Goal: Information Seeking & Learning: Learn about a topic

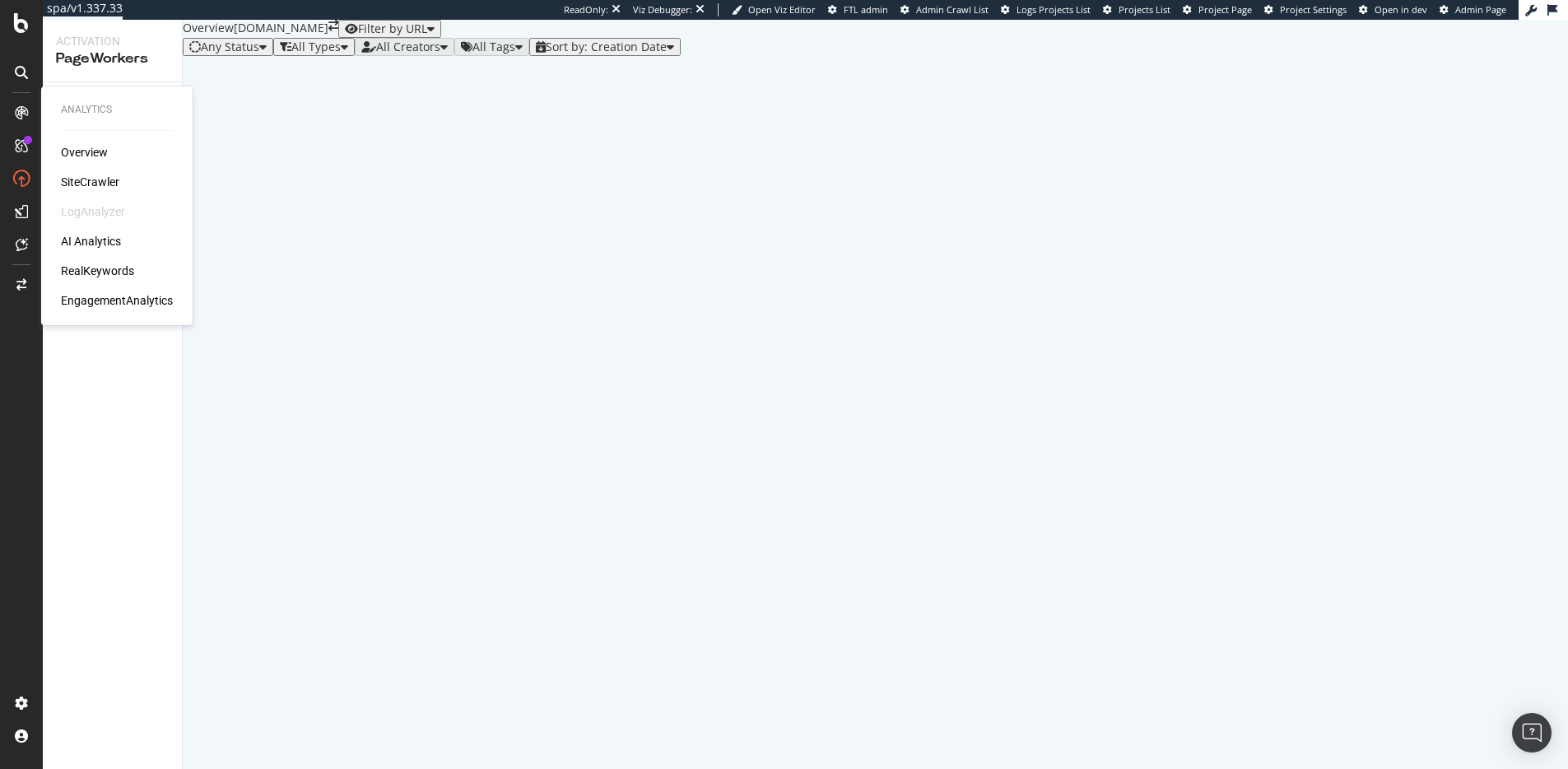
click at [103, 260] on div "Overview SiteCrawler LogAnalyzer AI Analytics RealKeywords EngagementAnalytics" at bounding box center [116, 226] width 111 height 164
click at [102, 265] on div "RealKeywords" at bounding box center [97, 270] width 74 height 16
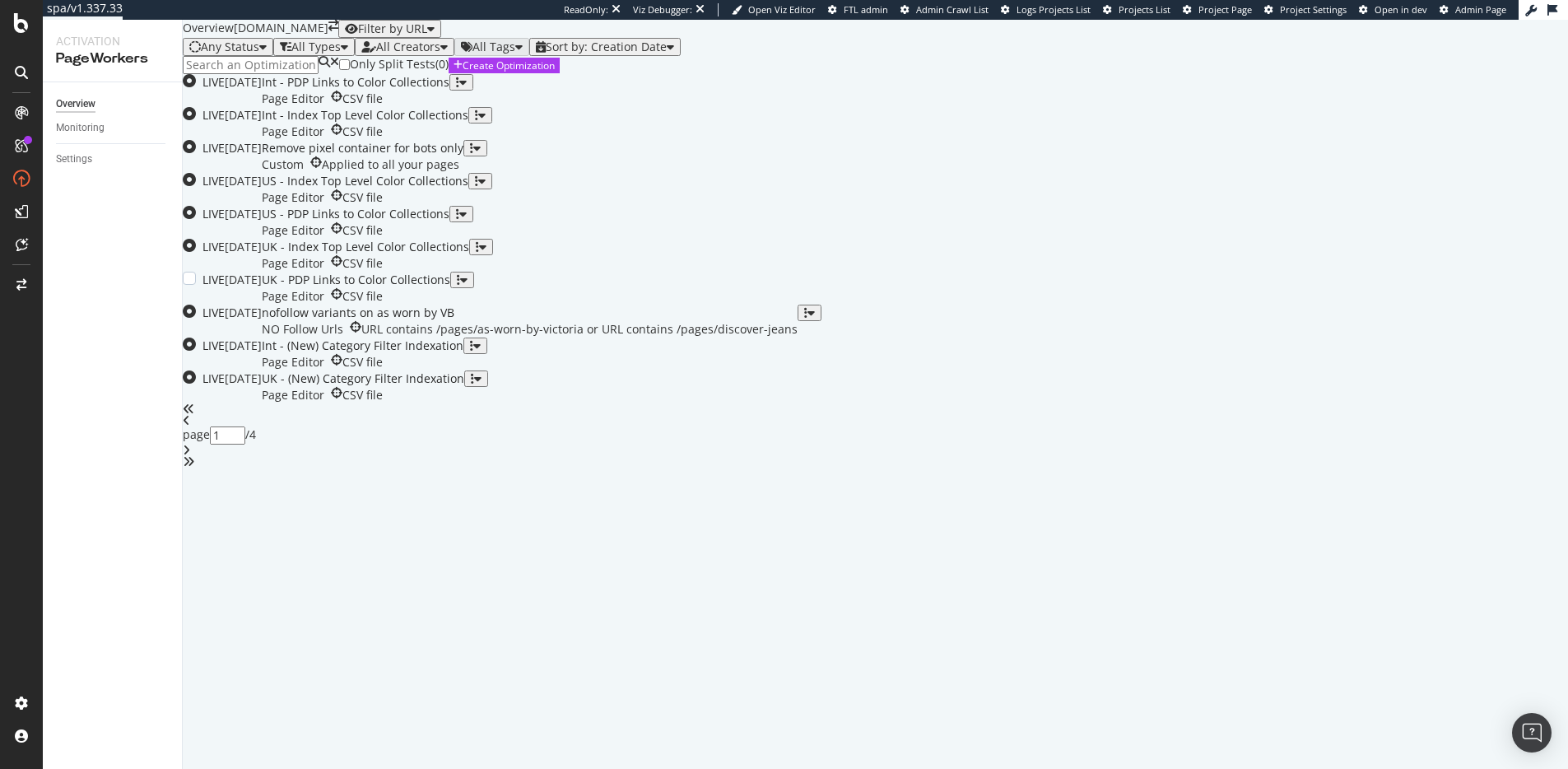
scroll to position [220, 0]
click at [450, 222] on div "US - PDP Links to Color Collections" at bounding box center [355, 214] width 188 height 16
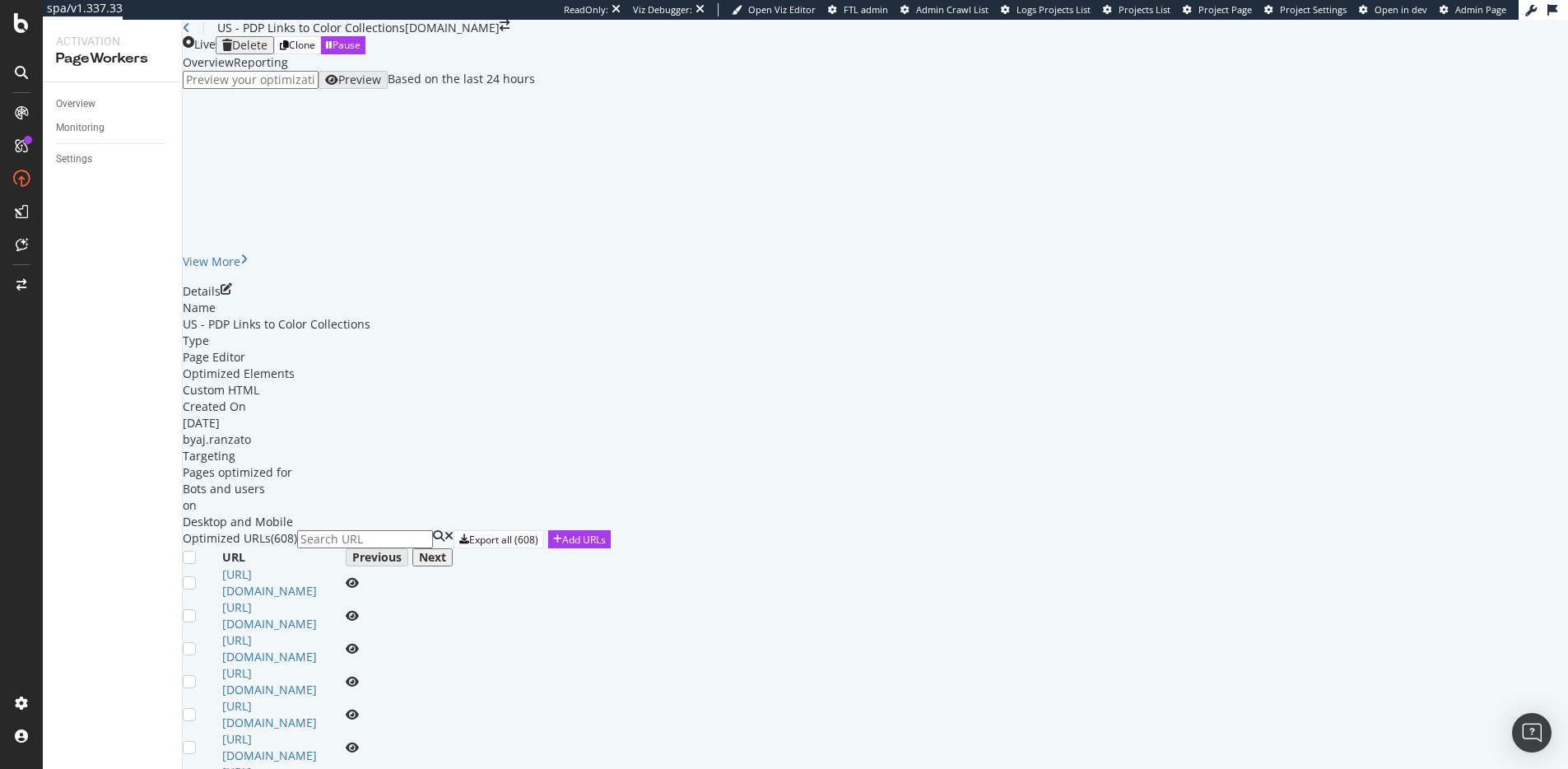
scroll to position [484, 0]
click at [359, 577] on icon "eye" at bounding box center [352, 583] width 13 height 11
click at [359, 610] on icon "eye" at bounding box center [352, 616] width 13 height 11
drag, startPoint x: 775, startPoint y: 299, endPoint x: 366, endPoint y: 303, distance: 409.0
click at [346, 599] on div "[URL][DOMAIN_NAME]" at bounding box center [283, 615] width 124 height 33
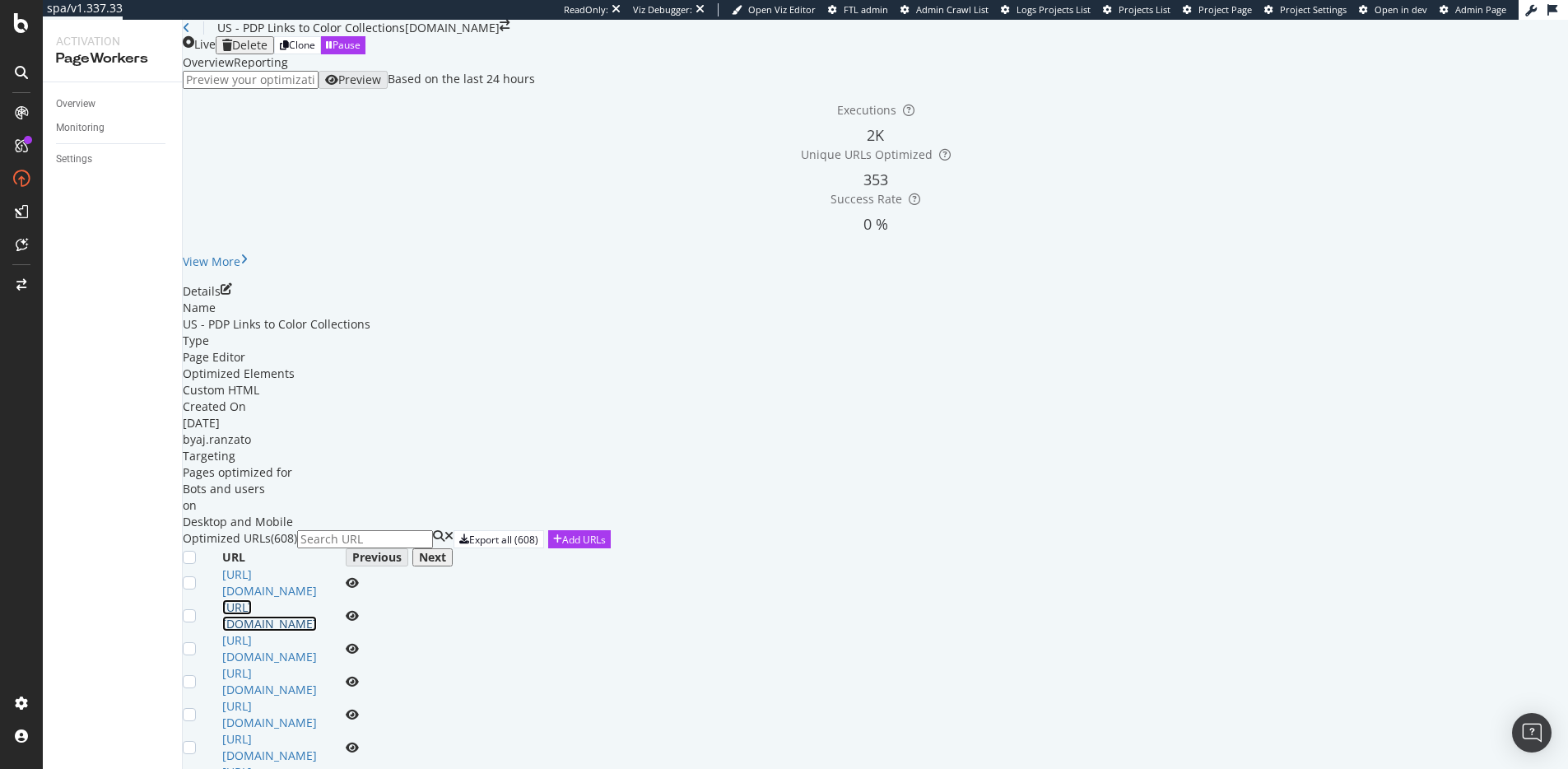
drag, startPoint x: 362, startPoint y: 303, endPoint x: 758, endPoint y: 300, distance: 396.0
click at [346, 599] on div "[URL][DOMAIN_NAME]" at bounding box center [283, 615] width 124 height 33
drag, startPoint x: 758, startPoint y: 300, endPoint x: 365, endPoint y: 303, distance: 393.0
click at [346, 599] on div "[URL][DOMAIN_NAME]" at bounding box center [283, 615] width 124 height 33
copy link "[URL][DOMAIN_NAME]"
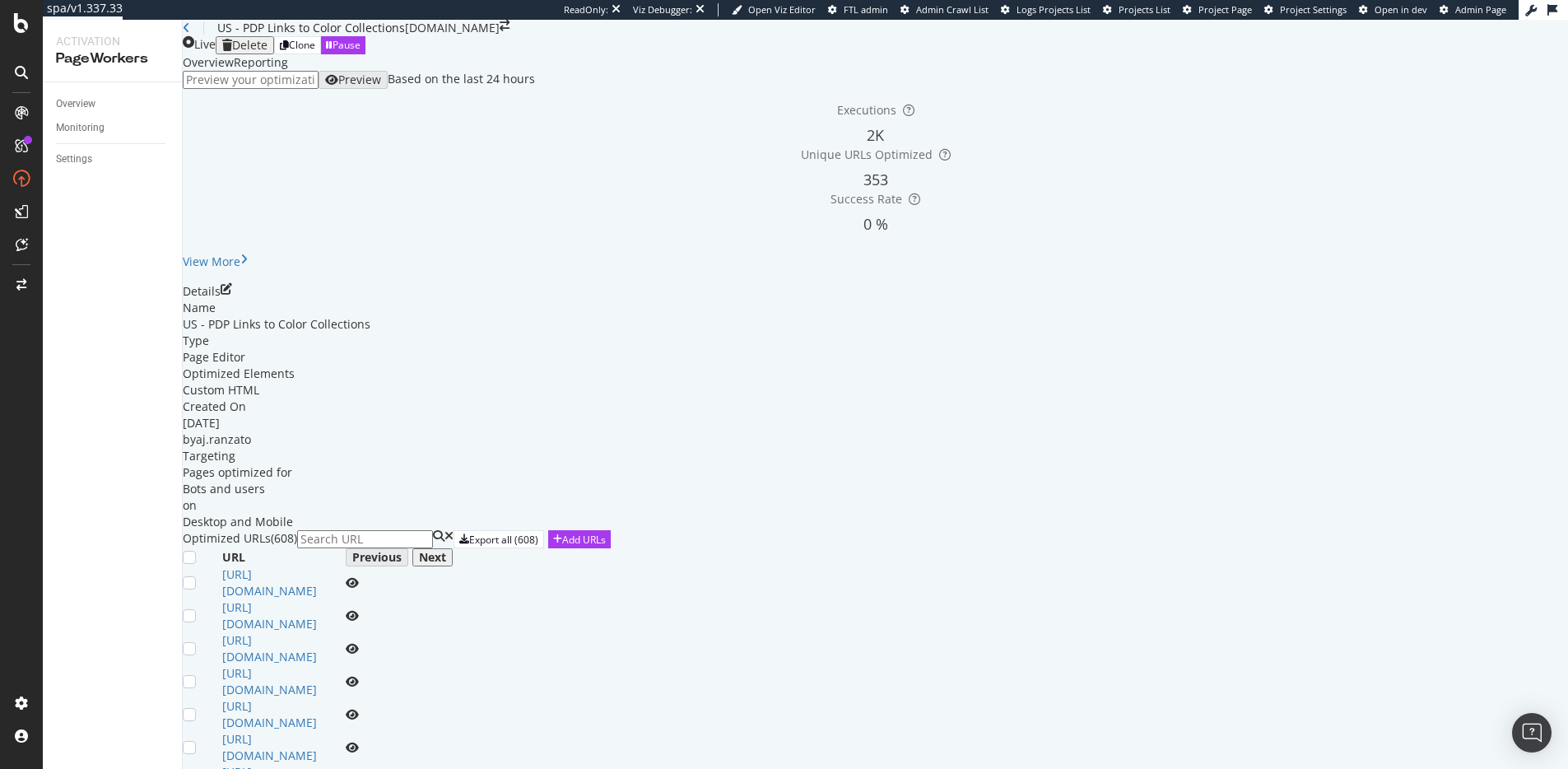
scroll to position [0, 0]
click at [206, 36] on div "US - PDP Links to Color Collections" at bounding box center [293, 27] width 222 height 16
click at [190, 34] on icon at bounding box center [186, 28] width 8 height 11
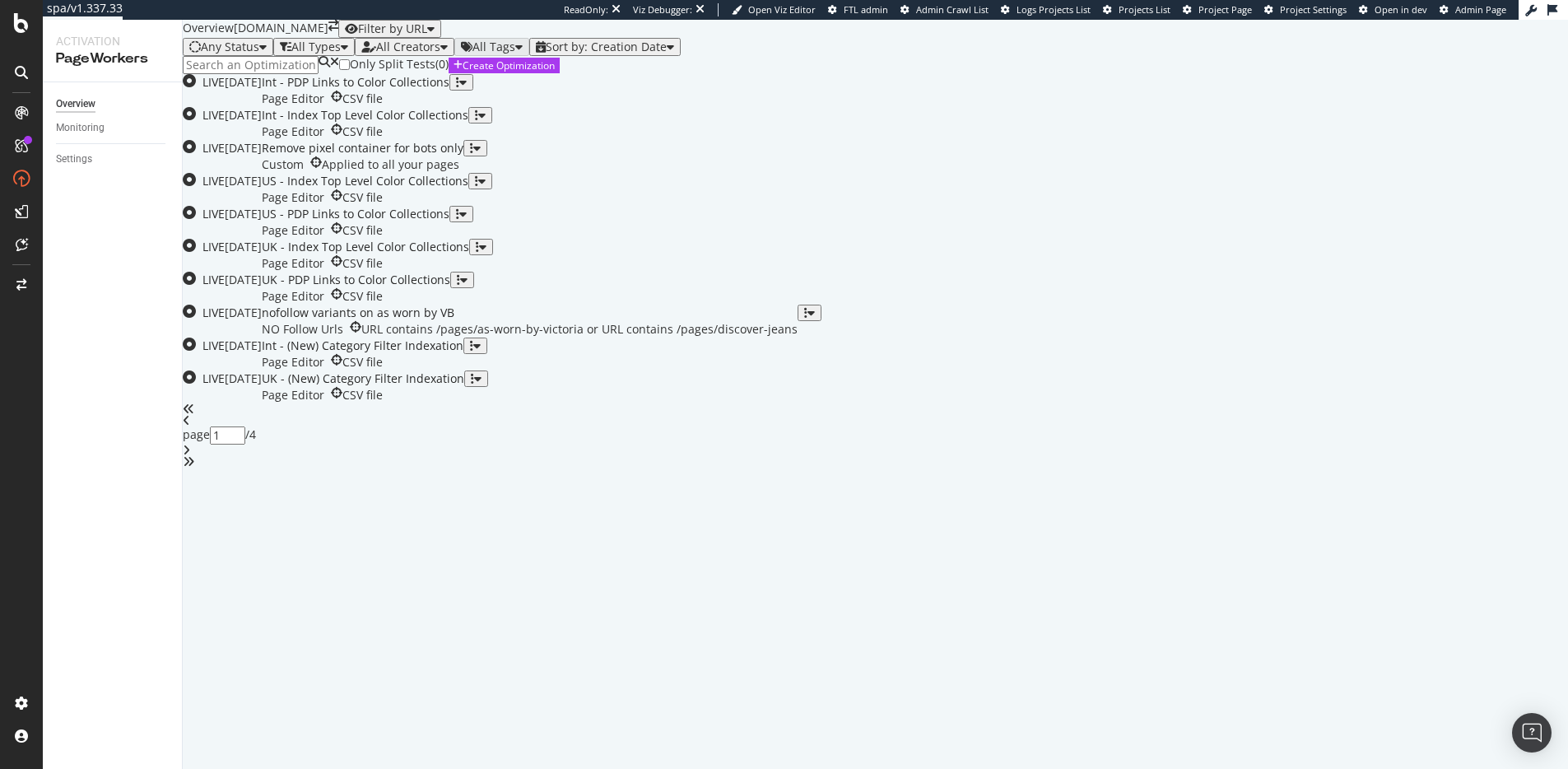
click at [341, 54] on div "All Types" at bounding box center [315, 47] width 49 height 13
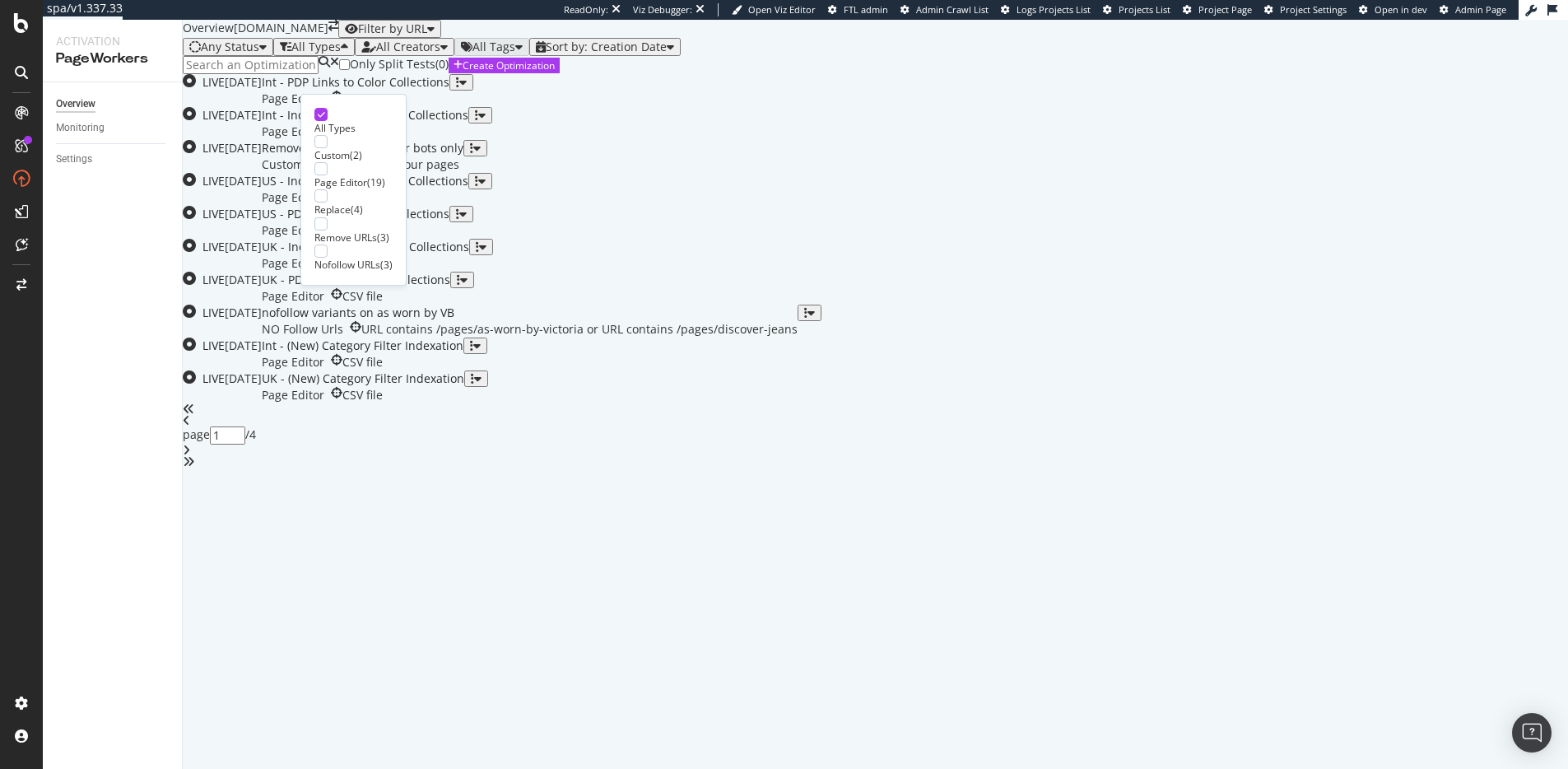
click at [329, 229] on div "Remove URLs ( 3 )" at bounding box center [353, 231] width 78 height 27
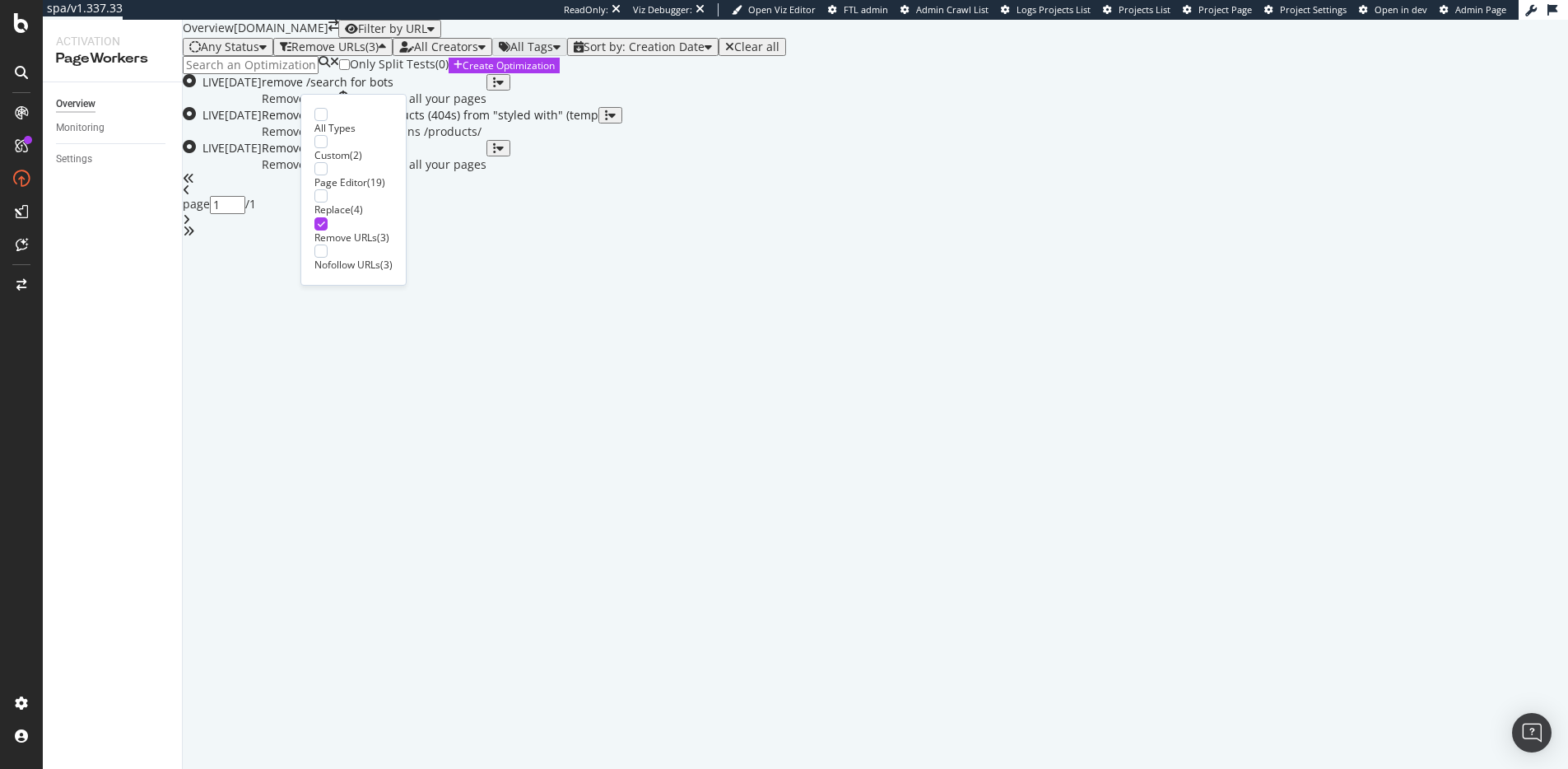
click at [533, 74] on div "Only Split Tests ( 0 ) Create Optimization" at bounding box center [875, 64] width 1385 height 18
click at [598, 140] on div "Remove out of stock products (404s) from "styled with" (temp Remove Urls URL co…" at bounding box center [430, 123] width 336 height 33
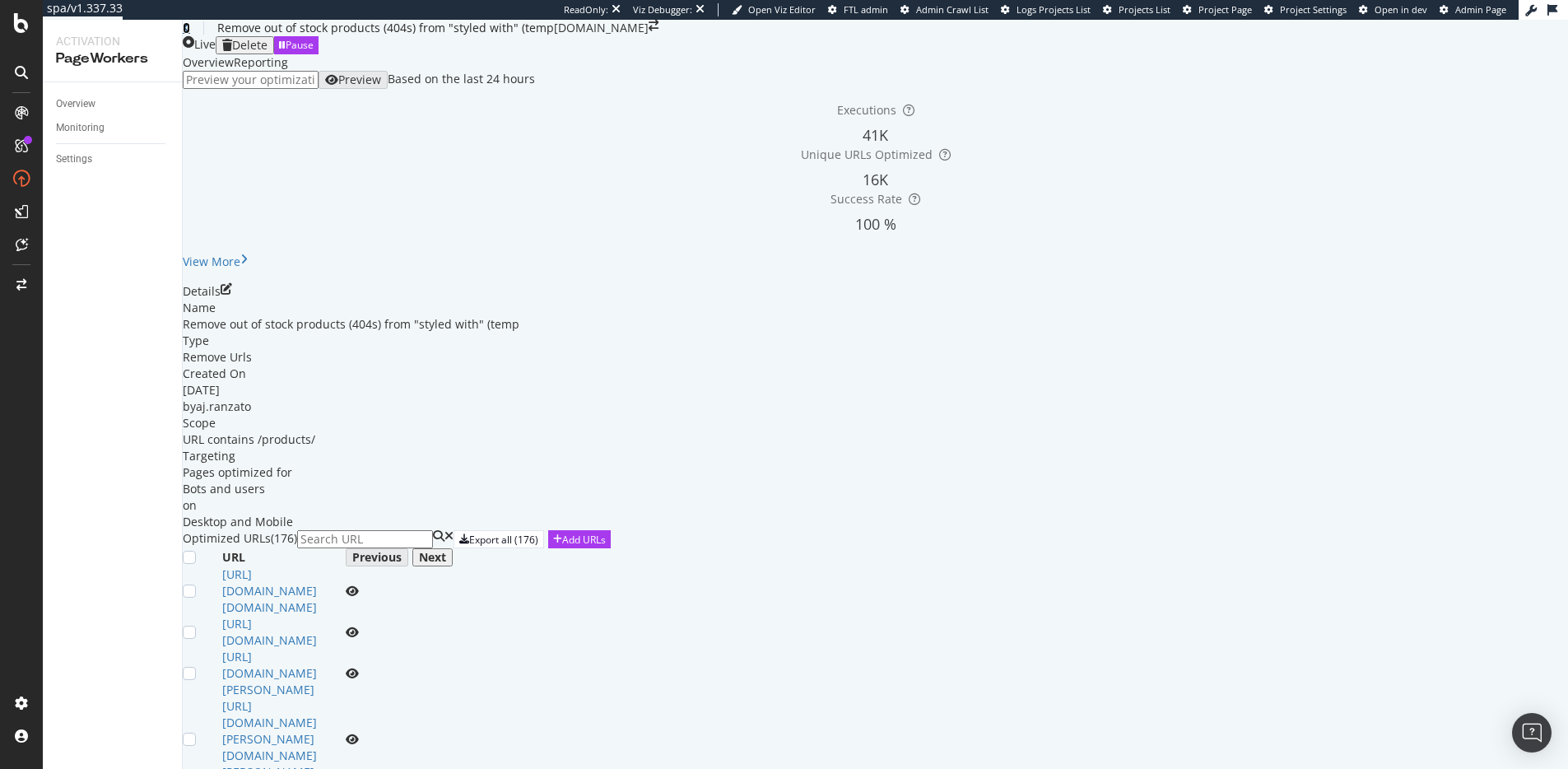
click at [190, 34] on icon at bounding box center [186, 28] width 8 height 11
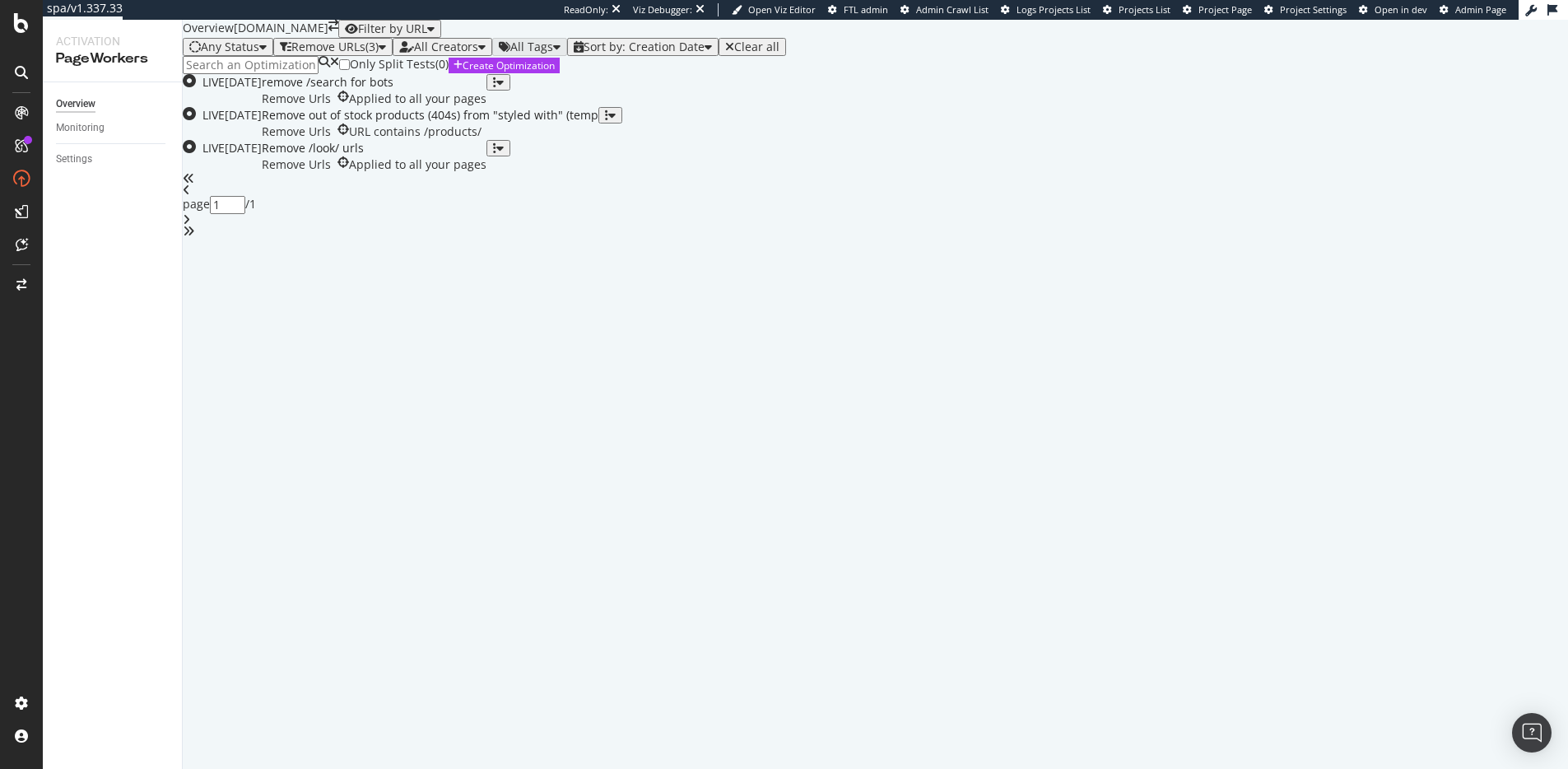
click at [379, 54] on div "( 3 )" at bounding box center [372, 47] width 13 height 13
click at [337, 121] on div "All Types" at bounding box center [353, 128] width 78 height 14
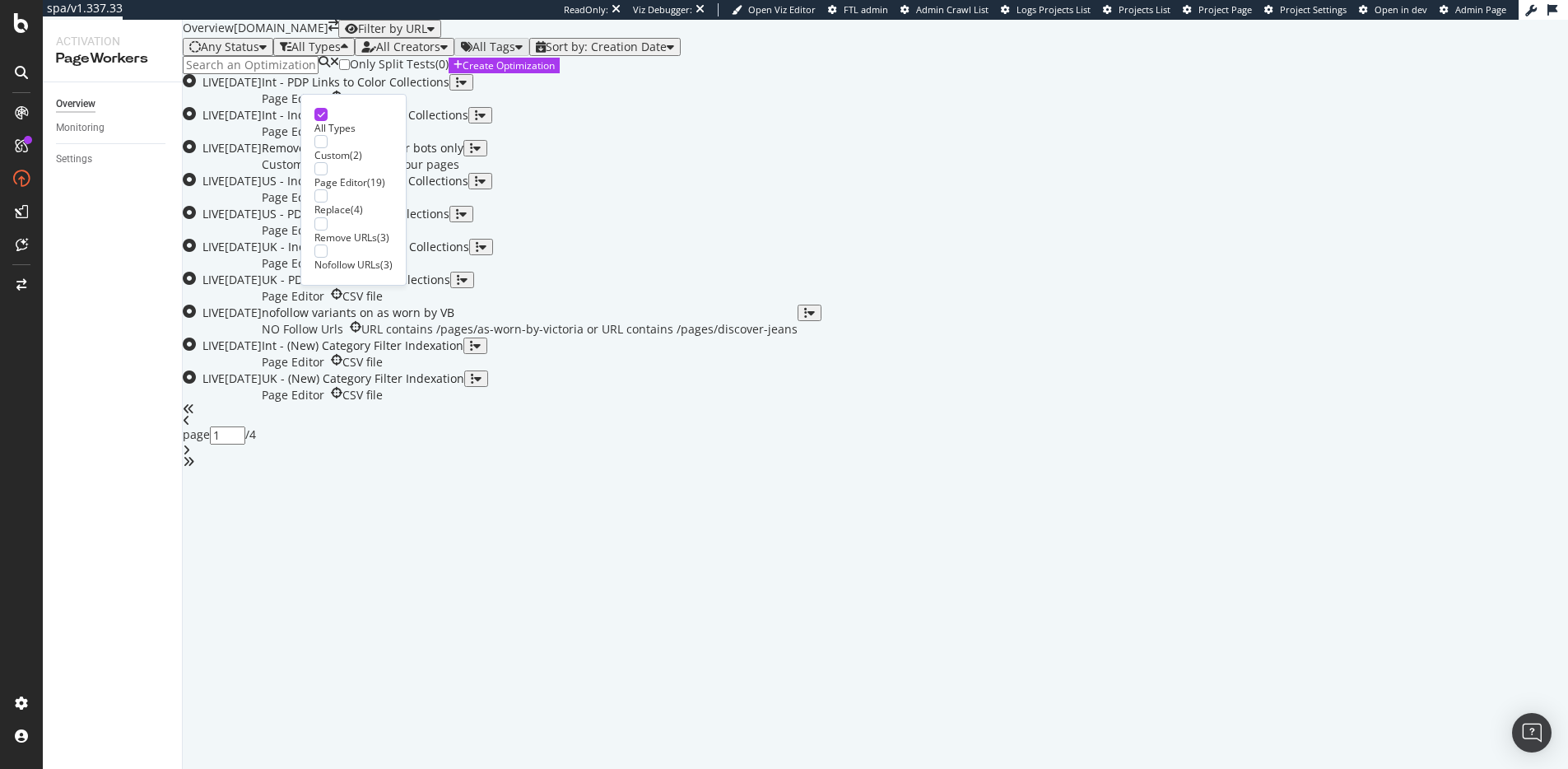
click at [674, 74] on div "Only Split Tests ( 0 ) Create Optimization" at bounding box center [875, 64] width 1385 height 18
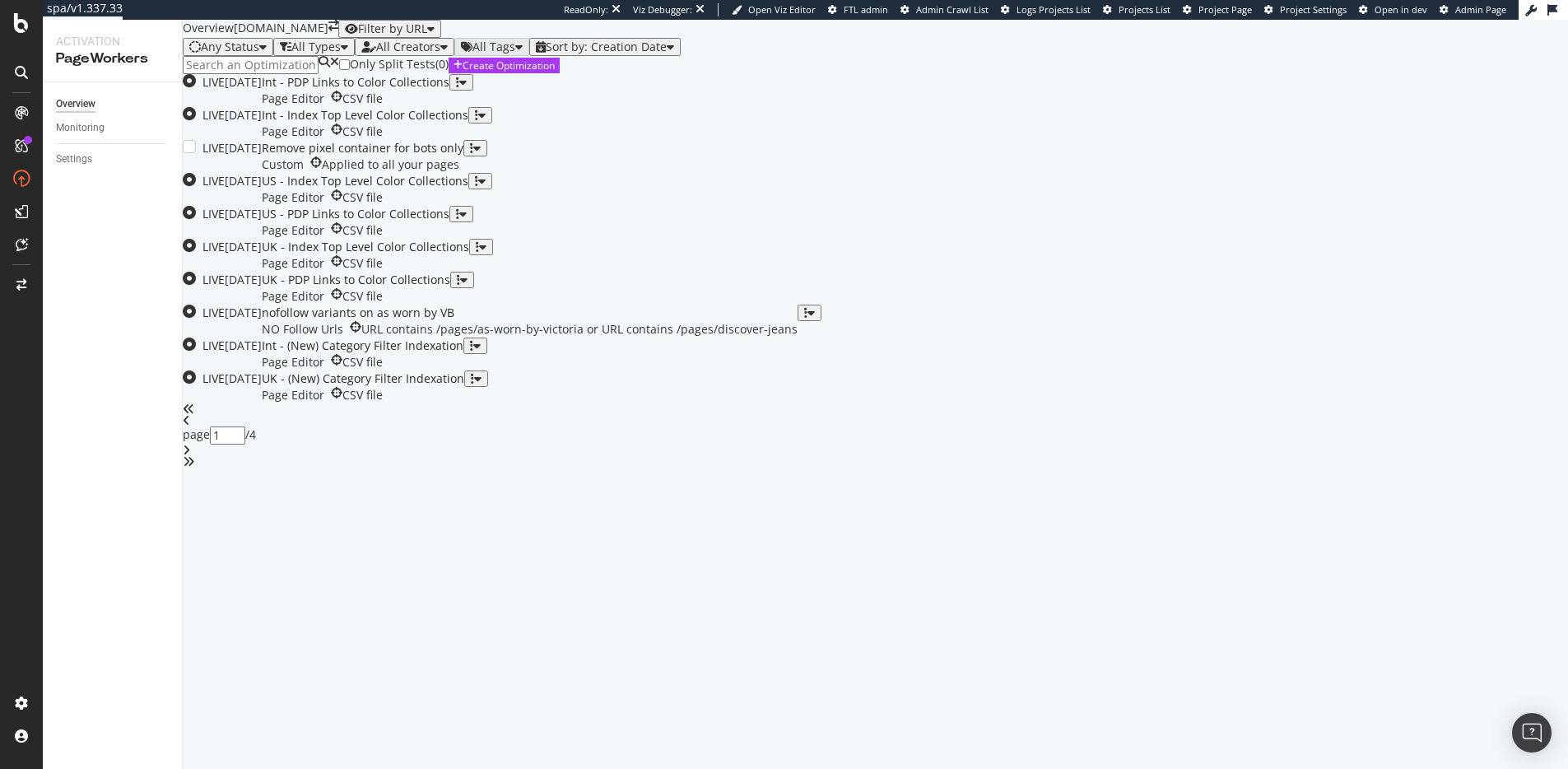
scroll to position [288, 0]
click at [450, 222] on div "US - PDP Links to Color Collections" at bounding box center [355, 214] width 188 height 16
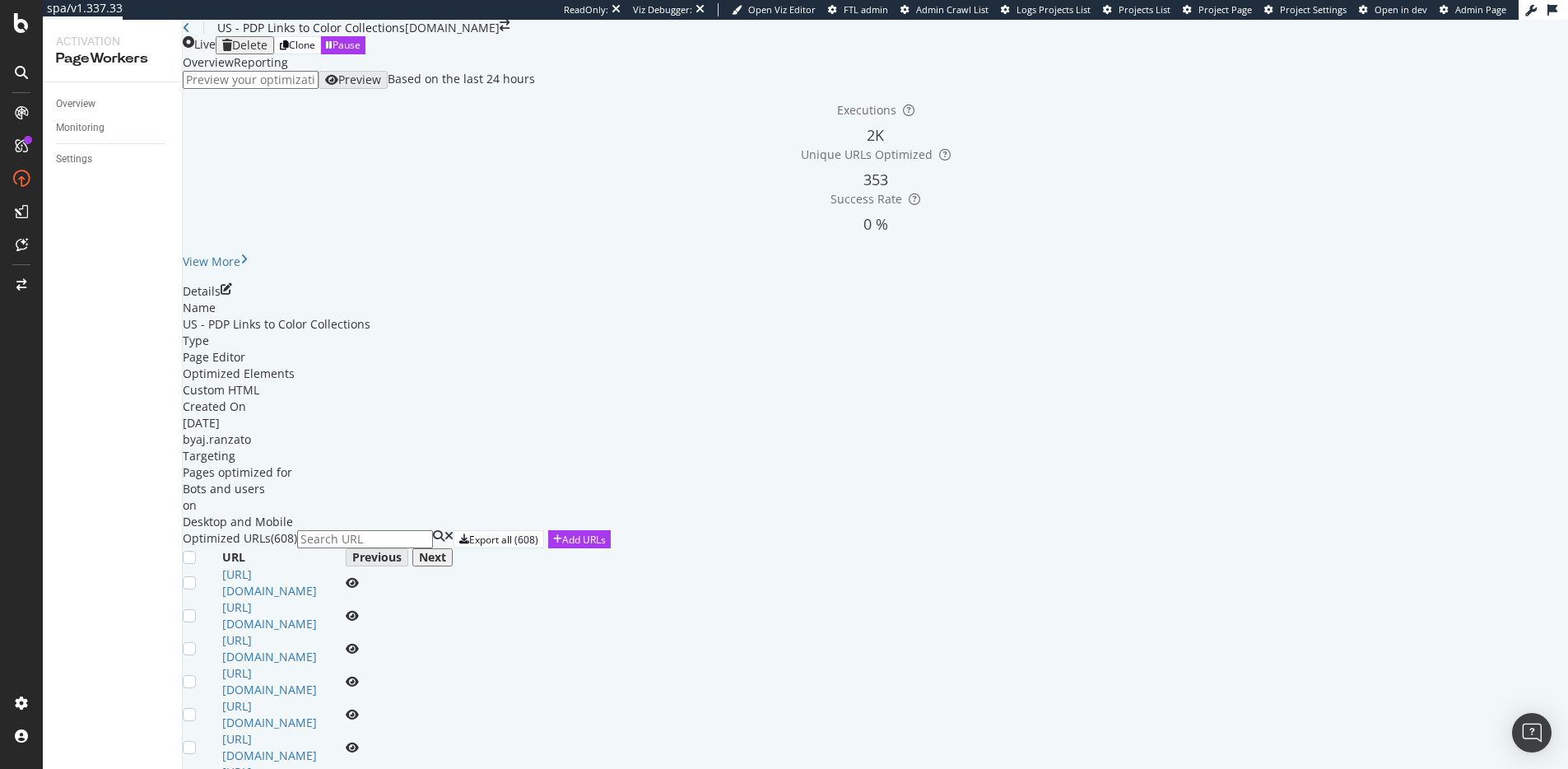
scroll to position [429, 0]
click at [359, 709] on icon "eye" at bounding box center [352, 714] width 13 height 11
click at [446, 551] on div "Next" at bounding box center [432, 557] width 27 height 13
click at [359, 766] on icon "eye" at bounding box center [352, 772] width 13 height 11
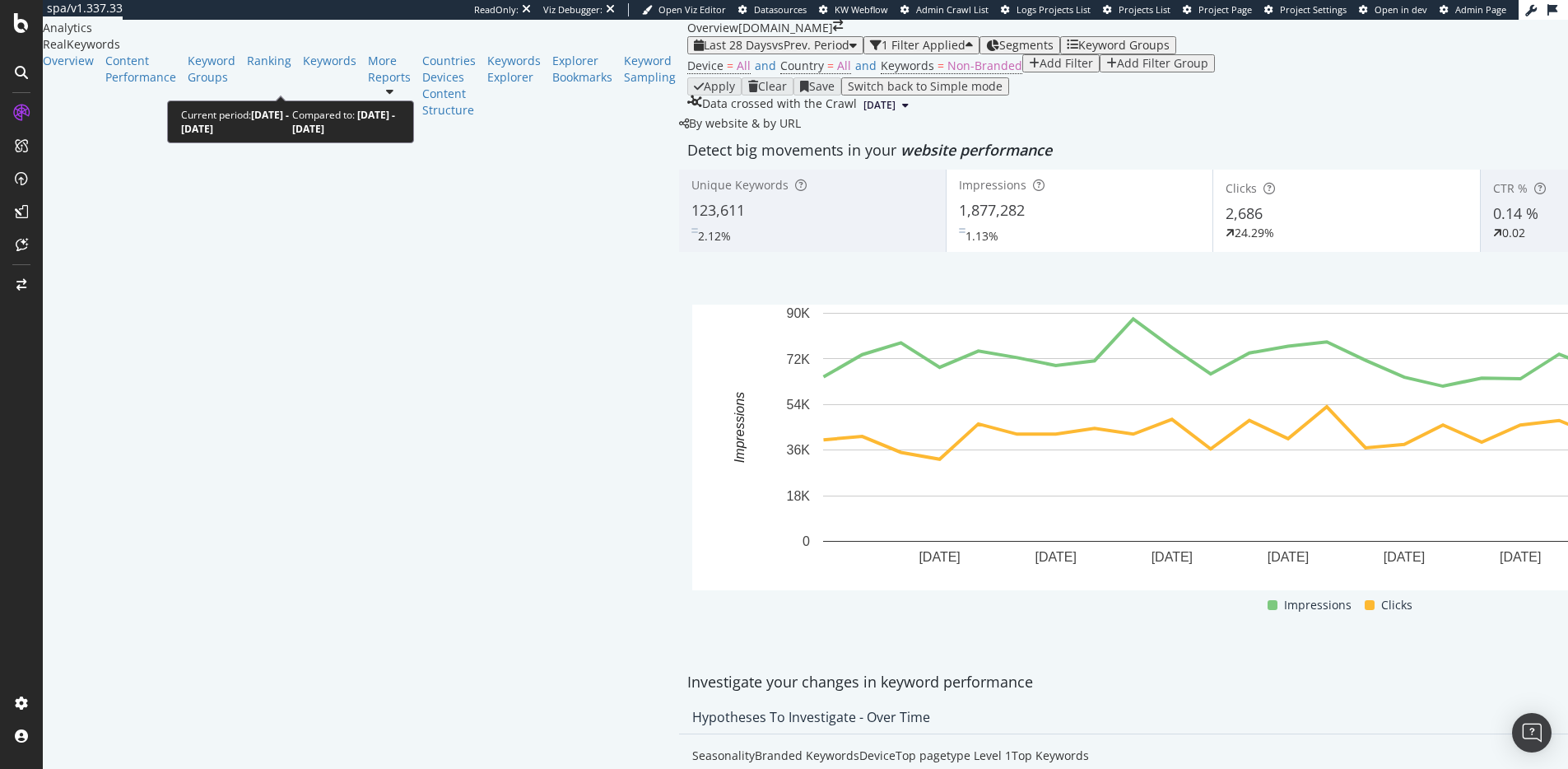
click at [704, 53] on span "Last 28 Days" at bounding box center [738, 44] width 68 height 16
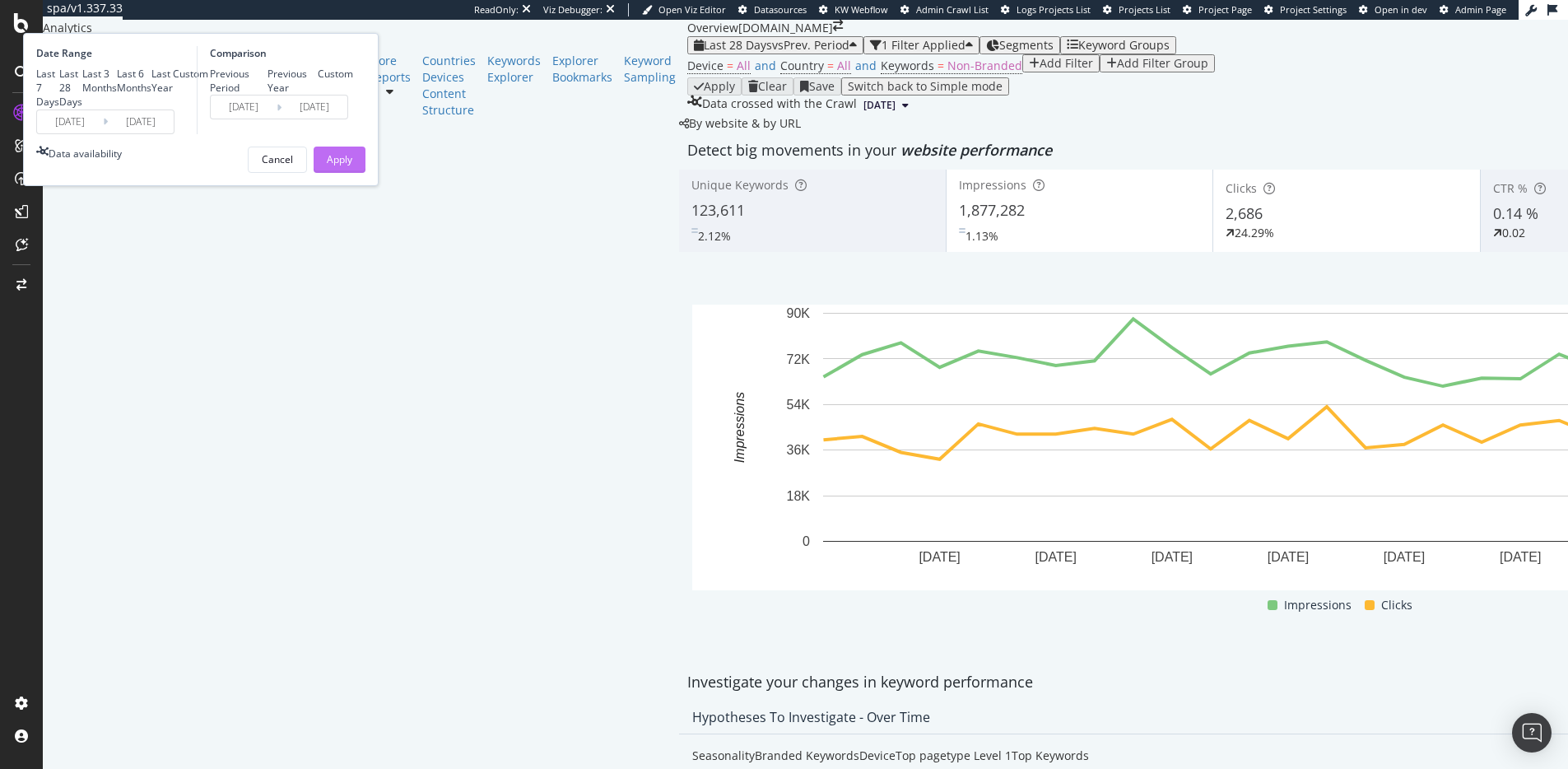
click at [318, 94] on div "Previous Year" at bounding box center [293, 81] width 51 height 28
type input "2024/08/20"
type input "2024/09/16"
click at [352, 166] on div "Apply" at bounding box center [339, 159] width 26 height 14
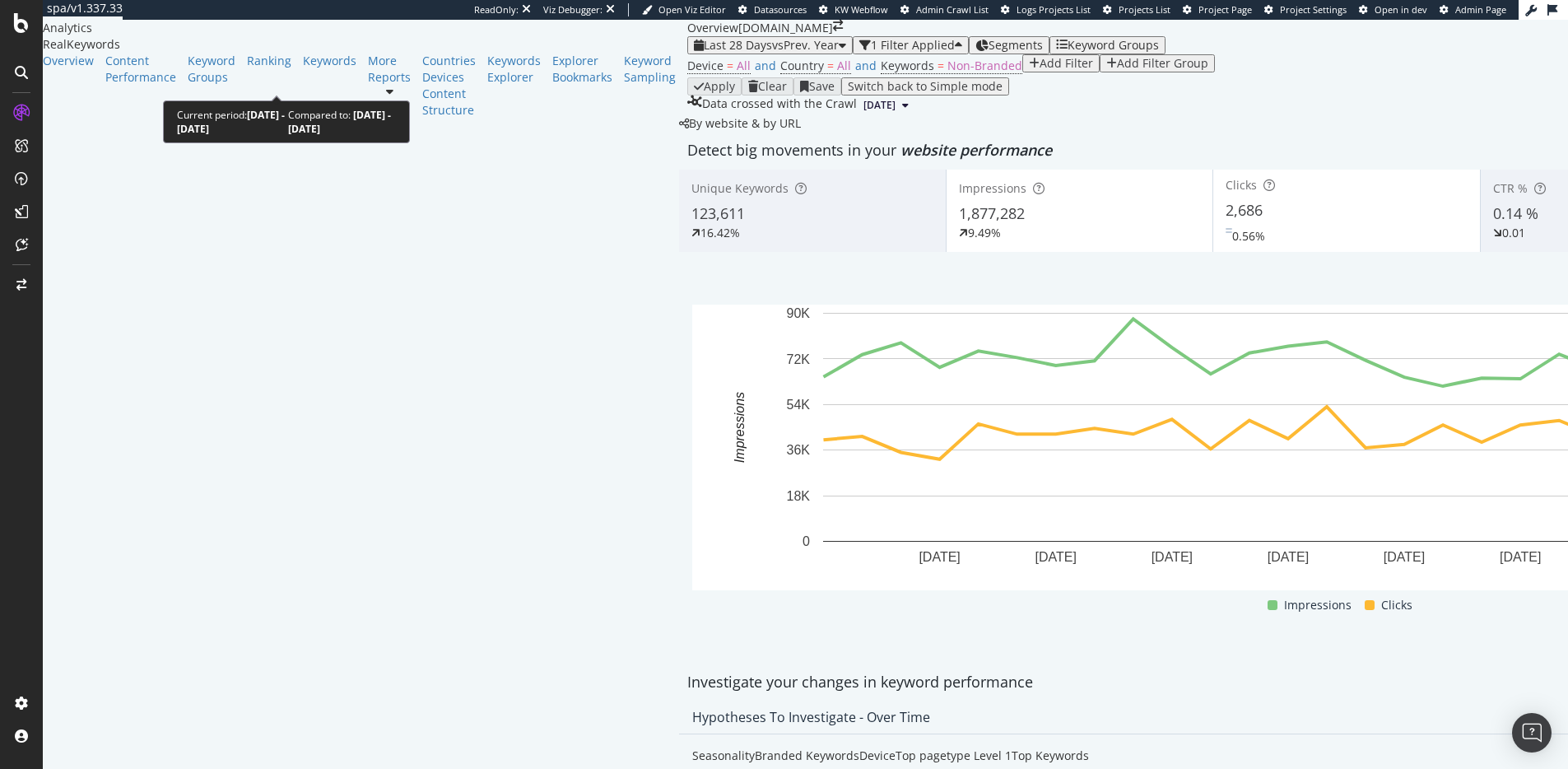
click at [704, 53] on span "Last 28 Days" at bounding box center [738, 44] width 68 height 16
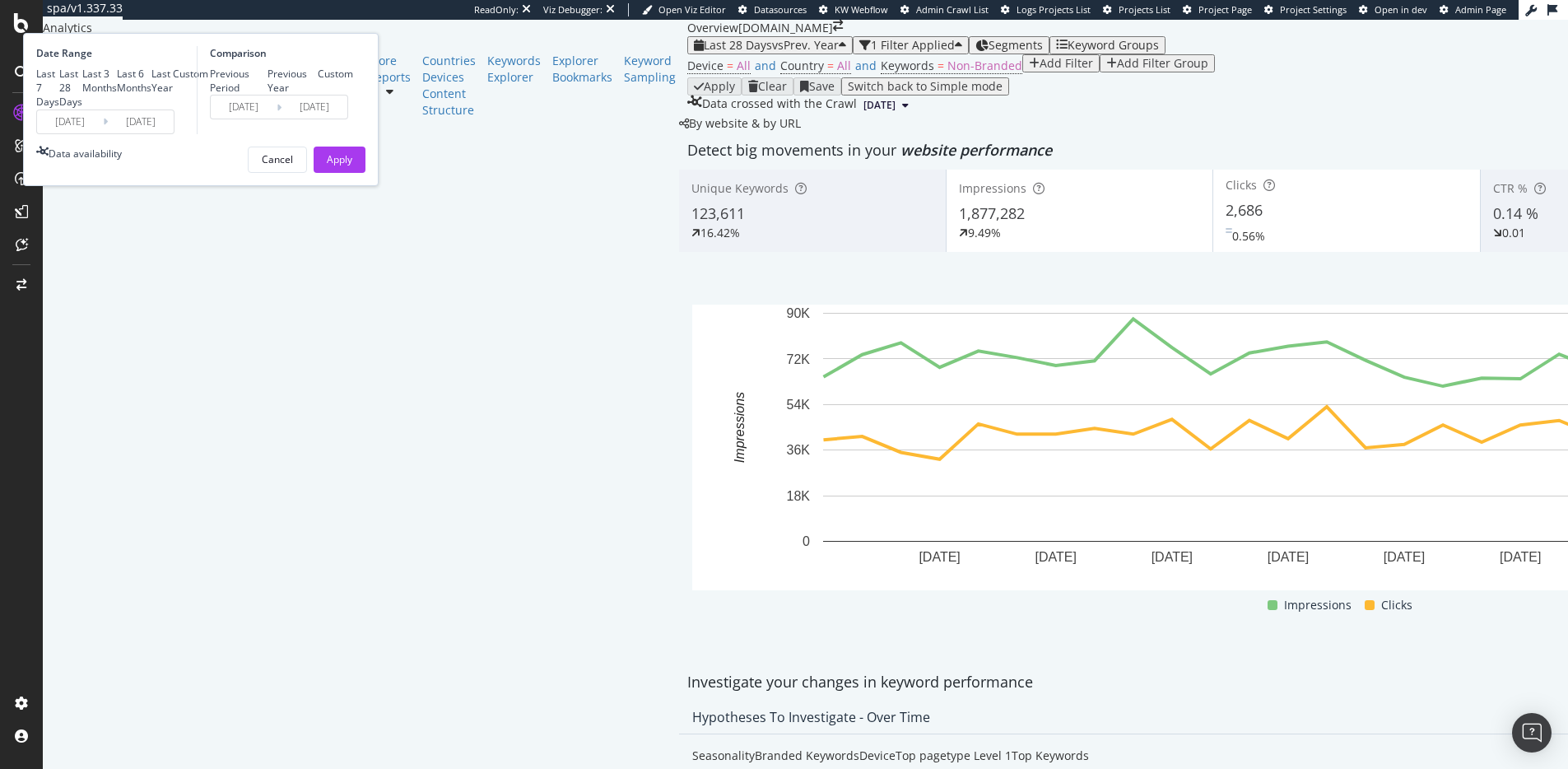
click at [117, 94] on div "Last 3 Months" at bounding box center [99, 81] width 35 height 28
type input "2025/06/16"
type input "2024/06/17"
click at [352, 166] on div "Apply" at bounding box center [339, 159] width 26 height 14
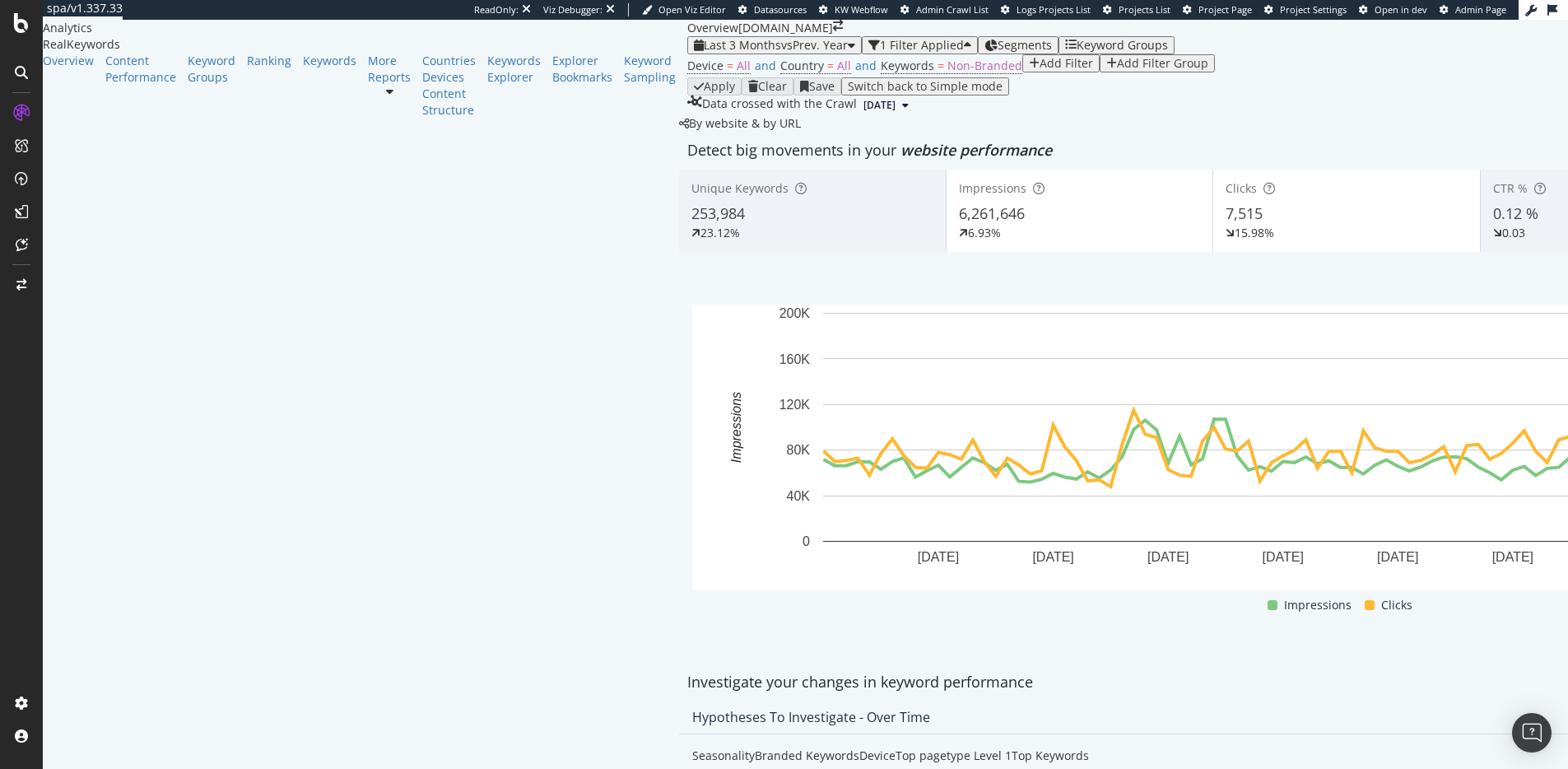
scroll to position [1939, 0]
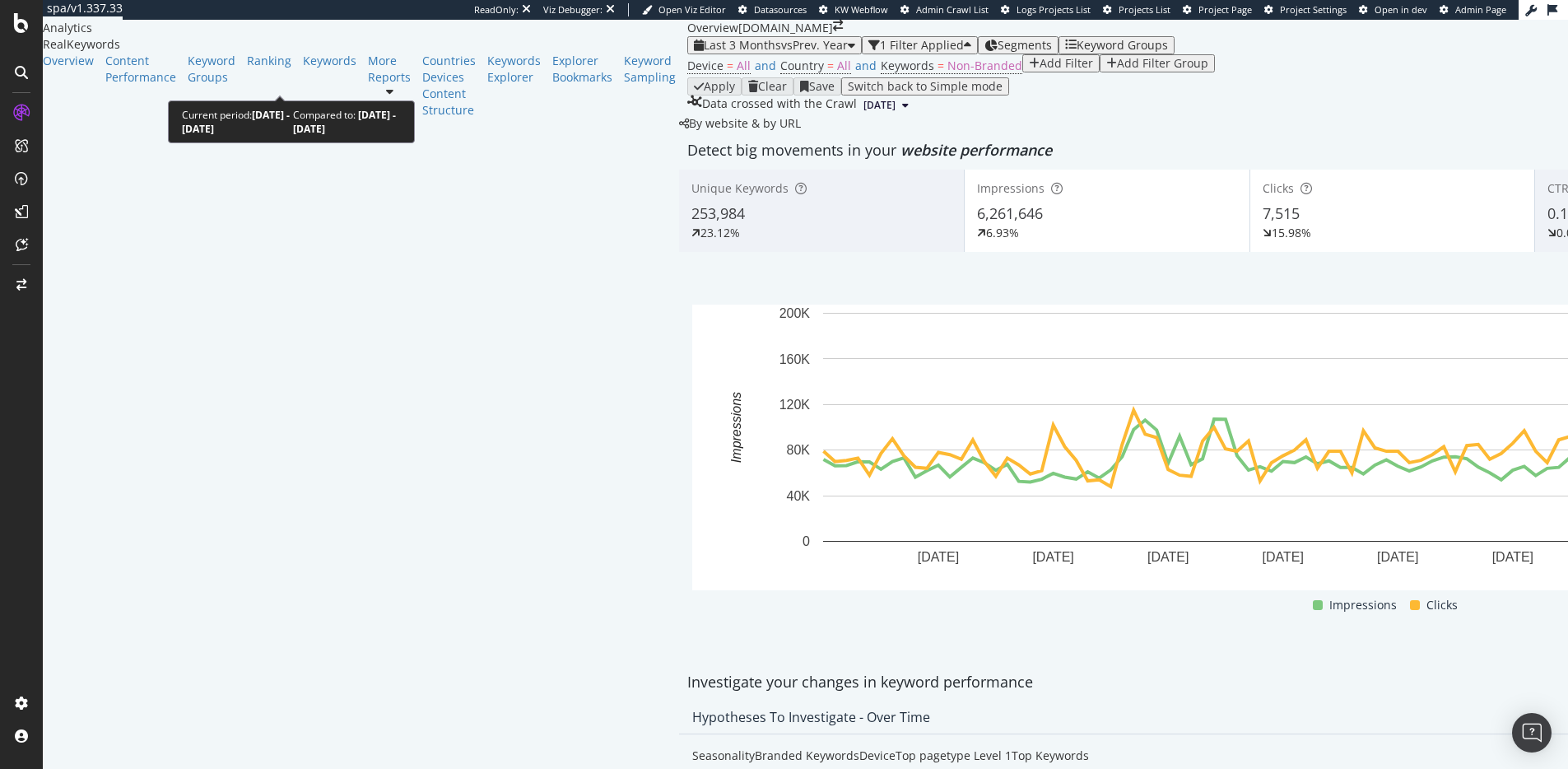
click at [781, 53] on span "vs Prev. Year" at bounding box center [814, 44] width 67 height 16
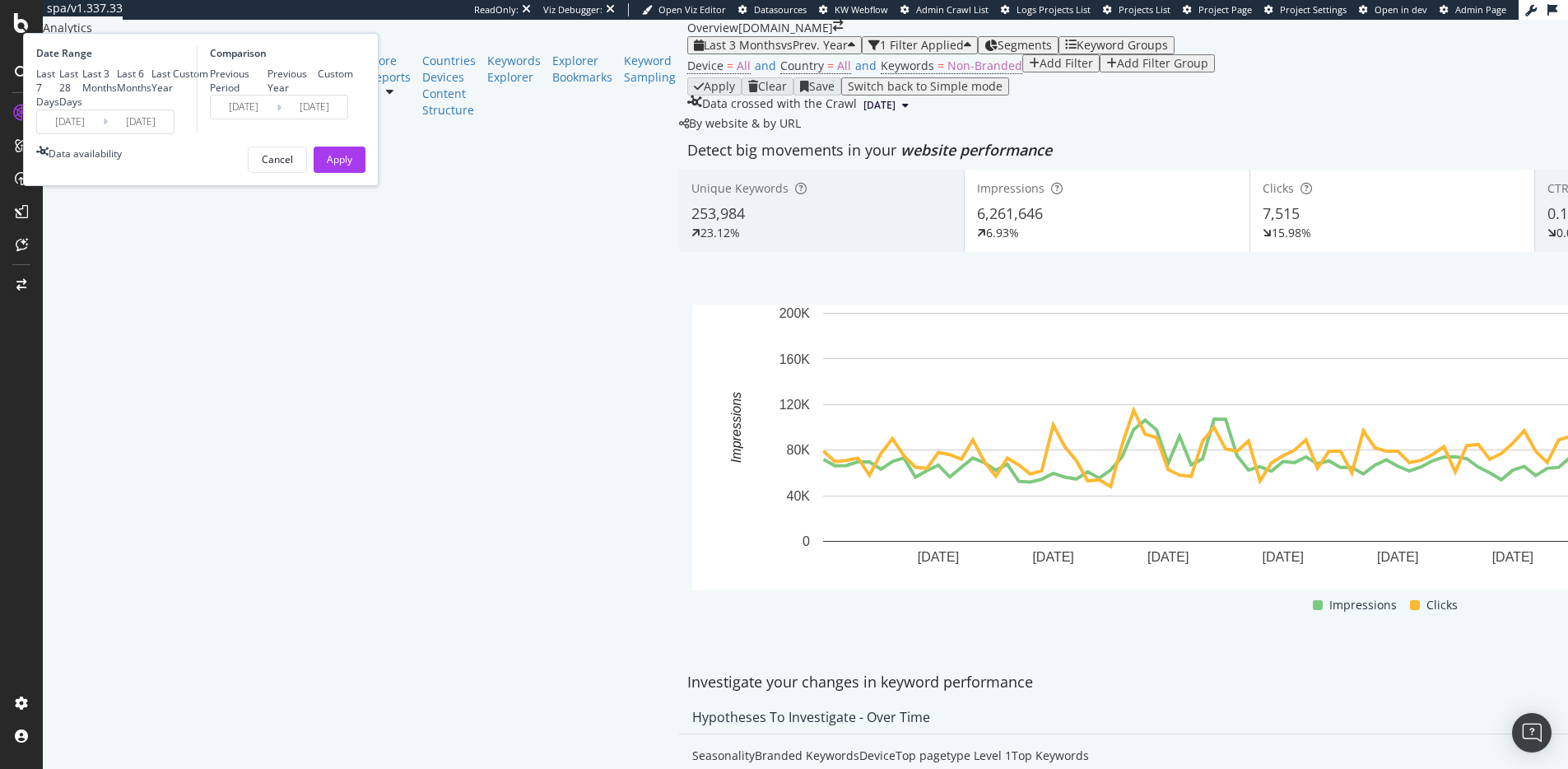
click at [103, 133] on input "2025/06/16" at bounding box center [70, 122] width 66 height 23
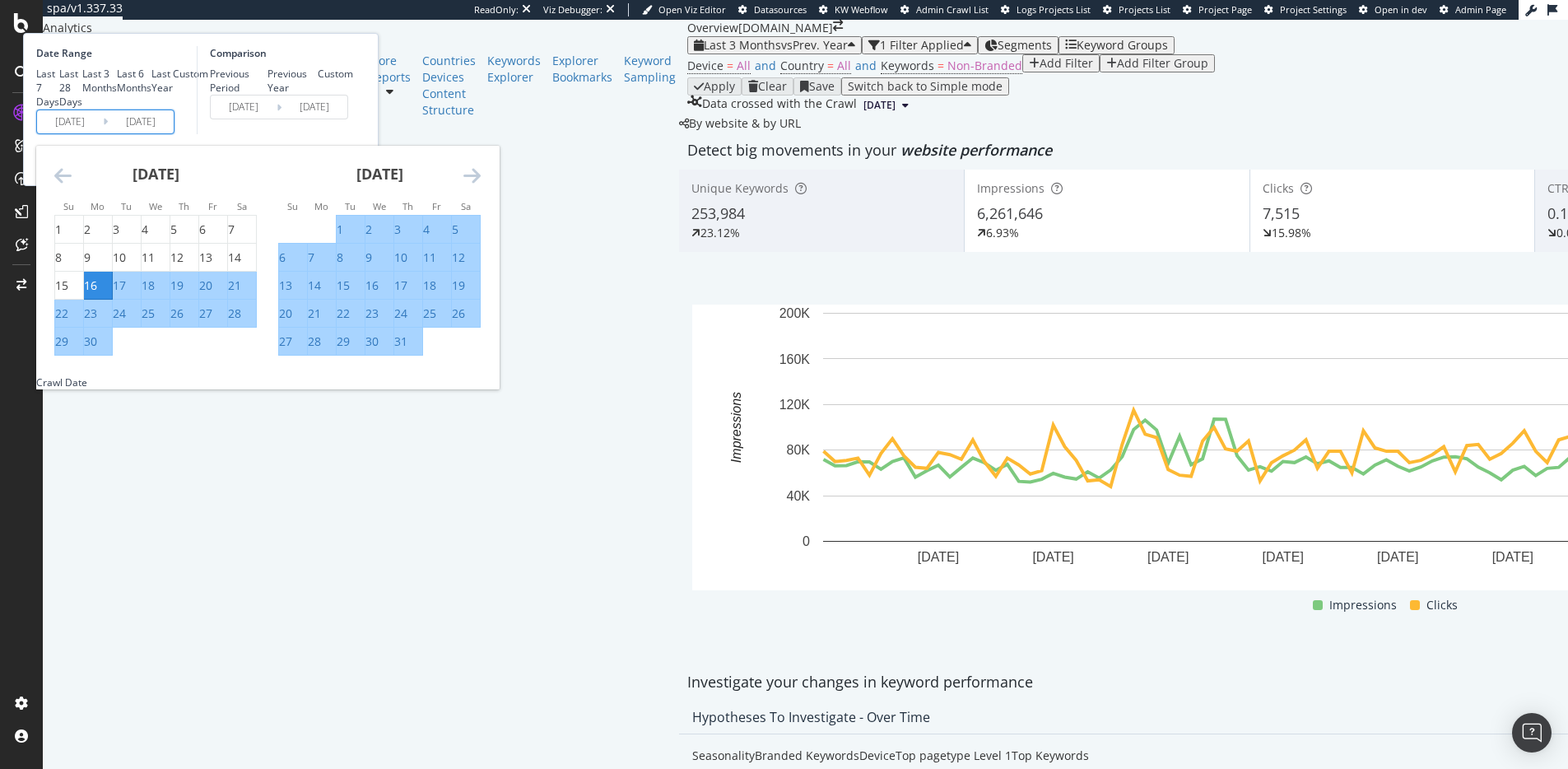
click at [491, 318] on div "July 2025 1 2 3 4 5 6 7 8 9 10 11 12 13 14 15 16 17 18 19 20 21 22 23 24 25 26 …" at bounding box center [379, 250] width 224 height 211
click at [481, 185] on icon "Move forward to switch to the next month." at bounding box center [471, 175] width 17 height 20
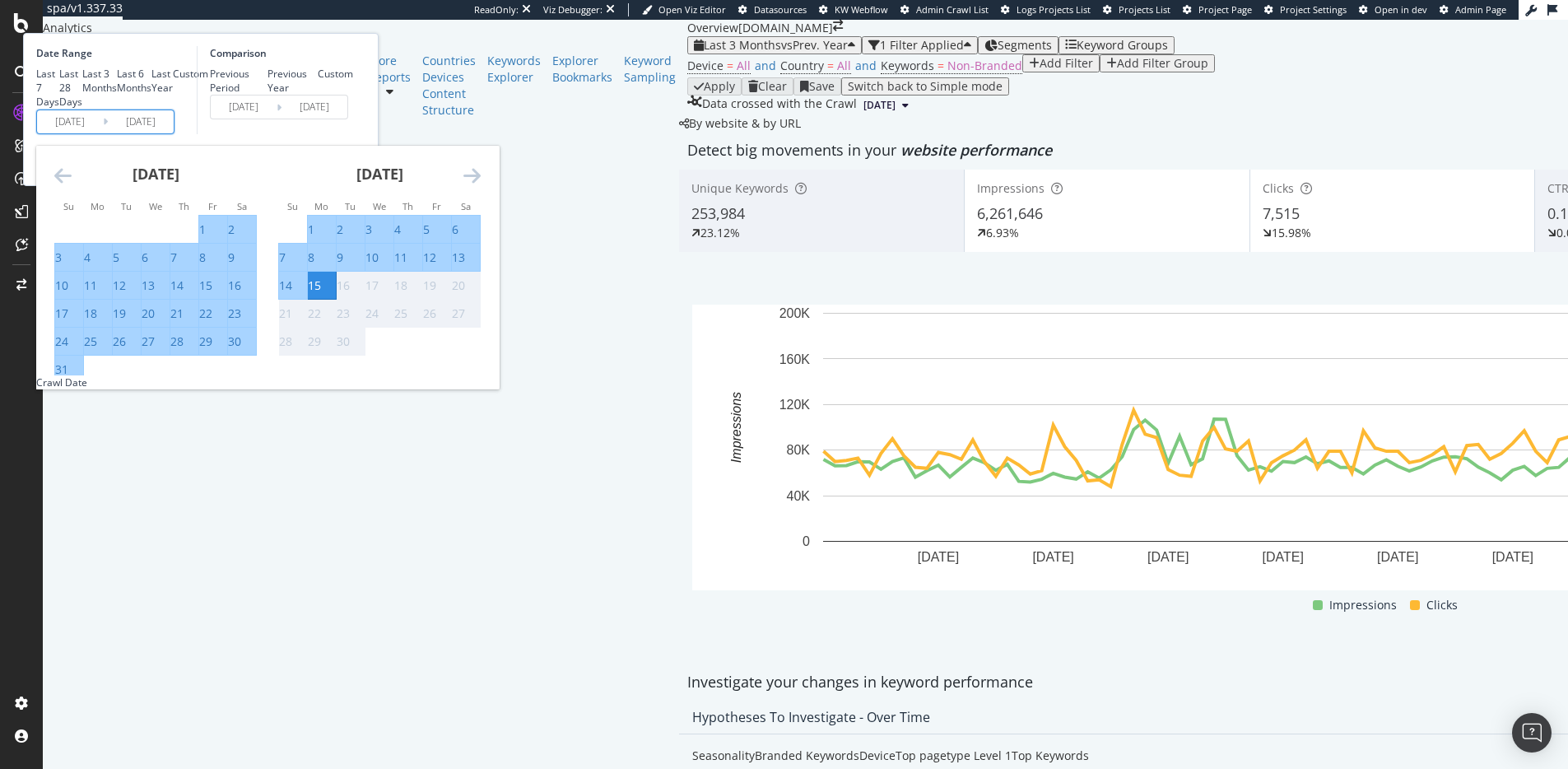
click at [481, 185] on icon "Move forward to switch to the next month." at bounding box center [471, 175] width 17 height 20
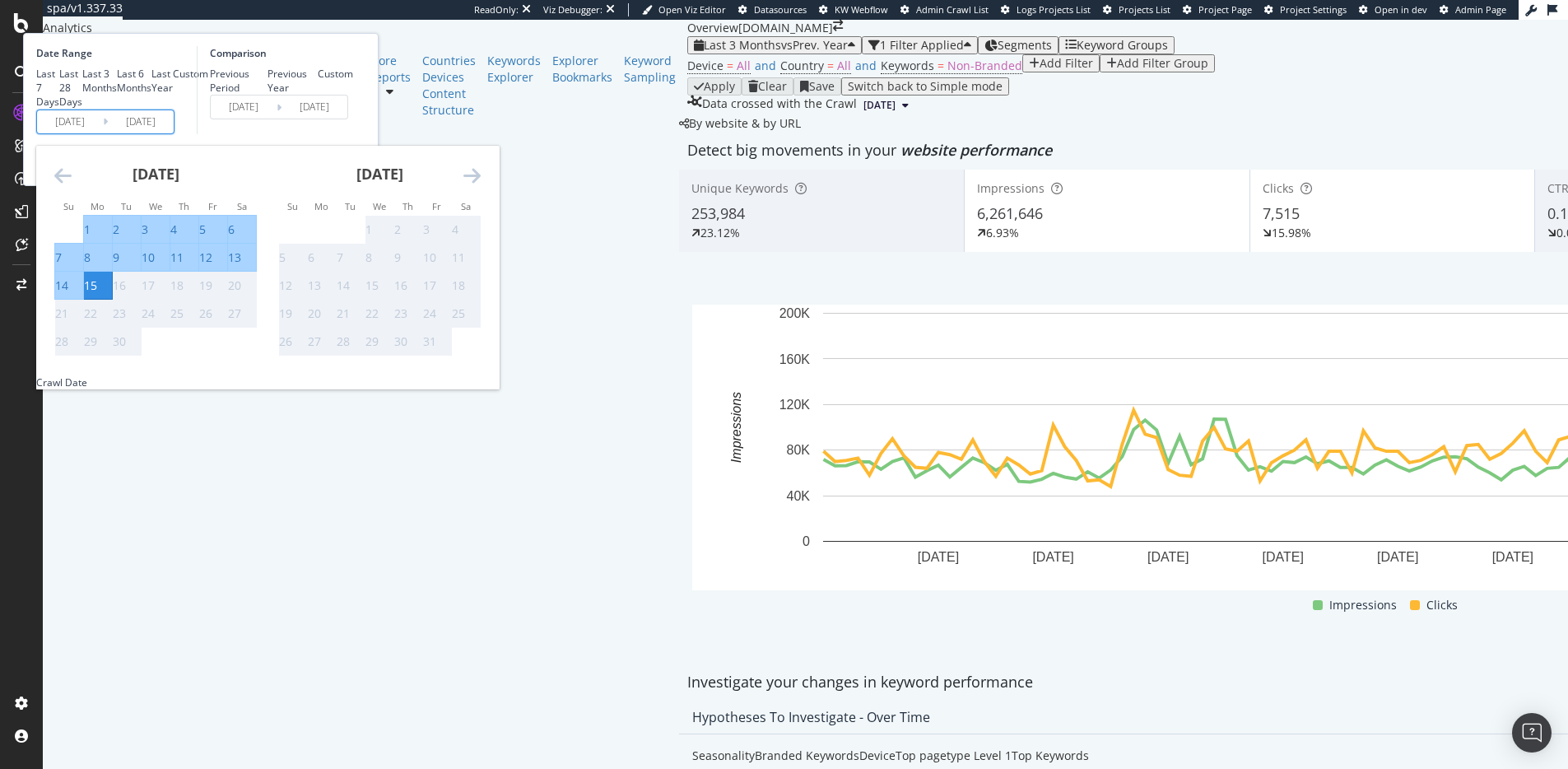
click at [111, 238] on div "1" at bounding box center [98, 229] width 28 height 16
type input "2025/09/01"
type input "2024/09/02"
click at [97, 294] on div "15" at bounding box center [91, 285] width 13 height 16
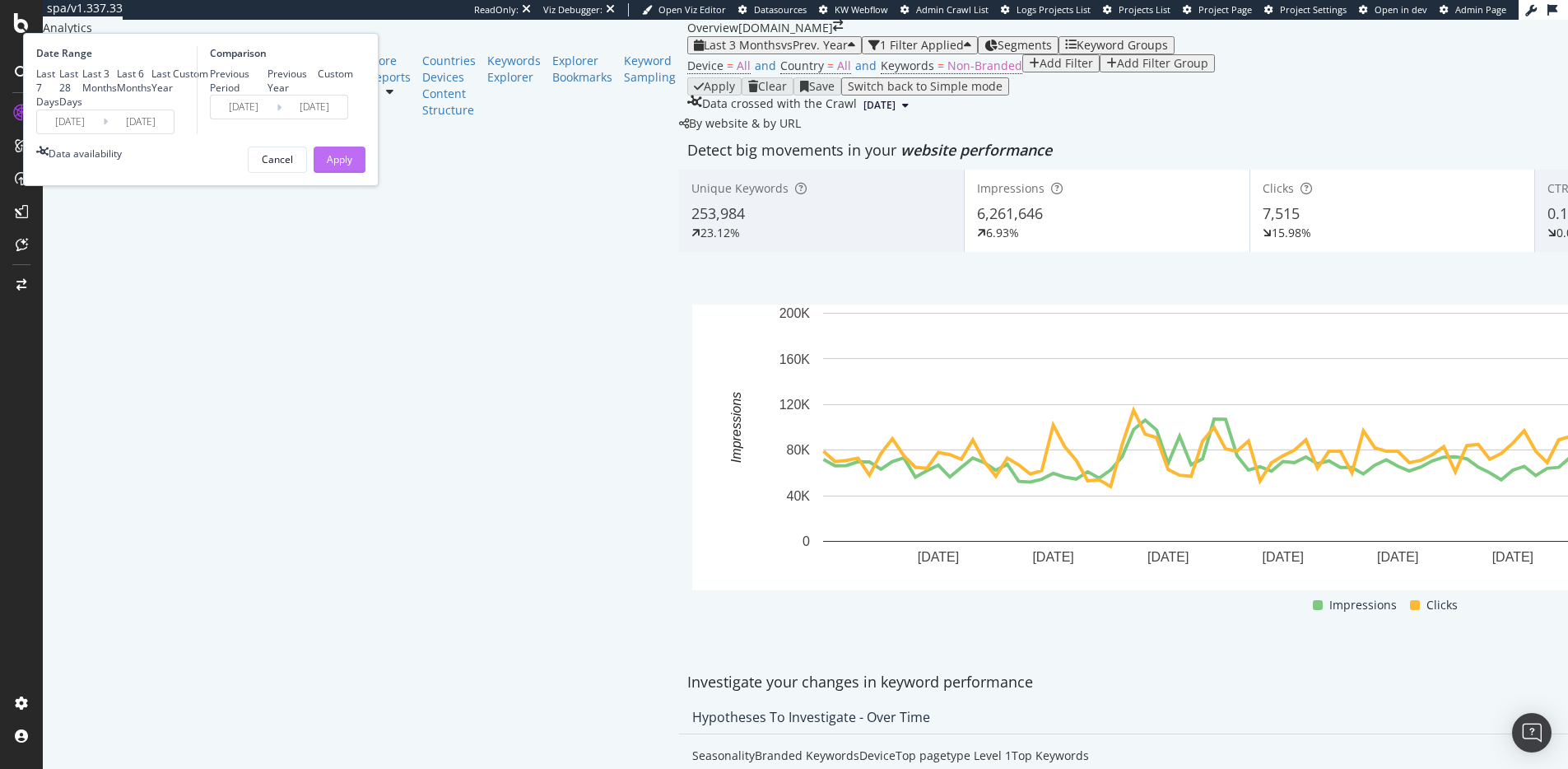
click at [352, 172] on div "Apply" at bounding box center [339, 160] width 26 height 25
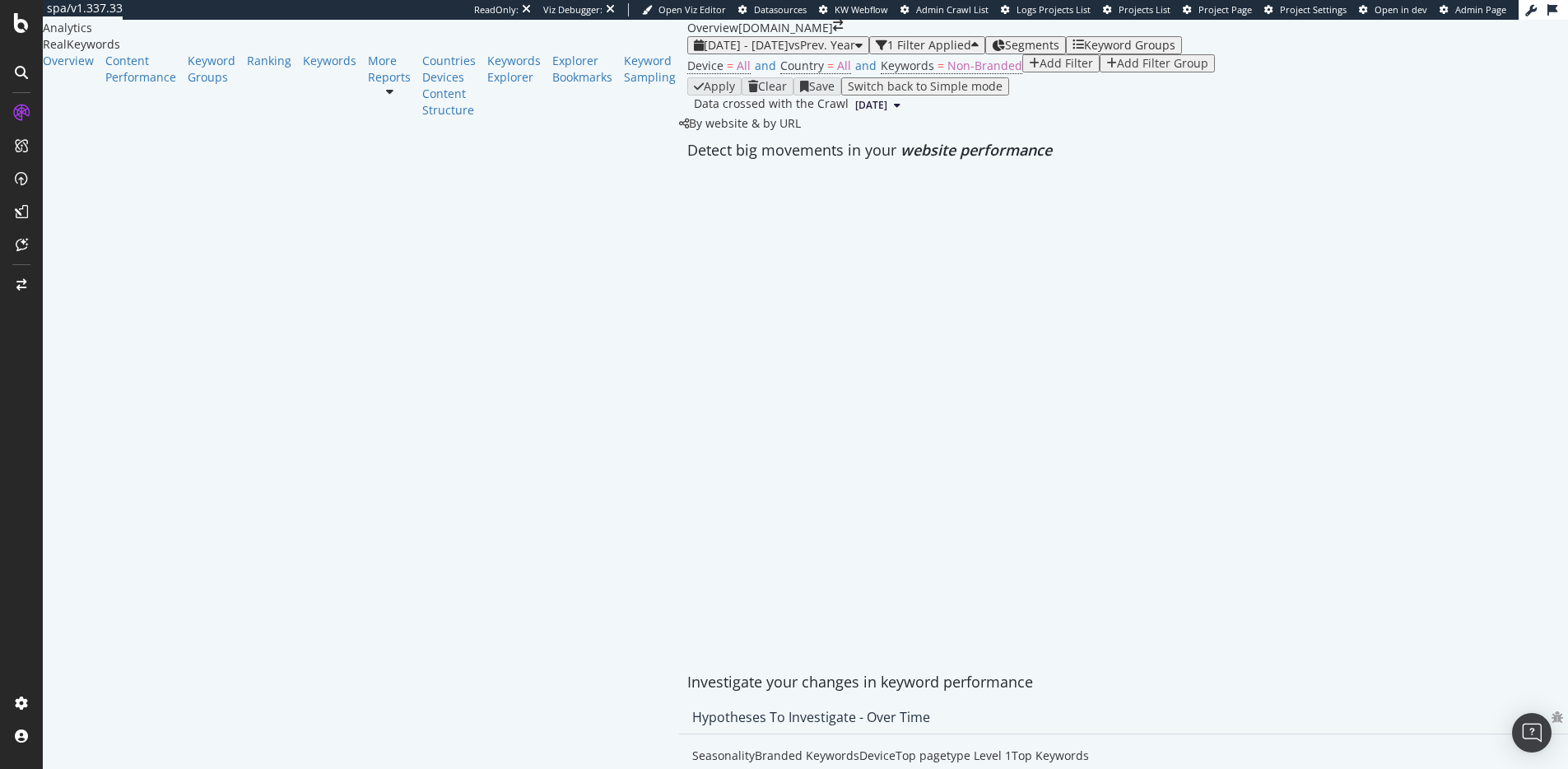
scroll to position [54, 0]
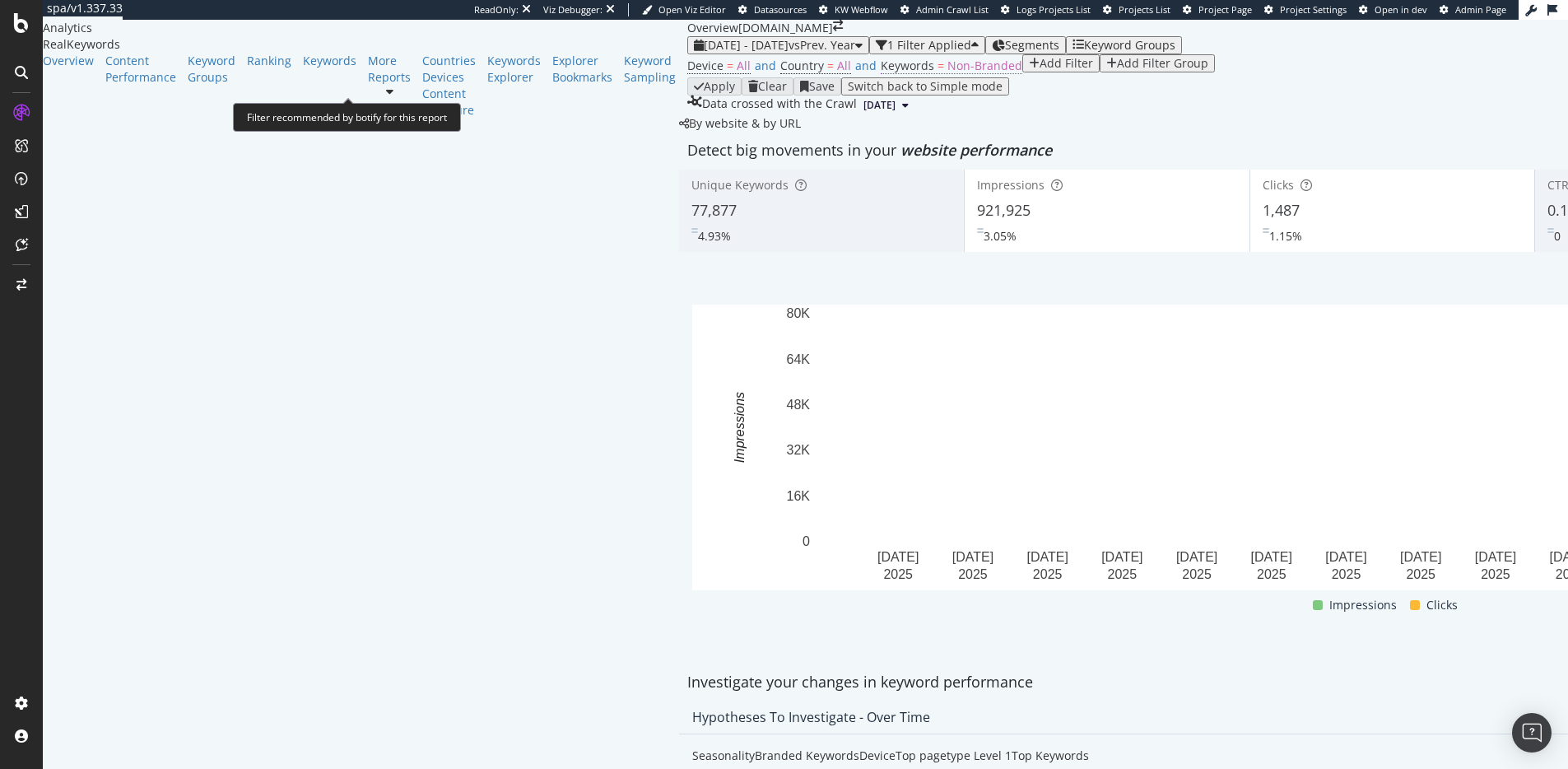
click at [947, 74] on span "Non-Branded" at bounding box center [984, 65] width 75 height 16
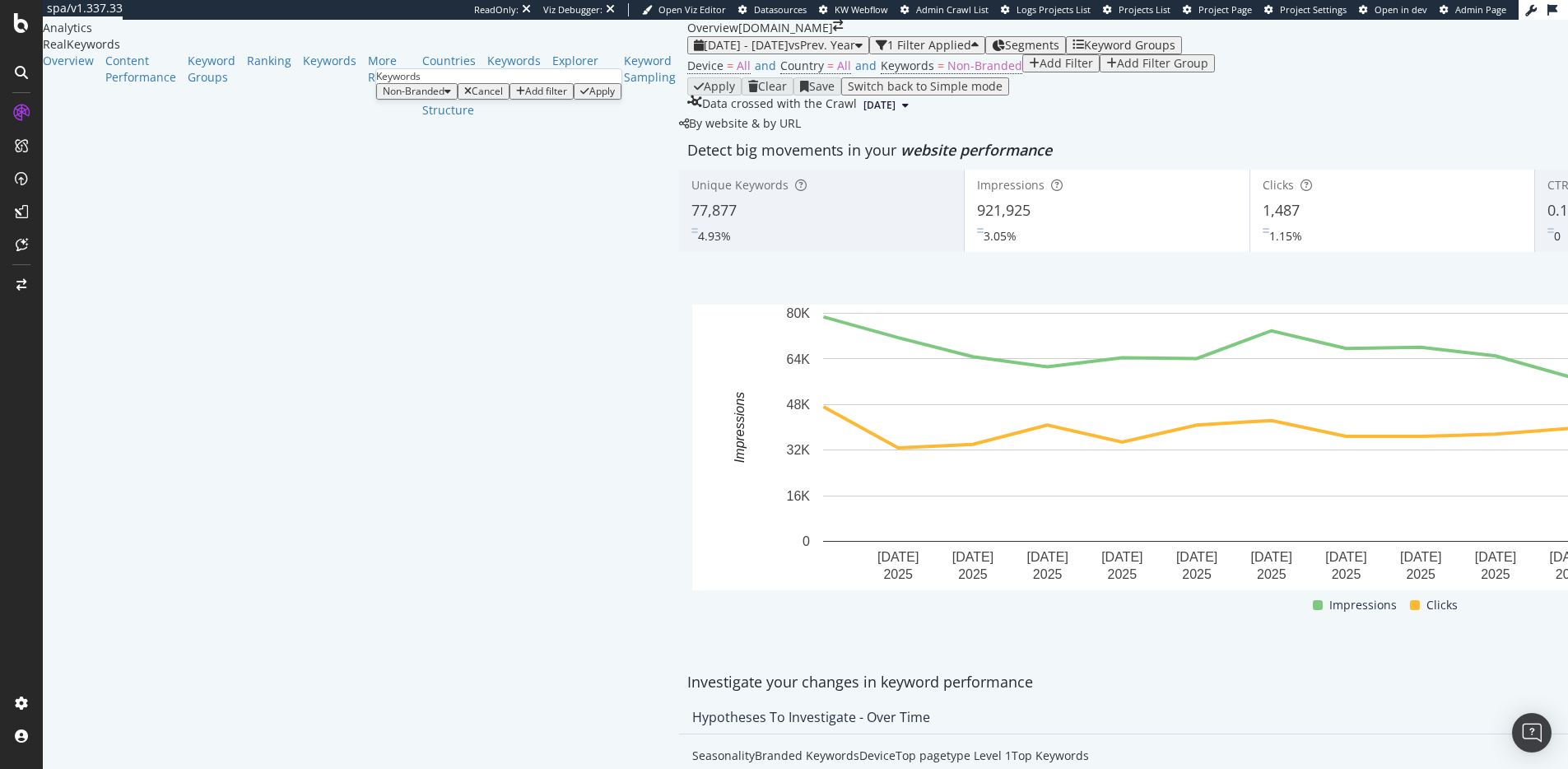
click at [407, 97] on div "Non-Branded" at bounding box center [417, 92] width 68 height 11
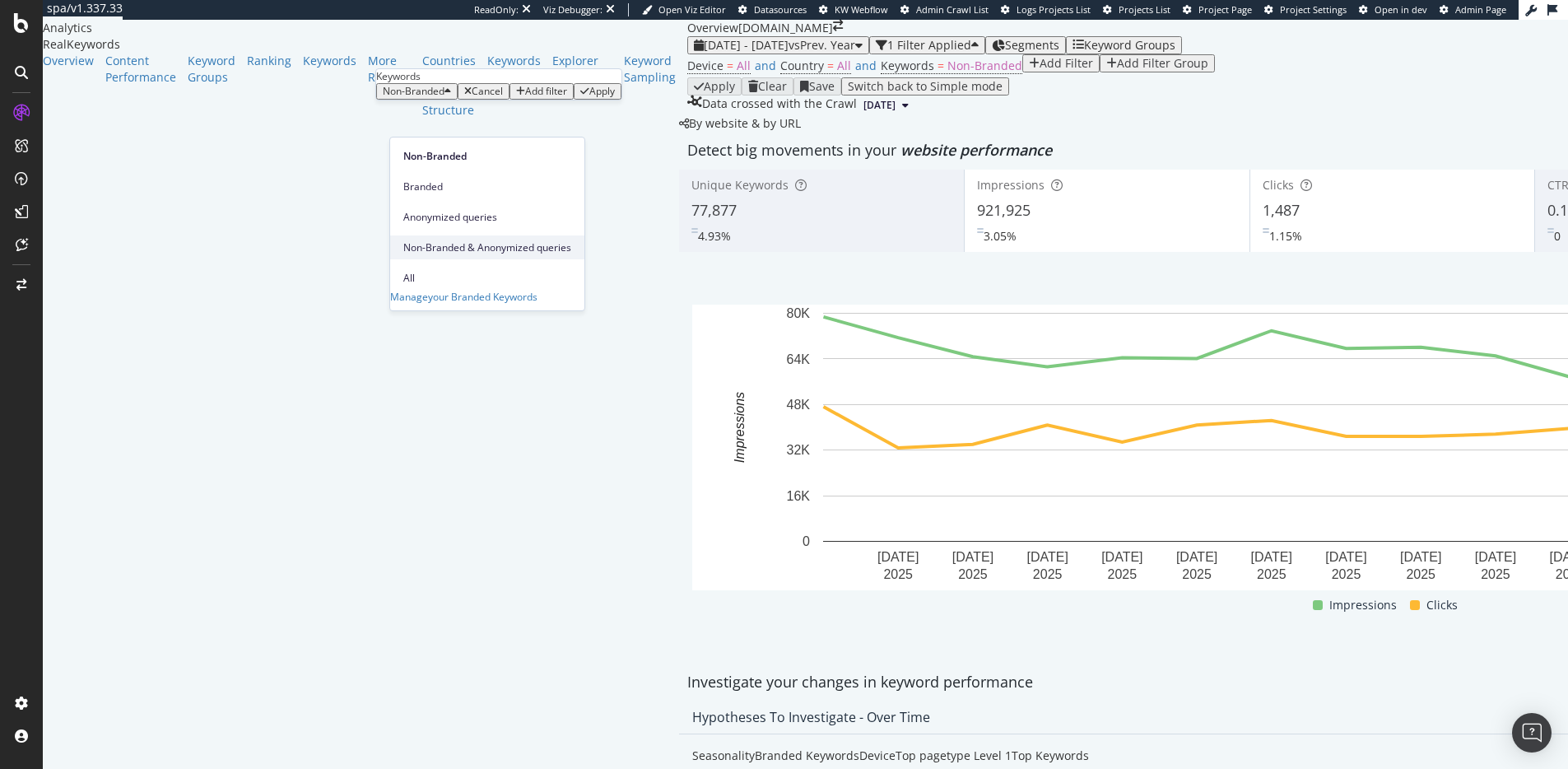
click at [425, 240] on span "Non-Branded & Anonymized queries" at bounding box center [487, 248] width 168 height 15
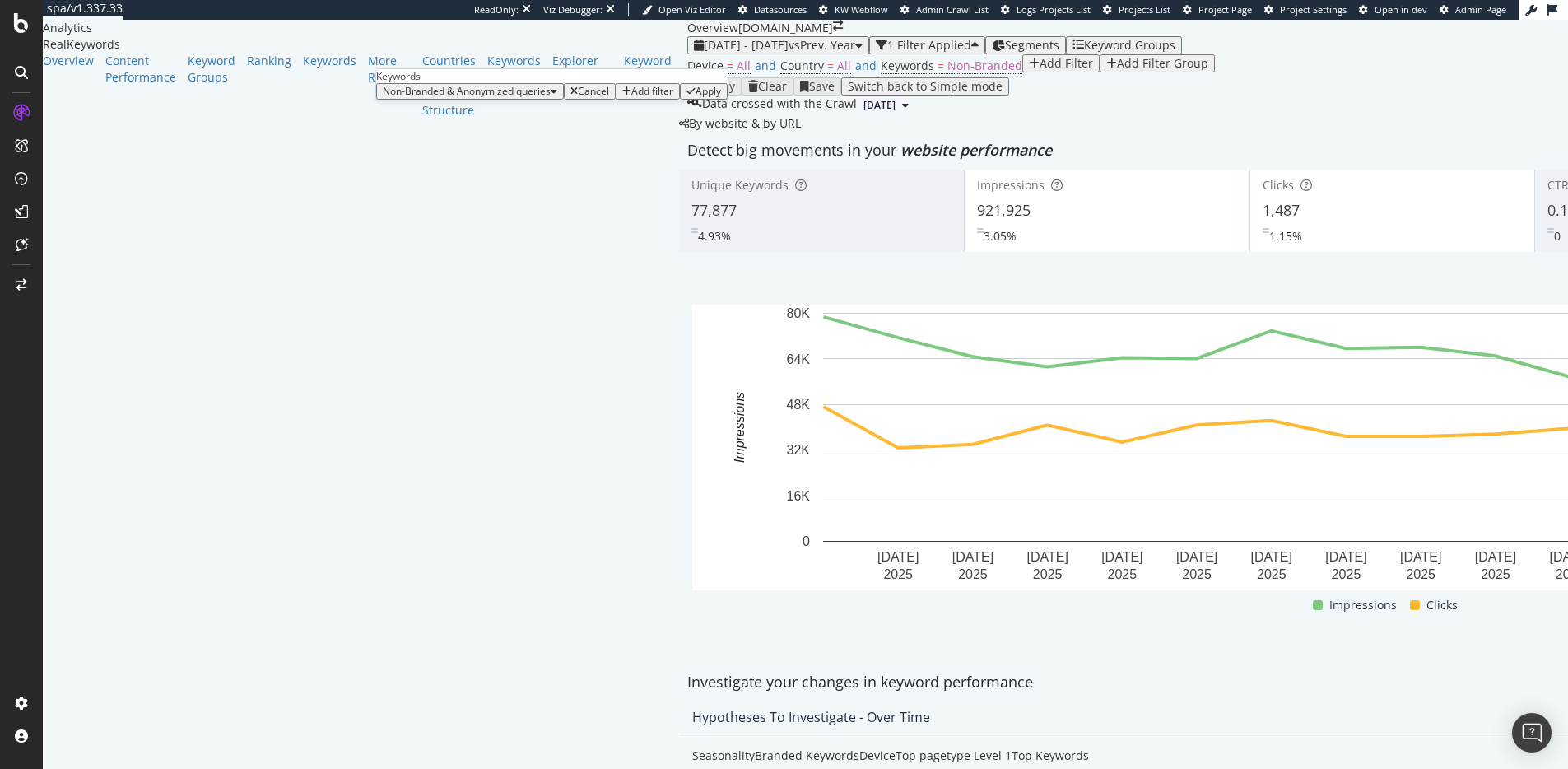
click at [695, 97] on div "Apply" at bounding box center [707, 92] width 26 height 11
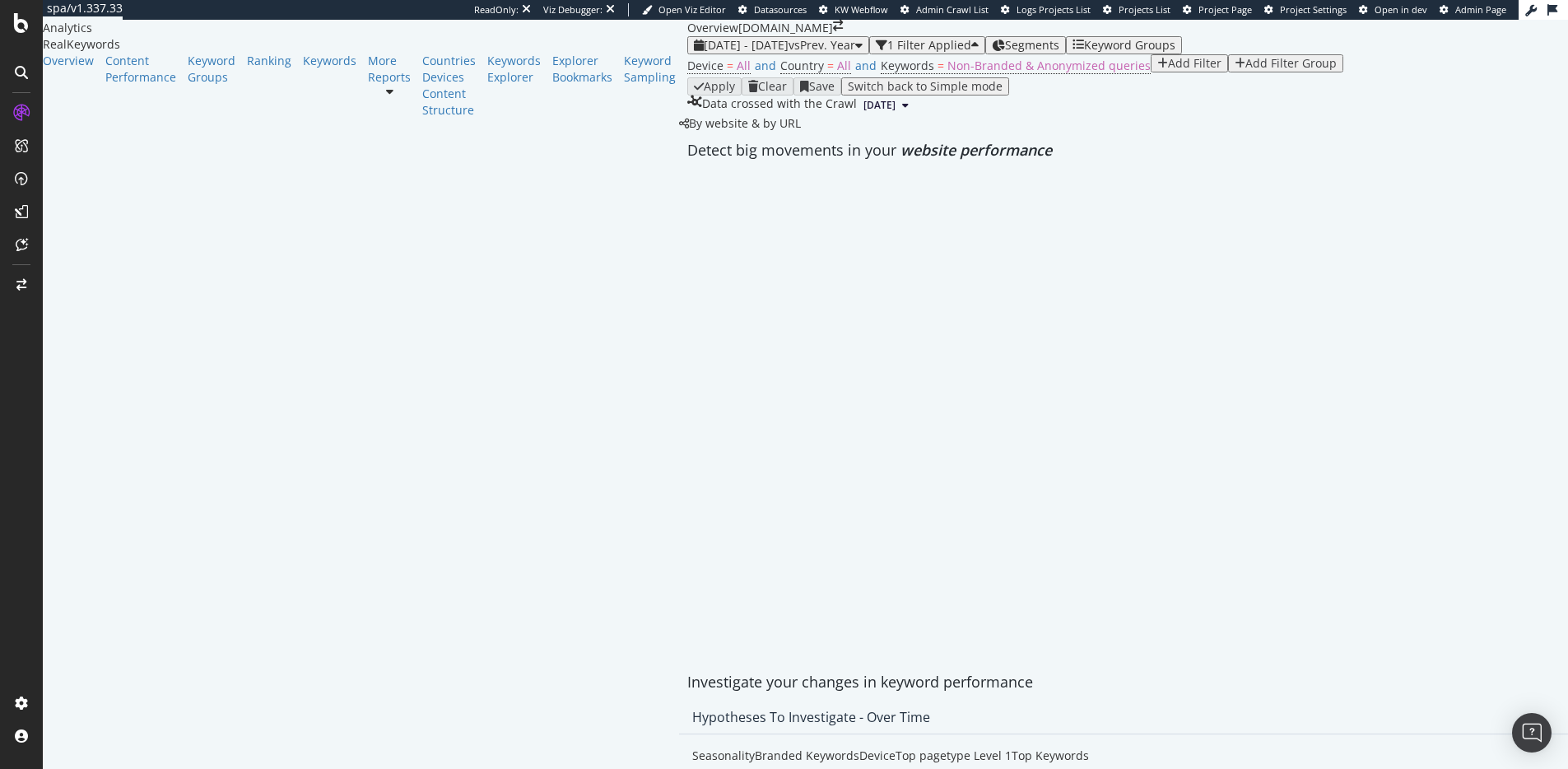
click at [894, 77] on div "Device = All and Country = All and Keywords = Non-Branded & Anonymized queries …" at bounding box center [1390, 65] width 1408 height 23
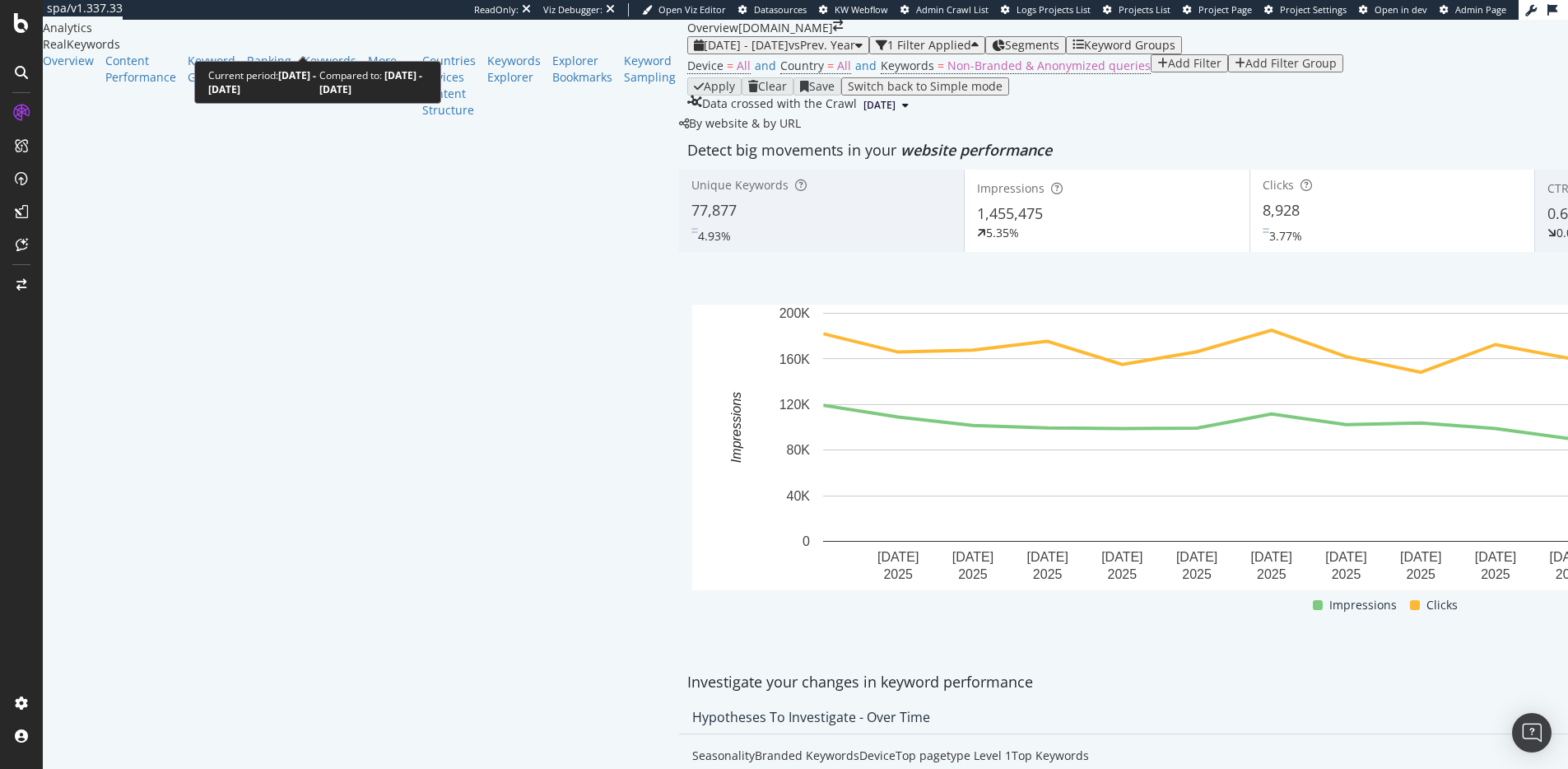
click at [704, 43] on span "2025 Sep. 1st - Sep. 15th" at bounding box center [746, 44] width 85 height 16
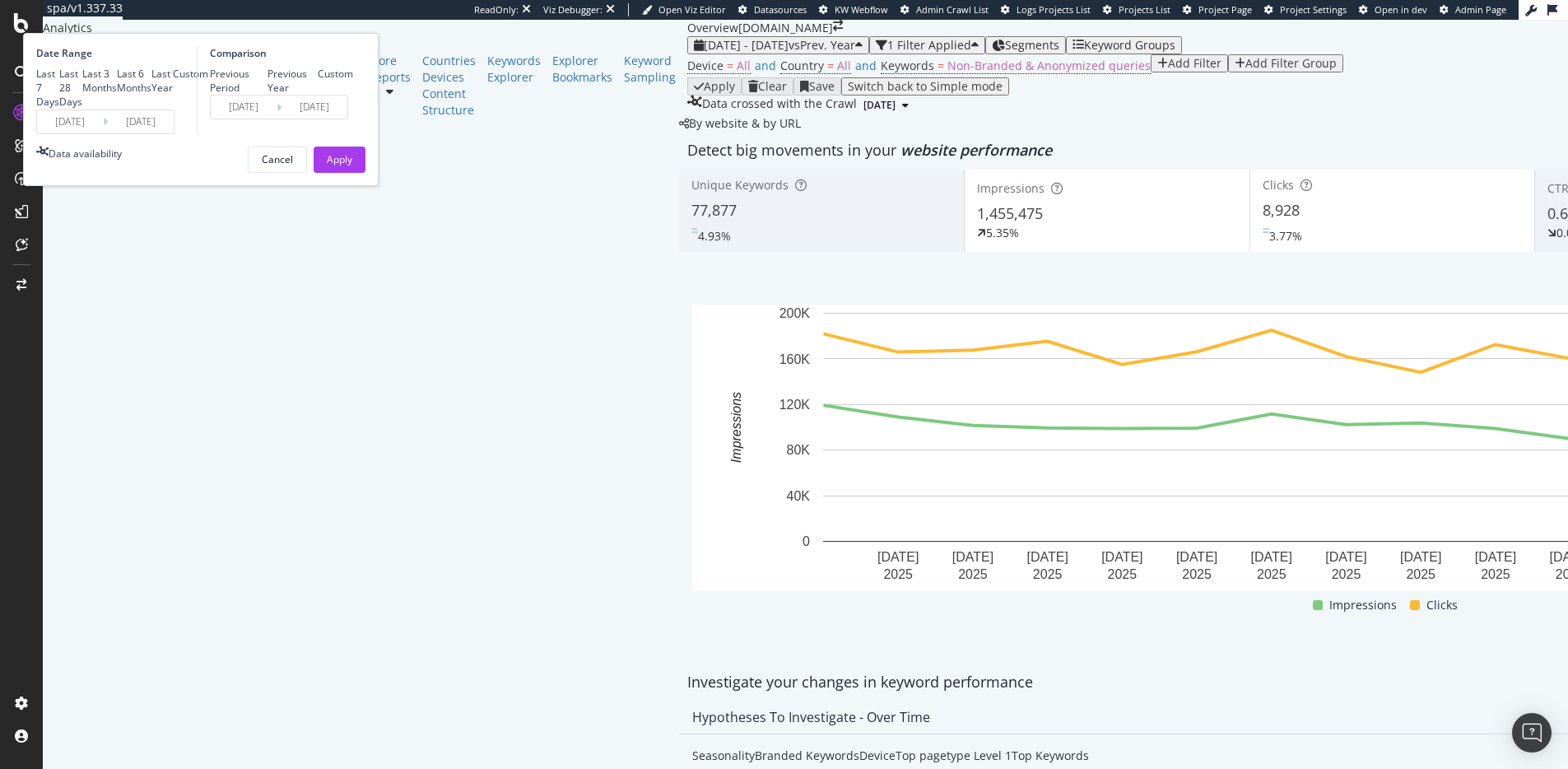
click at [103, 133] on input "2025/09/01" at bounding box center [70, 122] width 66 height 23
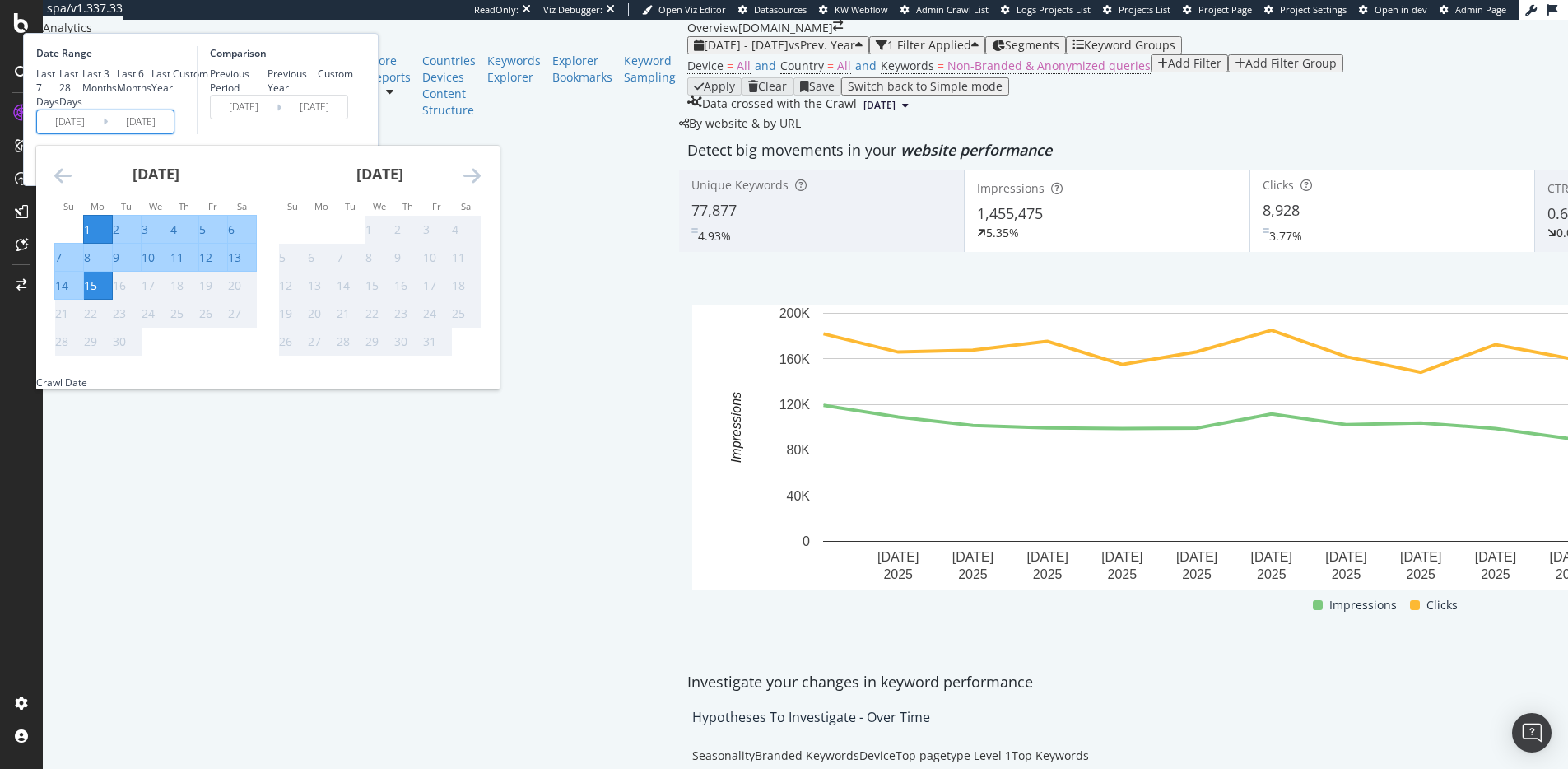
click at [234, 267] on div "September 2025 1 2 3 4 5 6 7 8 9 10 11 12 13 14 15 16 17 18 19 20 21 22 23 24 2…" at bounding box center [155, 250] width 224 height 211
click at [72, 185] on icon "Move backward to switch to the previous month." at bounding box center [62, 175] width 17 height 20
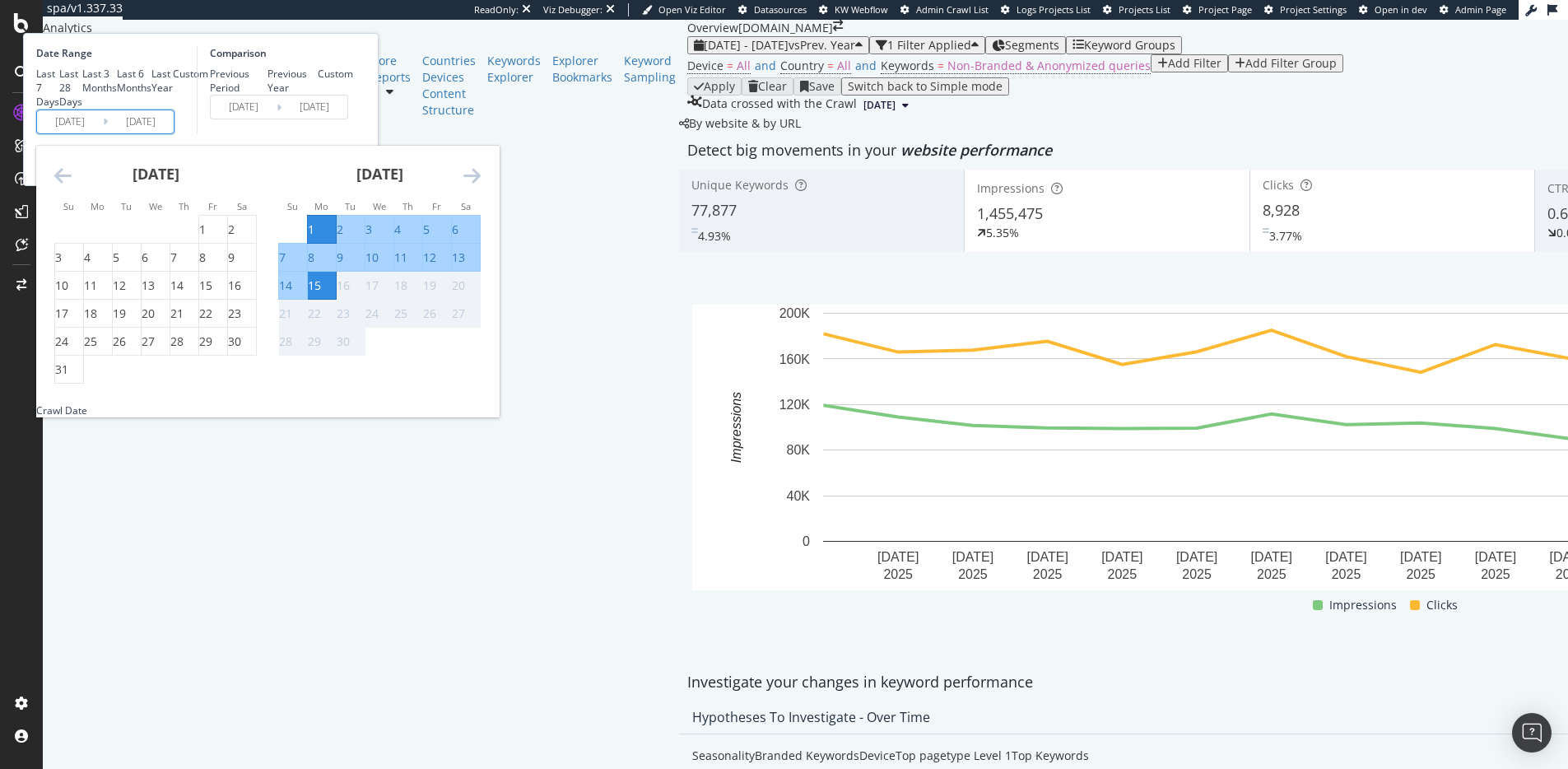
click at [72, 185] on icon "Move backward to switch to the previous month." at bounding box center [62, 175] width 17 height 20
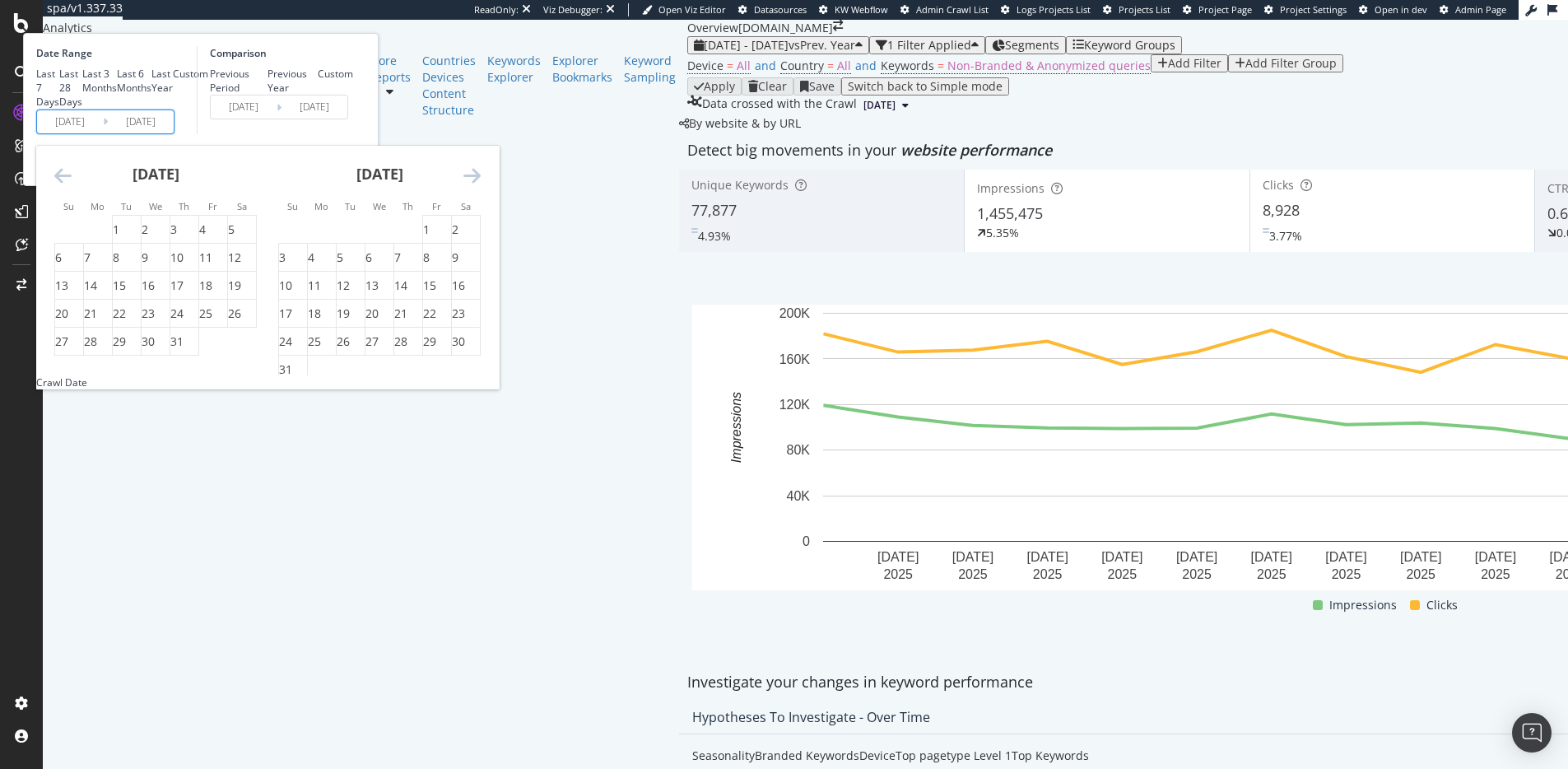
click at [72, 185] on icon "Move backward to switch to the previous month." at bounding box center [62, 175] width 17 height 20
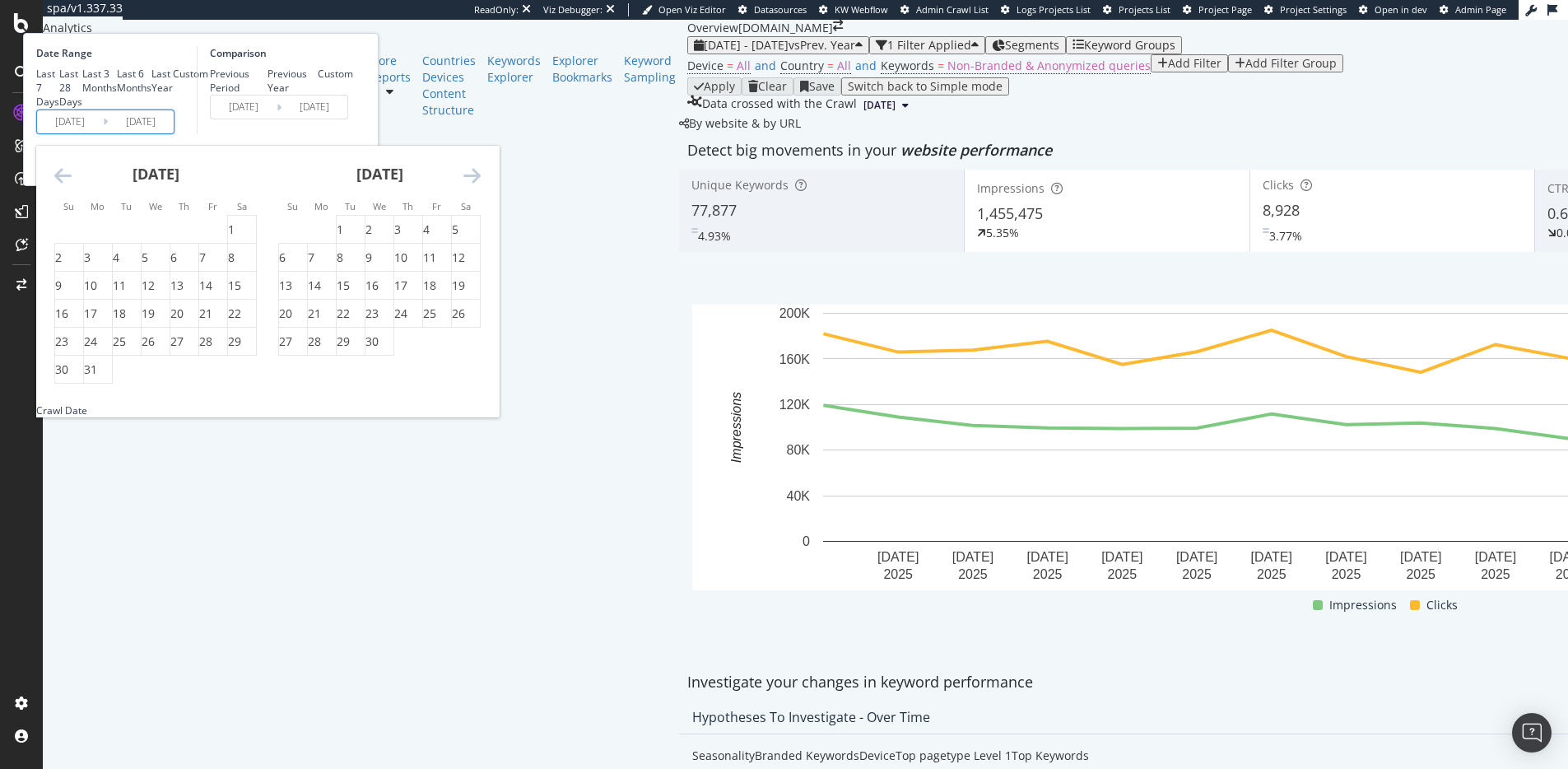
click at [72, 185] on icon "Move backward to switch to the previous month." at bounding box center [62, 175] width 17 height 20
click at [148, 238] on div "1" at bounding box center [145, 229] width 7 height 16
type input "2025/01/01"
type input "2024/01/03"
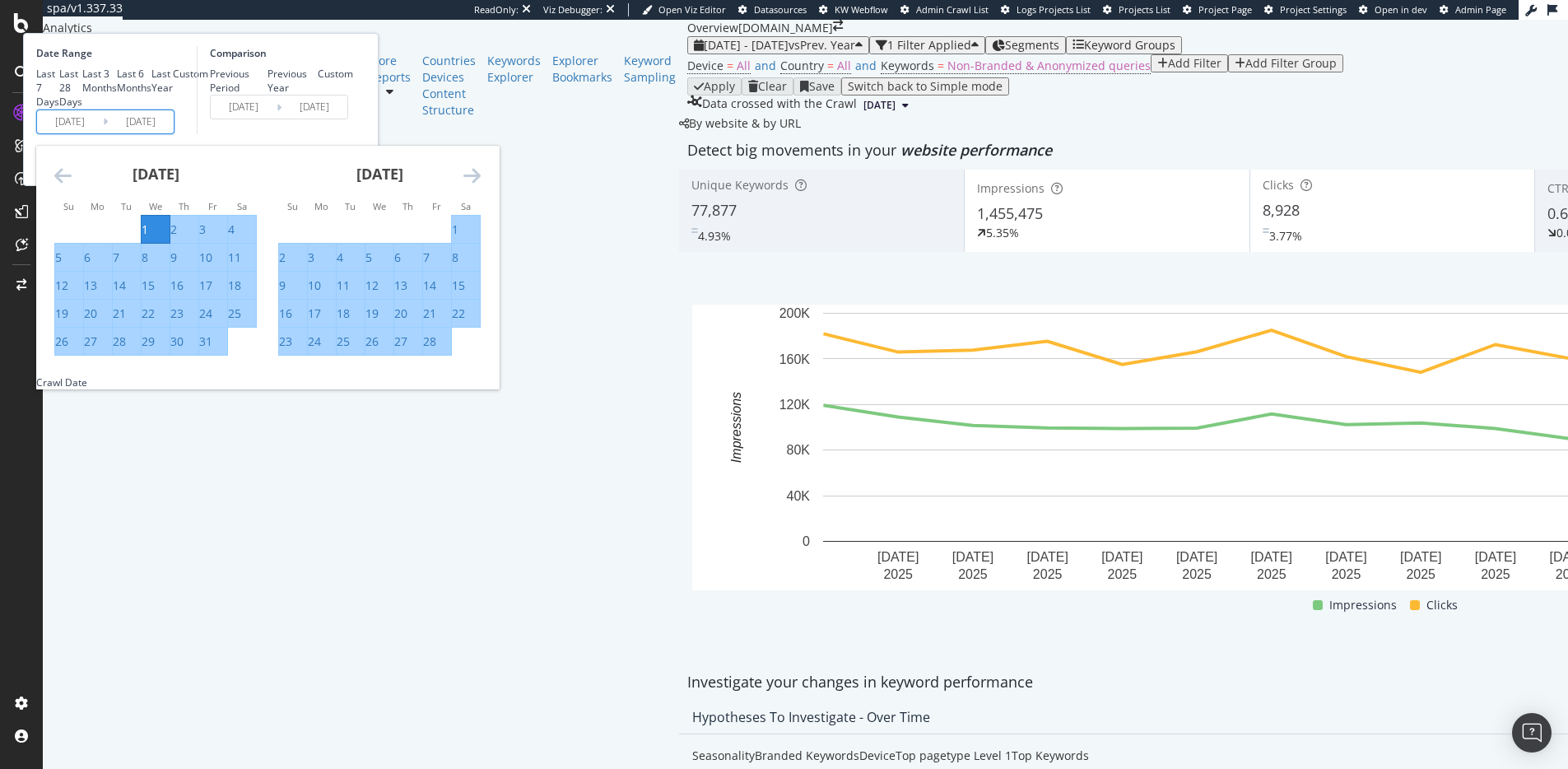
click at [436, 350] on div "28" at bounding box center [430, 341] width 13 height 16
type input "2025/02/28"
type input "2024/03/01"
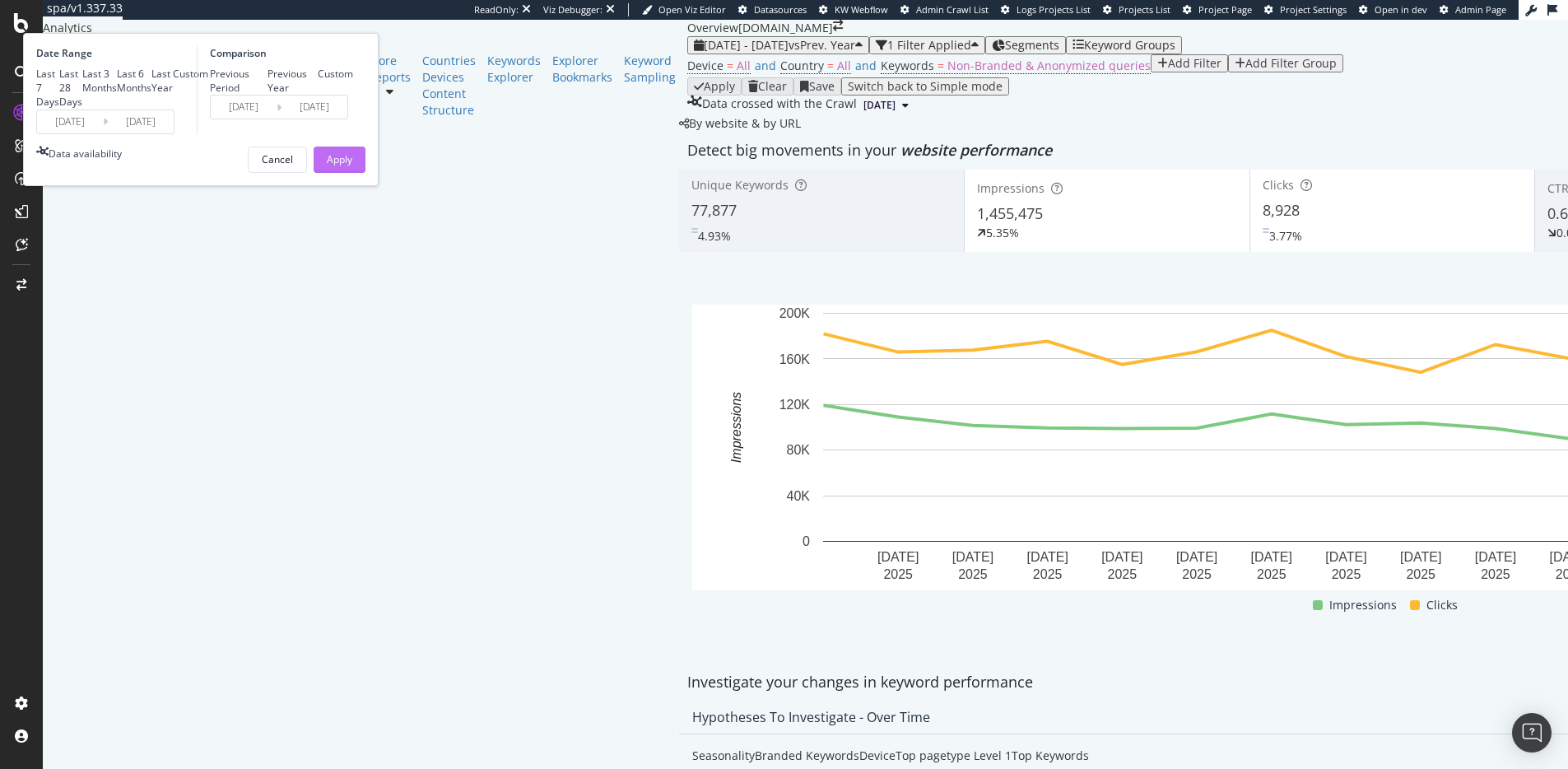
click at [366, 173] on button "Apply" at bounding box center [339, 160] width 52 height 26
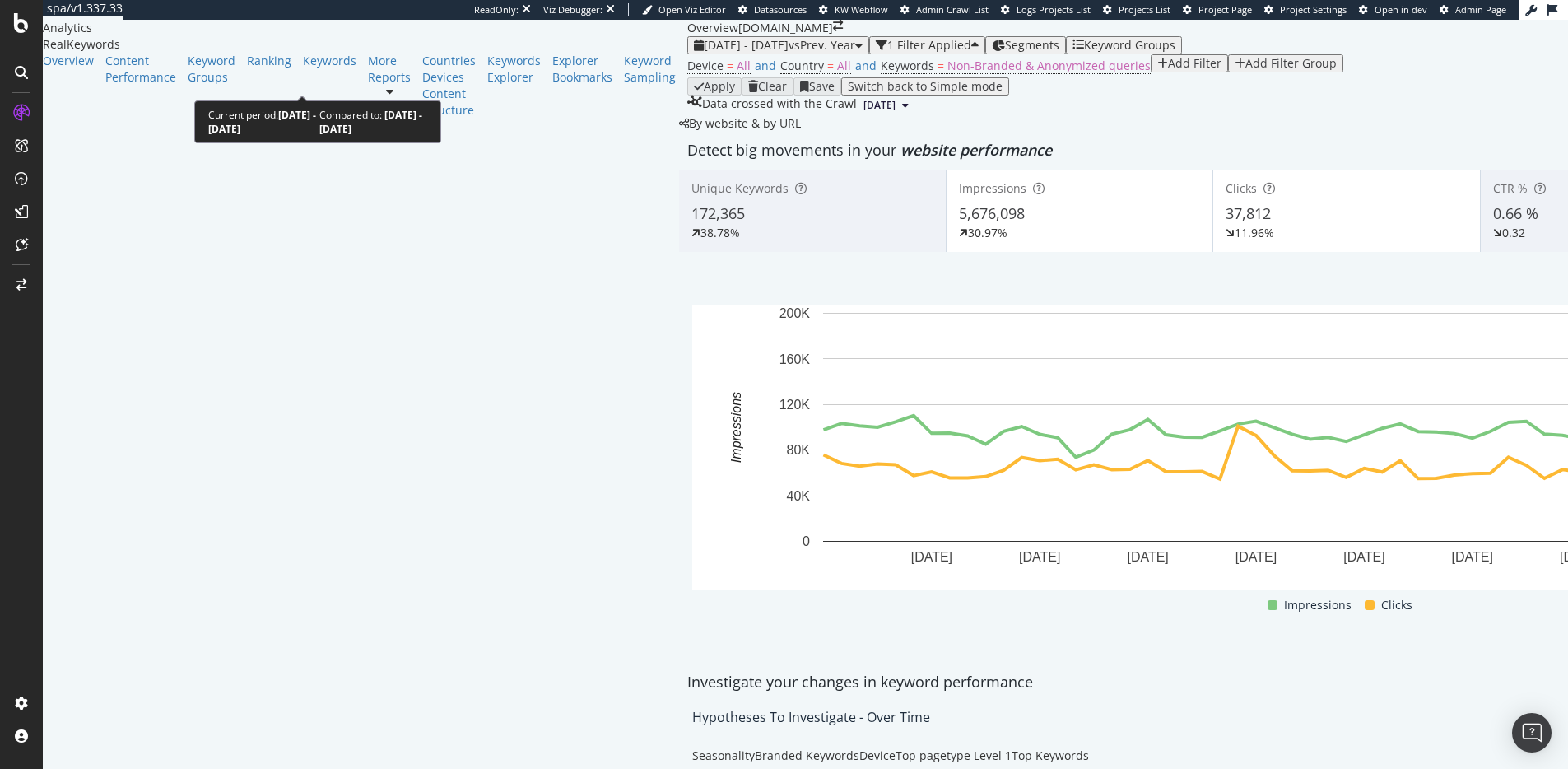
click at [704, 53] on span "2025 Jan. 1st - Feb. 28th" at bounding box center [746, 44] width 85 height 16
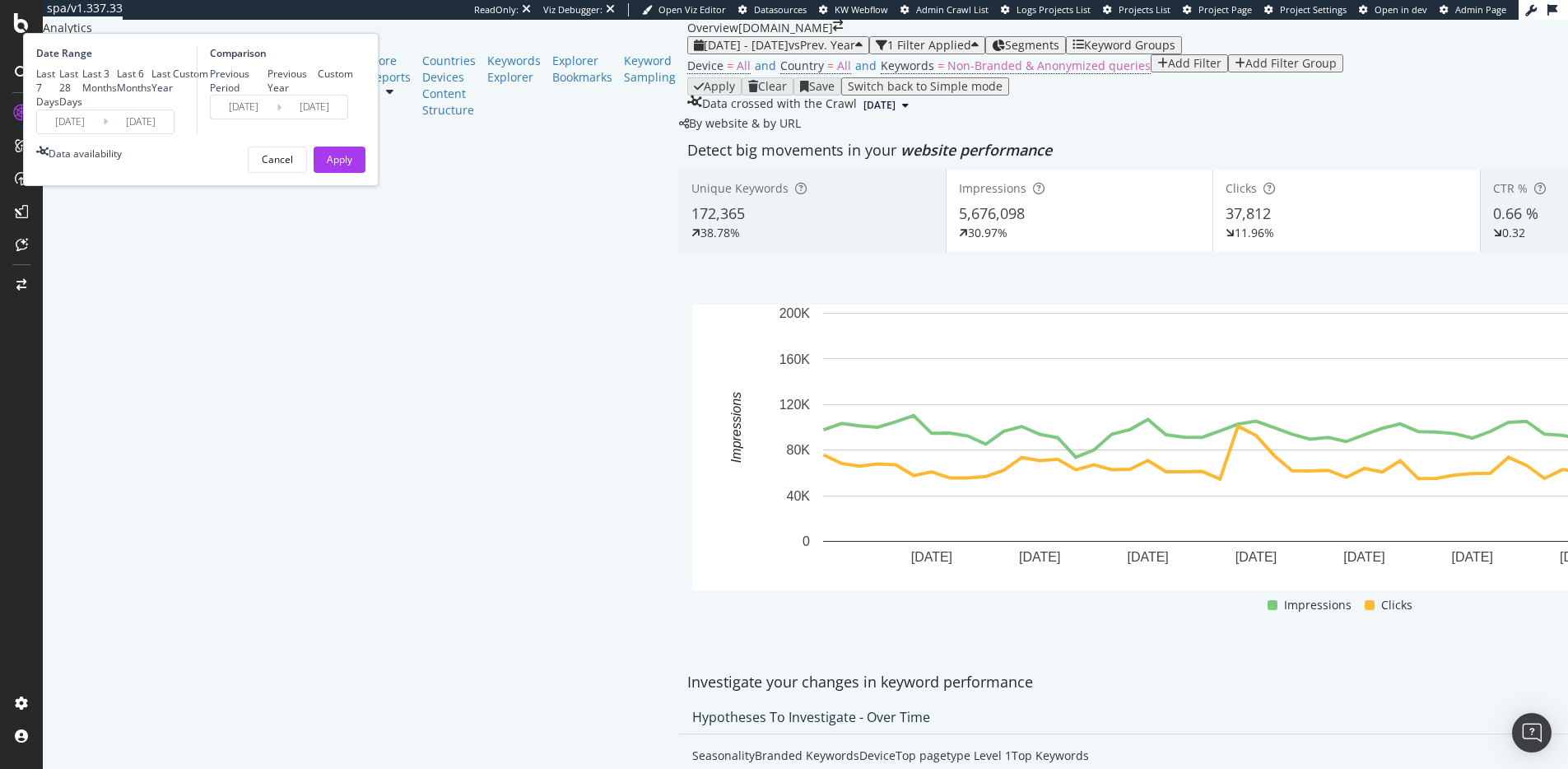
click at [174, 133] on input "2025/02/28" at bounding box center [141, 122] width 66 height 23
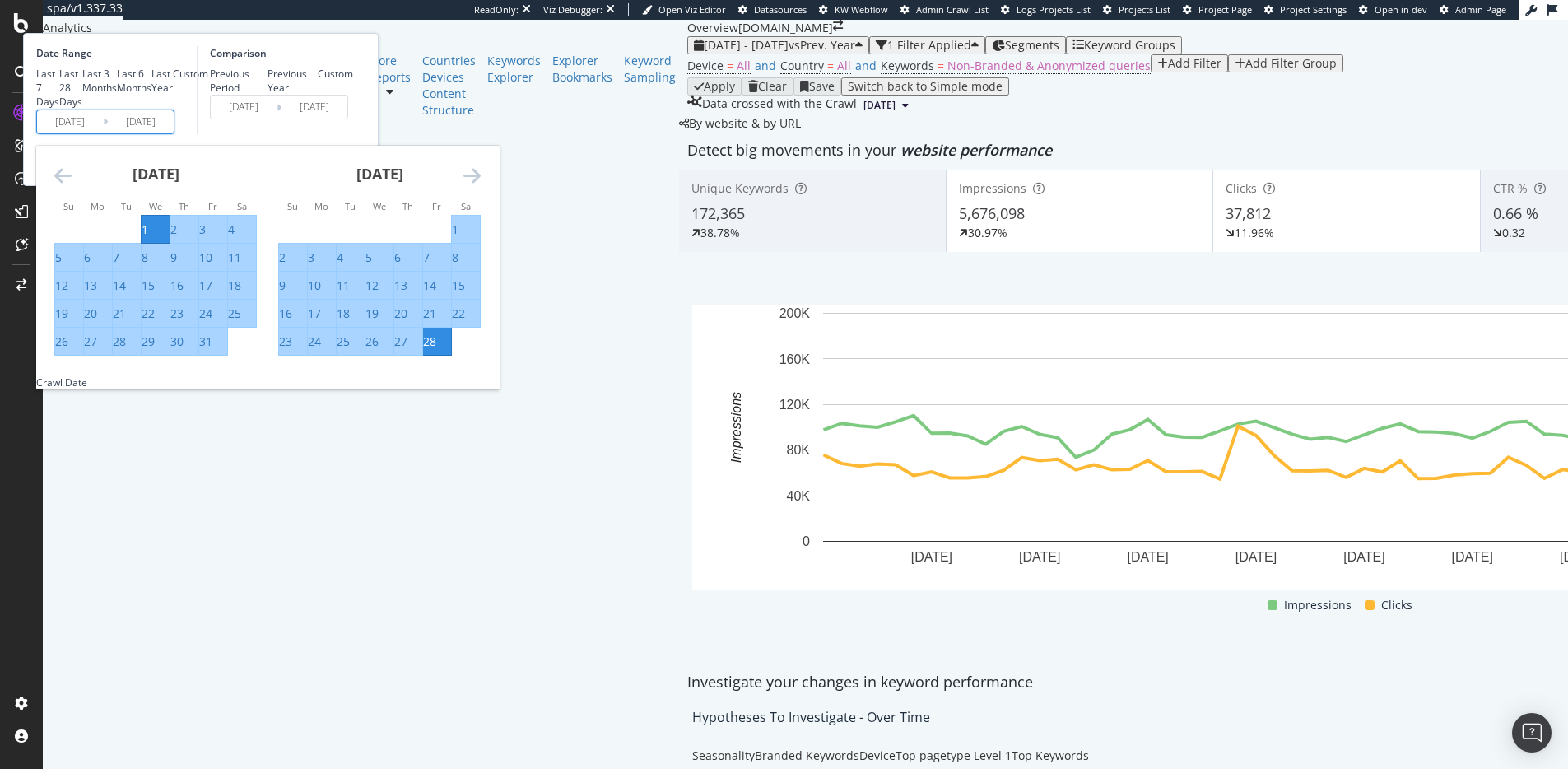
click at [481, 185] on icon "Move forward to switch to the next month." at bounding box center [471, 175] width 17 height 20
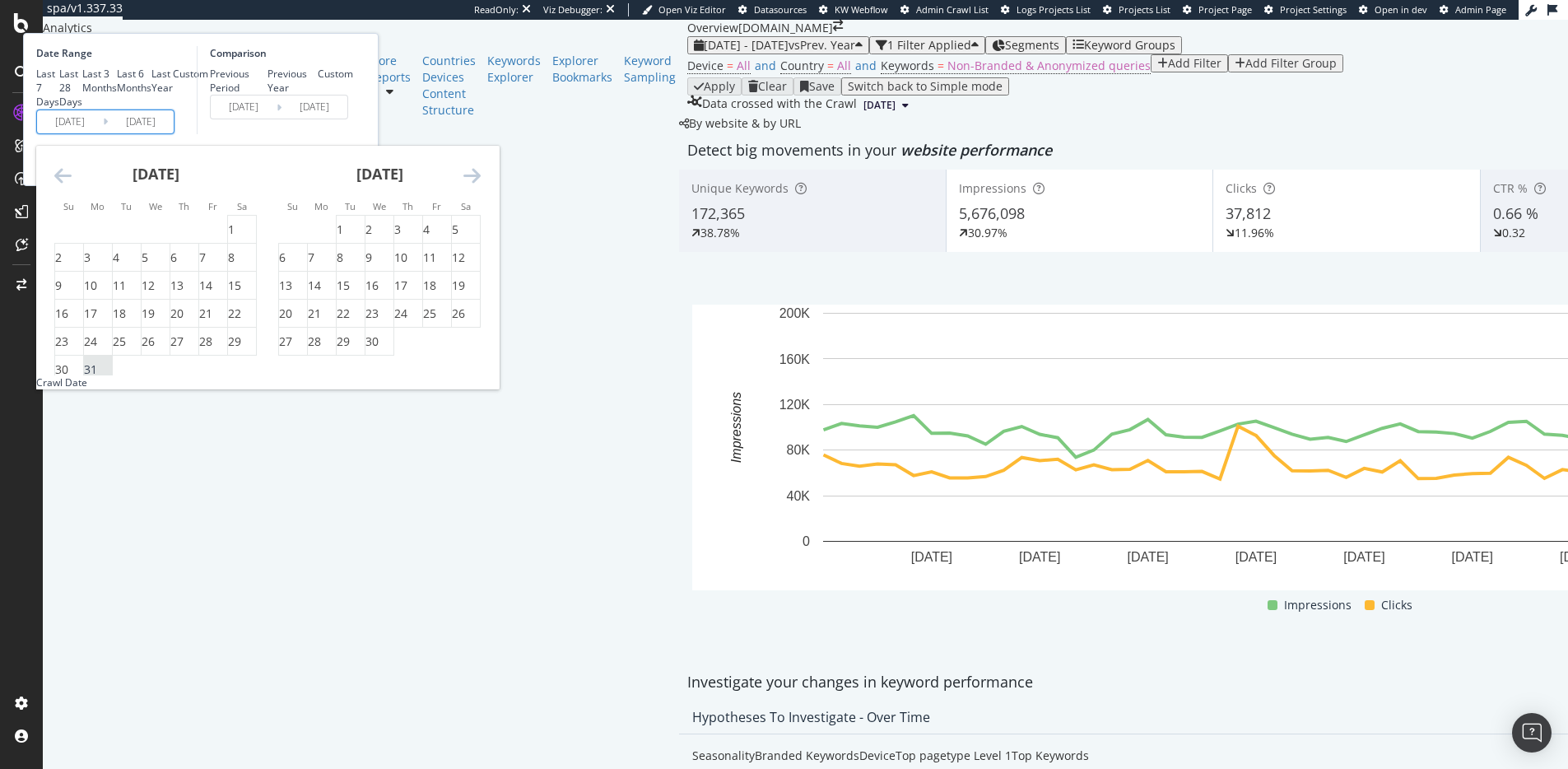
click at [97, 378] on div "31" at bounding box center [91, 368] width 13 height 16
type input "2025/03/31"
type input "2024/04/01"
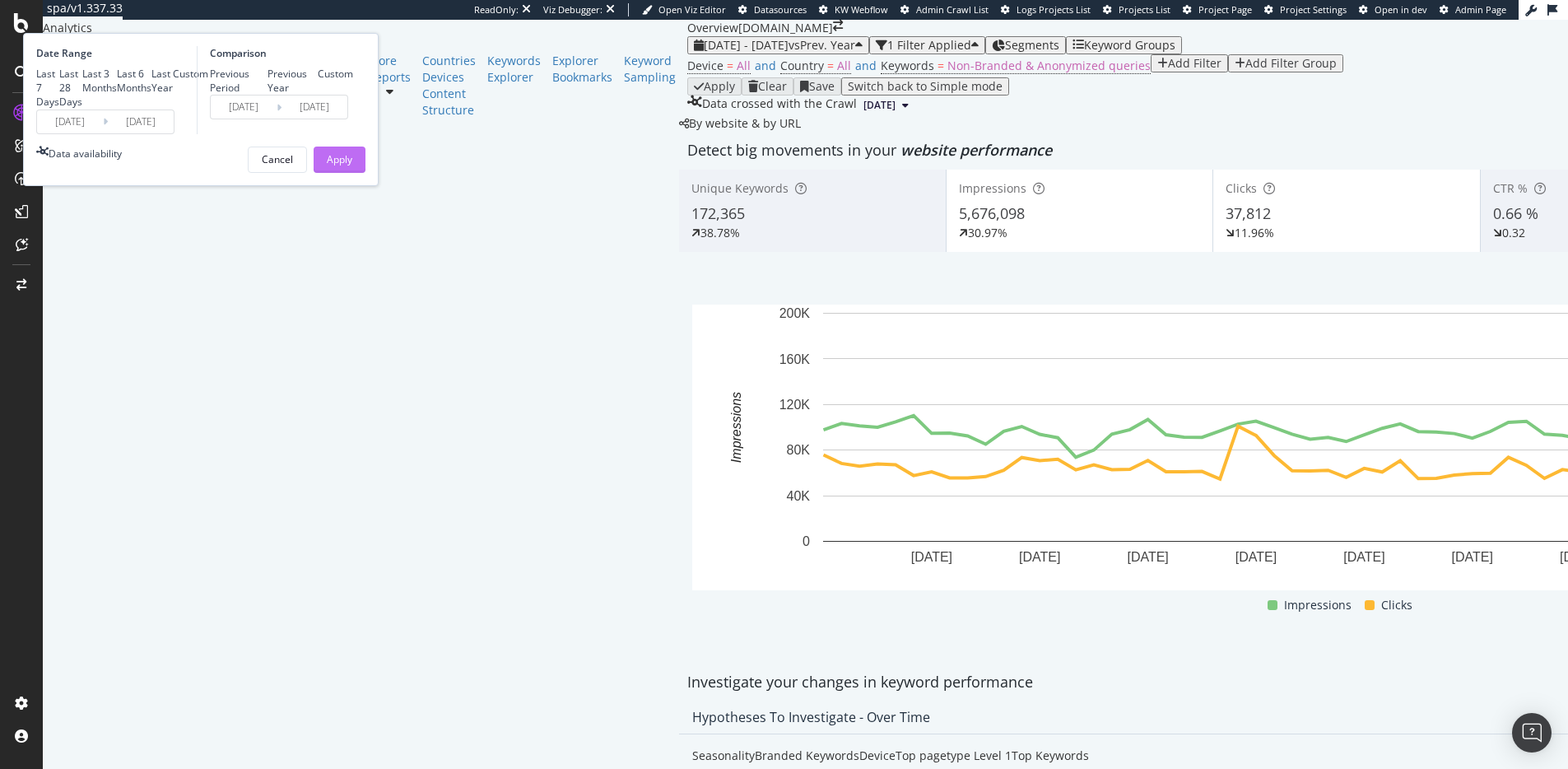
click at [352, 166] on div "Apply" at bounding box center [339, 159] width 26 height 14
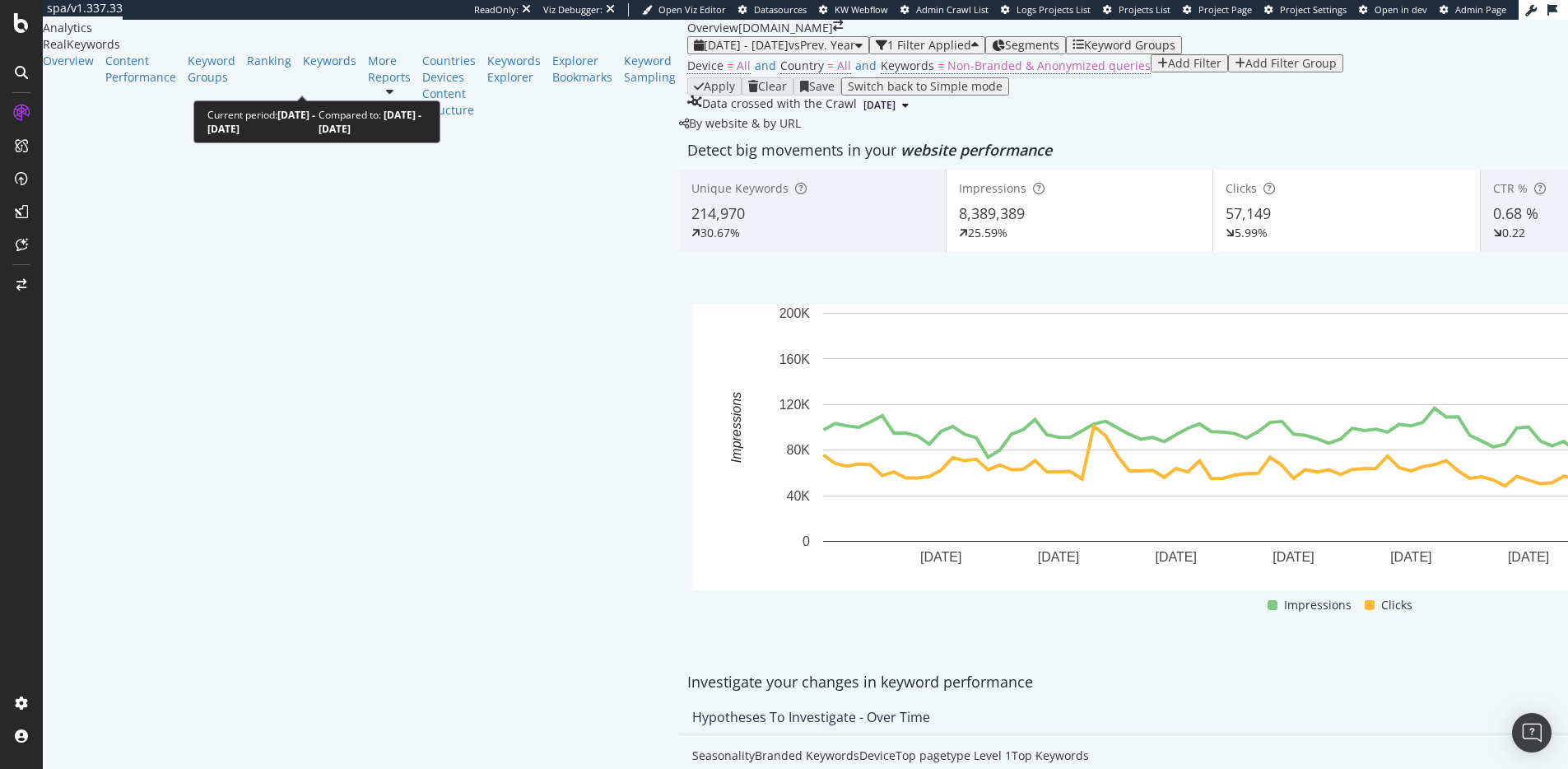
click at [693, 52] on div "2025 Jan. 1st - Mar. 31st vs Prev. Year" at bounding box center [777, 45] width 169 height 13
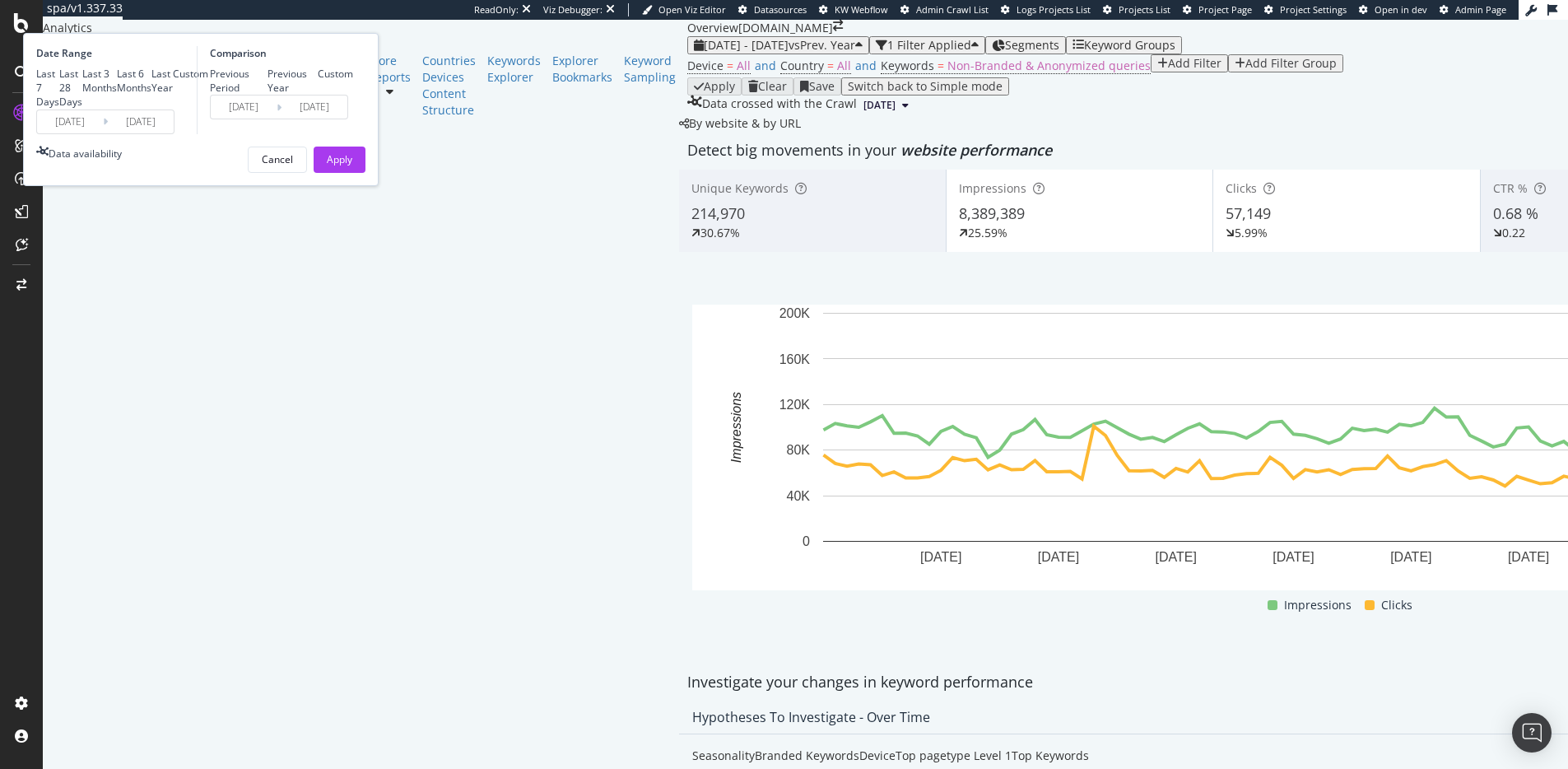
click at [103, 133] on input "2025/01/01" at bounding box center [70, 122] width 66 height 23
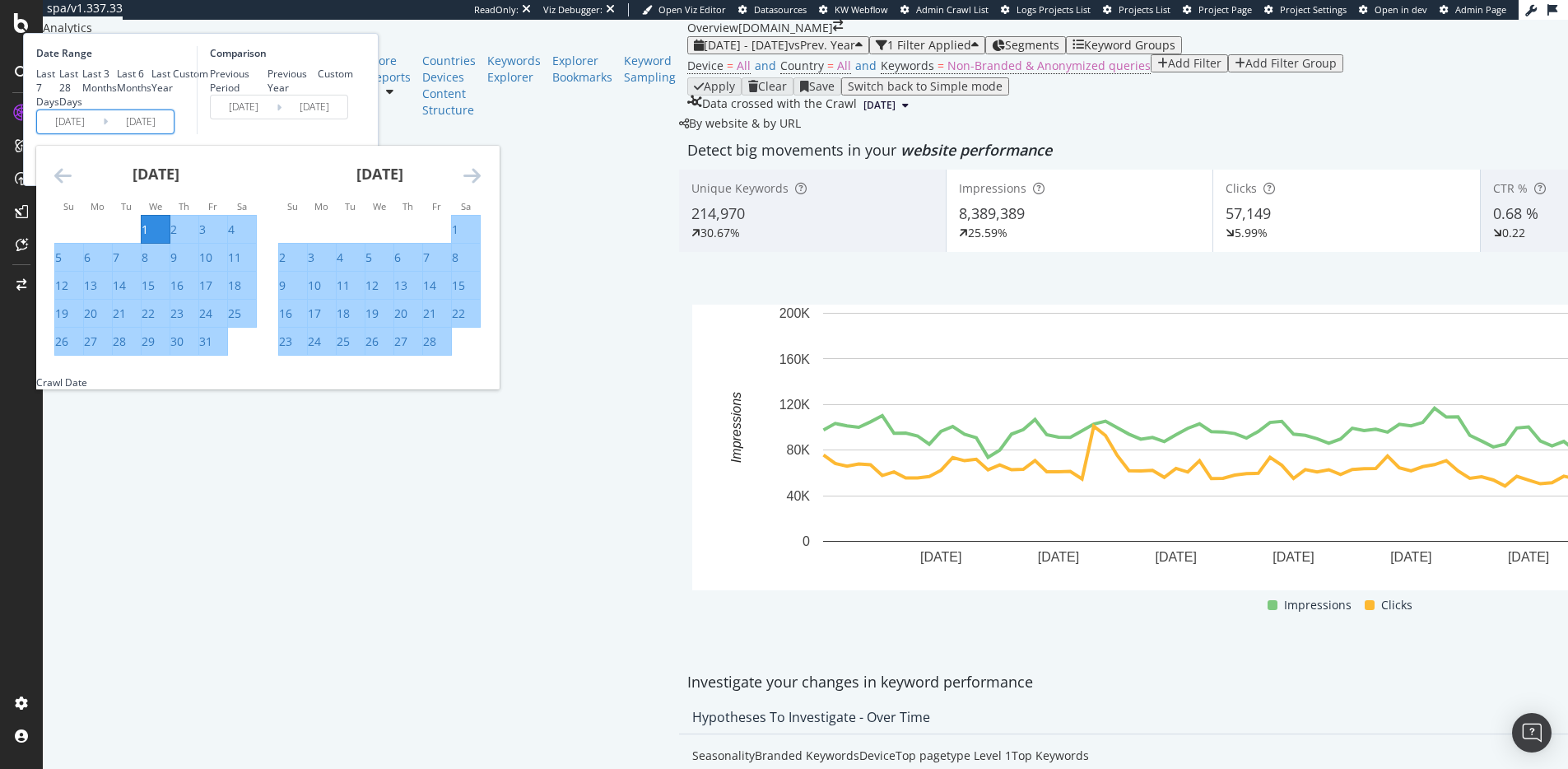
click at [72, 185] on icon "Move backward to switch to the previous month." at bounding box center [62, 175] width 17 height 20
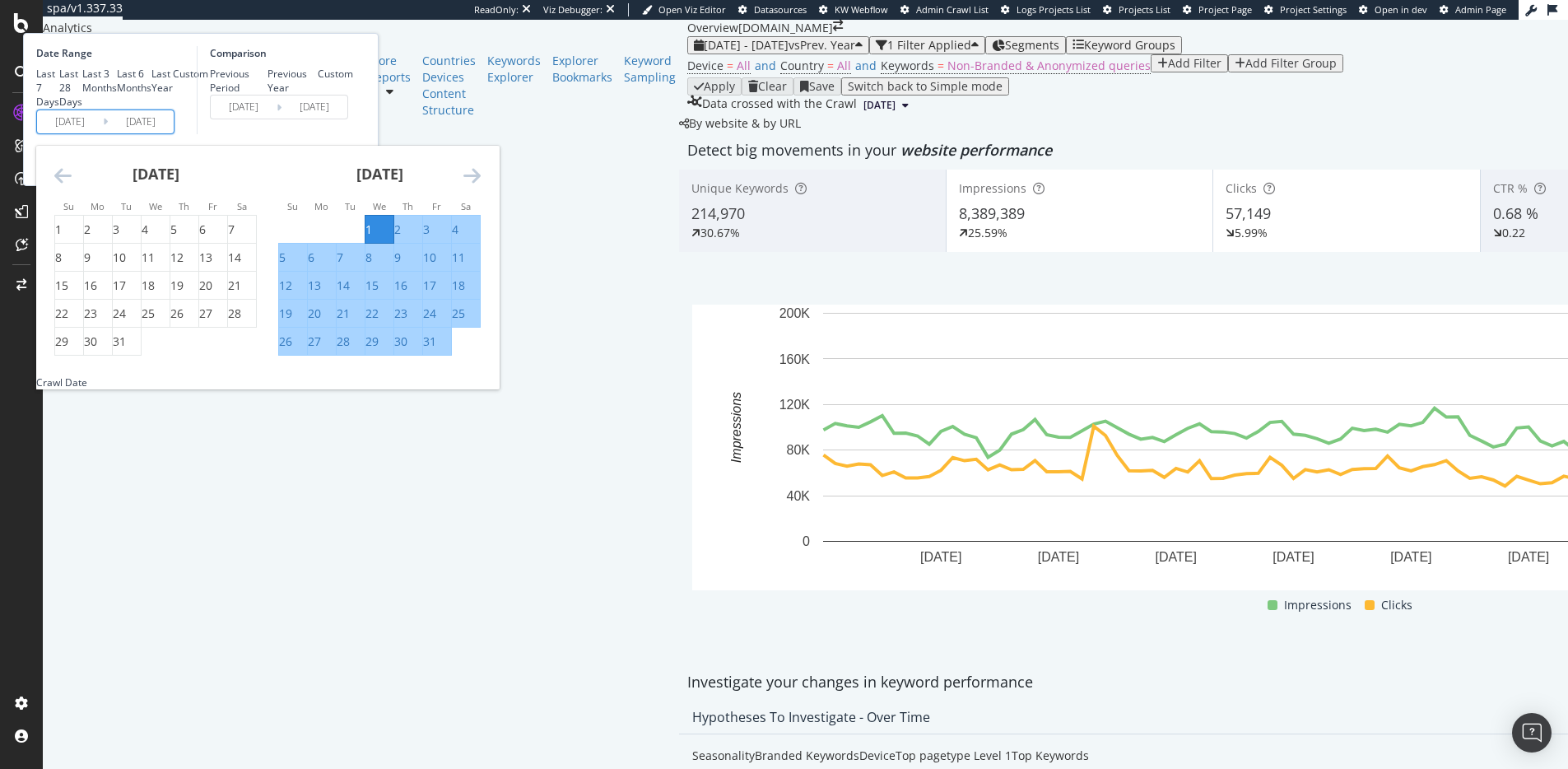
click at [72, 185] on icon "Move backward to switch to the previous month." at bounding box center [62, 175] width 17 height 20
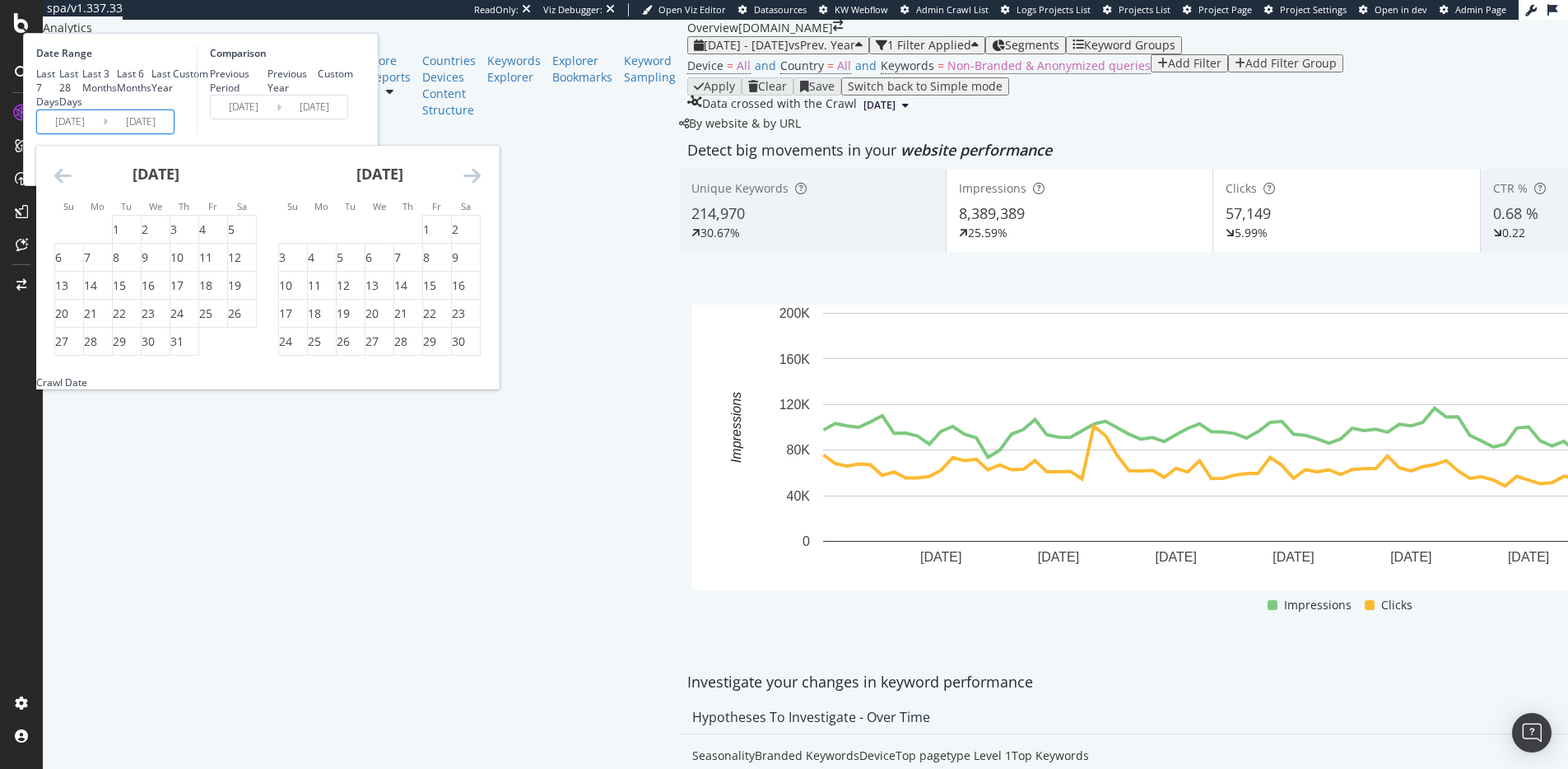
click at [72, 185] on icon "Move backward to switch to the previous month." at bounding box center [62, 175] width 17 height 20
click at [83, 238] on div "1" at bounding box center [69, 229] width 28 height 16
type input "2024/09/01"
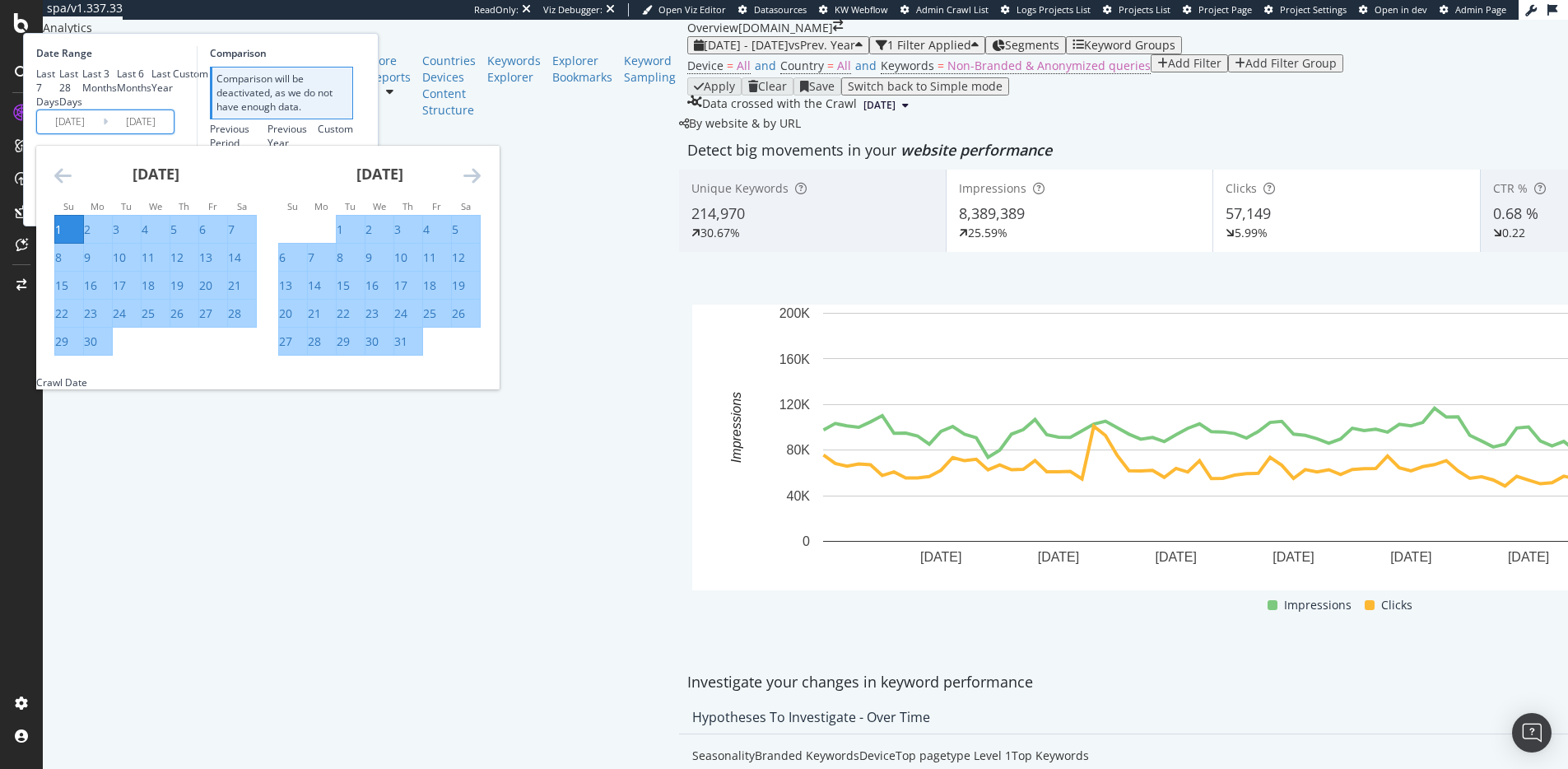
click at [481, 185] on icon "Move forward to switch to the next month." at bounding box center [471, 175] width 17 height 20
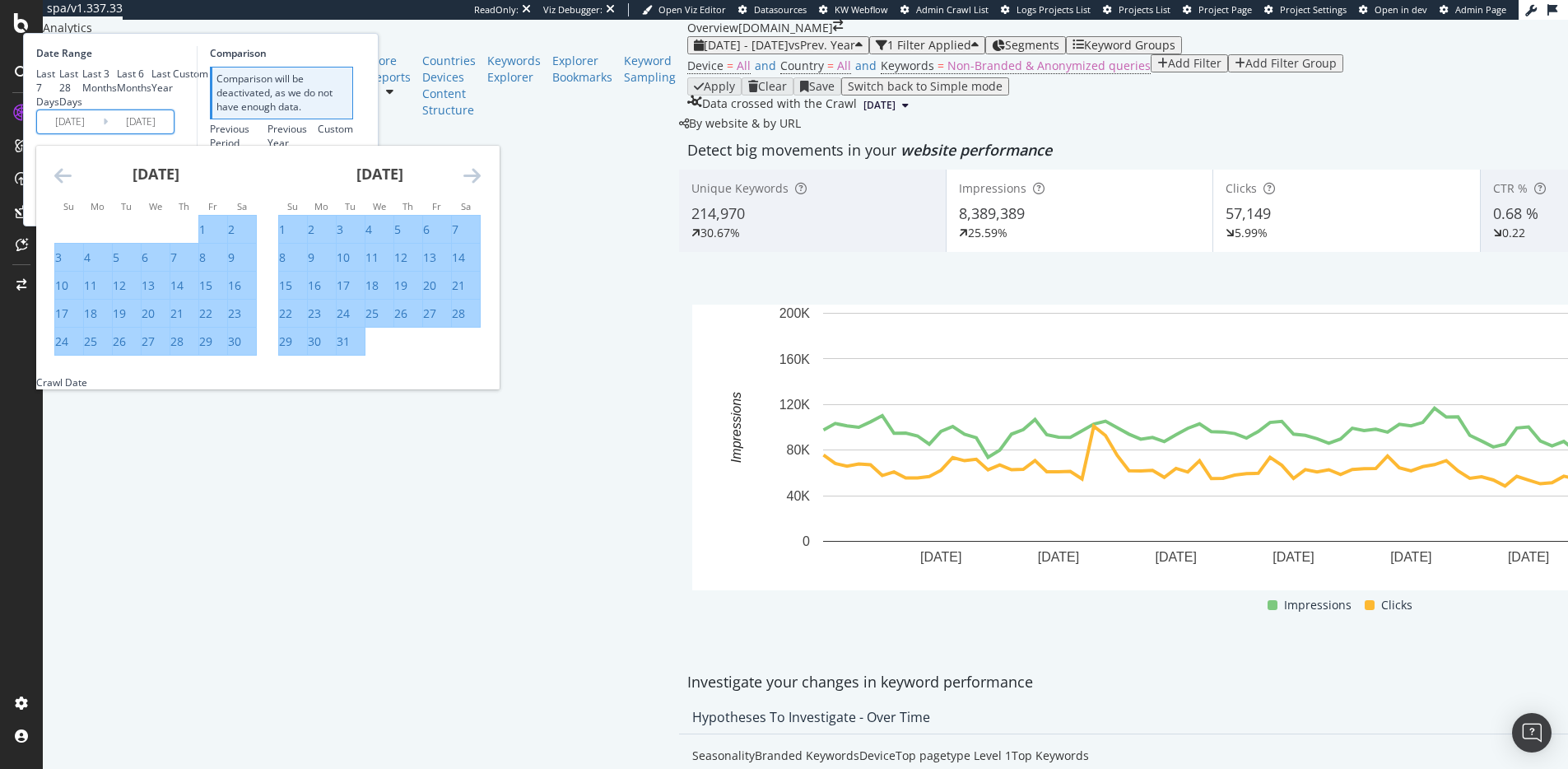
click at [349, 350] on div "31" at bounding box center [343, 341] width 13 height 16
type input "2024/12/31"
type input "2024/05/02"
type input "2024/08/31"
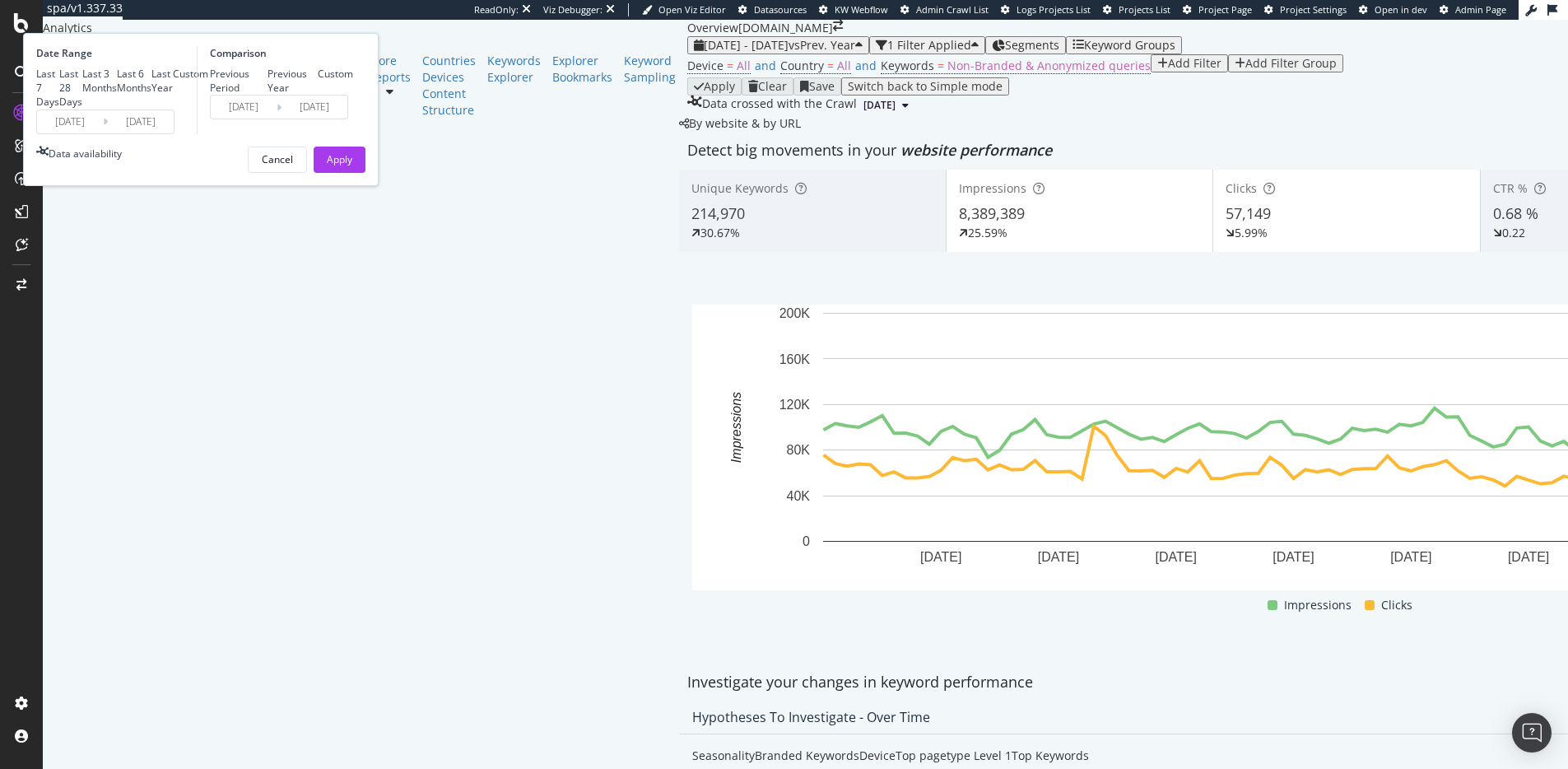
click at [103, 133] on input "2024/09/01" at bounding box center [70, 122] width 66 height 23
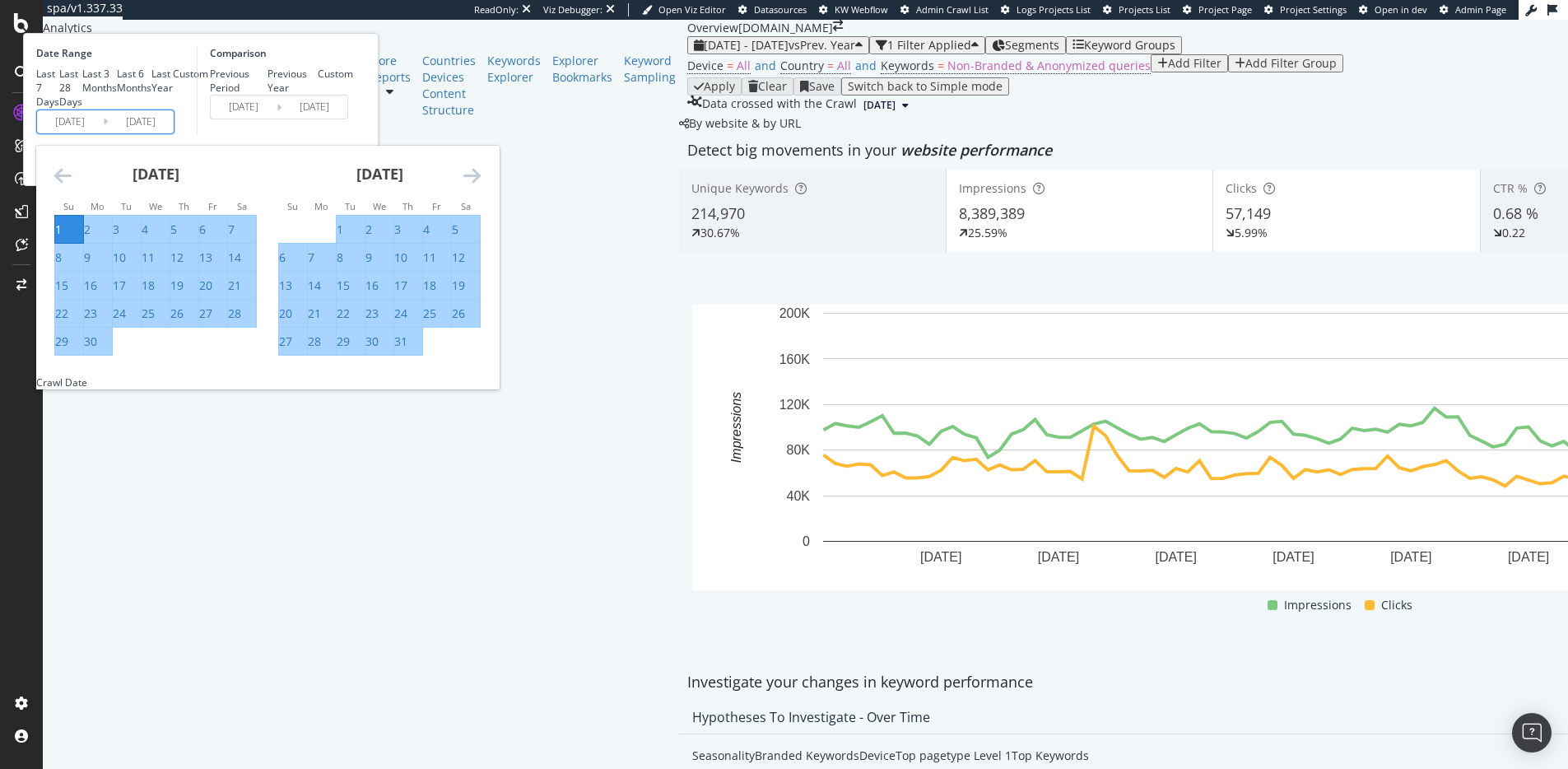
click at [481, 185] on icon "Move forward to switch to the next month." at bounding box center [471, 175] width 17 height 20
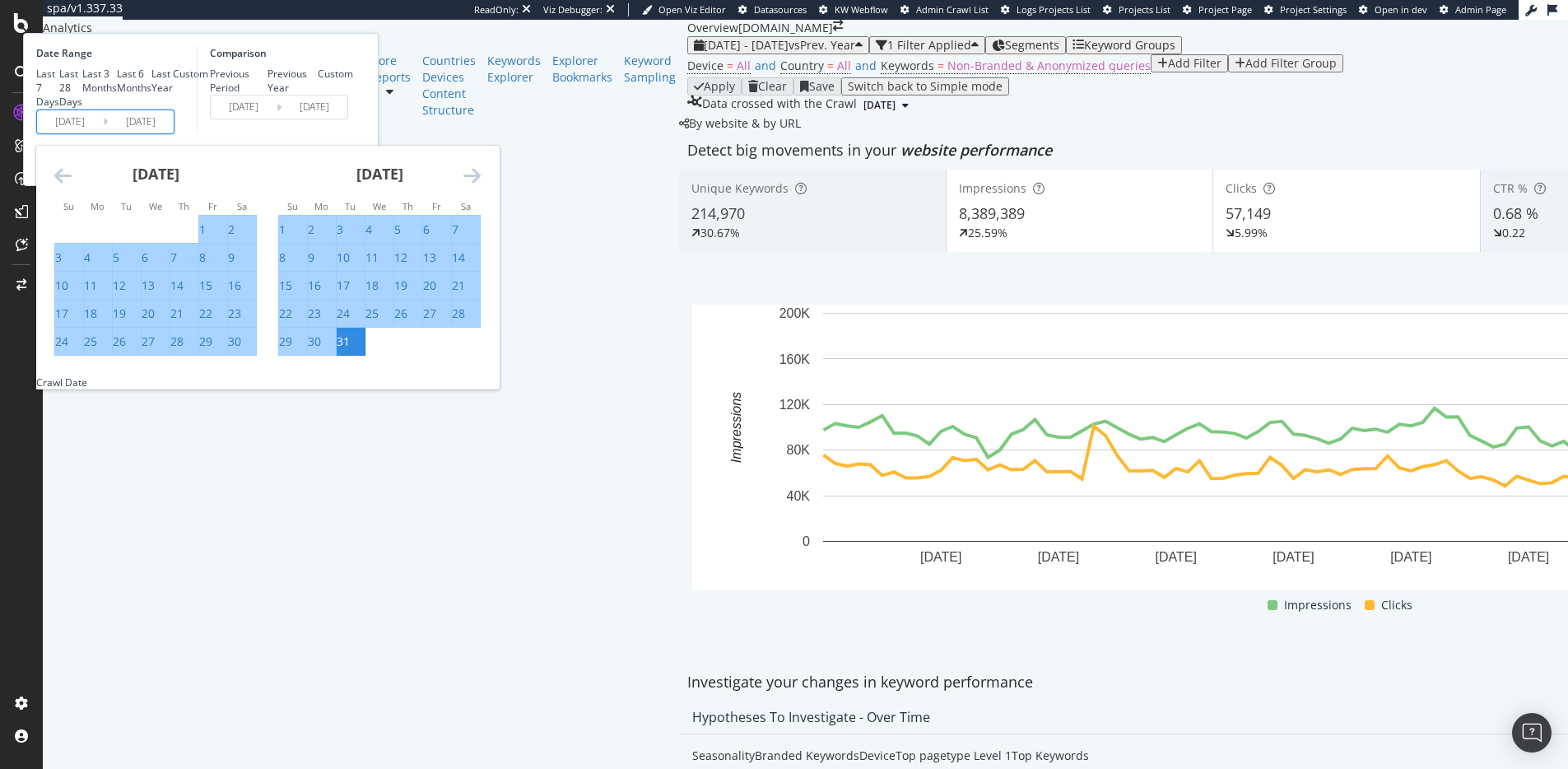
click at [481, 185] on icon "Move forward to switch to the next month." at bounding box center [471, 175] width 17 height 20
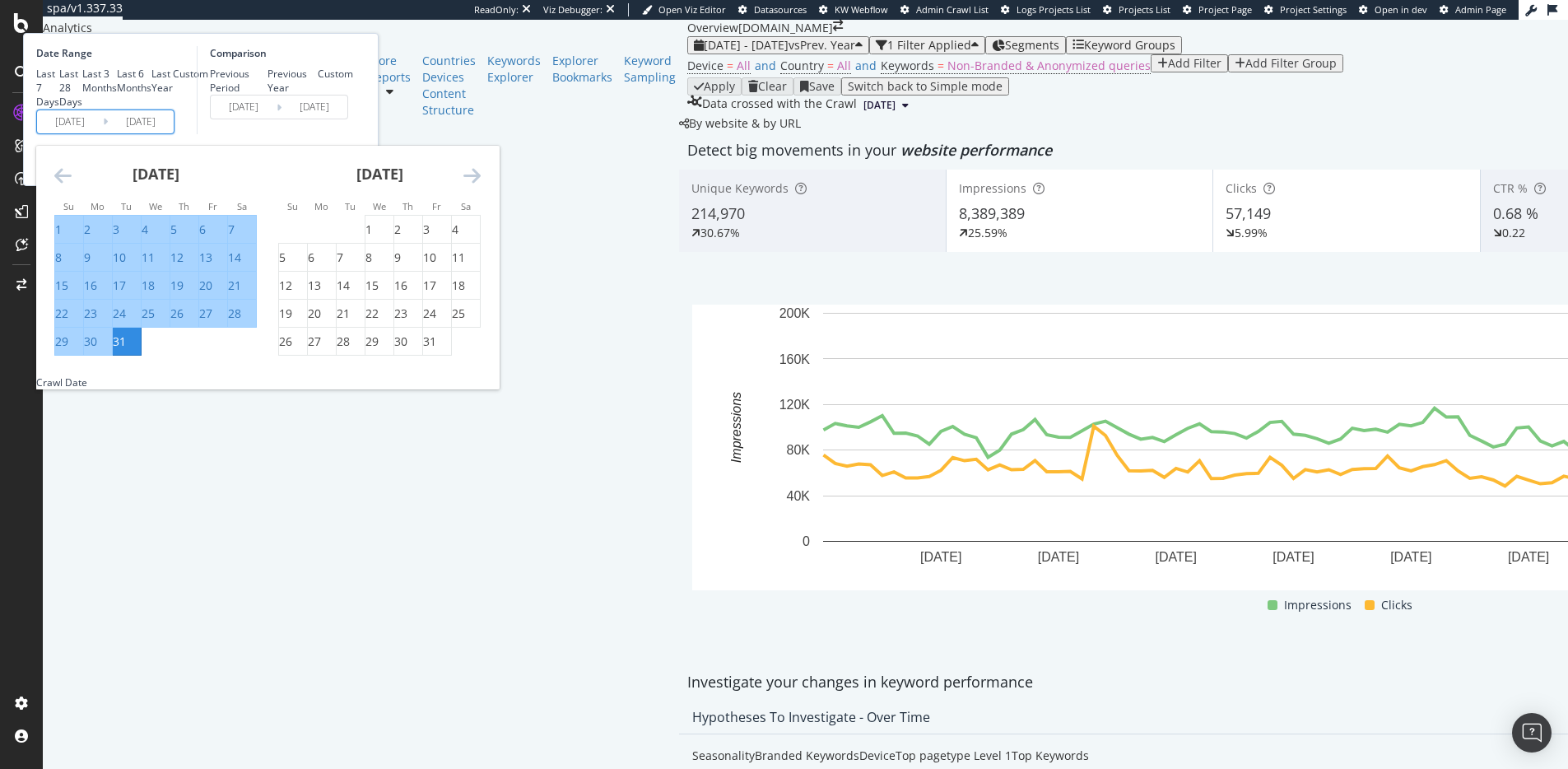
click at [481, 185] on icon "Move forward to switch to the next month." at bounding box center [471, 175] width 17 height 20
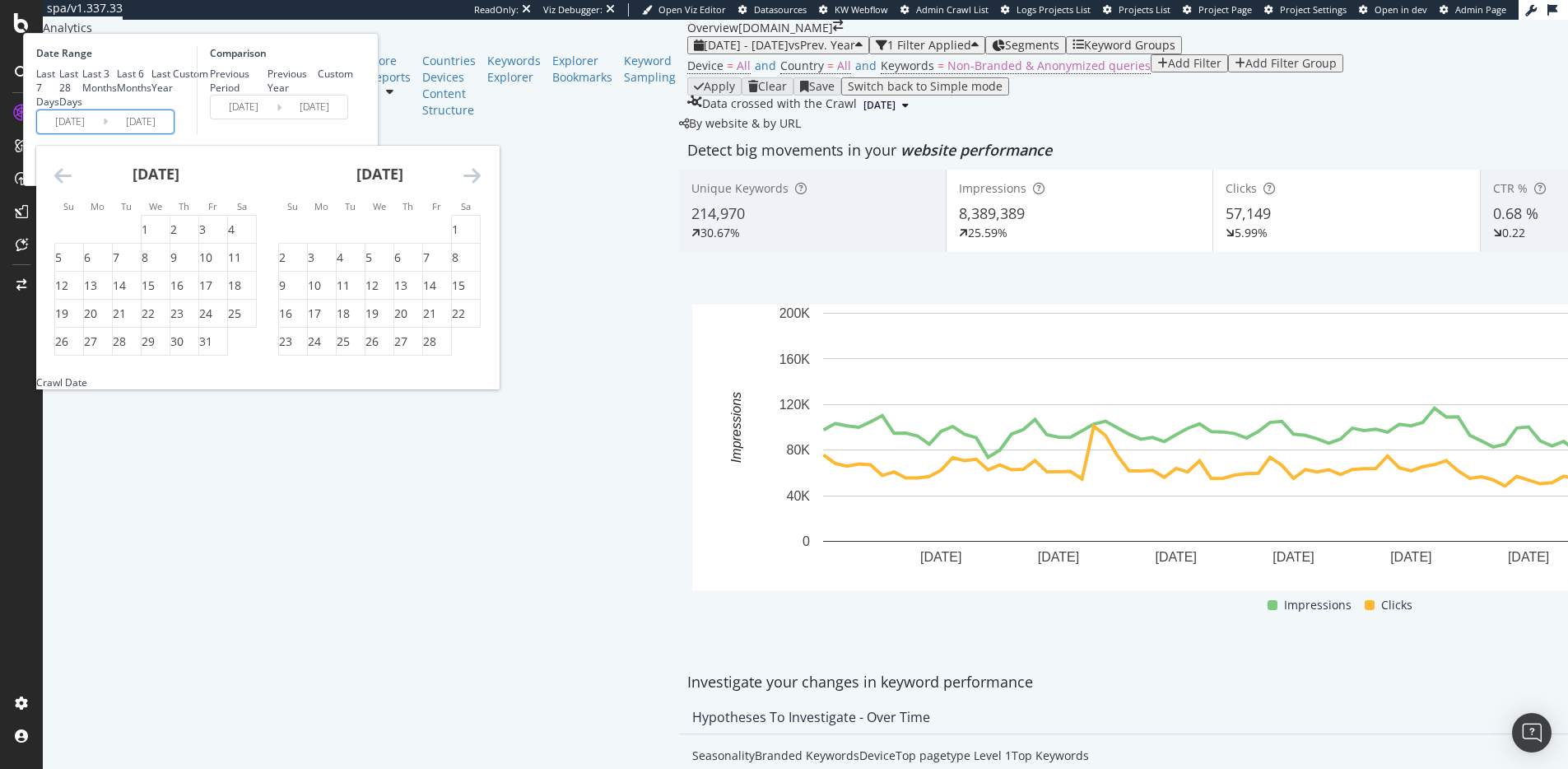
click at [481, 185] on icon "Move forward to switch to the next month." at bounding box center [471, 175] width 17 height 20
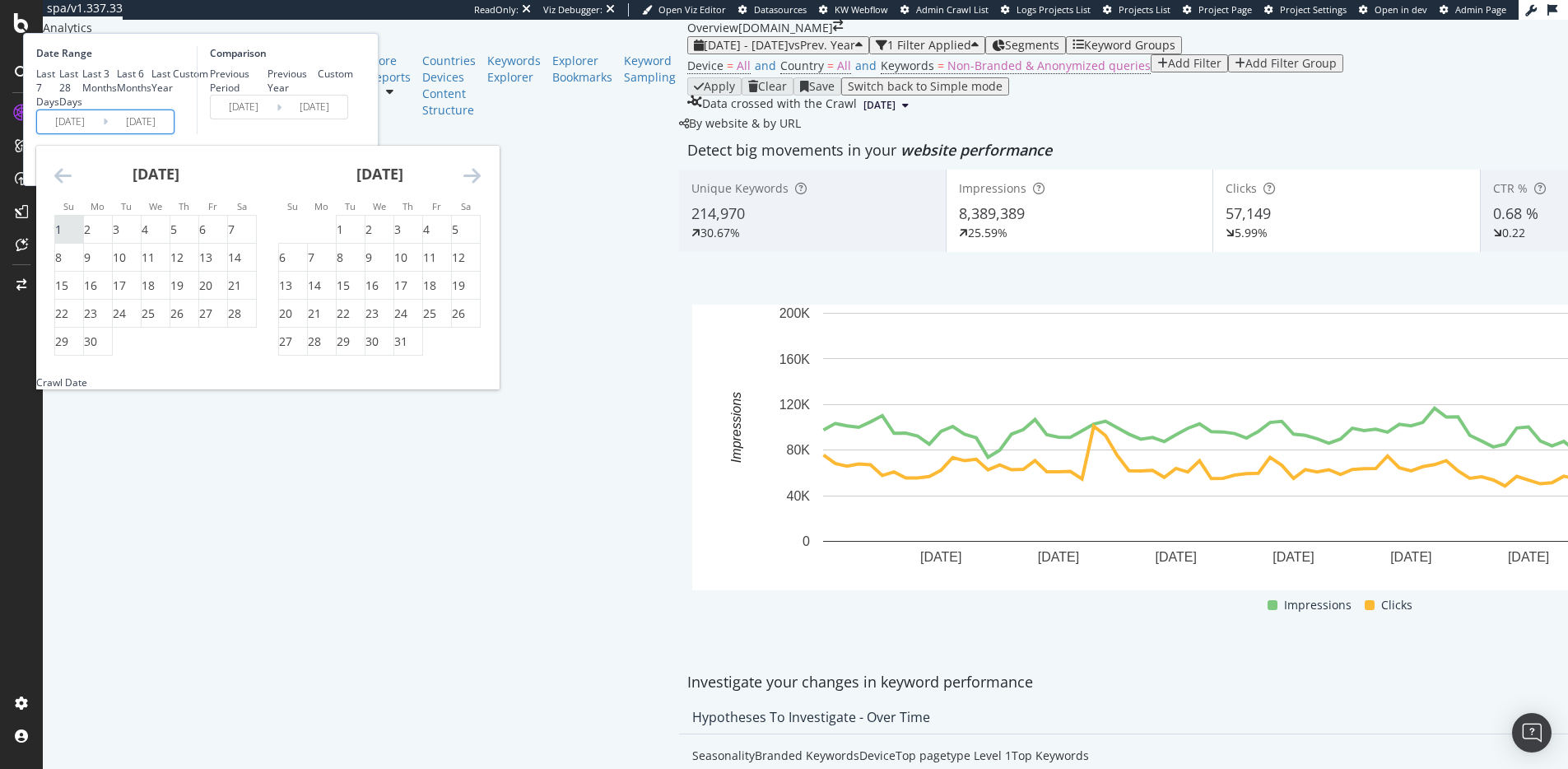
click at [61, 238] on div "1" at bounding box center [58, 229] width 7 height 16
type input "2025/06/01"
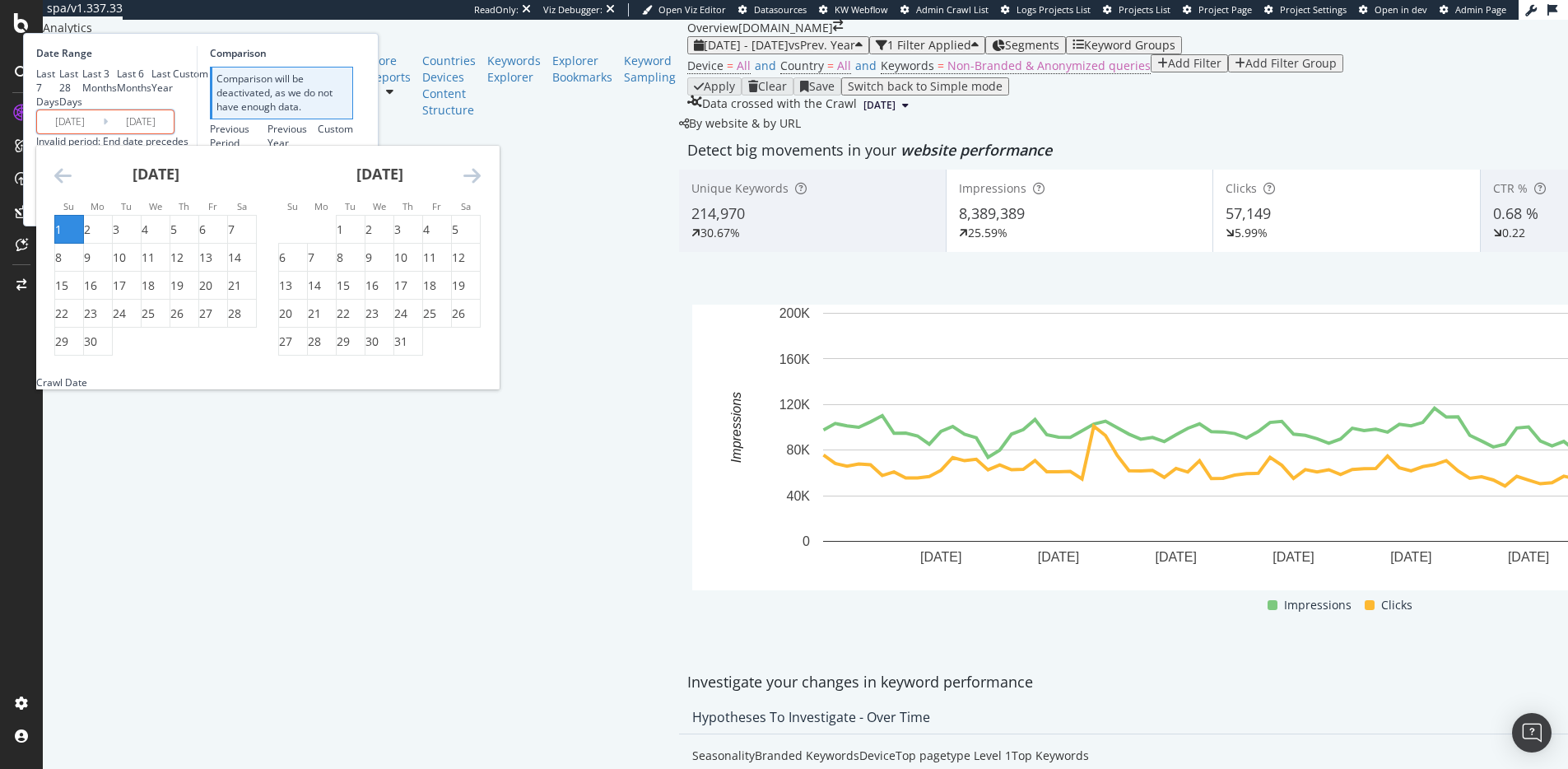
click at [481, 185] on icon "Move forward to switch to the next month." at bounding box center [471, 175] width 17 height 20
click at [103, 133] on input "2025/06/01" at bounding box center [70, 122] width 66 height 23
click at [430, 238] on div "1" at bounding box center [426, 229] width 7 height 16
type input "2025/08/01"
click at [481, 185] on icon "Move forward to switch to the next month." at bounding box center [471, 175] width 17 height 20
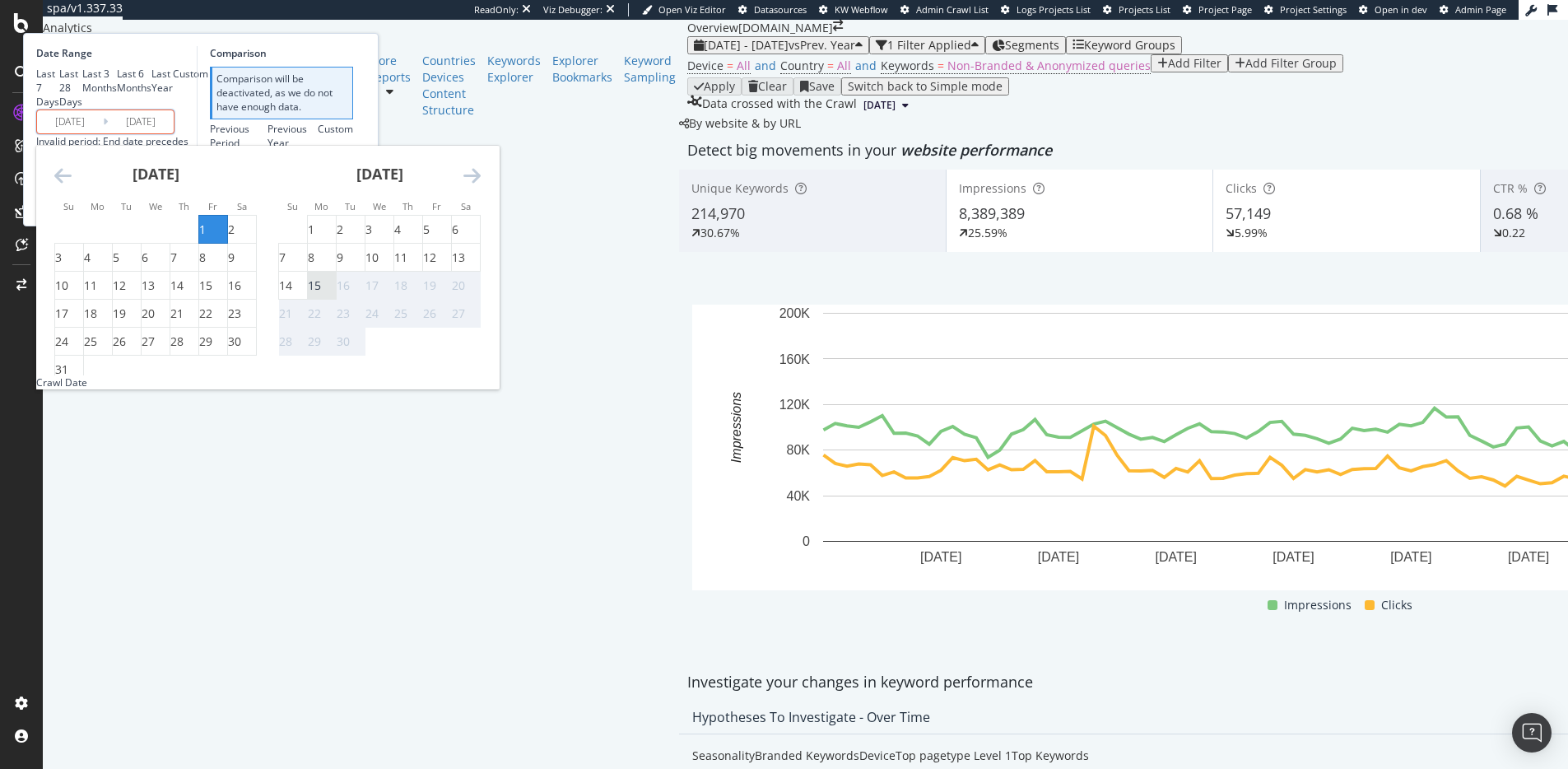
click at [321, 294] on div "15" at bounding box center [315, 285] width 13 height 16
type input "2025/09/15"
type input "2025/06/16"
type input "2025/07/31"
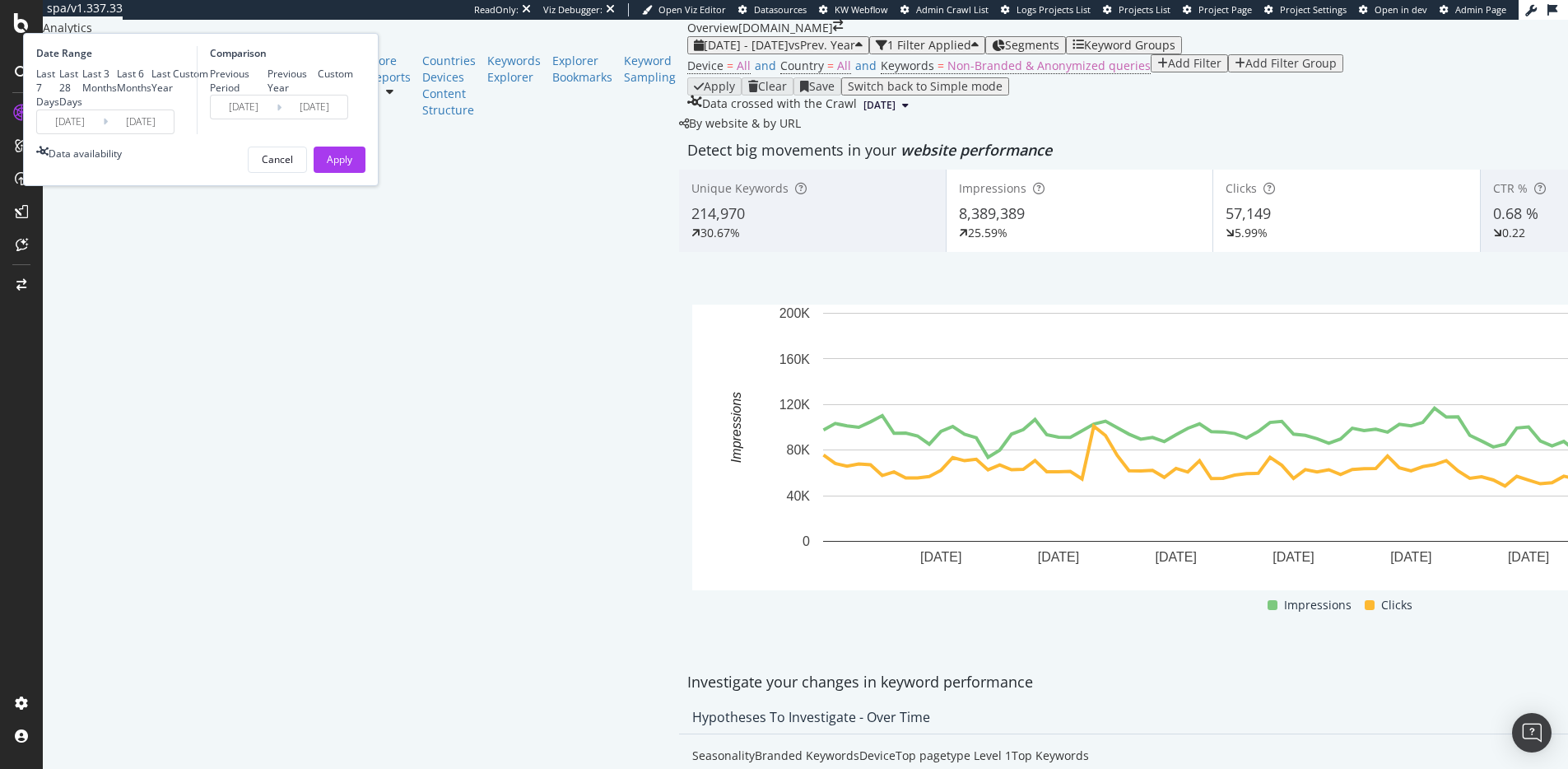
click at [318, 94] on div "Previous Year" at bounding box center [293, 81] width 51 height 28
type input "2024/08/02"
type input "2024/09/16"
click at [352, 166] on div "Apply" at bounding box center [339, 159] width 26 height 14
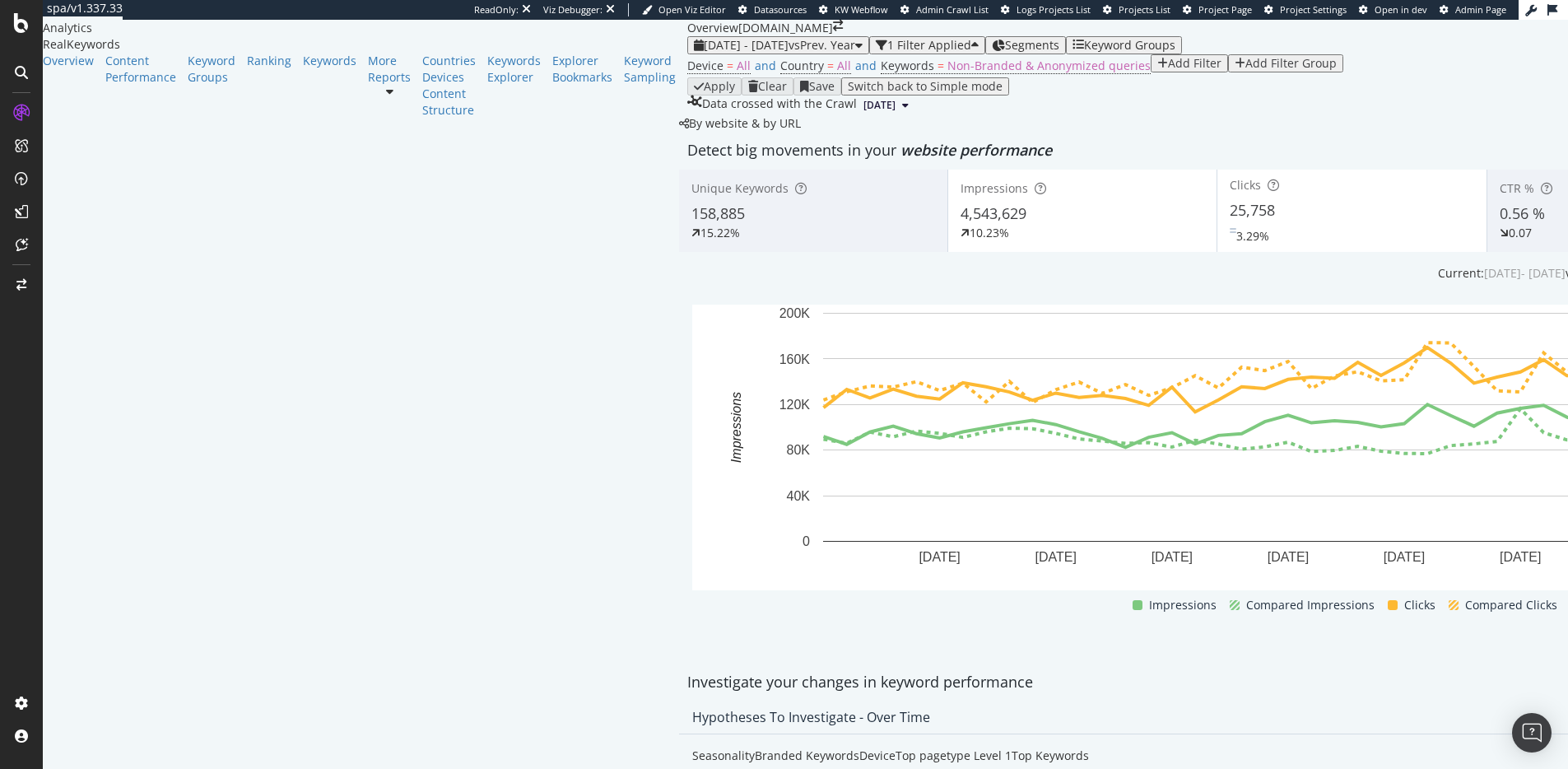
scroll to position [102, 0]
click at [947, 74] on span "Non-Branded & Anonymized queries" at bounding box center [1048, 65] width 203 height 16
click at [746, 77] on div "Device = All and Country = All and Keywords = Non-Branded & Anonymized queries …" at bounding box center [1345, 65] width 1318 height 23
click at [947, 74] on span "Non-Branded & Anonymized queries" at bounding box center [1048, 65] width 203 height 16
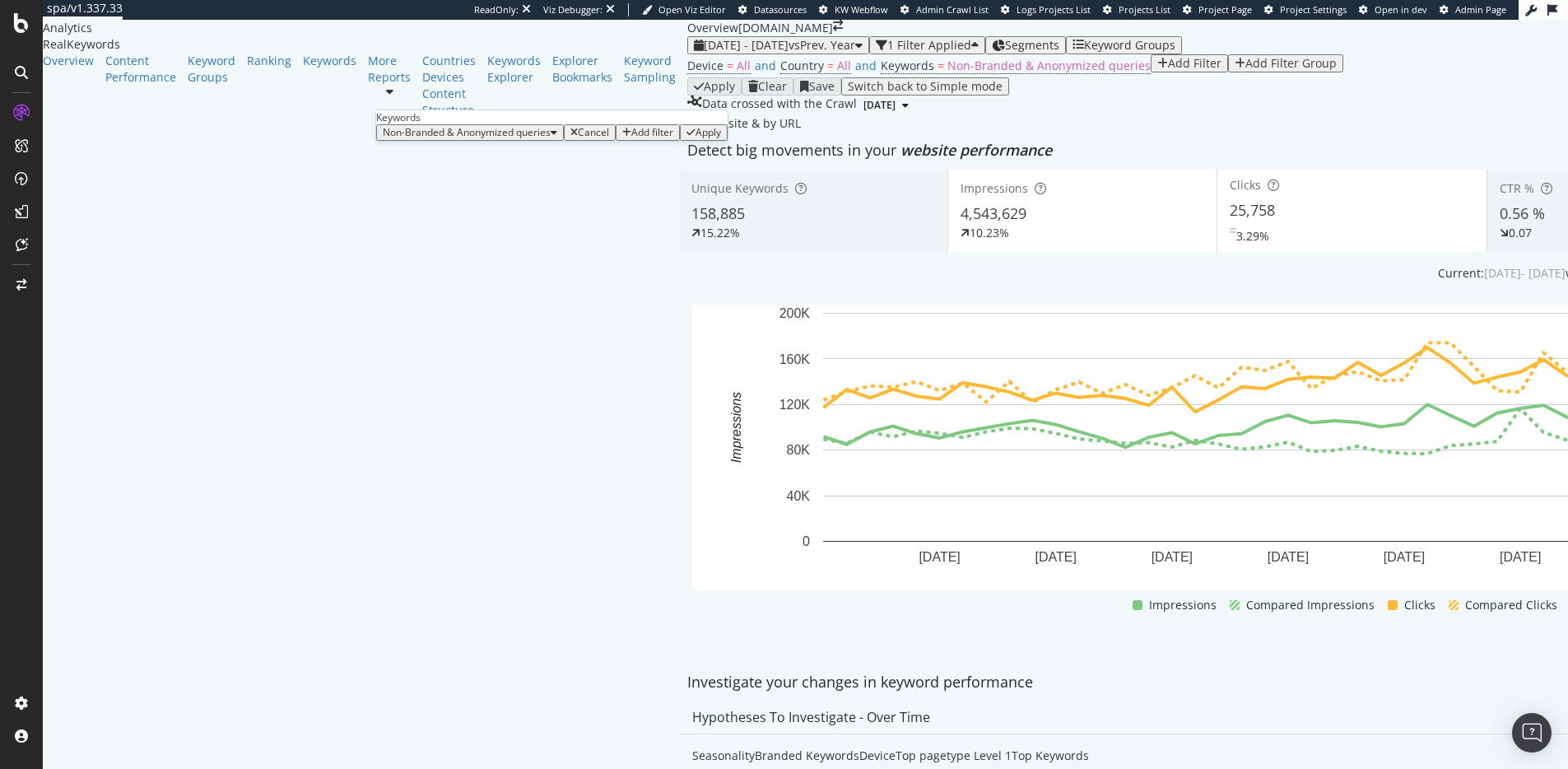
click at [461, 139] on span "Non-Branded & Anonymized queries" at bounding box center [467, 131] width 168 height 14
click at [444, 194] on span "Non-Branded" at bounding box center [489, 197] width 172 height 15
click at [546, 141] on div "Non-Branded Cancel Add filter Apply" at bounding box center [499, 132] width 246 height 16
click at [589, 138] on div "Apply" at bounding box center [602, 132] width 26 height 11
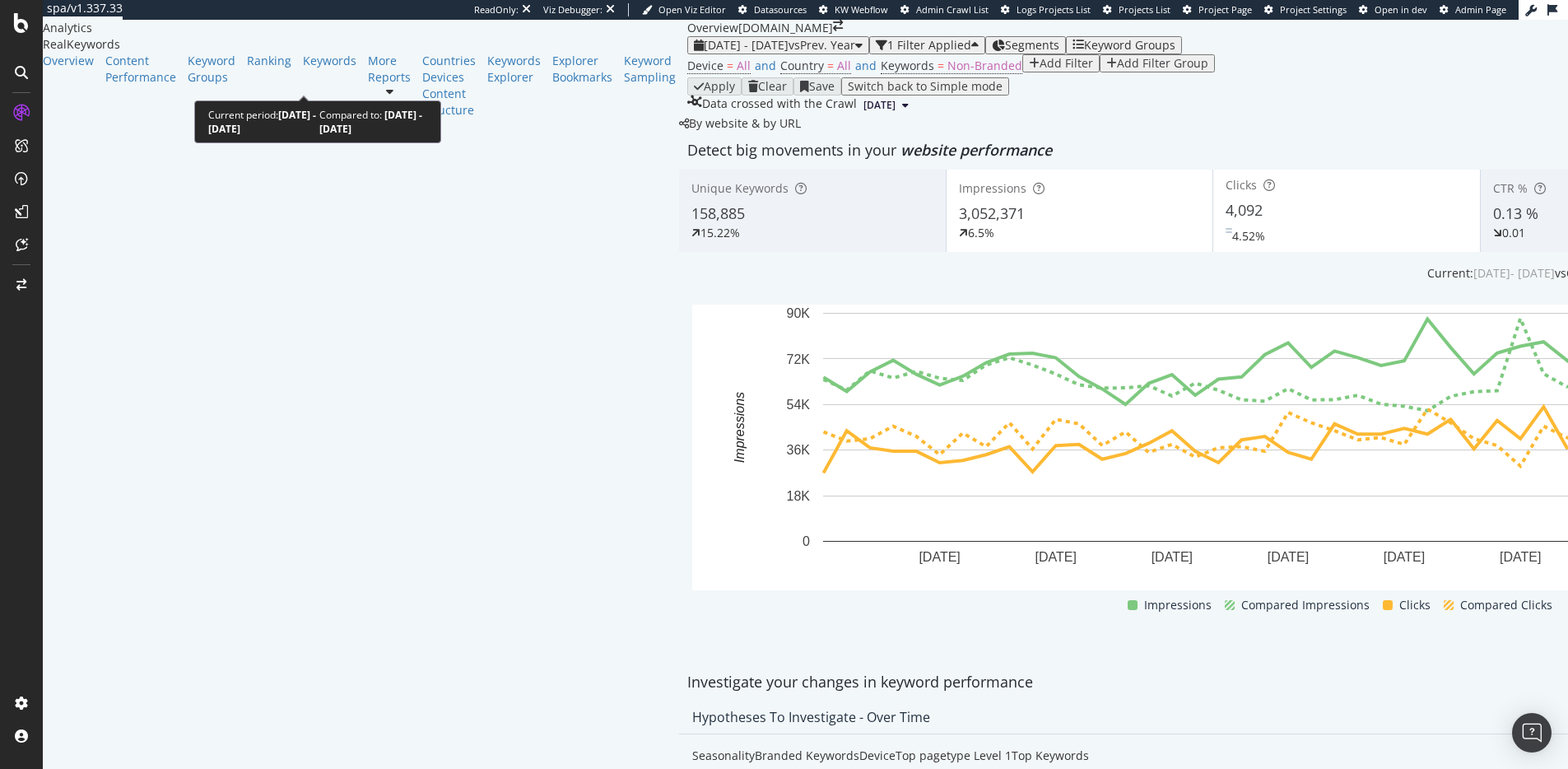
click at [704, 53] on span "2025 Aug. 1st - Sep. 15th" at bounding box center [746, 44] width 85 height 16
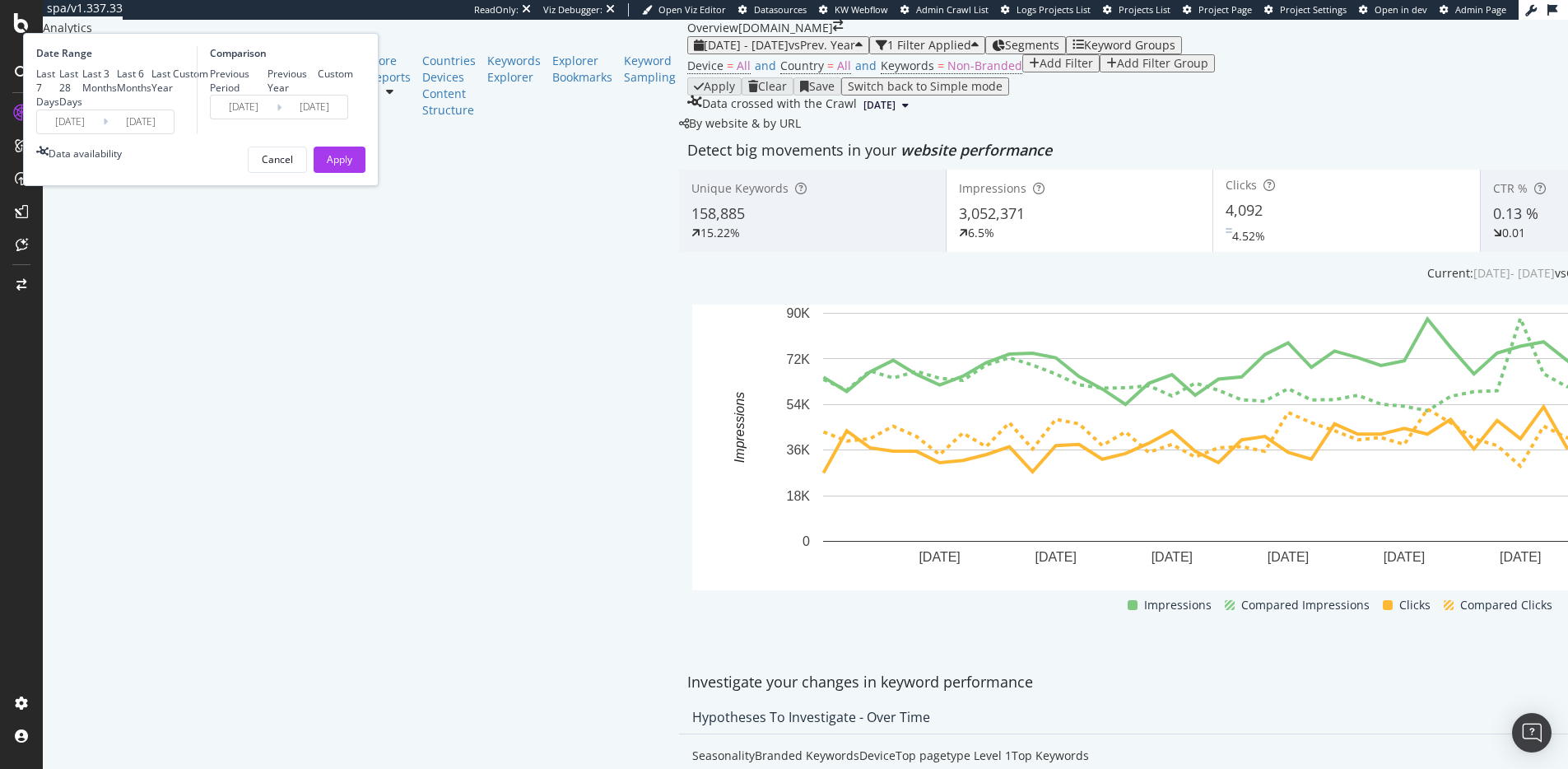
click at [103, 133] on input "2025/08/01" at bounding box center [70, 122] width 66 height 23
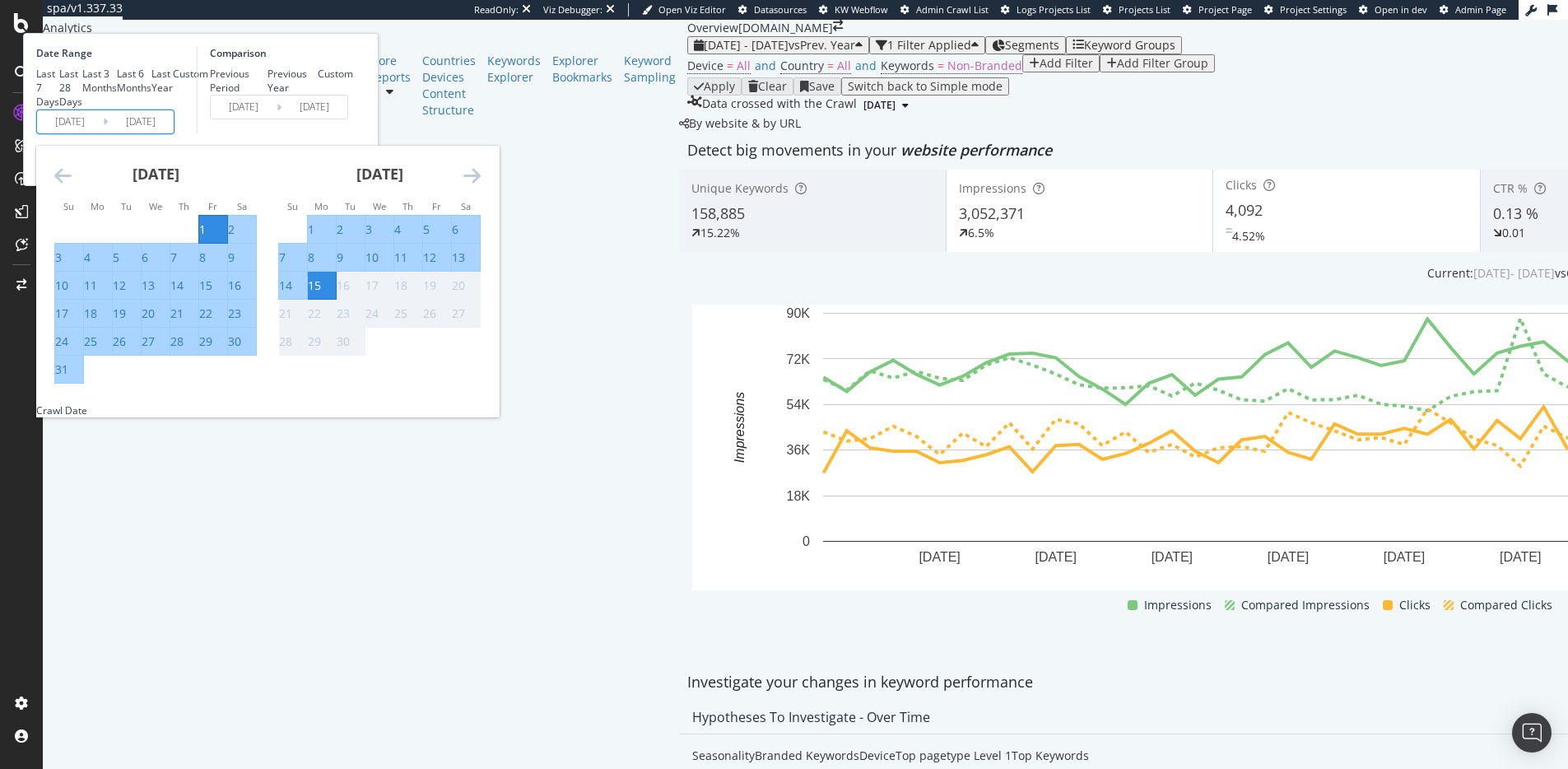
click at [206, 238] on div "1" at bounding box center [202, 229] width 7 height 16
click at [68, 378] on div "31" at bounding box center [61, 368] width 13 height 16
type input "2025/08/31"
type input "2024/09/01"
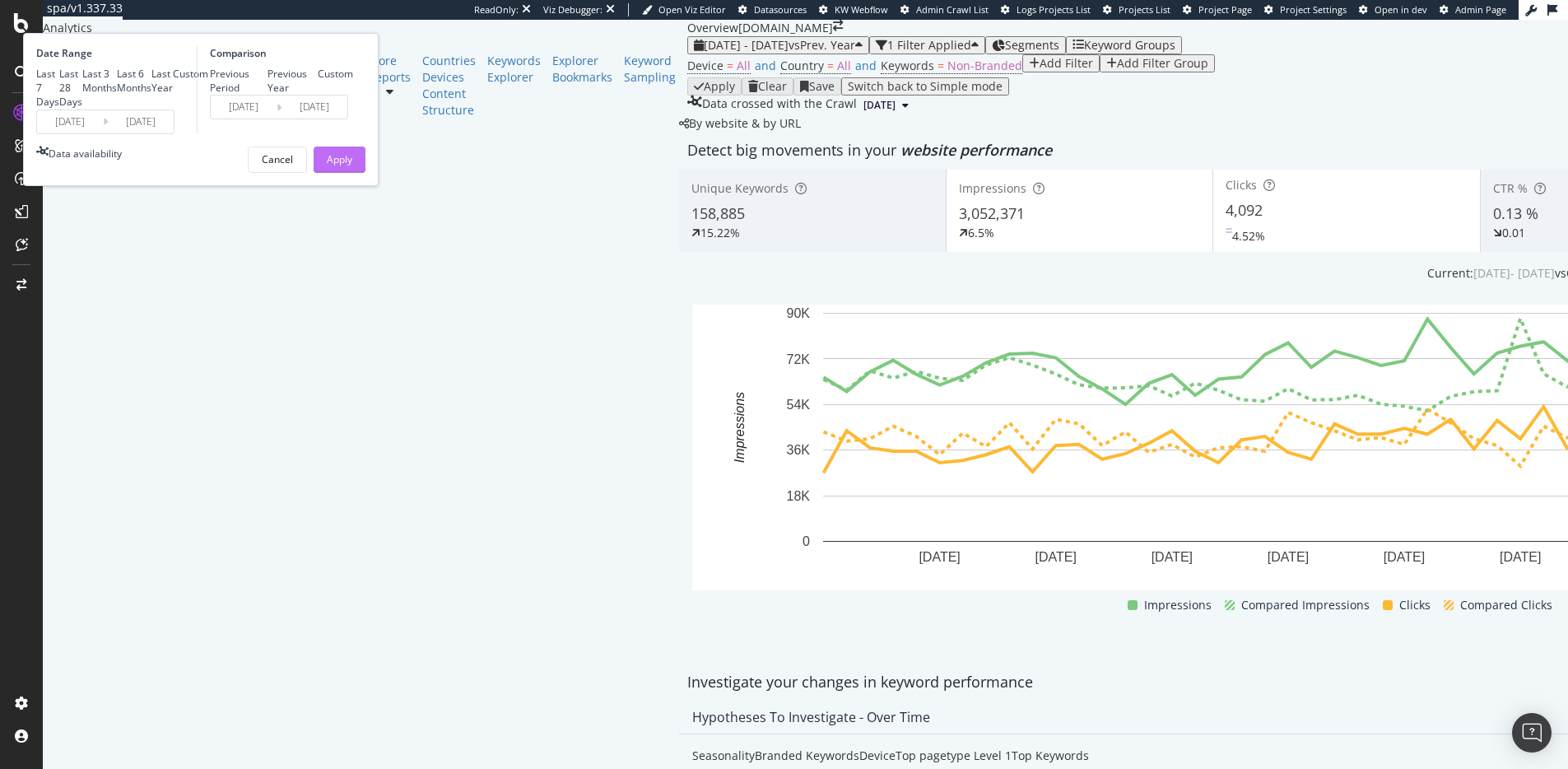
click at [366, 173] on button "Apply" at bounding box center [339, 160] width 52 height 26
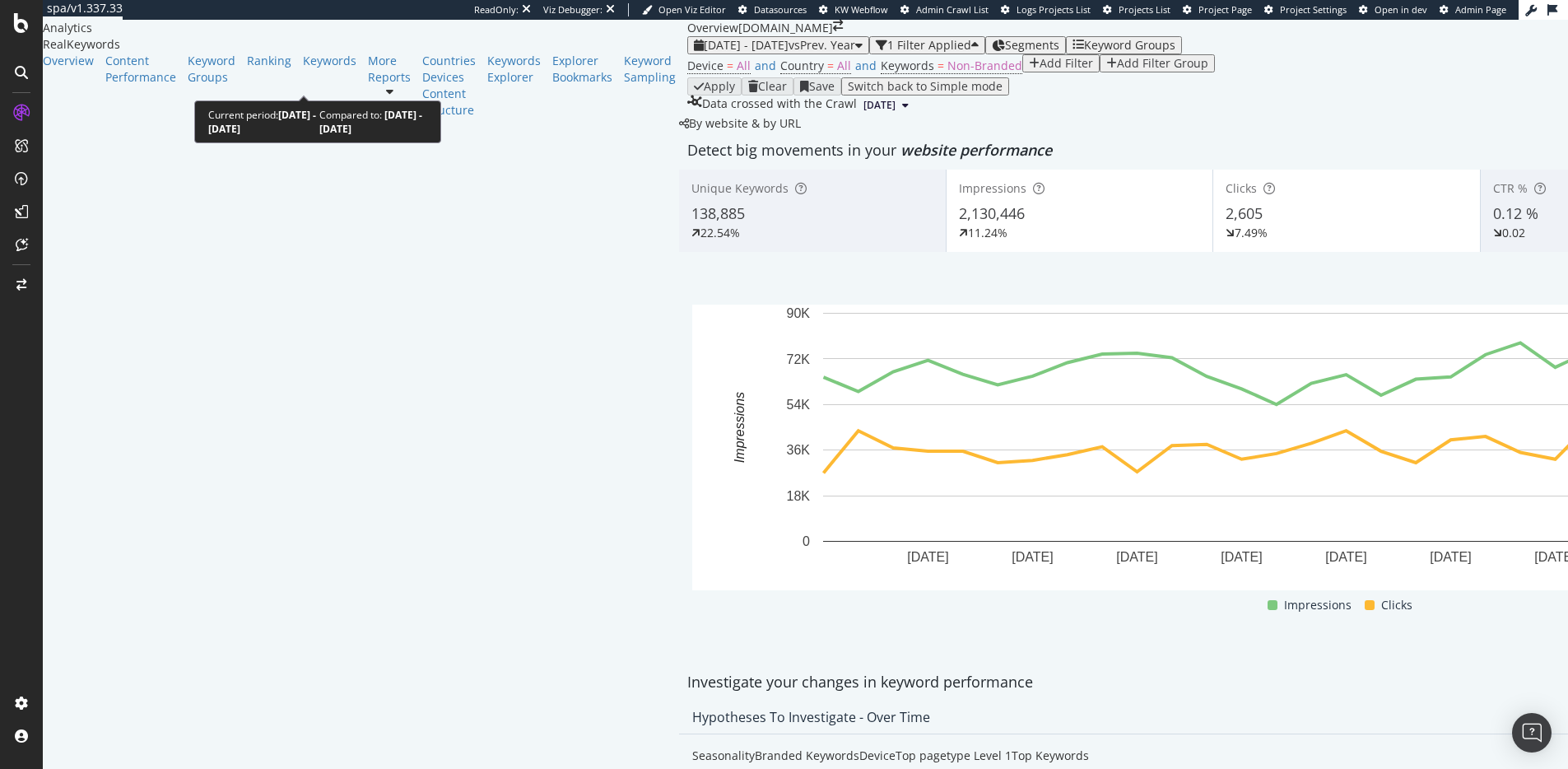
click at [704, 53] on span "2025 Aug. 1st - Aug. 31st" at bounding box center [746, 44] width 85 height 16
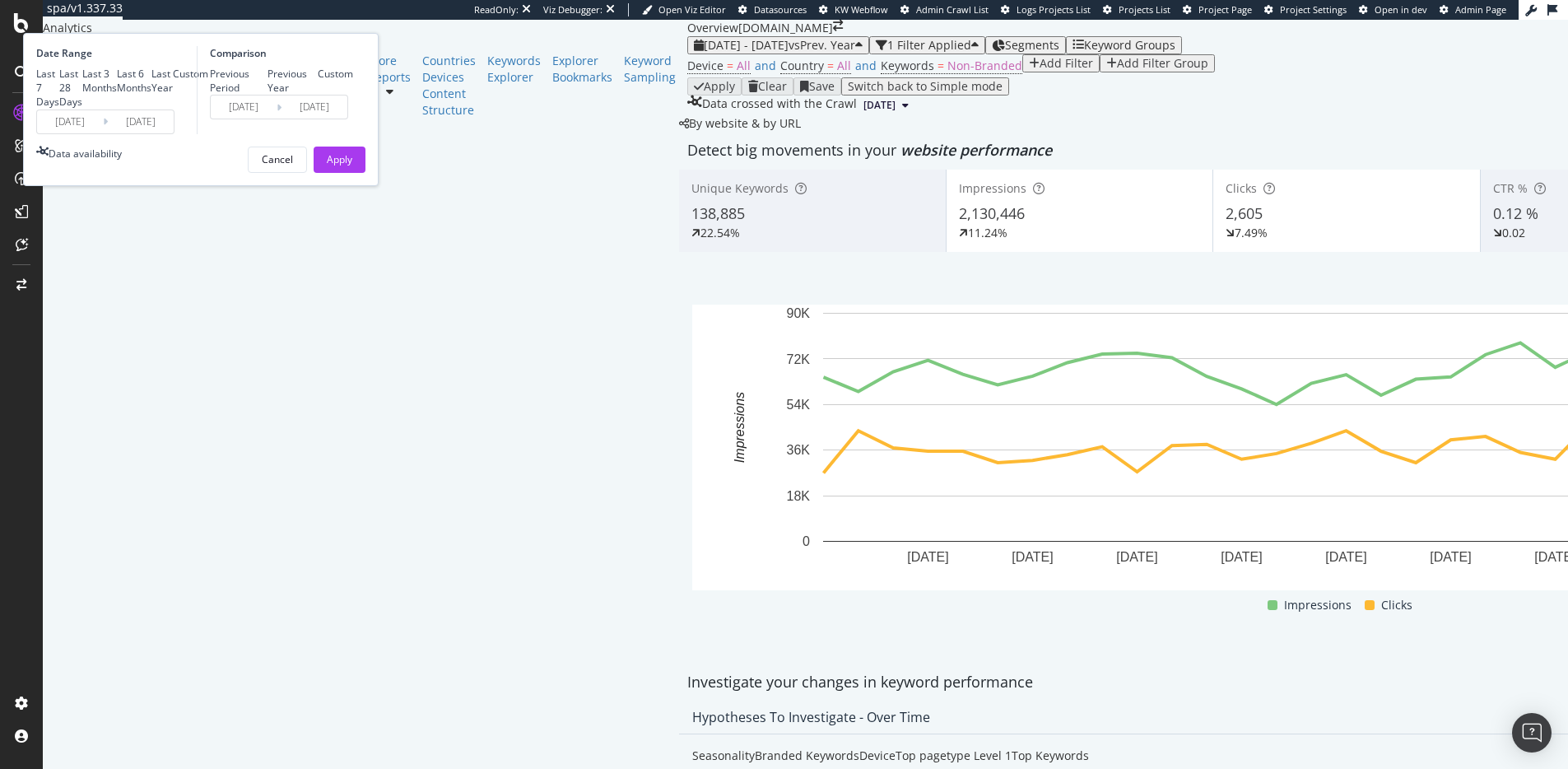
click at [103, 133] on input "2025/08/01" at bounding box center [70, 122] width 66 height 23
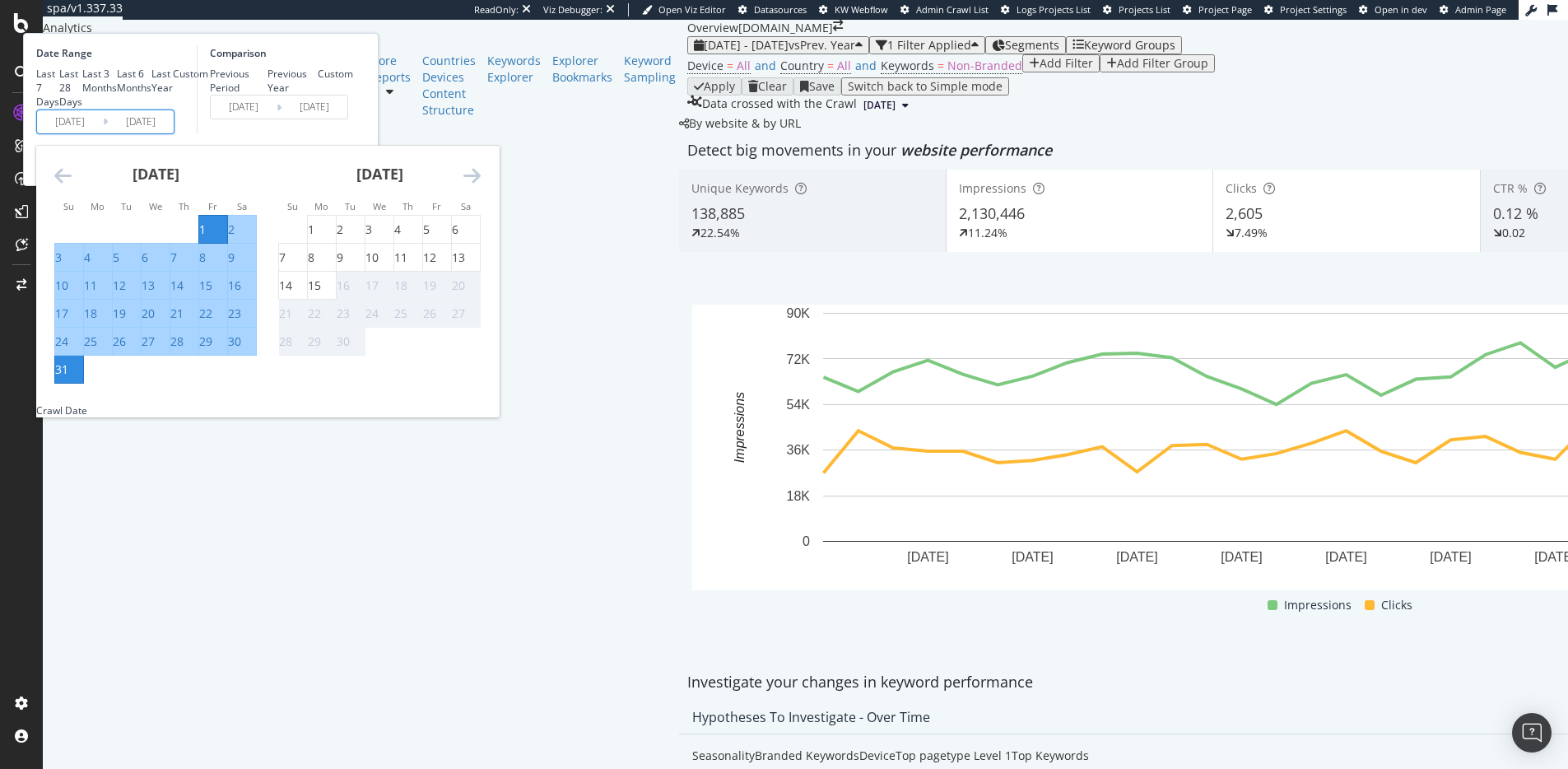
click at [227, 238] on div "1" at bounding box center [213, 229] width 28 height 16
click at [321, 294] on div "15" at bounding box center [315, 285] width 13 height 16
type input "2025/09/15"
type input "2024/09/16"
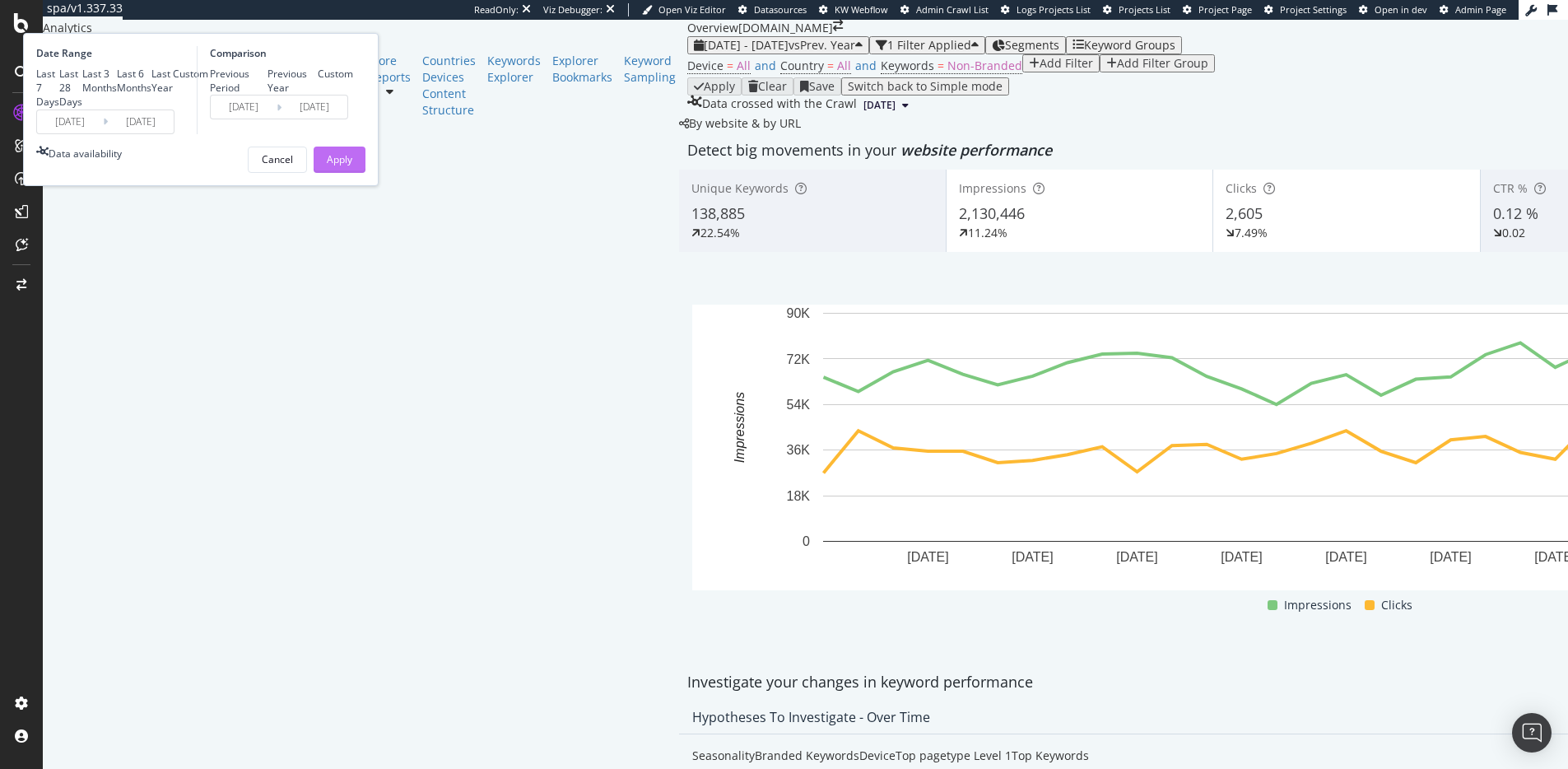
click at [352, 166] on div "Apply" at bounding box center [339, 159] width 26 height 14
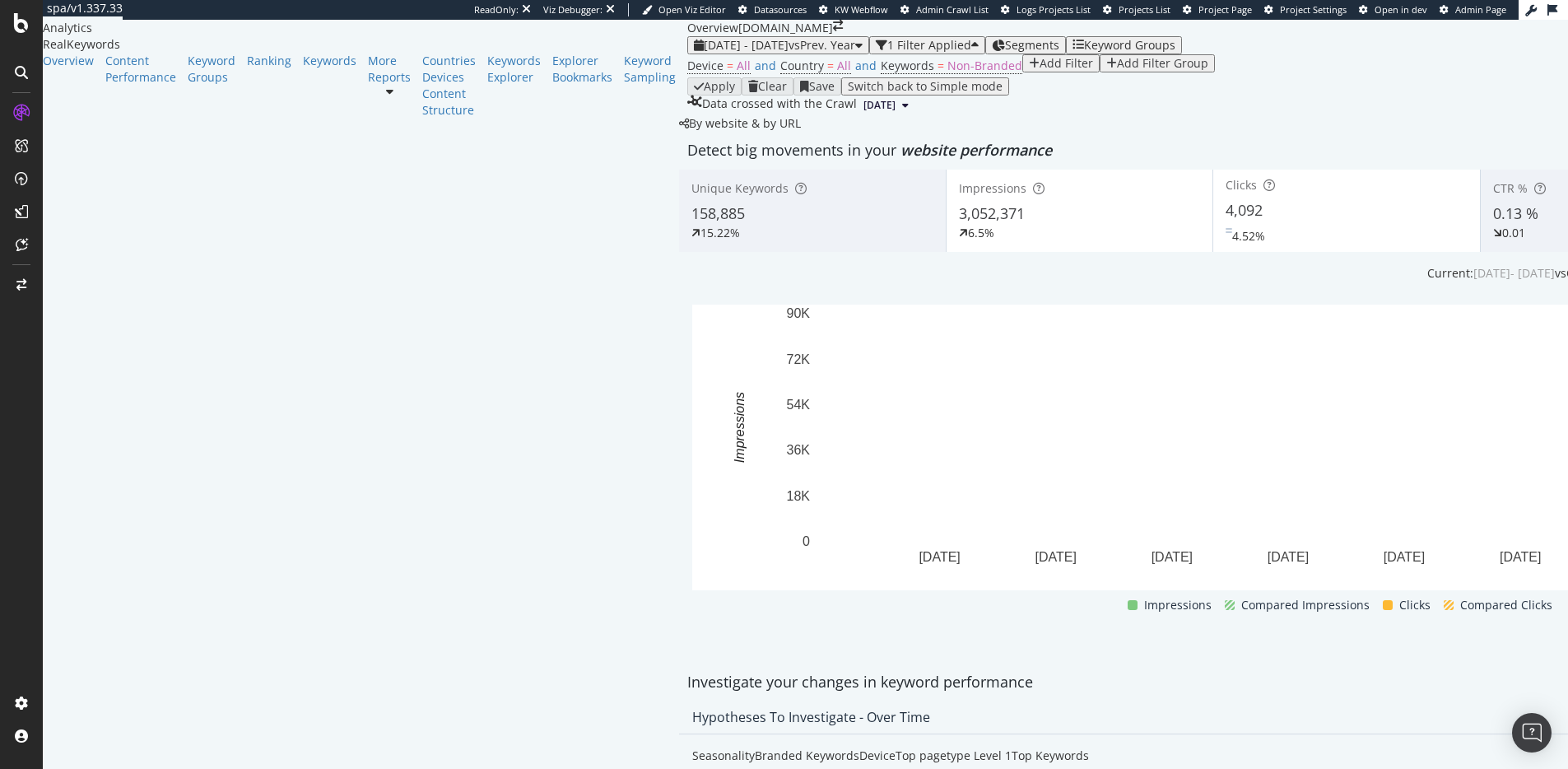
click at [959, 241] on div "6.5%" at bounding box center [1080, 232] width 242 height 16
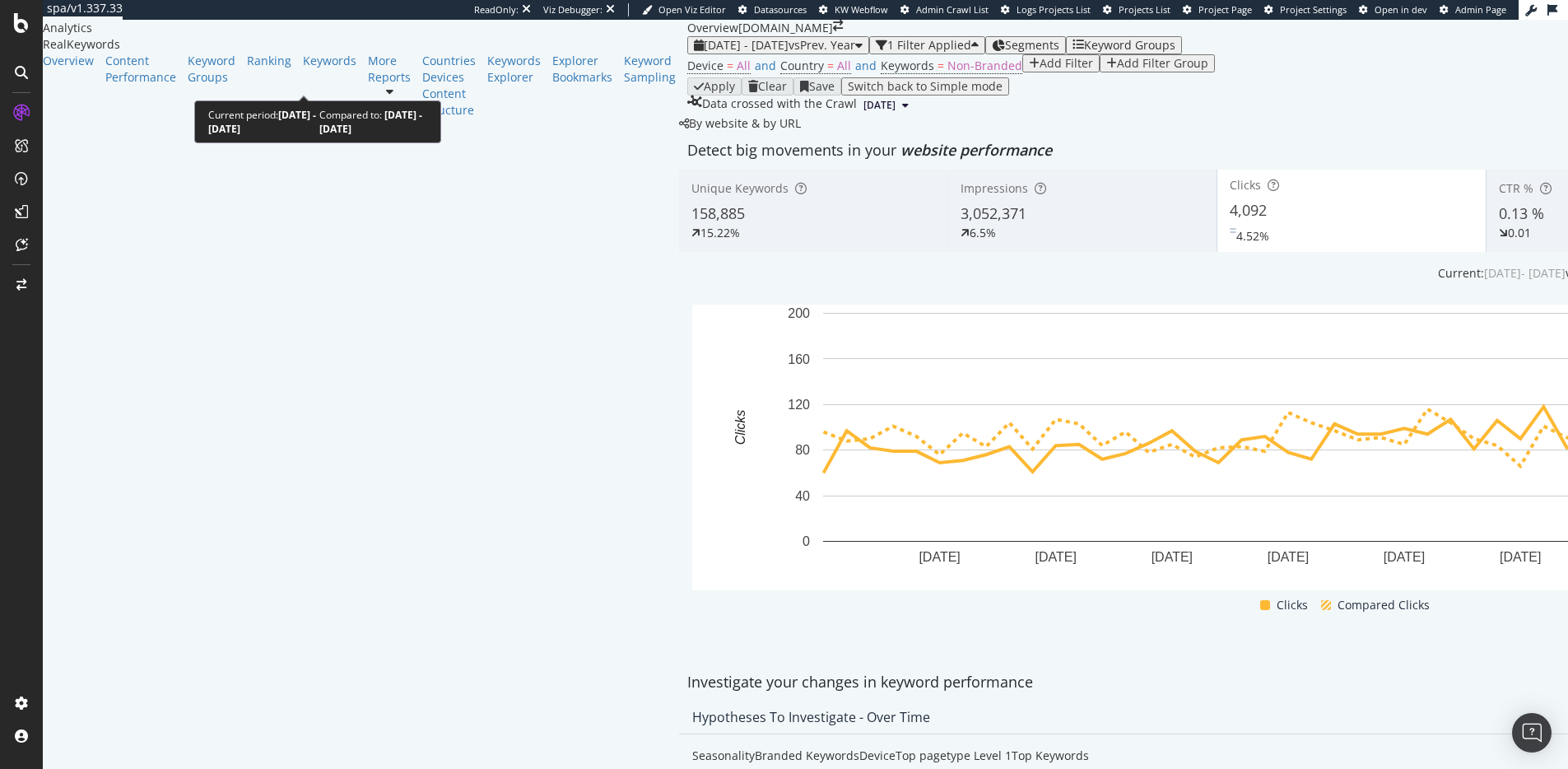
click at [704, 53] on span "2025 Aug. 1st - Sep. 15th" at bounding box center [746, 44] width 85 height 16
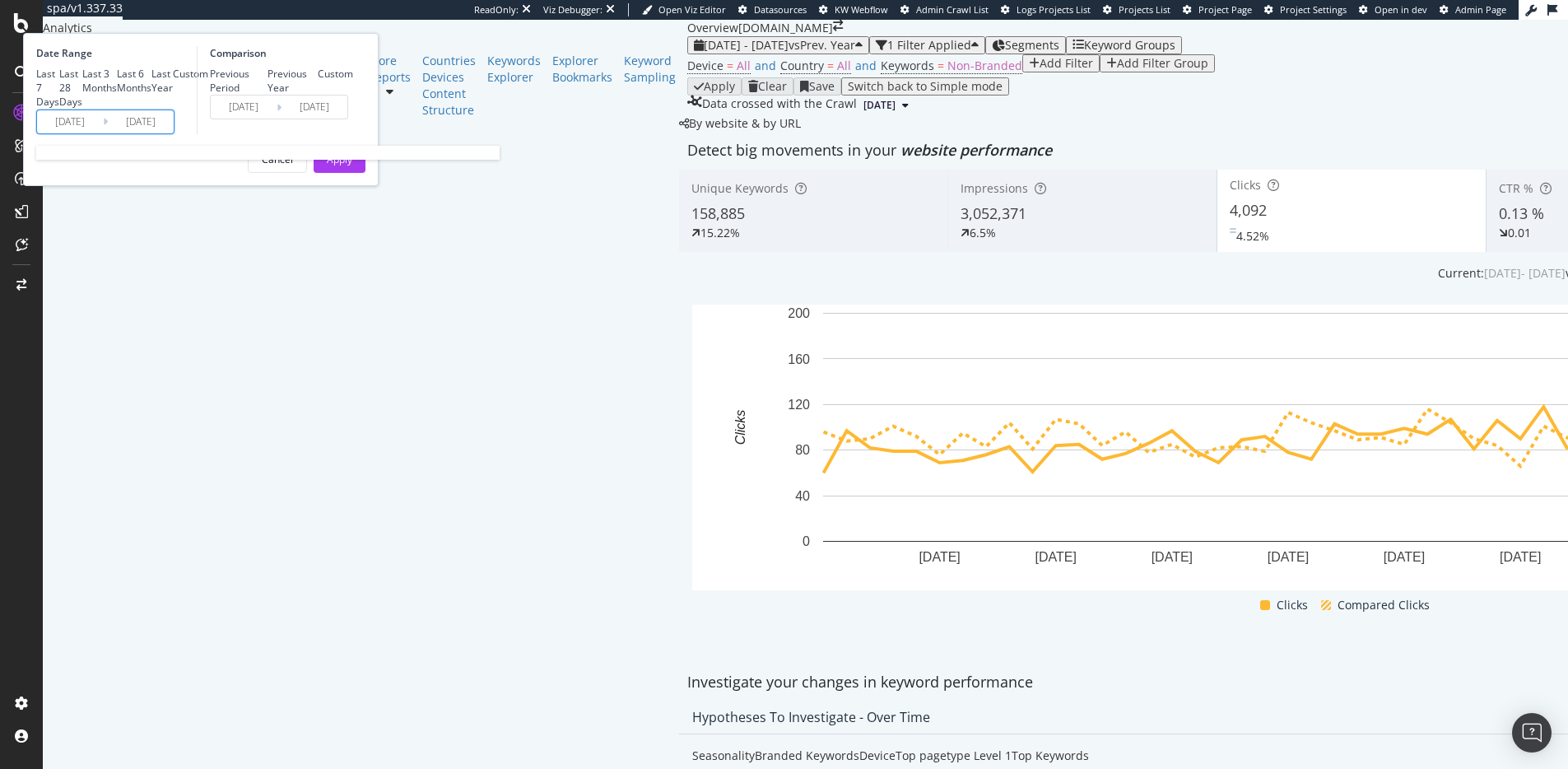
click at [103, 133] on input "2025/08/01" at bounding box center [70, 122] width 66 height 23
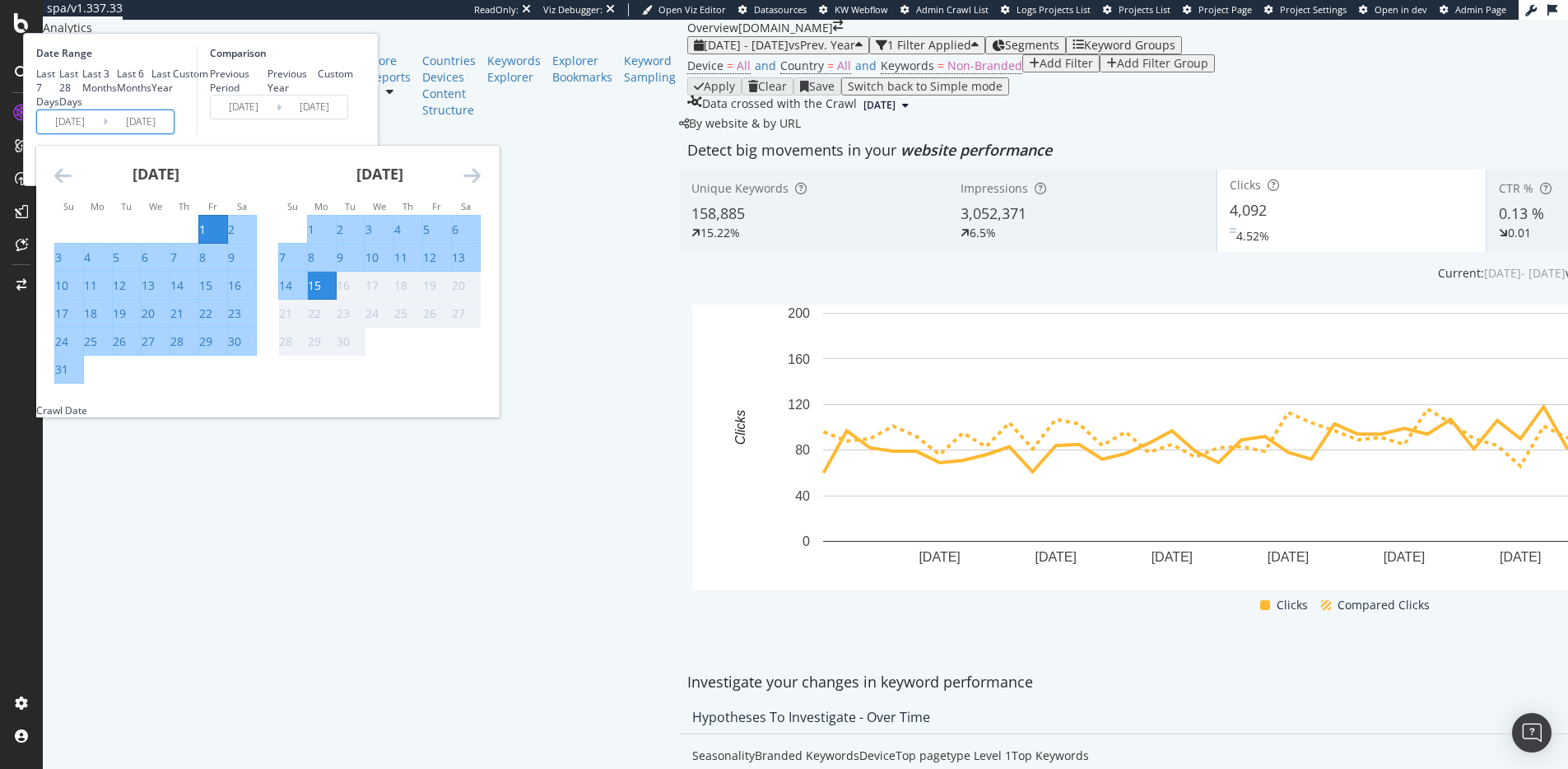
click at [72, 185] on icon "Move backward to switch to the previous month." at bounding box center [62, 175] width 17 height 20
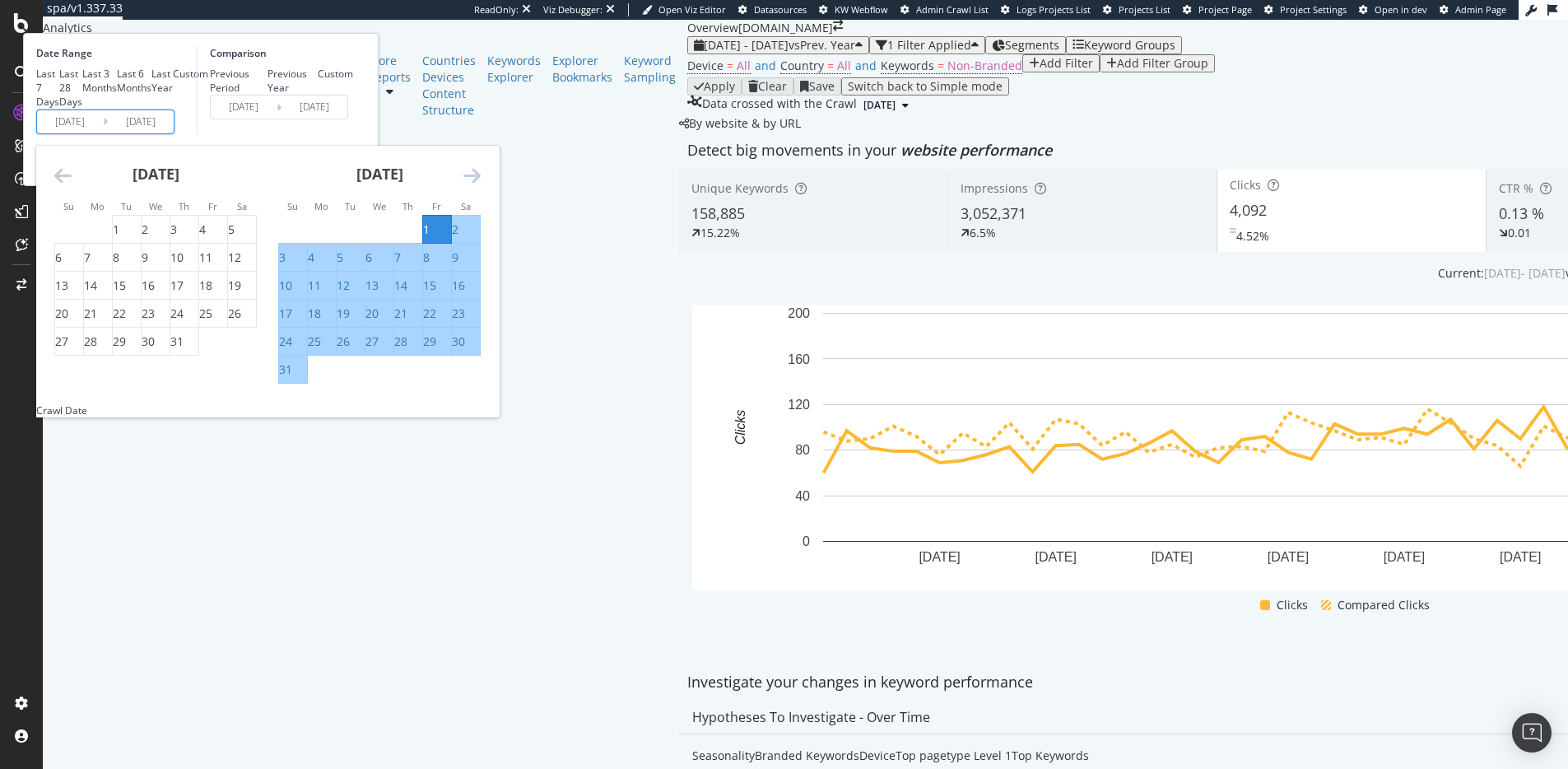
click at [72, 185] on icon "Move backward to switch to the previous month." at bounding box center [62, 175] width 17 height 20
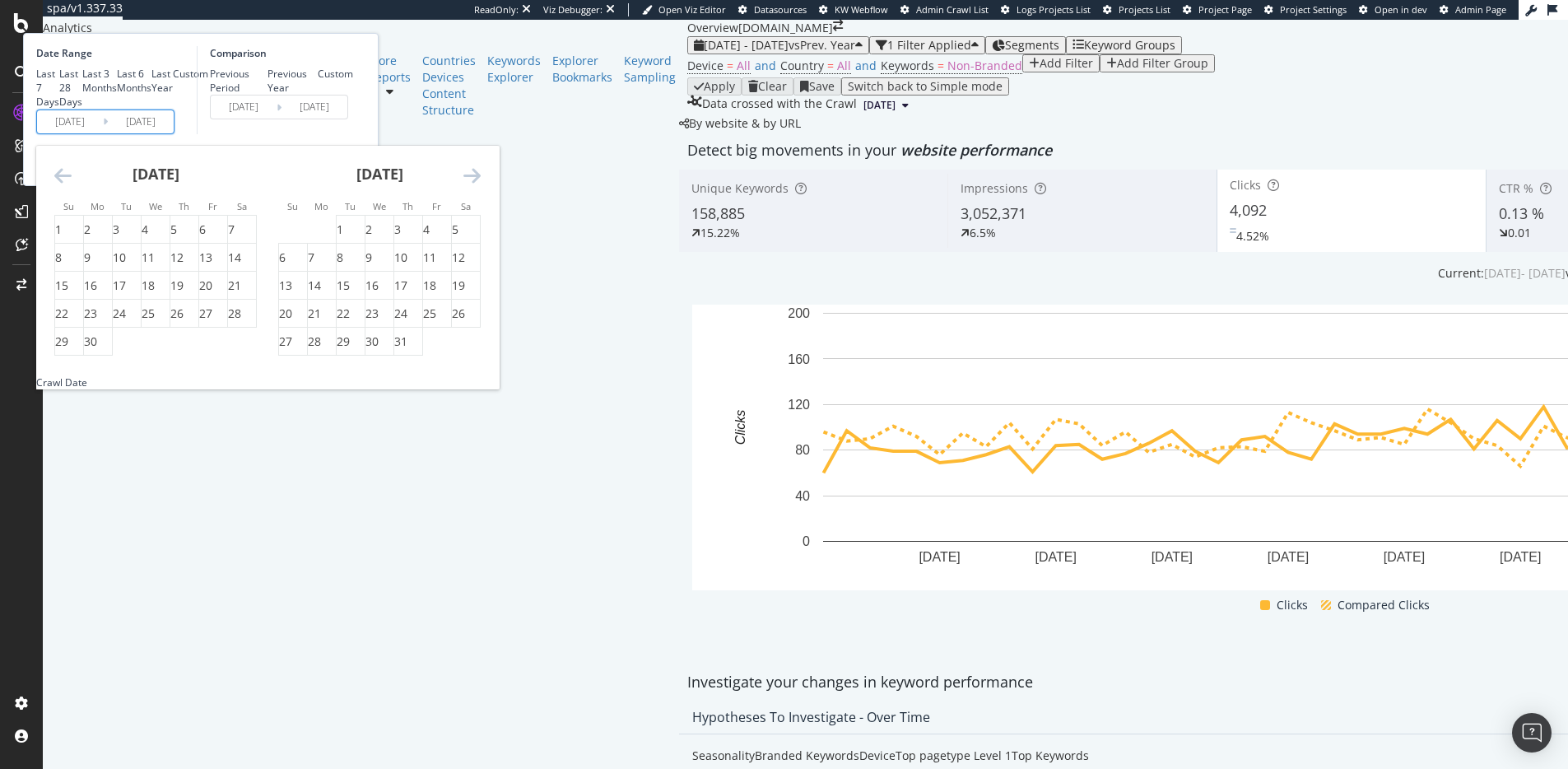
click at [72, 185] on icon "Move backward to switch to the previous month." at bounding box center [62, 175] width 17 height 20
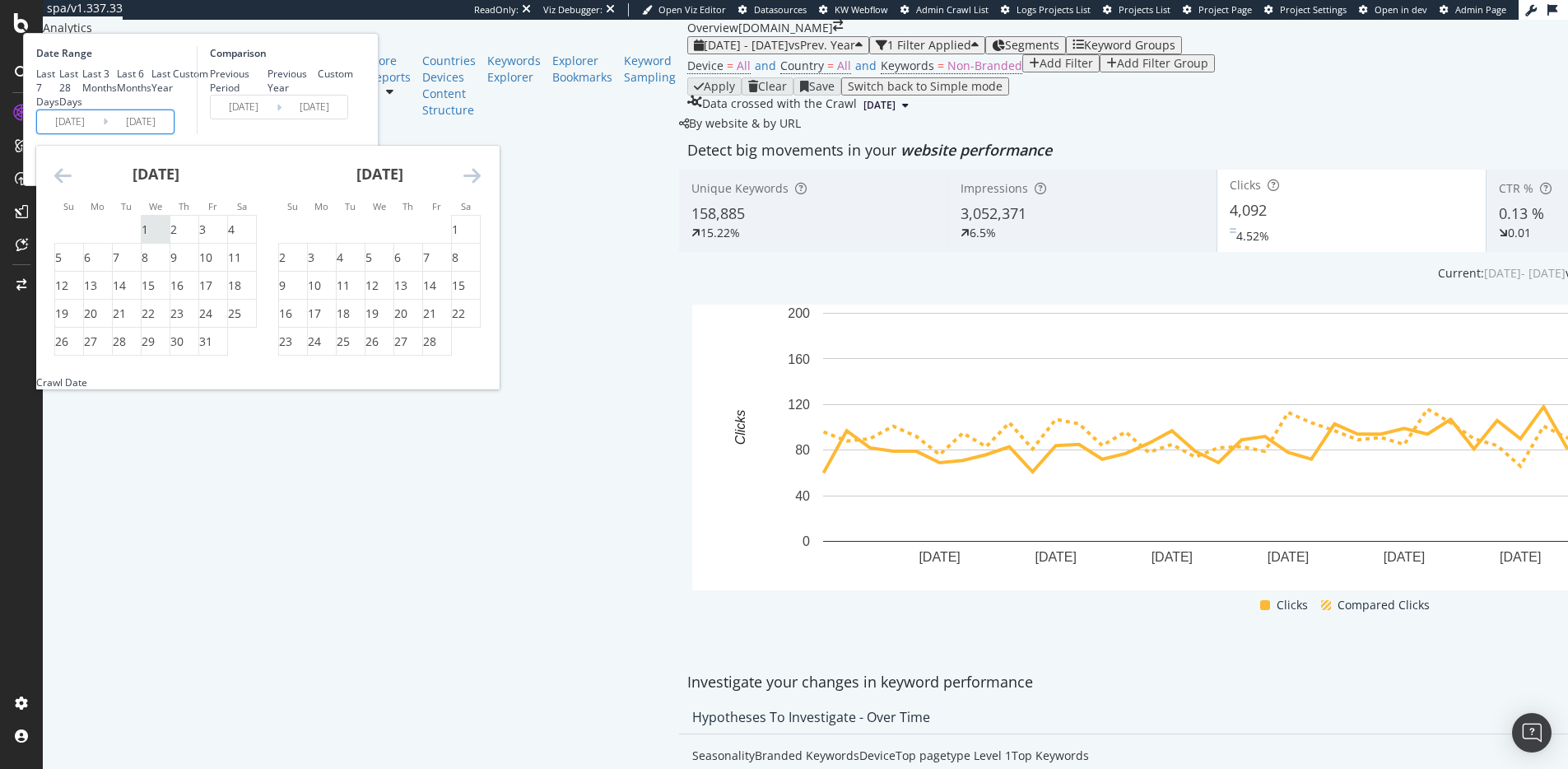
click at [169, 238] on div "1" at bounding box center [156, 229] width 28 height 16
type input "2025/01/01"
type input "2024/01/03"
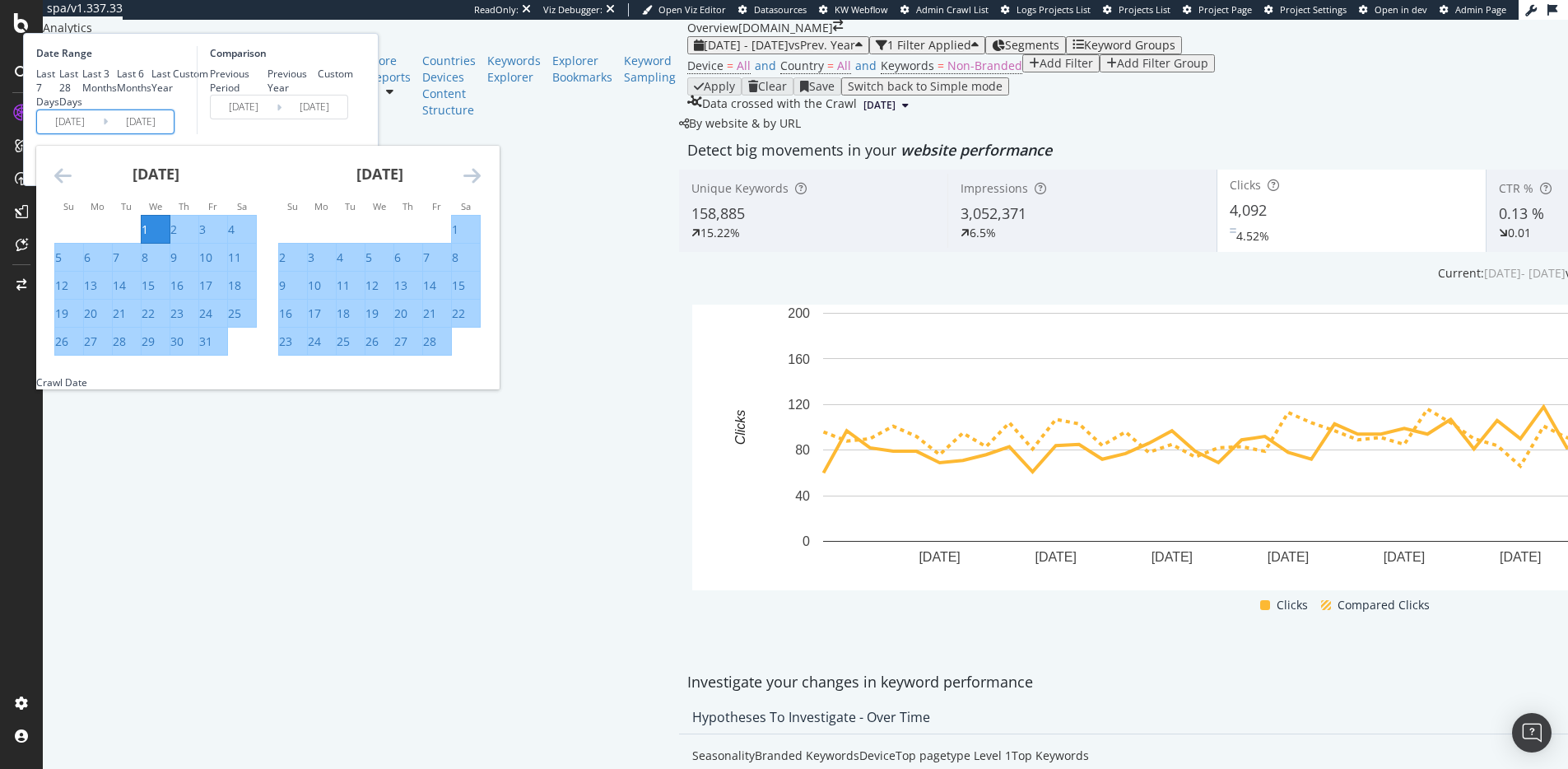
click at [213, 350] on div "31" at bounding box center [206, 341] width 13 height 16
type input "2025/01/31"
type input "2024/02/02"
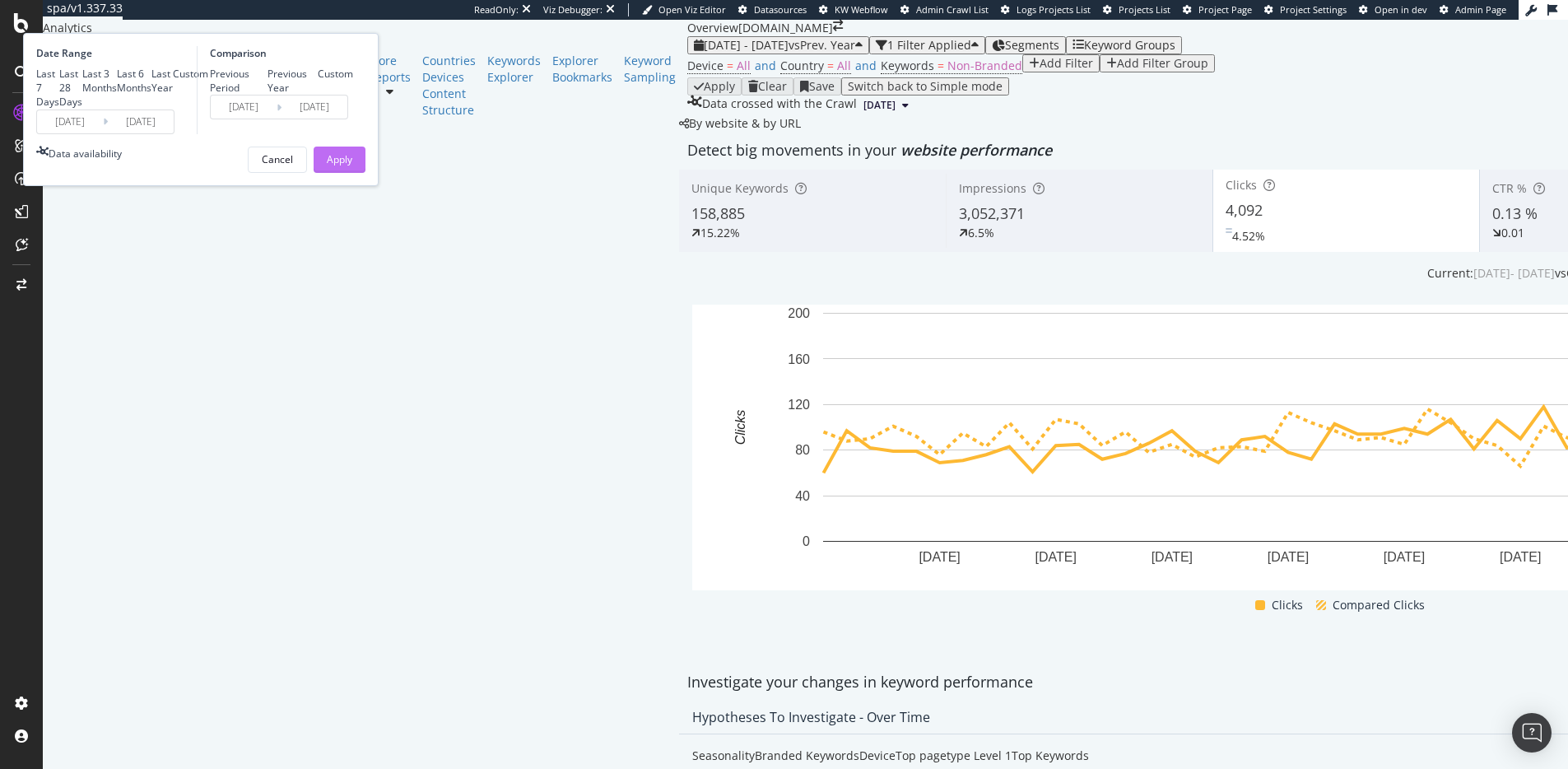
click at [352, 172] on div "Apply" at bounding box center [339, 160] width 26 height 25
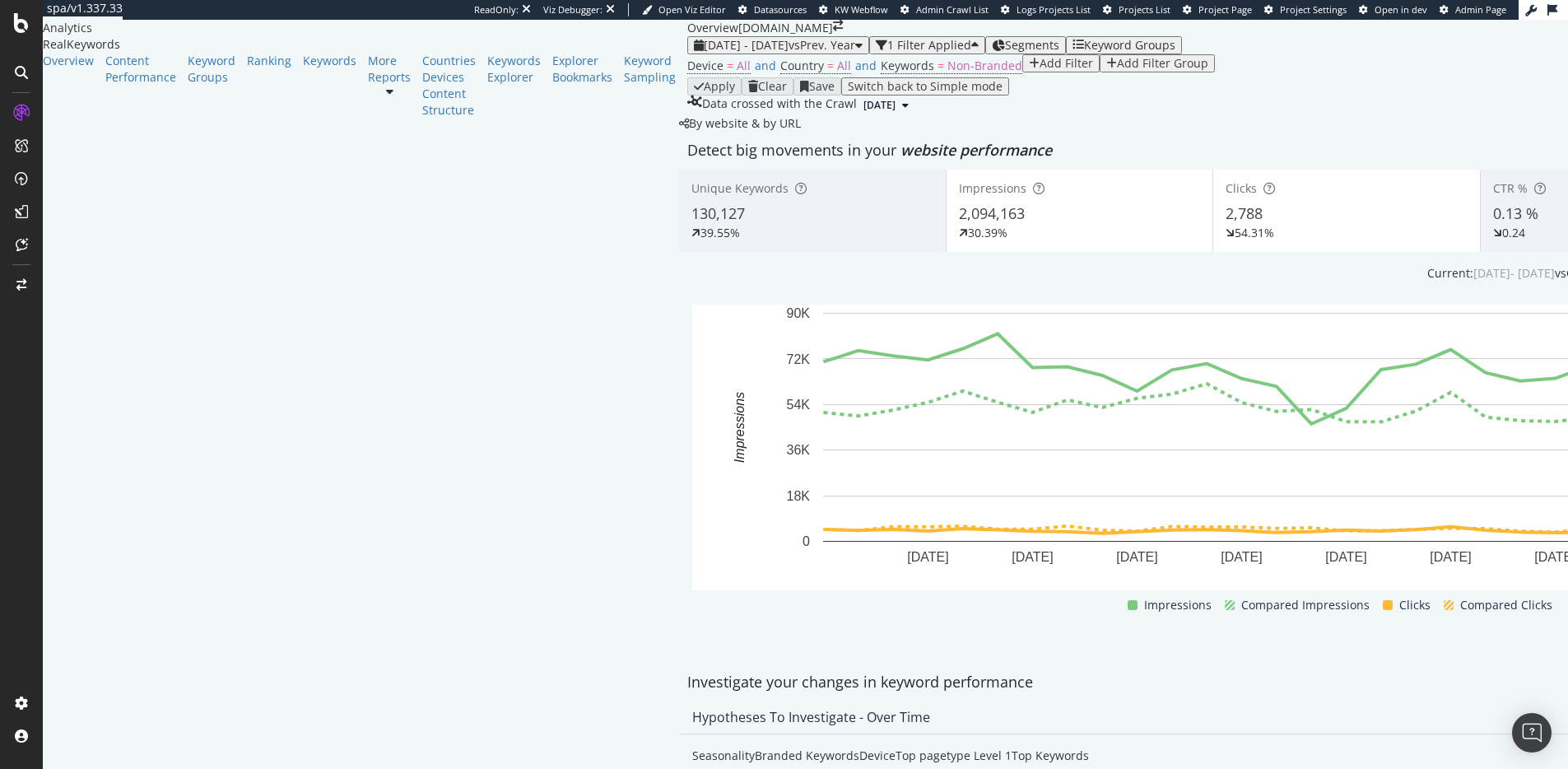
click at [1039, 70] on div "Add Filter" at bounding box center [1065, 63] width 54 height 13
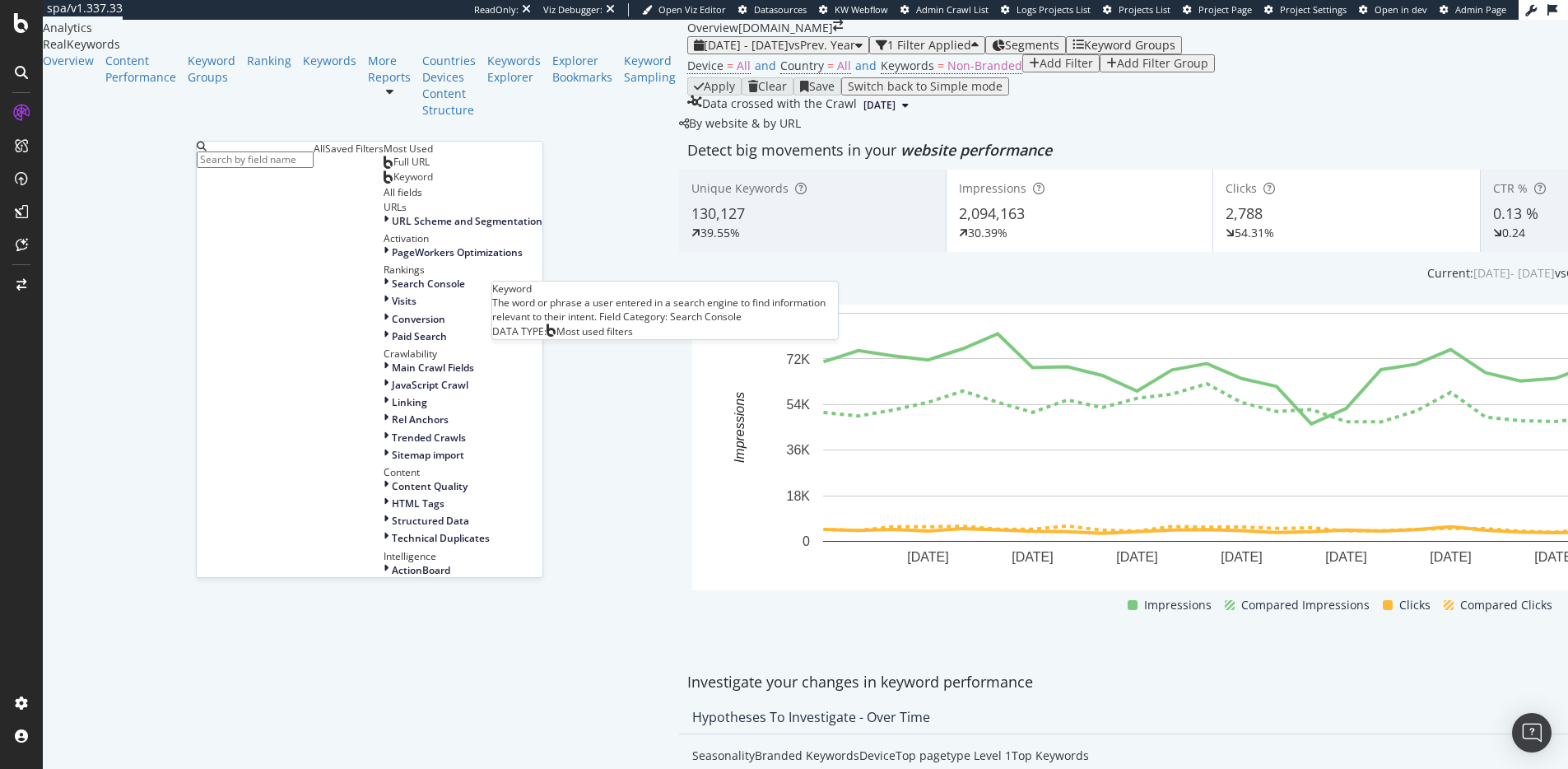
click at [383, 183] on div "Keyword" at bounding box center [408, 177] width 49 height 13
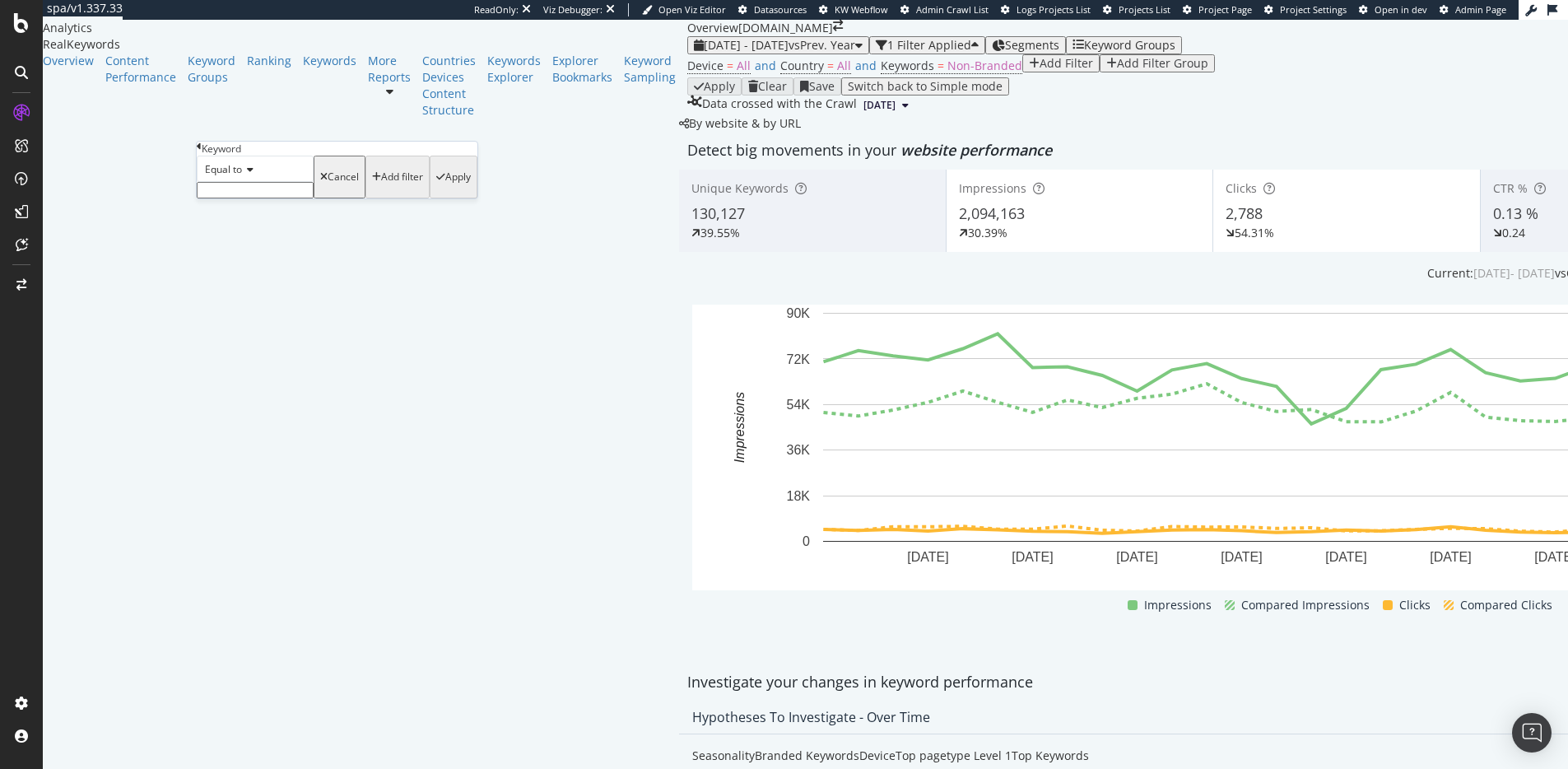
click at [248, 182] on div "Equal to" at bounding box center [255, 169] width 117 height 26
click at [259, 321] on div "Doesn't contain" at bounding box center [255, 312] width 115 height 17
click at [267, 198] on input "text" at bounding box center [255, 190] width 117 height 16
type input "royce"
click at [436, 187] on div "button" at bounding box center [441, 181] width 9 height 9
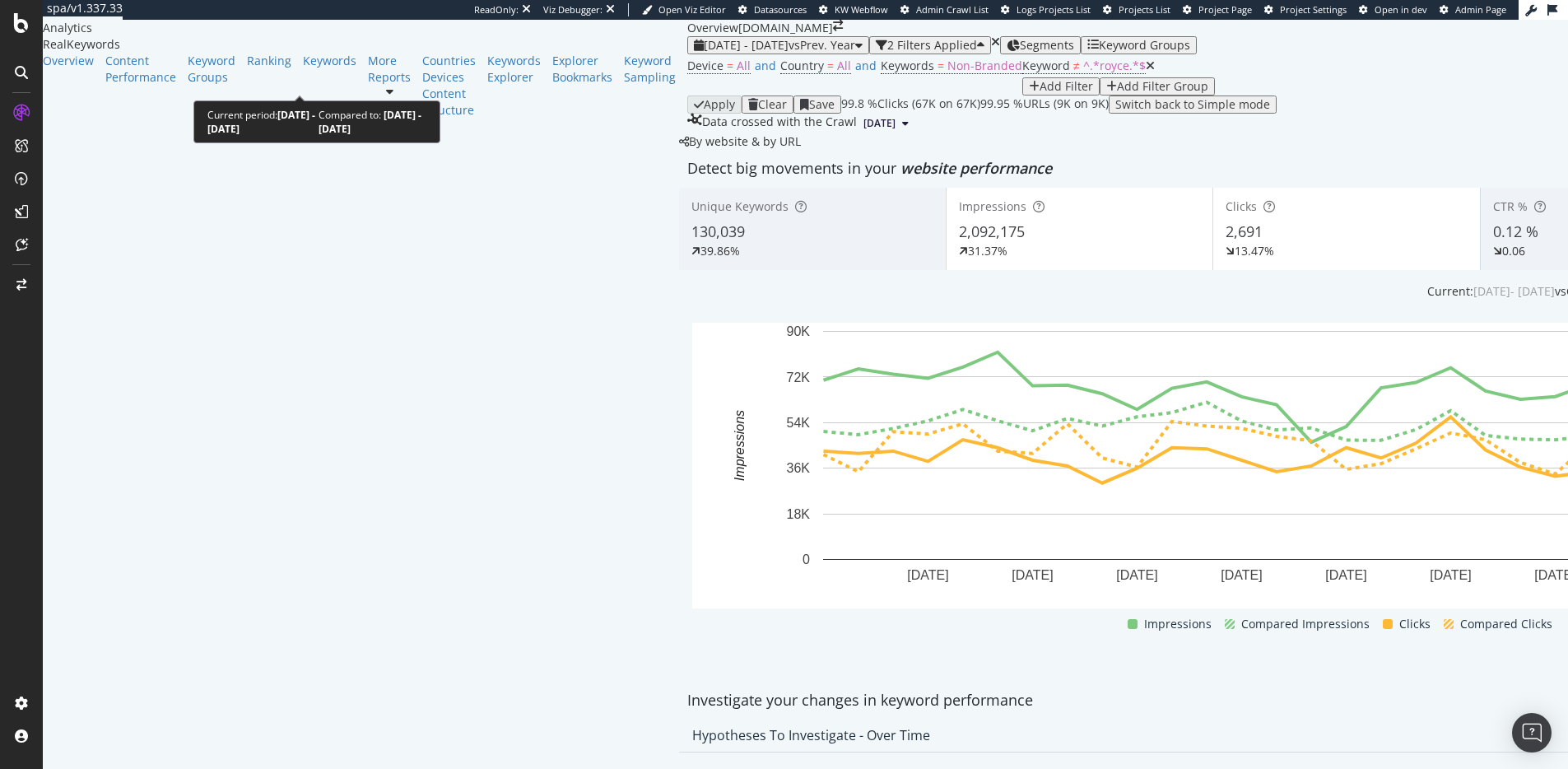
click at [704, 53] on span "2025 Jan. 1st - Jan. 31st" at bounding box center [746, 44] width 85 height 16
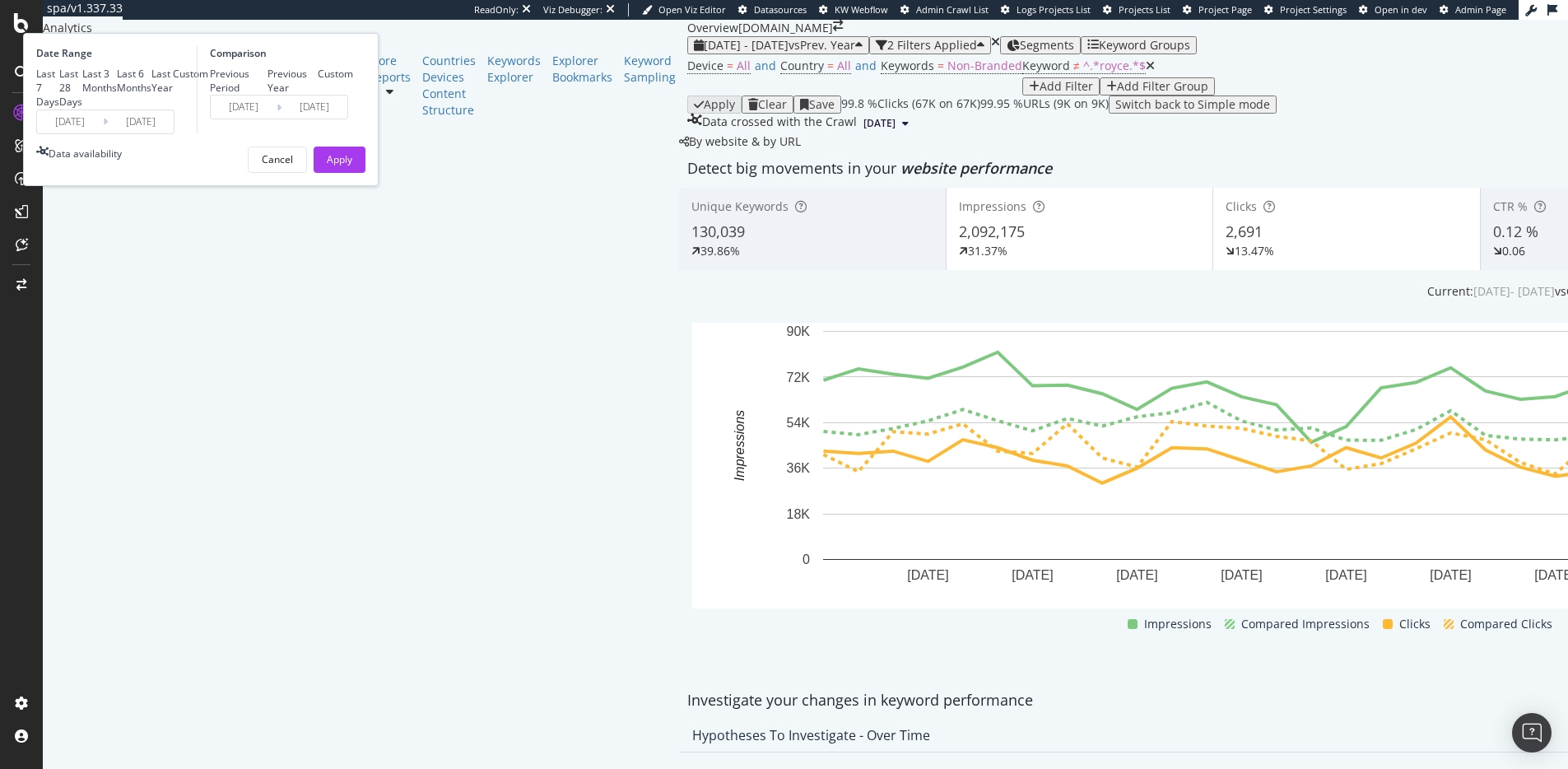
click at [103, 133] on input "2025/01/01" at bounding box center [70, 122] width 66 height 23
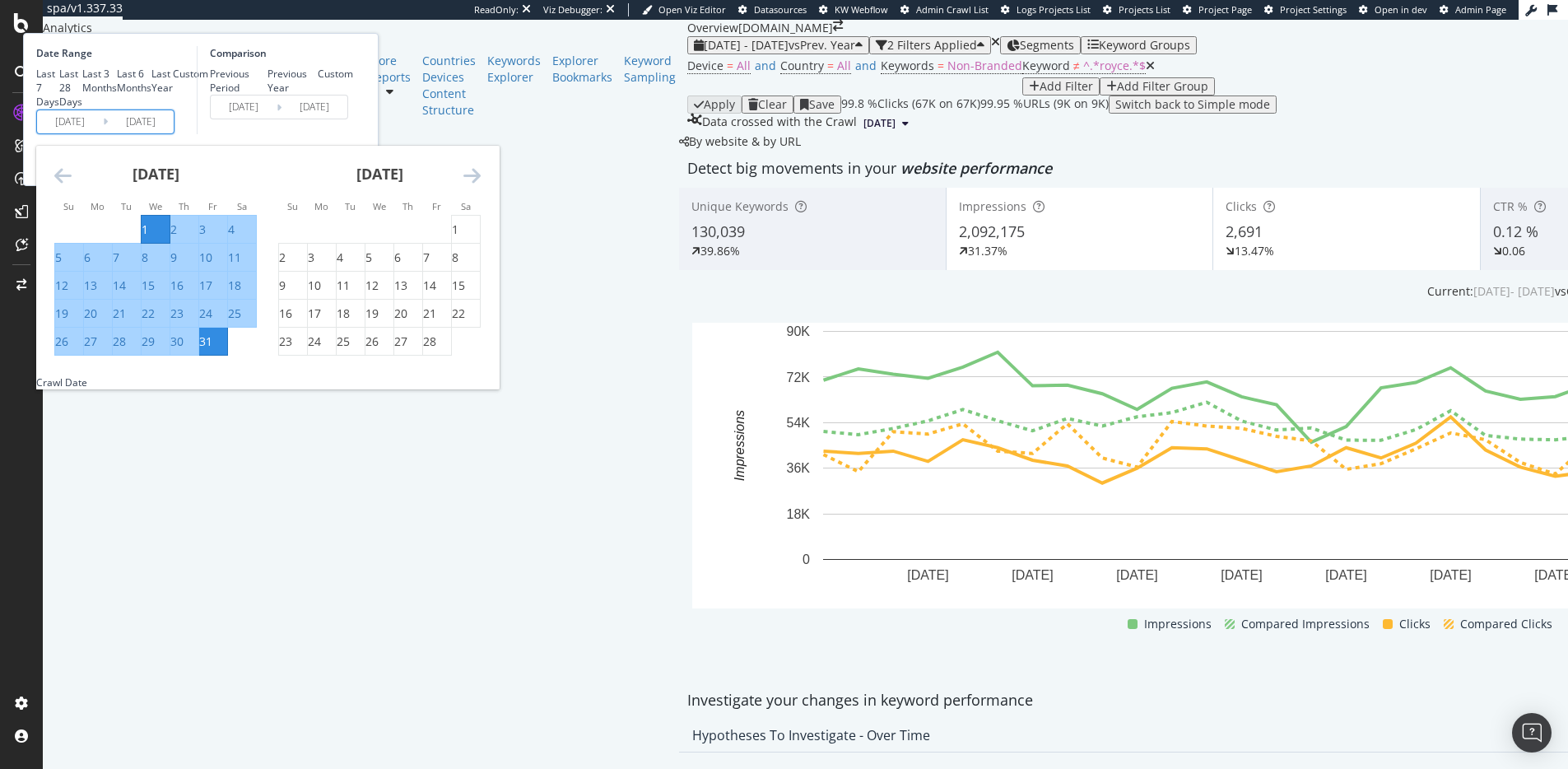
click at [481, 185] on icon "Move forward to switch to the next month." at bounding box center [471, 175] width 17 height 20
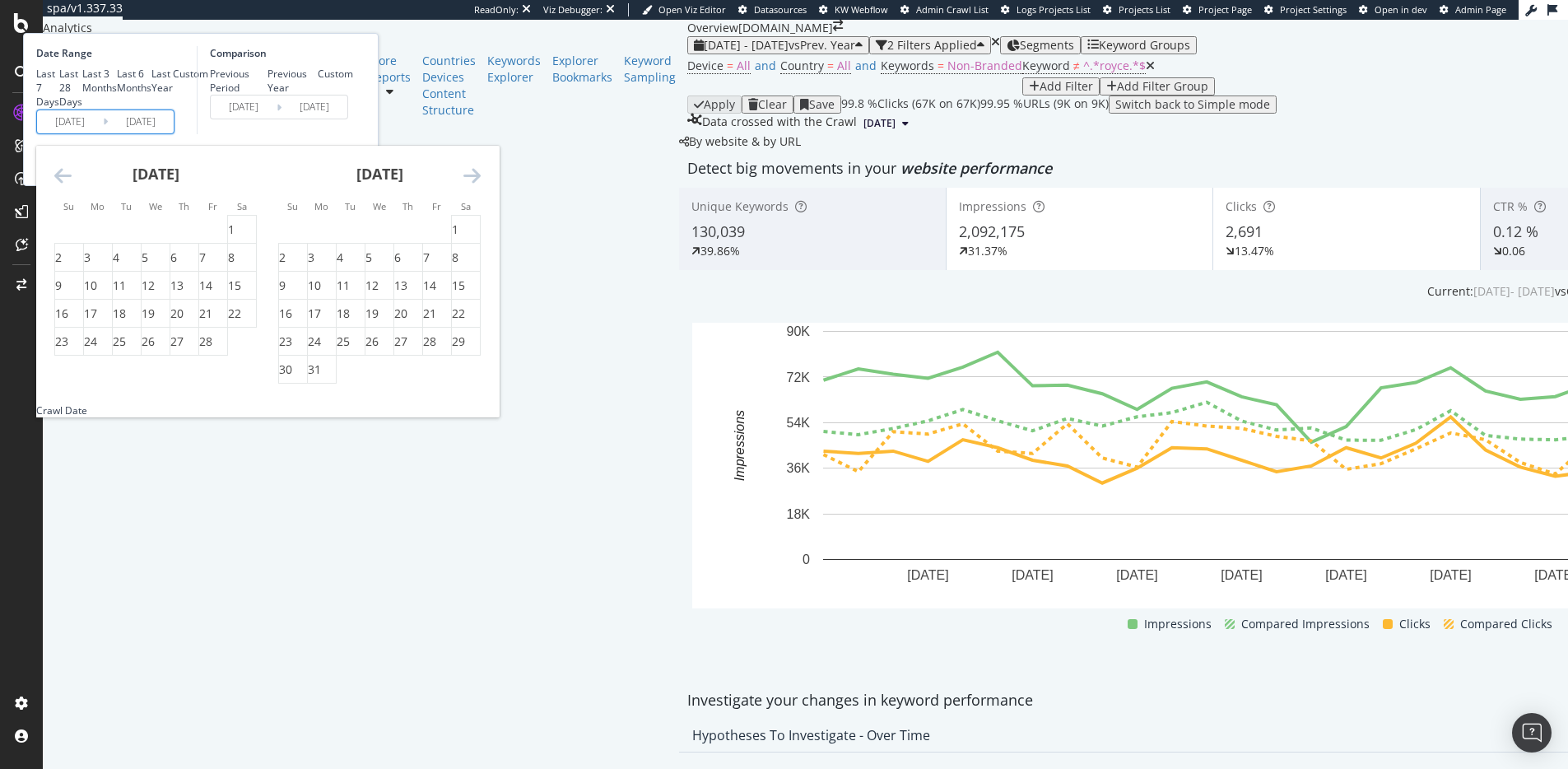
click at [481, 185] on icon "Move forward to switch to the next month." at bounding box center [471, 175] width 17 height 20
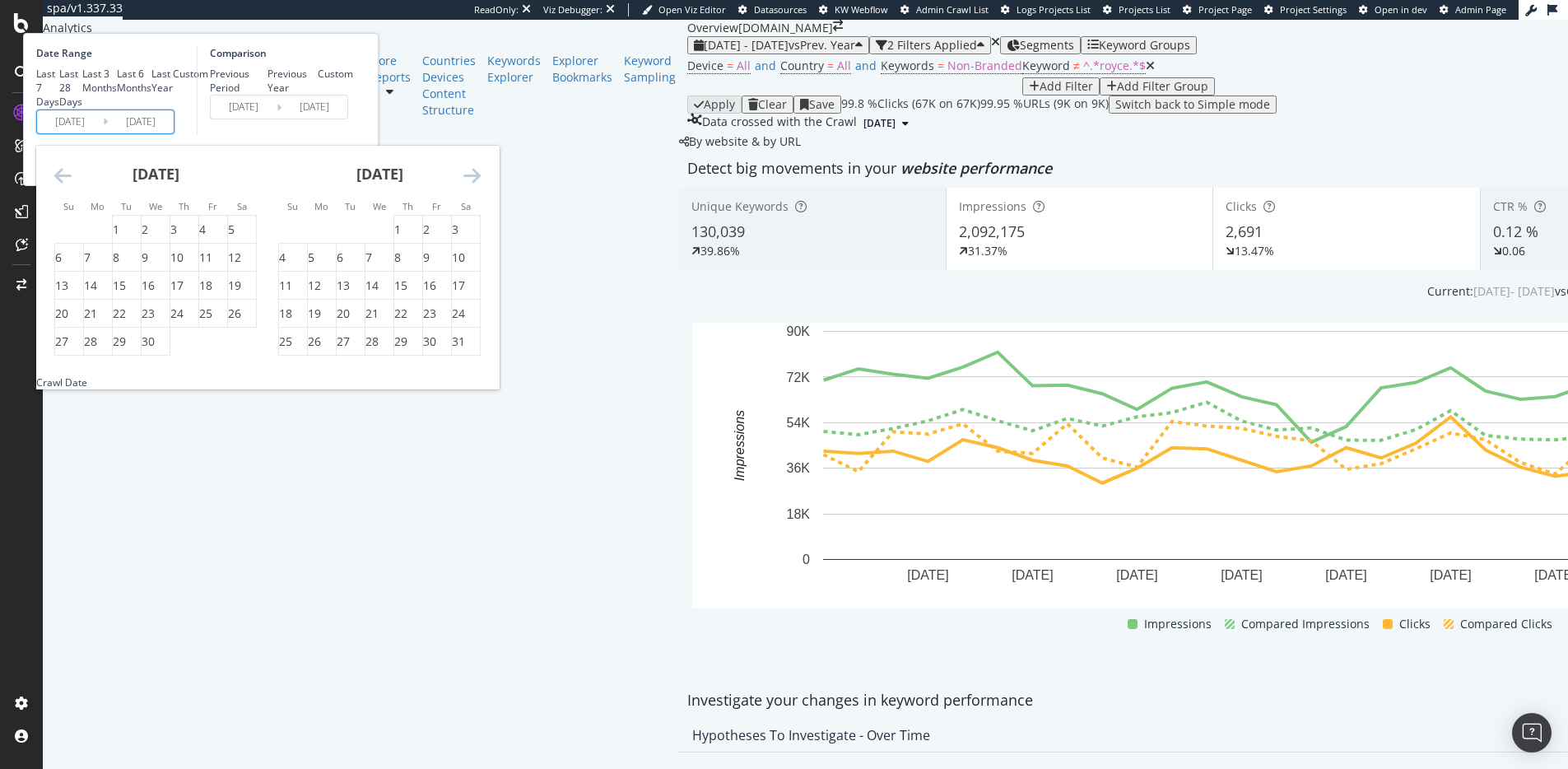
click at [481, 185] on icon "Move forward to switch to the next month." at bounding box center [471, 175] width 17 height 20
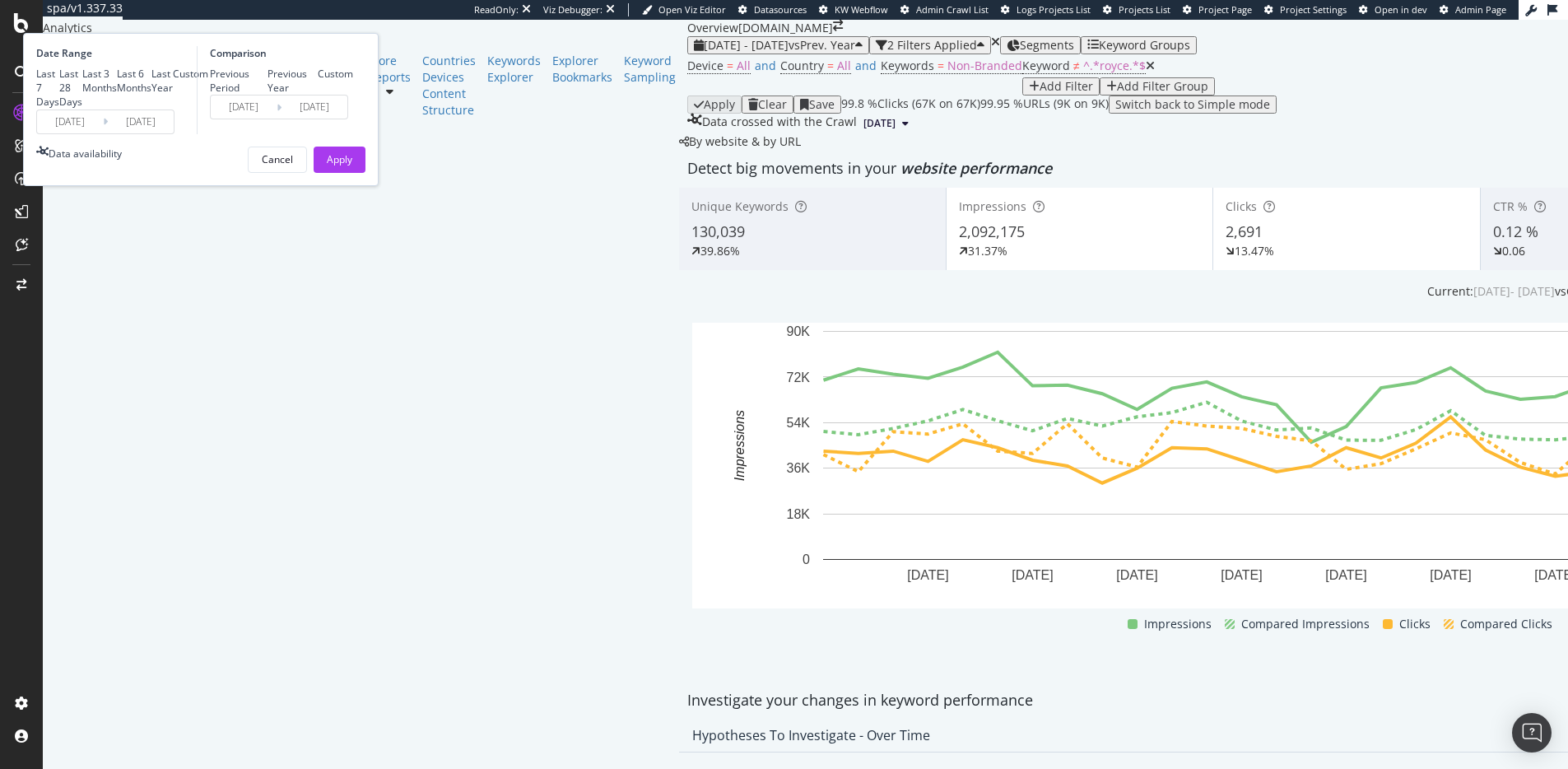
click at [353, 134] on div "Comparison Previous Period Previous Year Custom 2024/01/03 Navigate forward to …" at bounding box center [275, 90] width 157 height 88
click at [103, 133] on input "2025/01/01" at bounding box center [70, 122] width 66 height 23
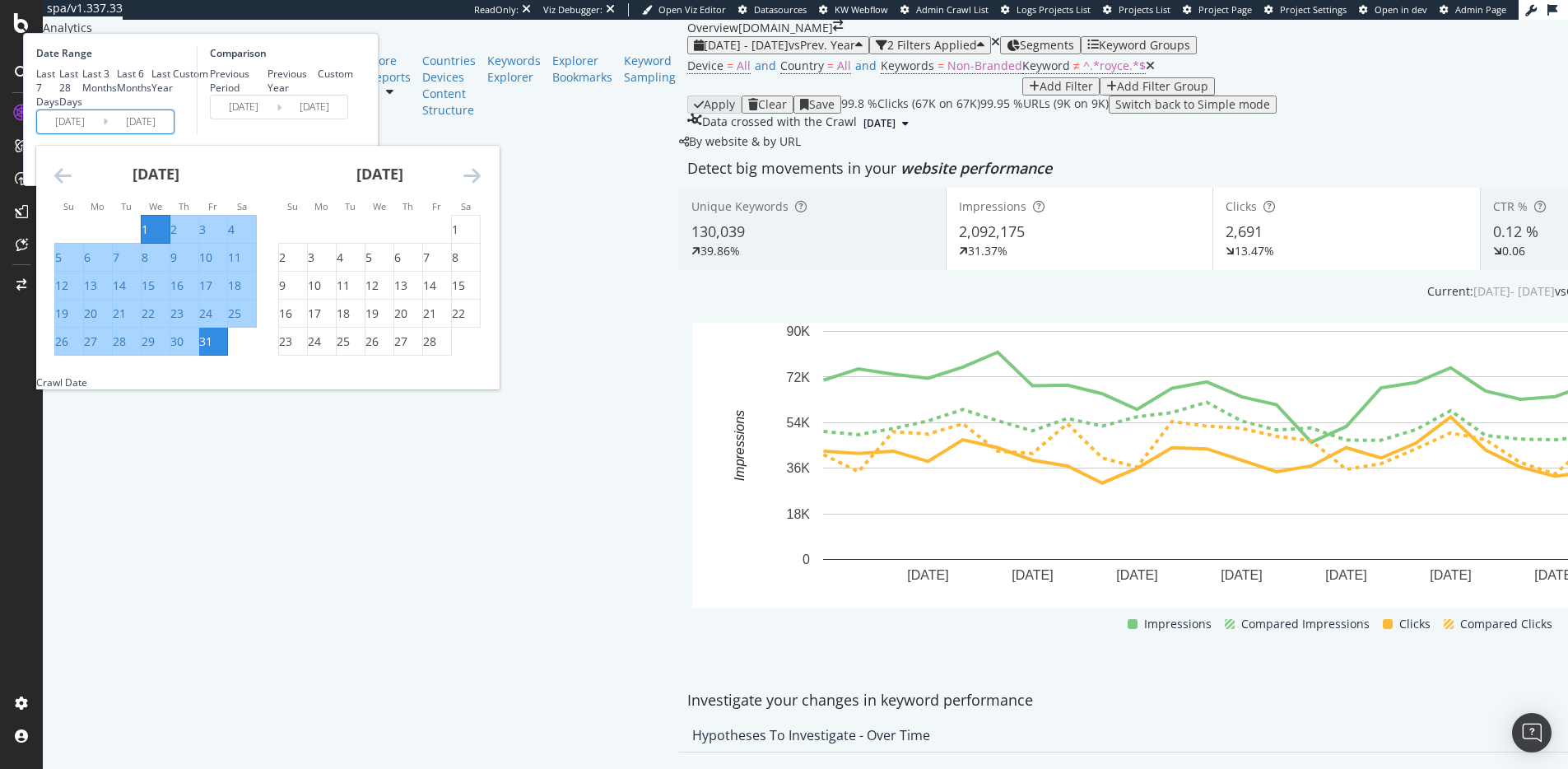
click at [481, 185] on icon "Move forward to switch to the next month." at bounding box center [471, 175] width 17 height 20
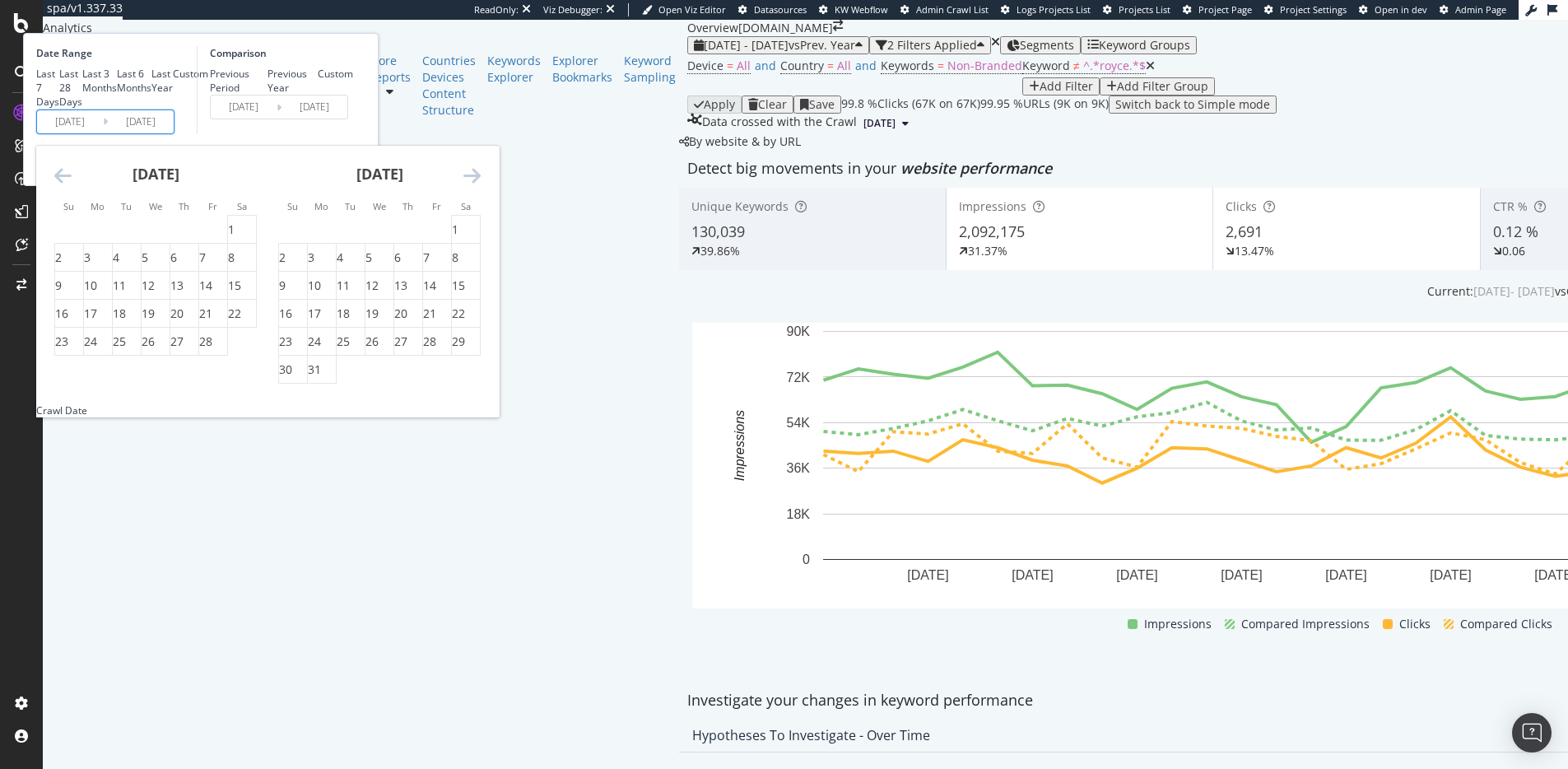
click at [481, 185] on icon "Move forward to switch to the next month." at bounding box center [471, 175] width 17 height 20
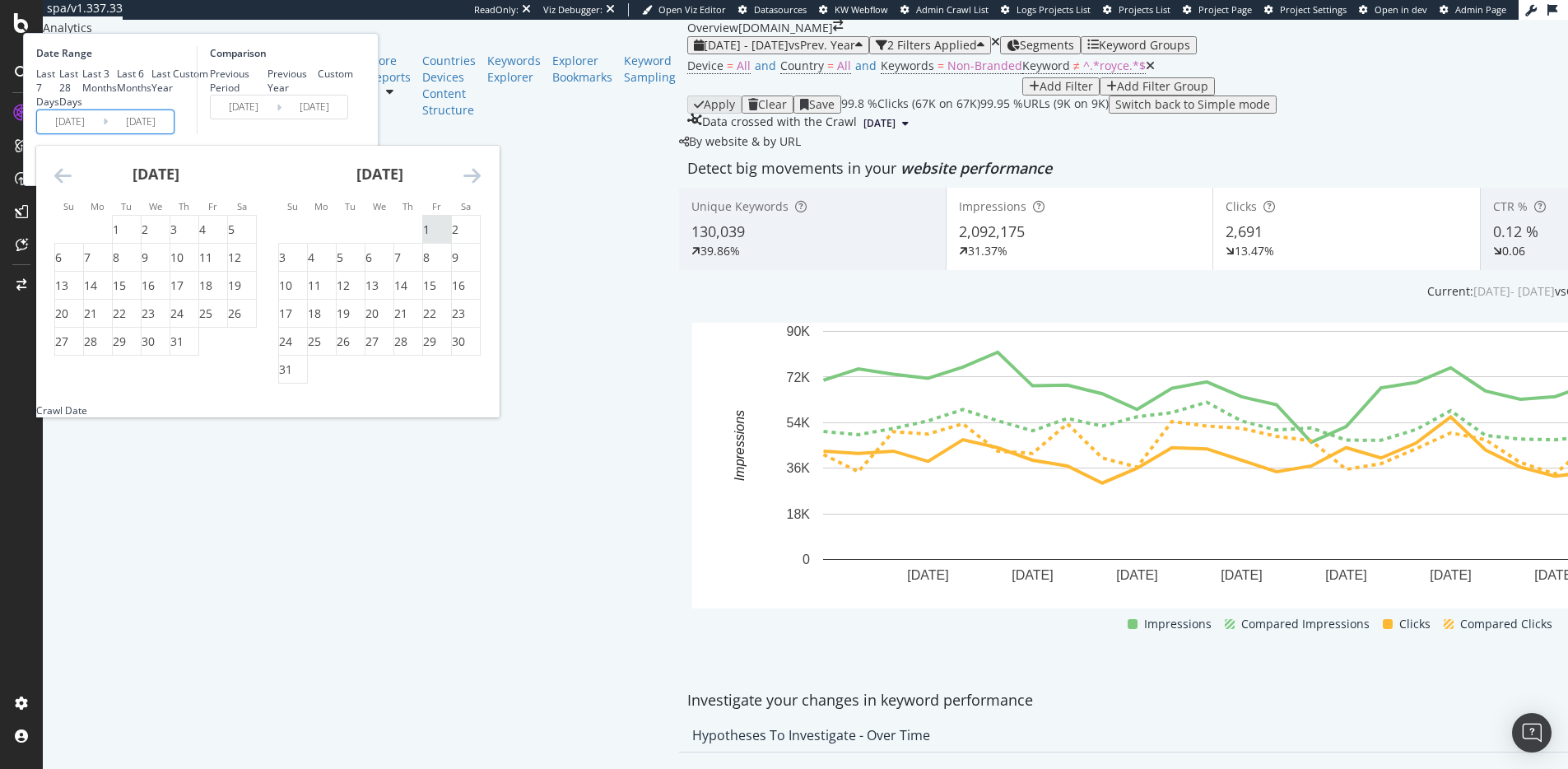
click at [451, 238] on div "1" at bounding box center [437, 229] width 28 height 16
type input "2025/08/01"
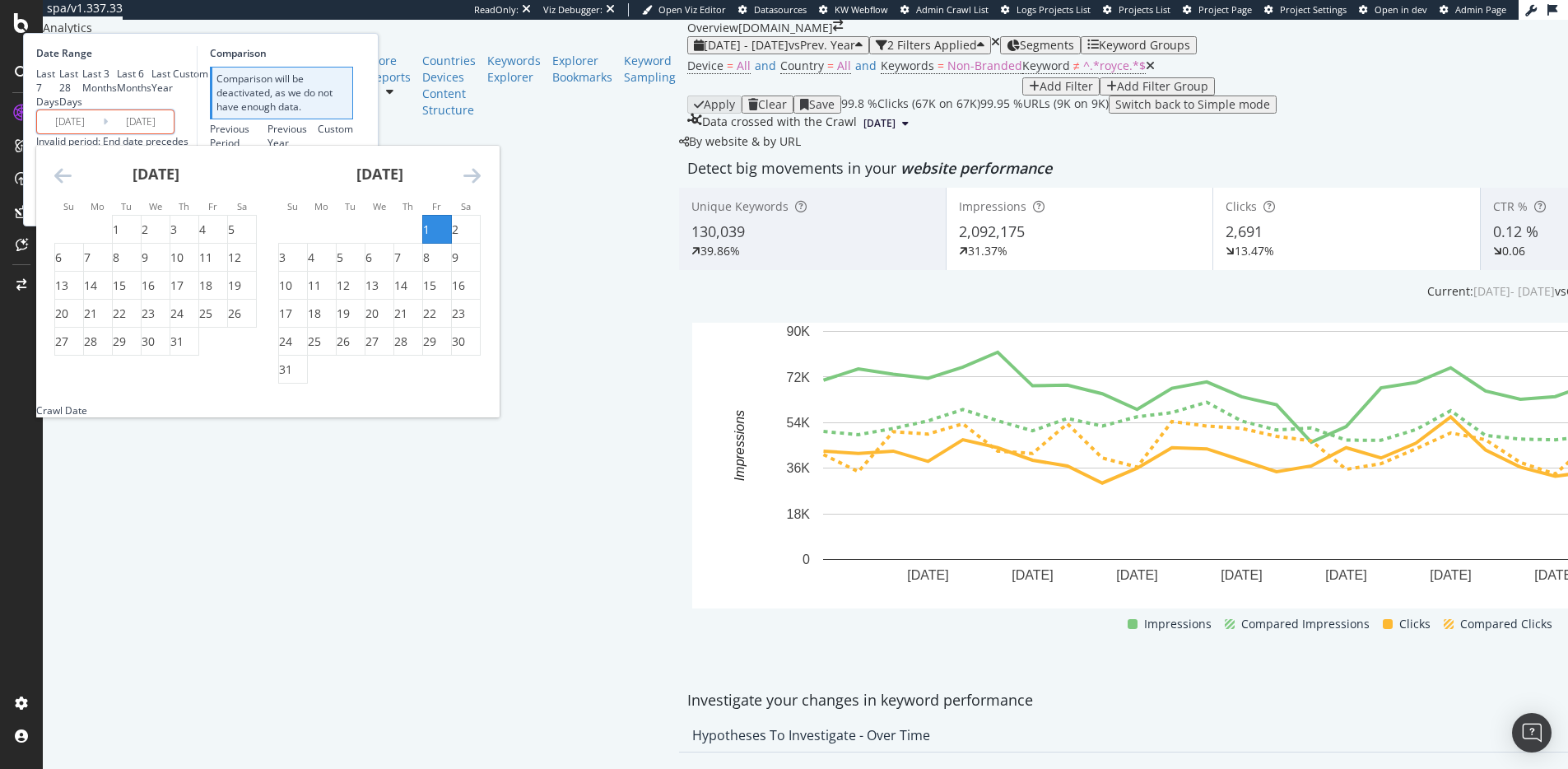
click at [481, 185] on icon "Move forward to switch to the next month." at bounding box center [471, 175] width 17 height 20
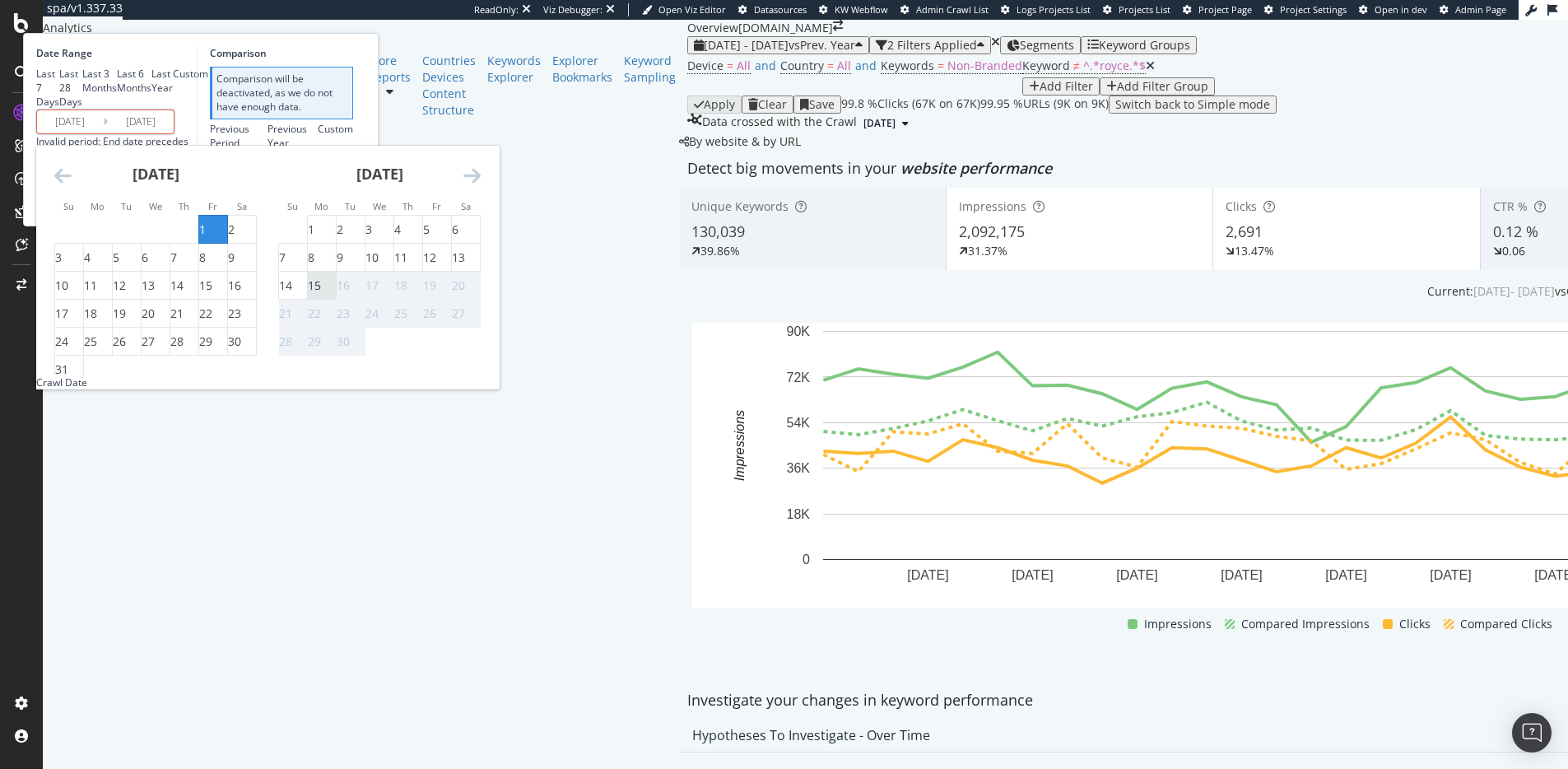
click at [321, 294] on div "15" at bounding box center [315, 285] width 13 height 16
type input "2025/09/15"
type input "2025/06/16"
type input "2025/07/31"
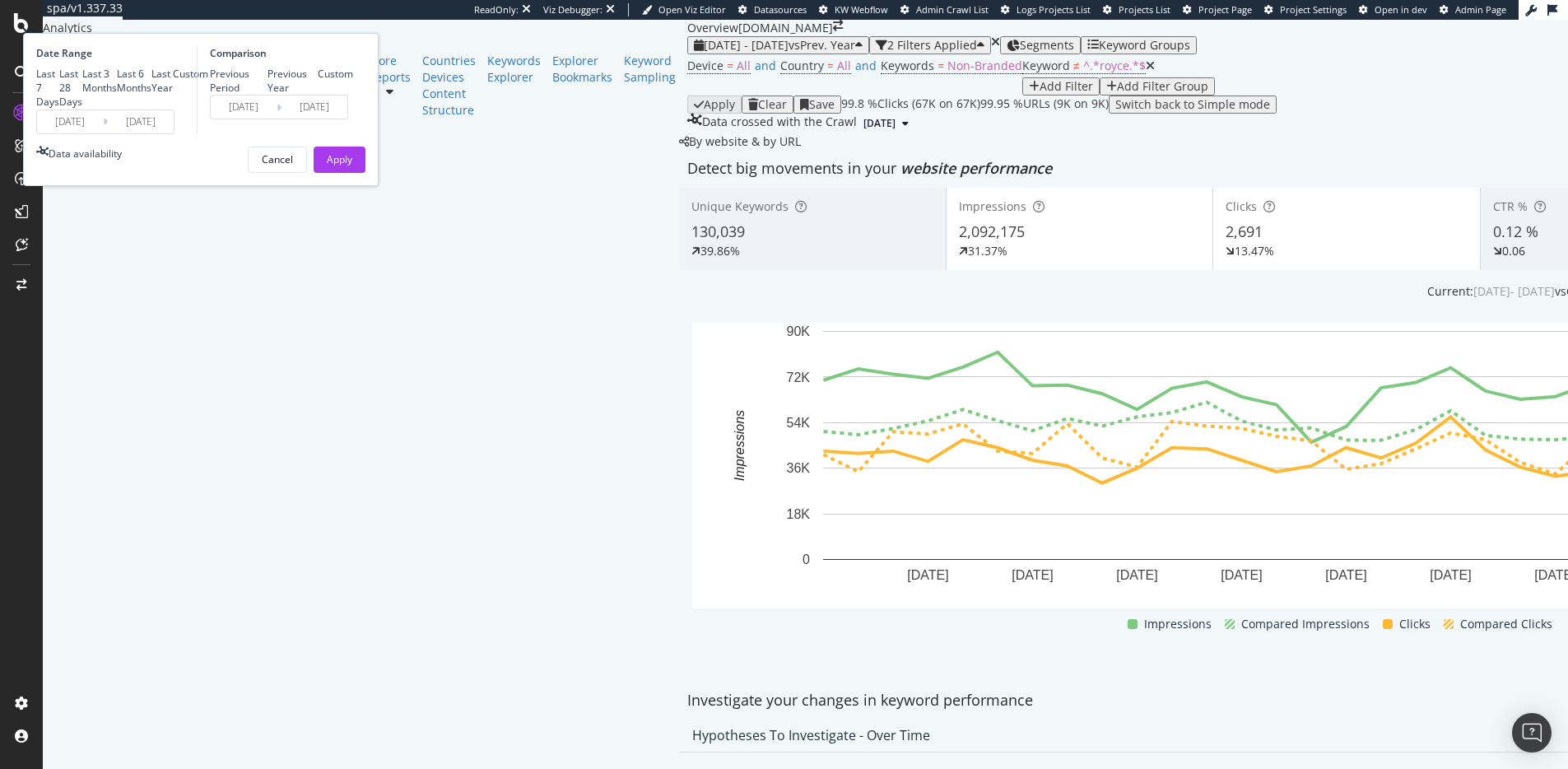
click at [318, 94] on div "Previous Year" at bounding box center [293, 81] width 51 height 28
type input "2024/08/02"
type input "2024/09/16"
click at [352, 172] on div "Apply" at bounding box center [339, 160] width 26 height 25
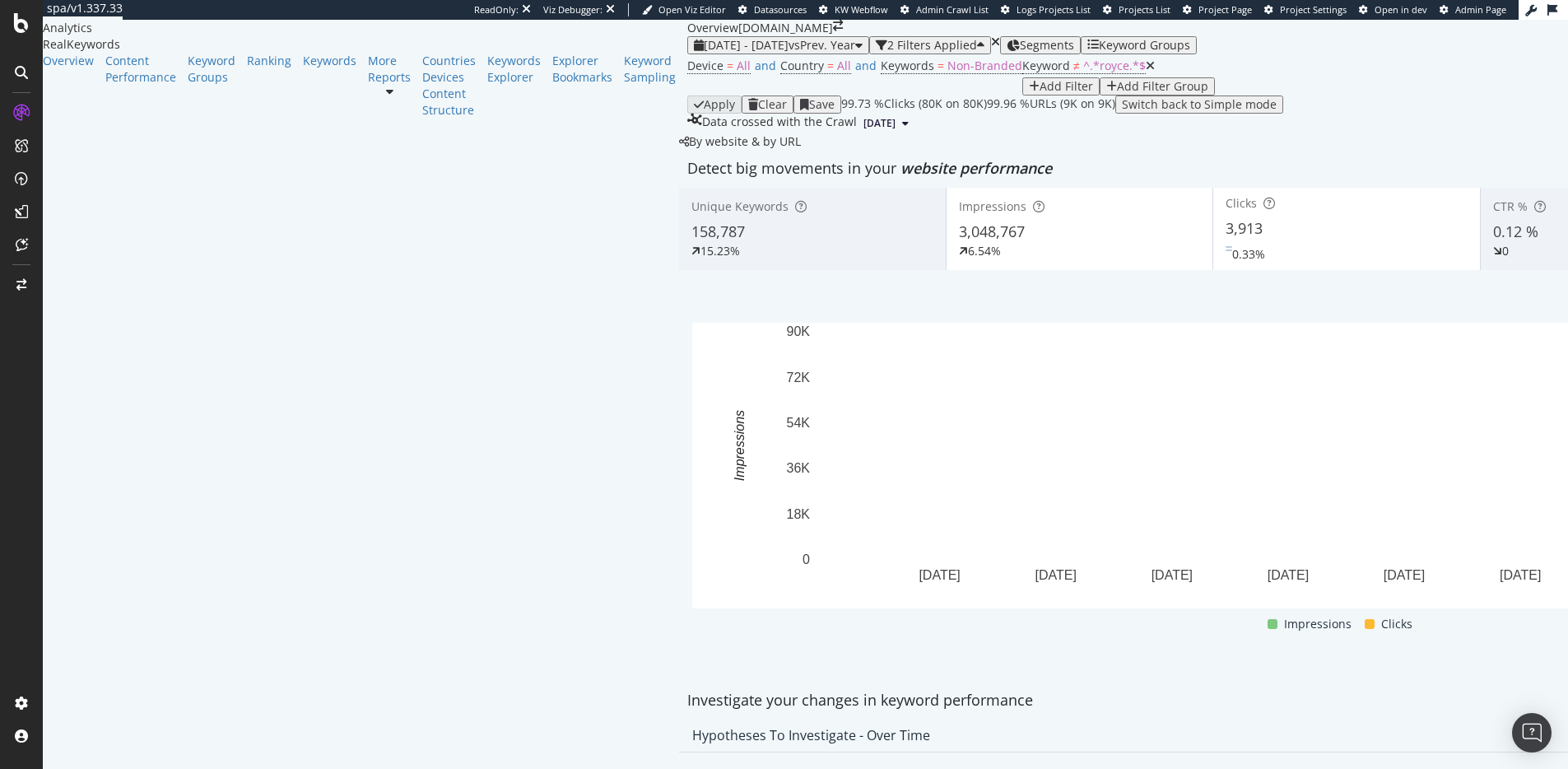
scroll to position [33, 0]
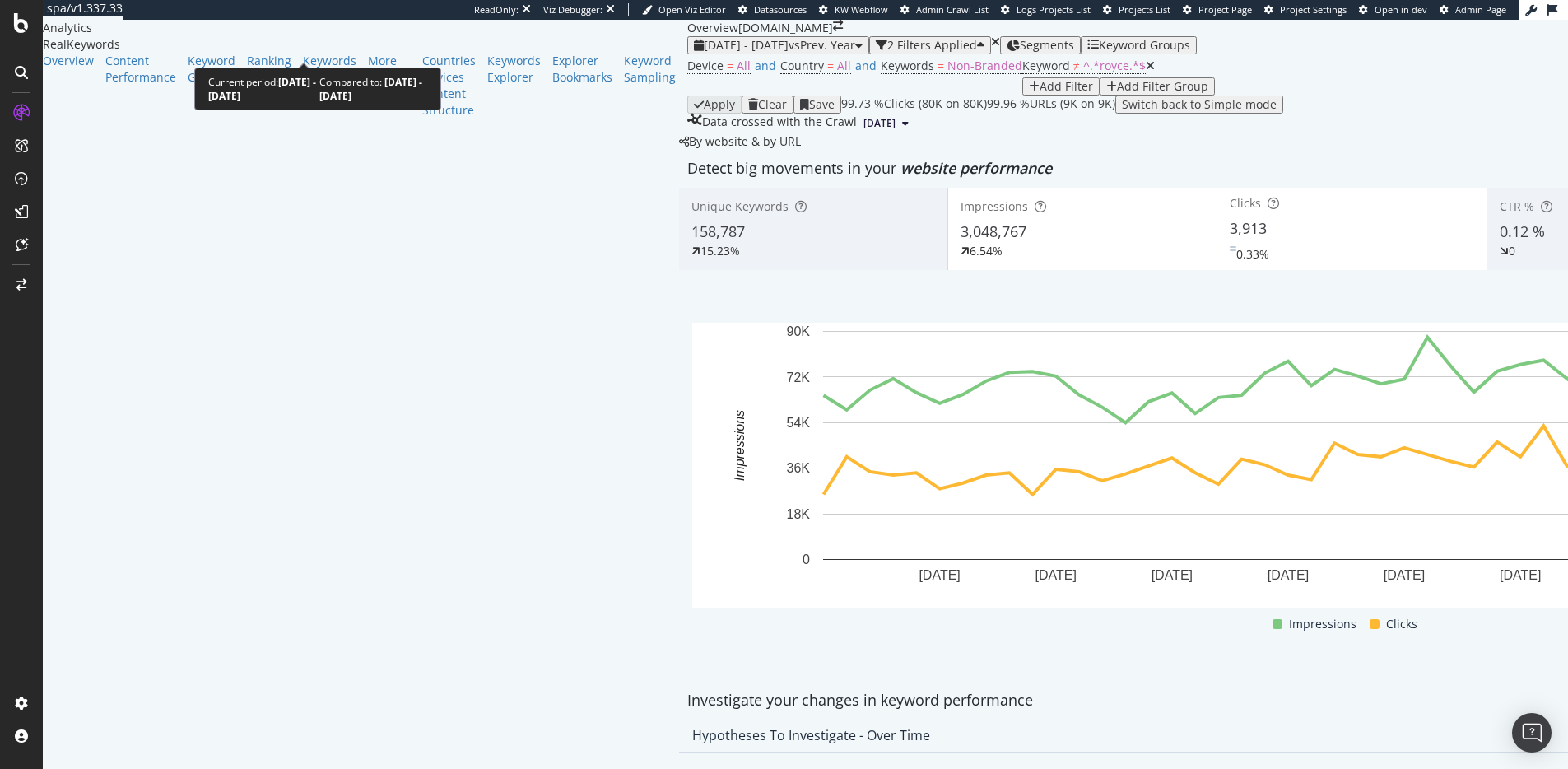
click at [704, 50] on span "2025 Aug. 1st - Sep. 15th" at bounding box center [746, 44] width 85 height 16
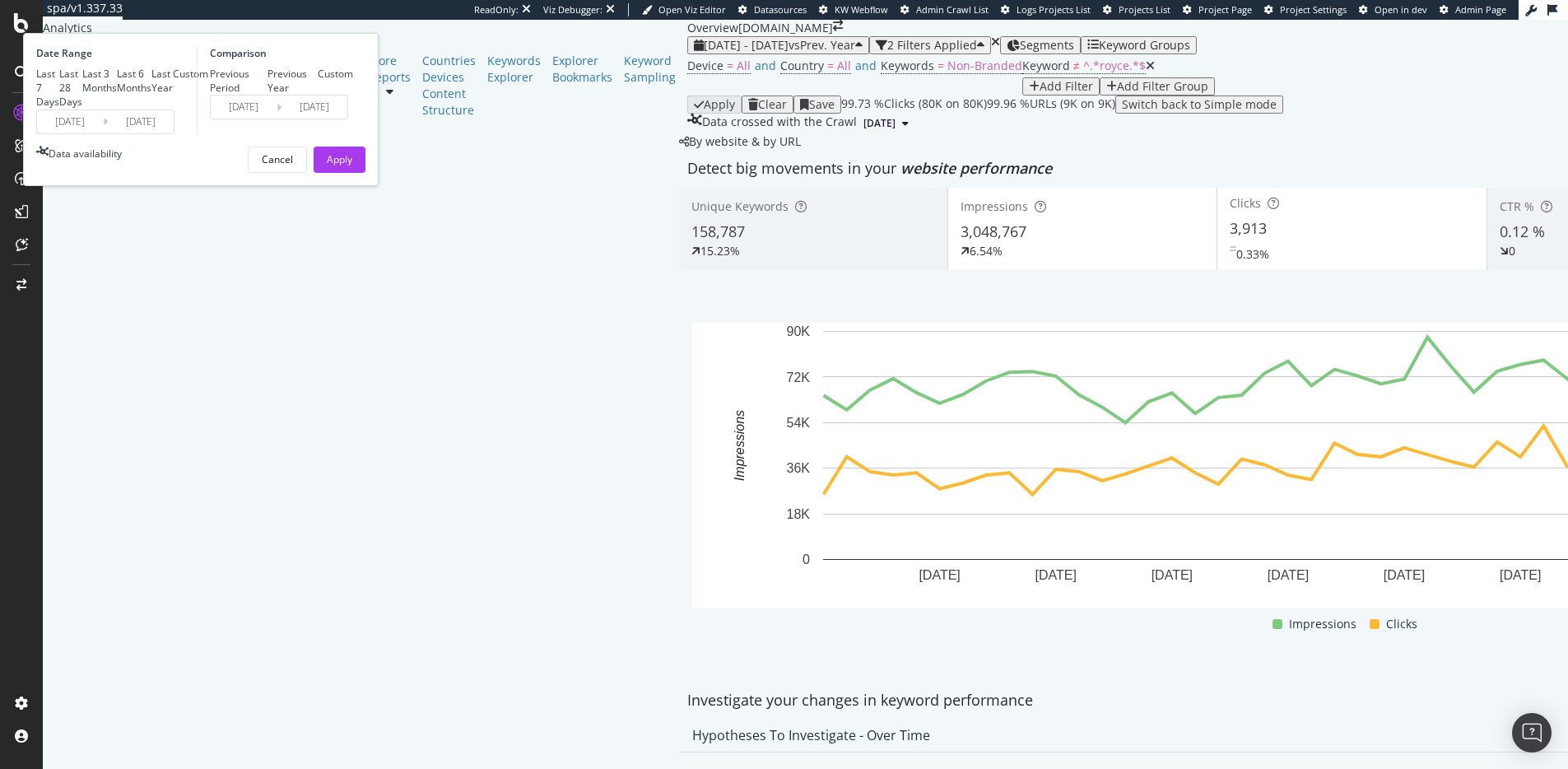
click at [103, 133] on input "2025/08/01" at bounding box center [70, 122] width 66 height 23
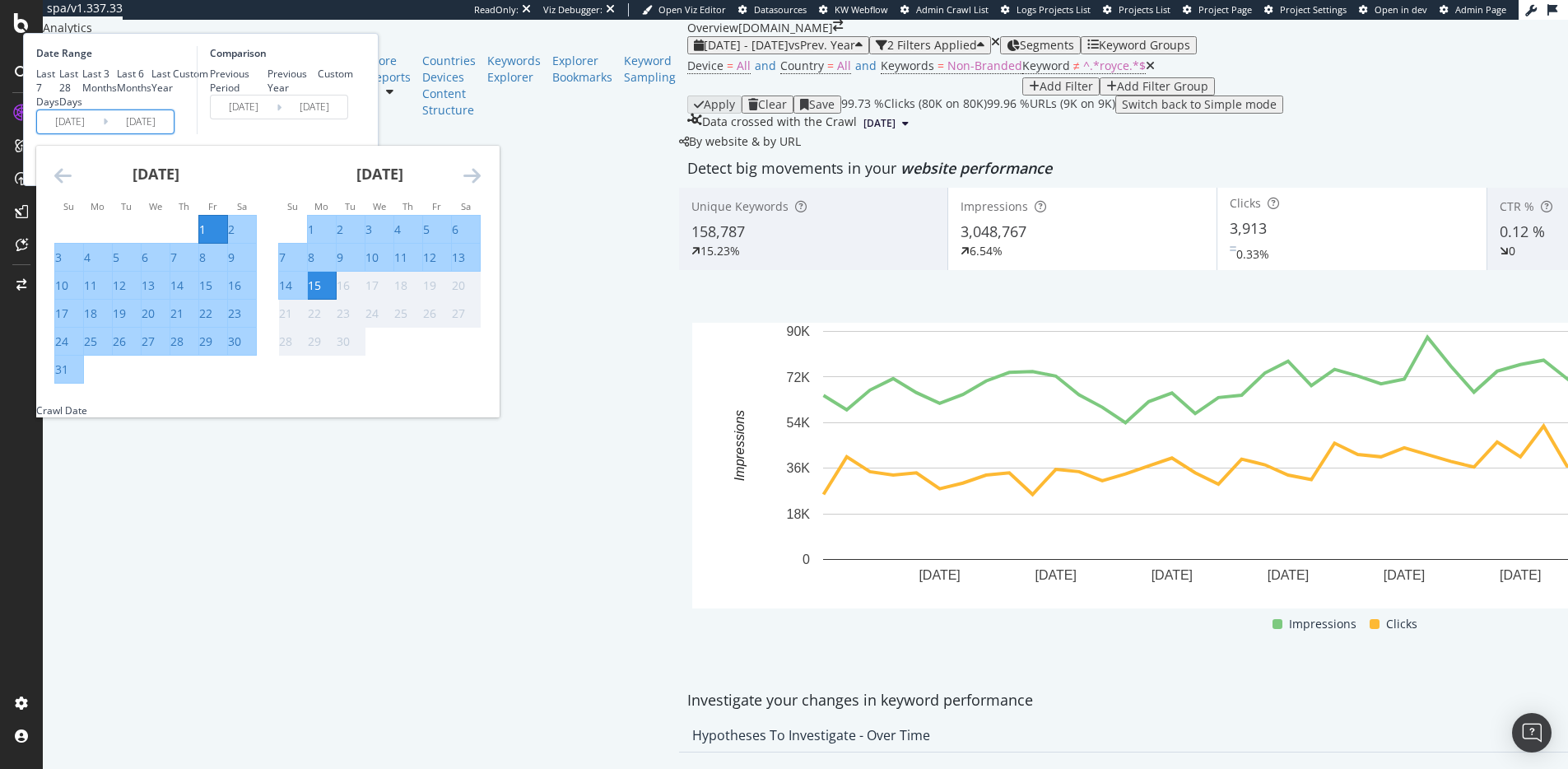
click at [72, 185] on icon "Move backward to switch to the previous month." at bounding box center [62, 175] width 17 height 20
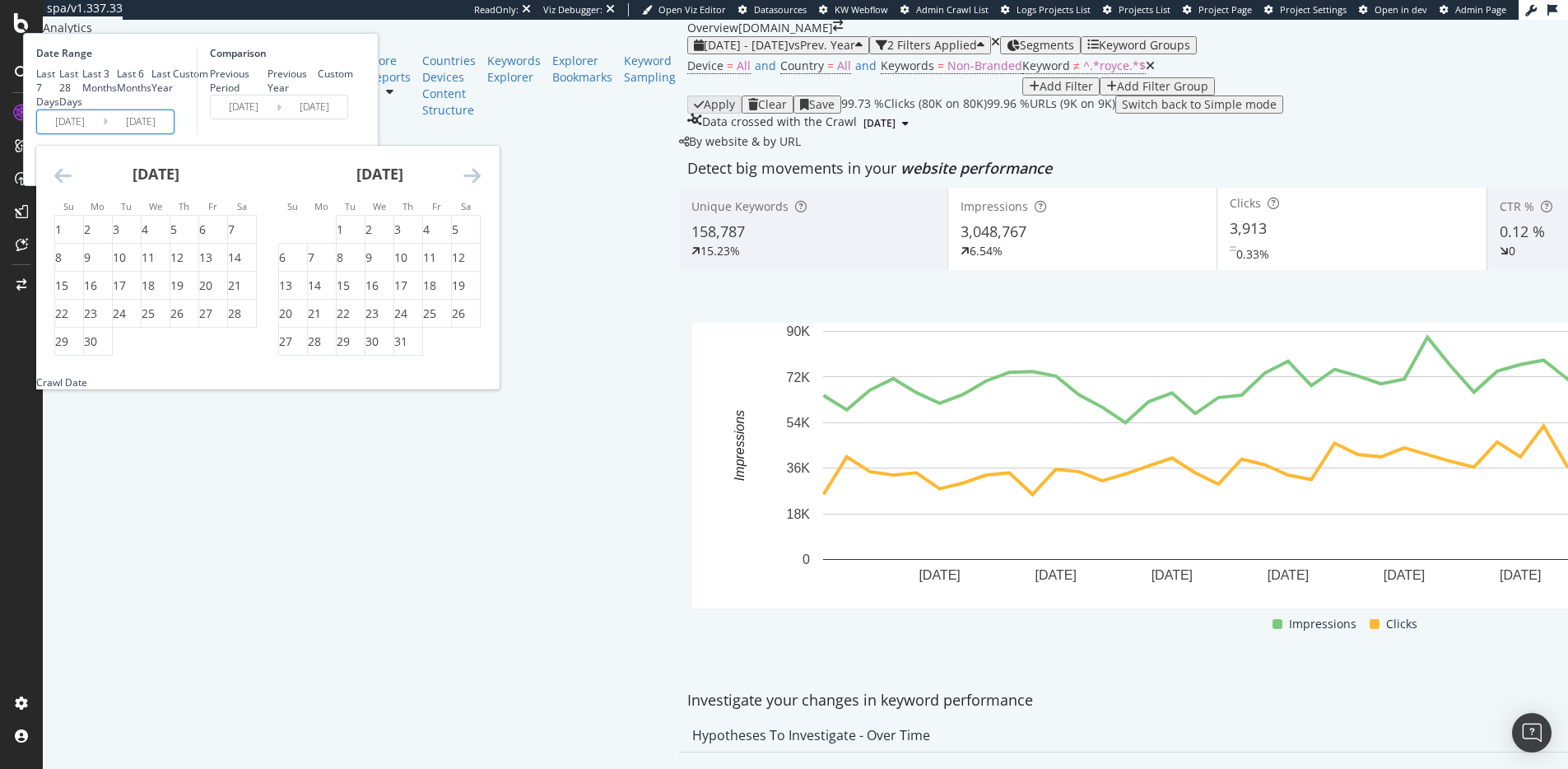
click at [72, 185] on icon "Move backward to switch to the previous month." at bounding box center [62, 175] width 17 height 20
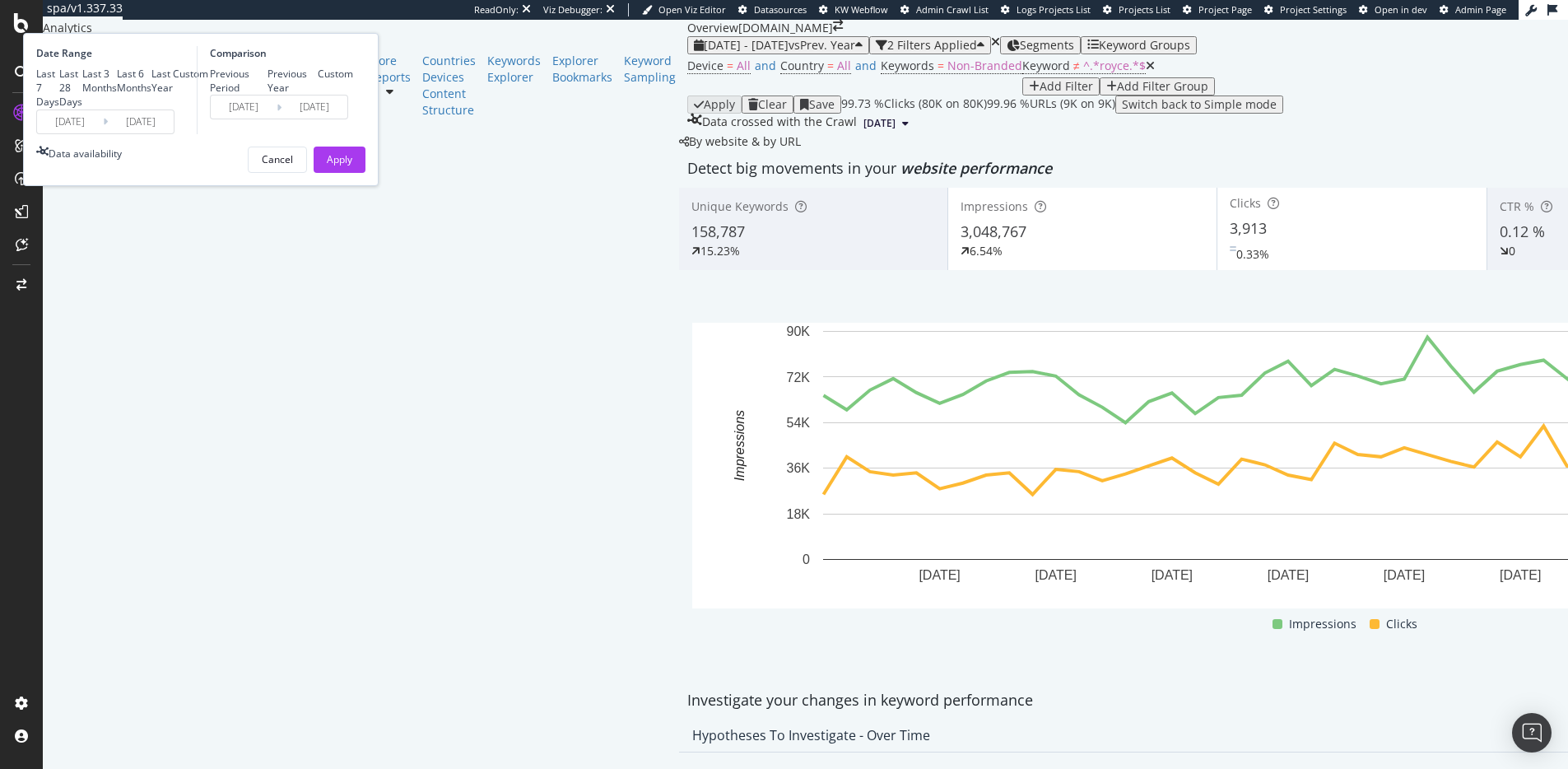
click at [353, 134] on div "Comparison Previous Period Previous Year Custom 2024/08/02 Navigate forward to …" at bounding box center [275, 90] width 157 height 88
click at [103, 133] on input "2025/08/01" at bounding box center [70, 122] width 66 height 23
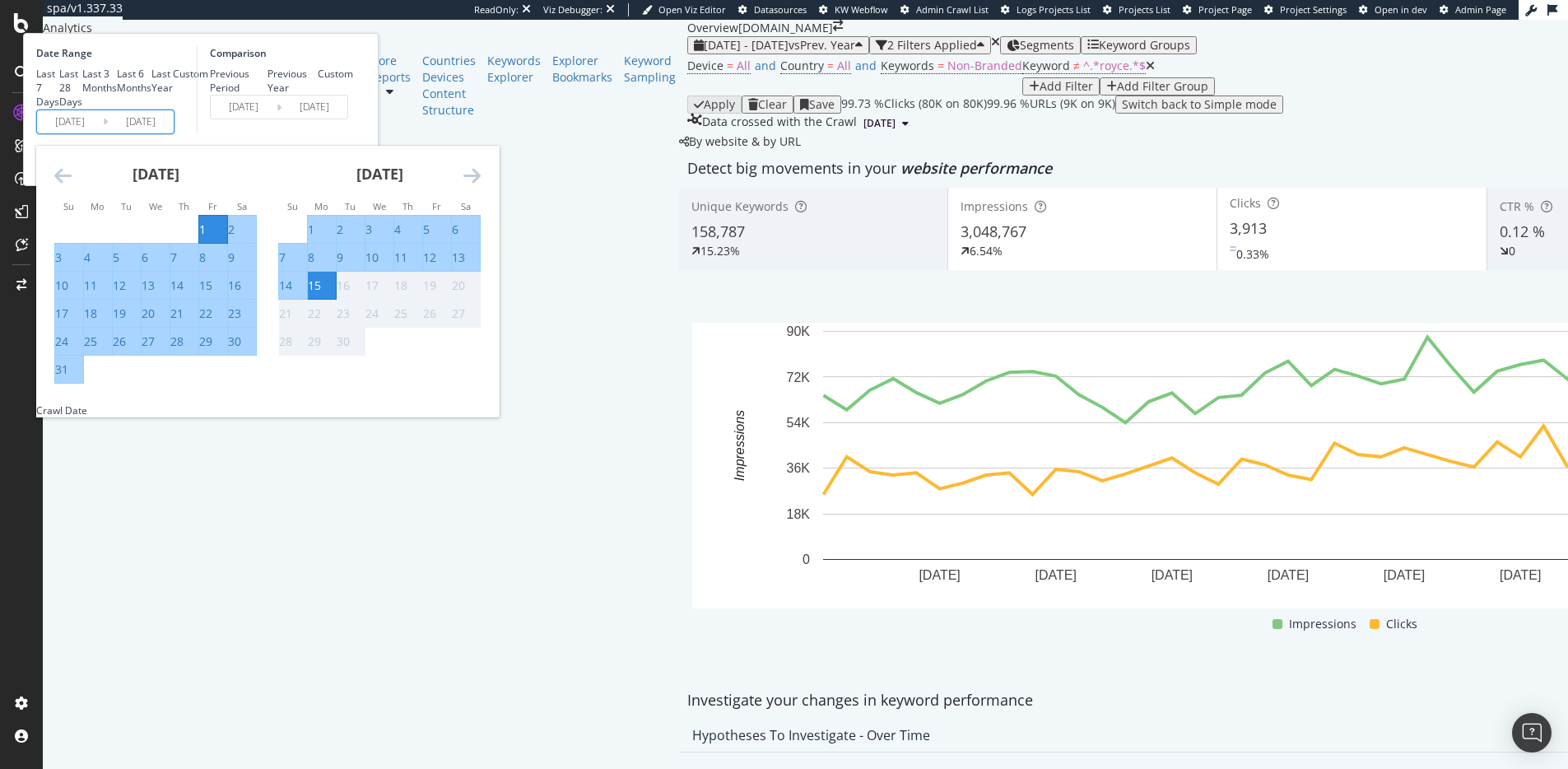
click at [72, 185] on icon "Move backward to switch to the previous month." at bounding box center [62, 175] width 17 height 20
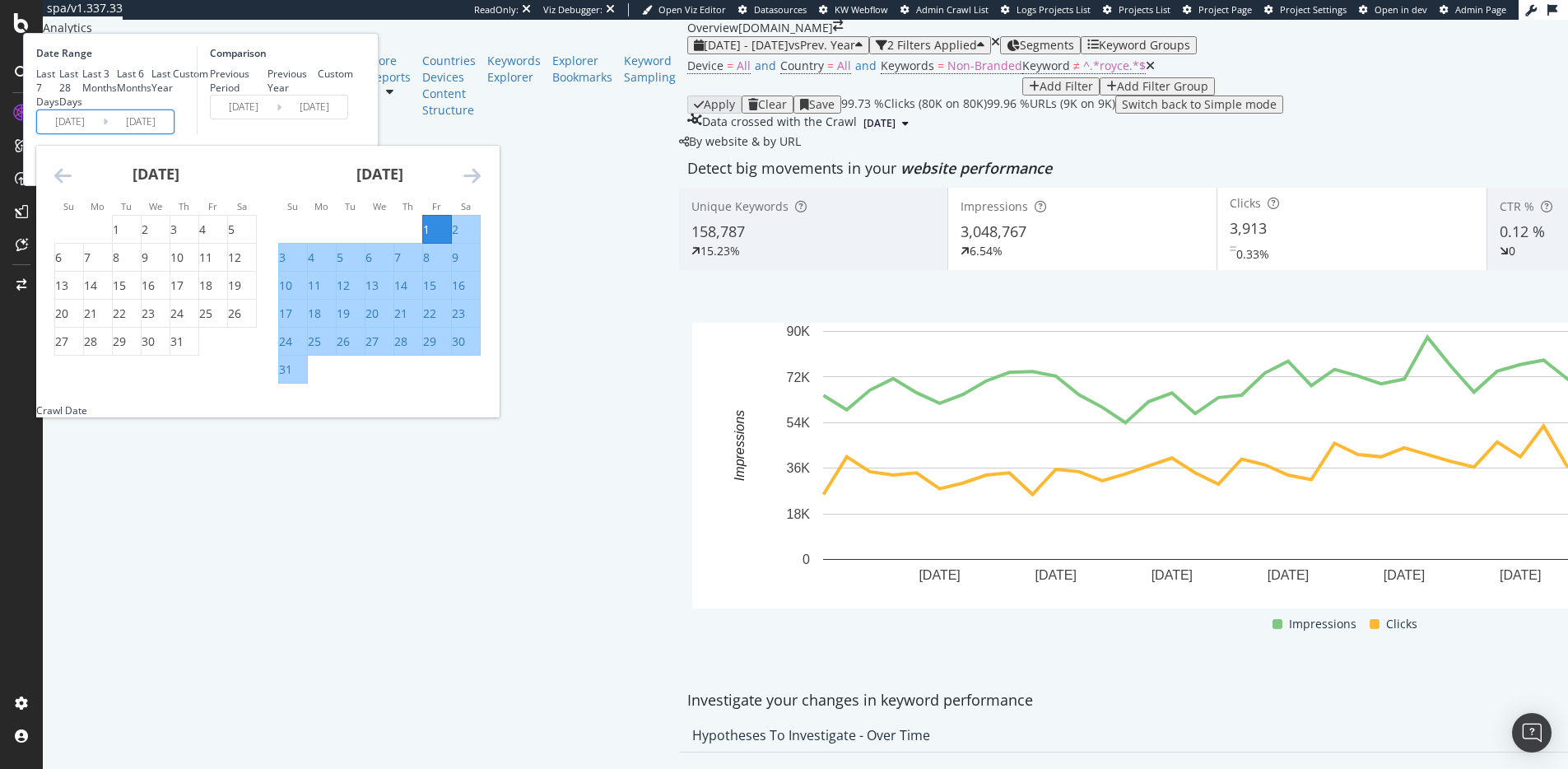
click at [72, 185] on icon "Move backward to switch to the previous month." at bounding box center [62, 175] width 17 height 20
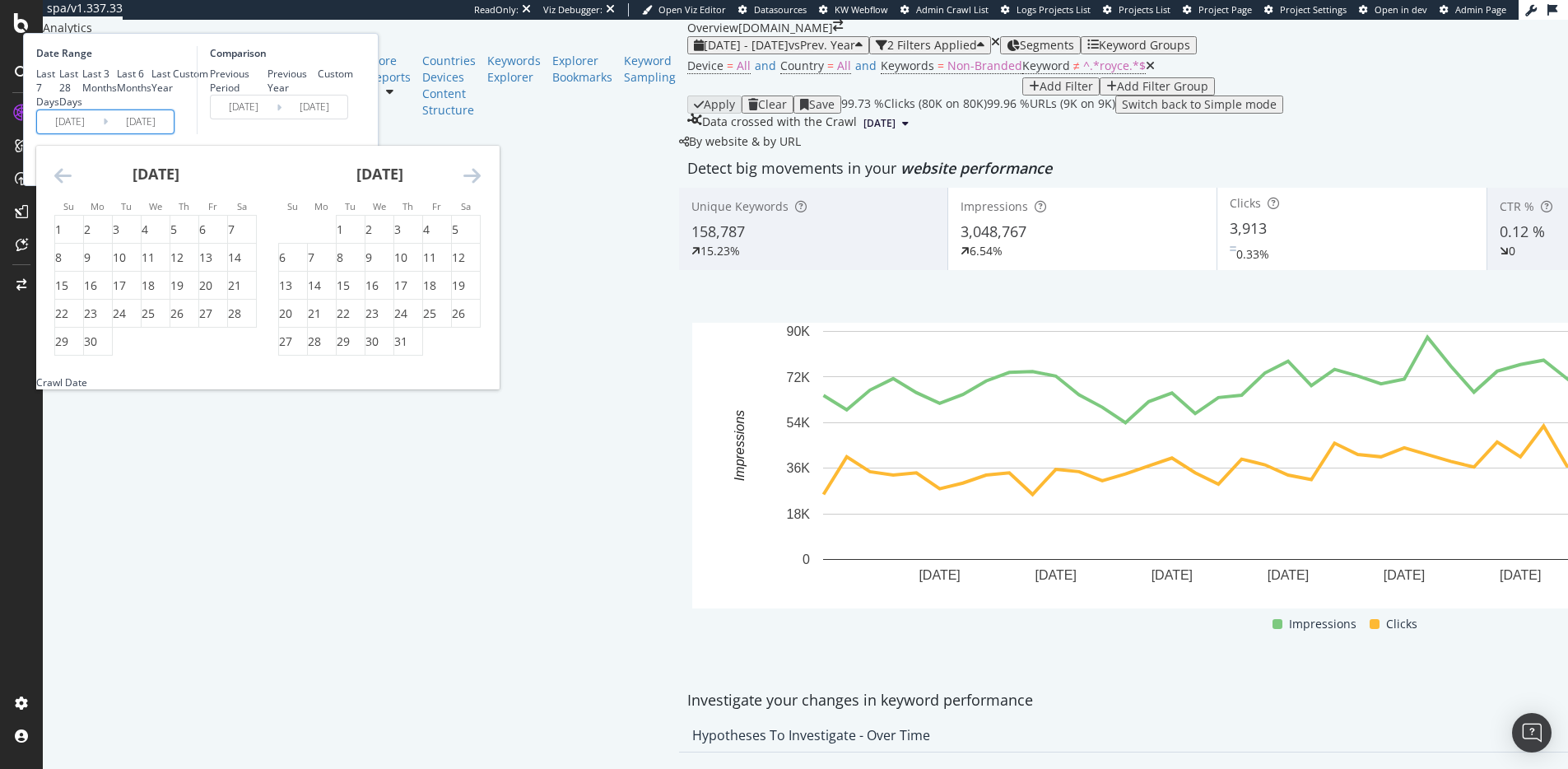
click at [72, 185] on icon "Move backward to switch to the previous month." at bounding box center [62, 175] width 17 height 20
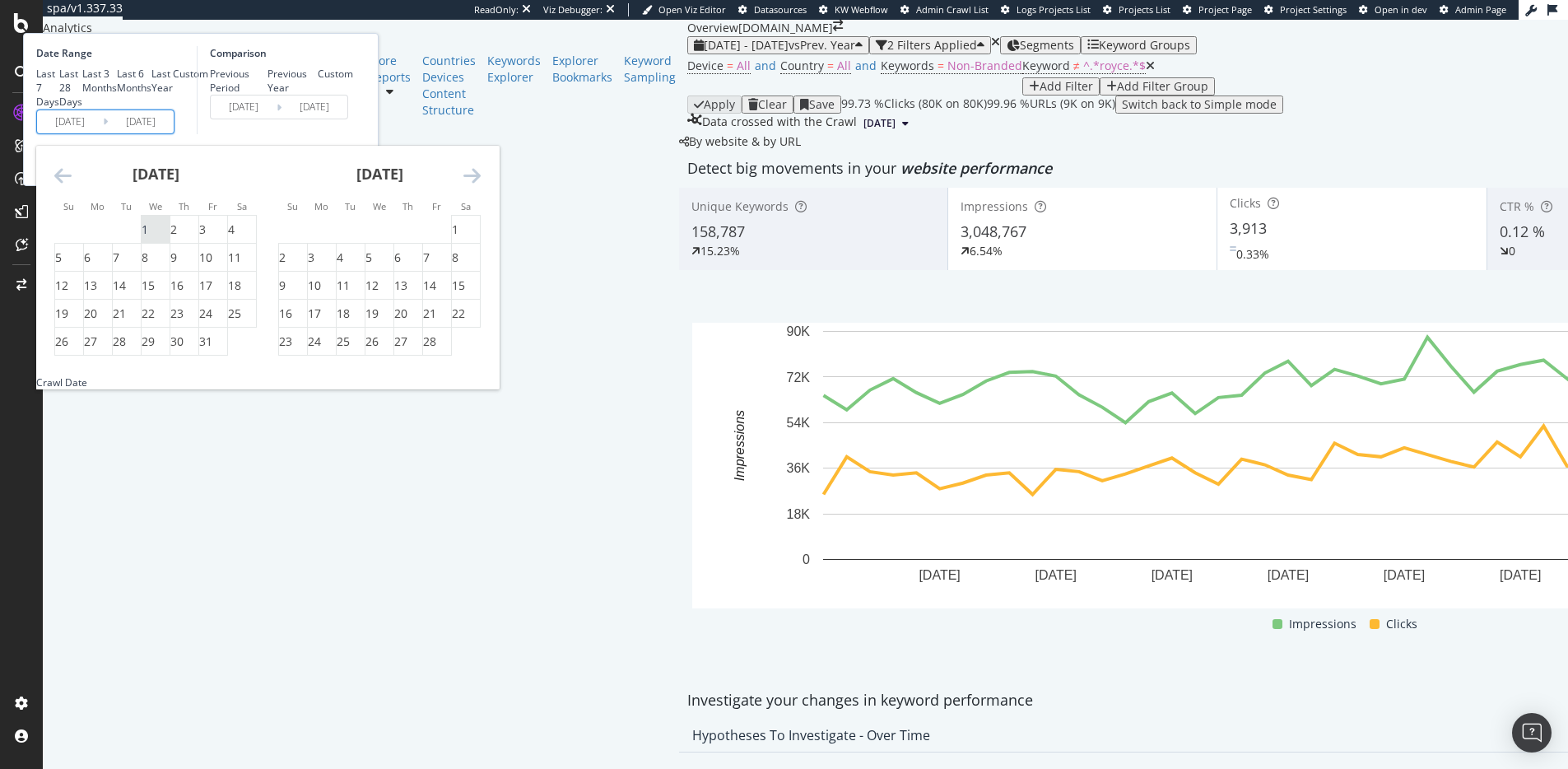
click at [148, 238] on div "1" at bounding box center [145, 229] width 7 height 16
type input "2025/01/01"
type input "2024/01/03"
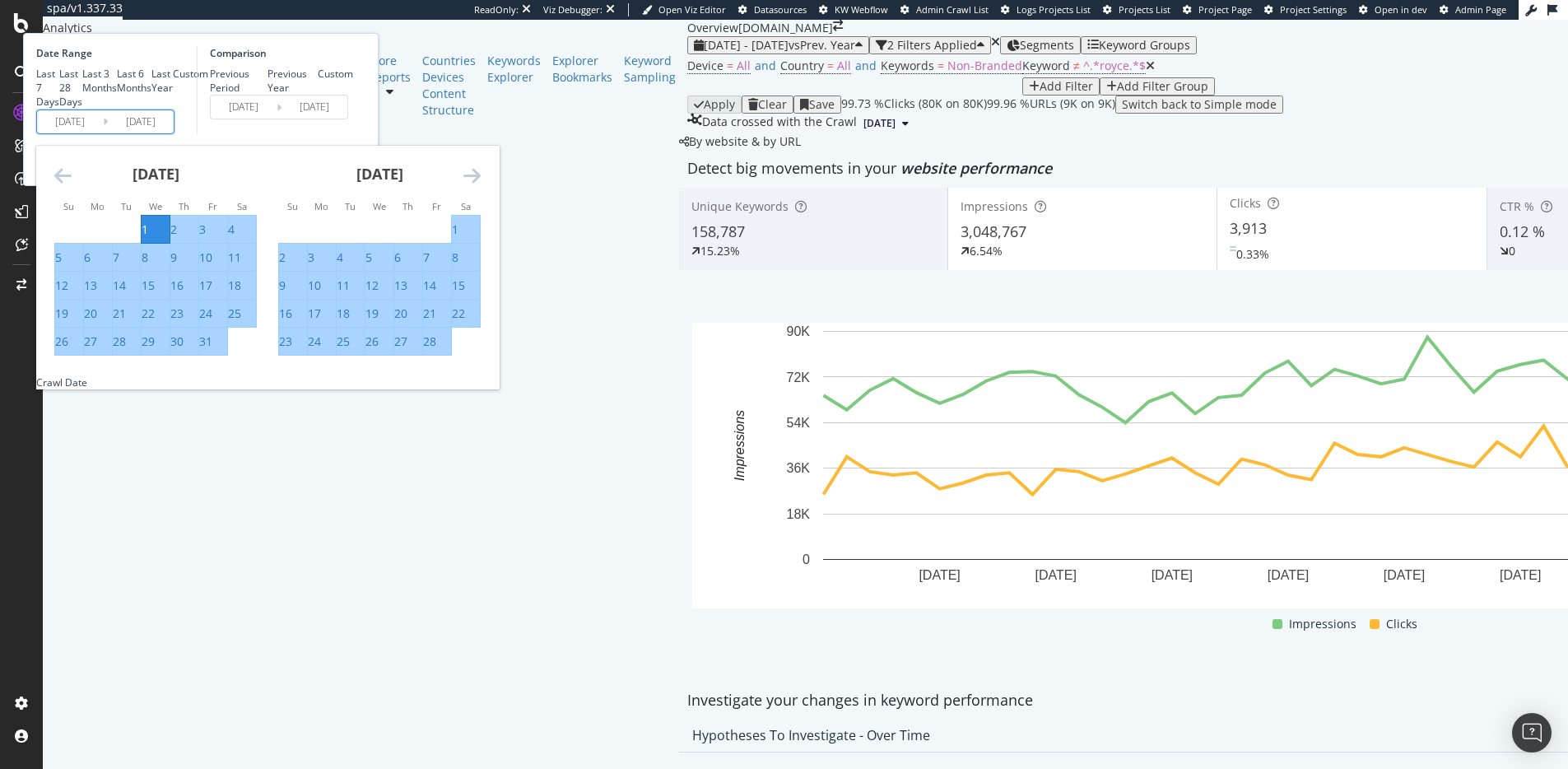
click at [213, 350] on div "31" at bounding box center [206, 341] width 13 height 16
type input "2025/01/31"
type input "2024/02/02"
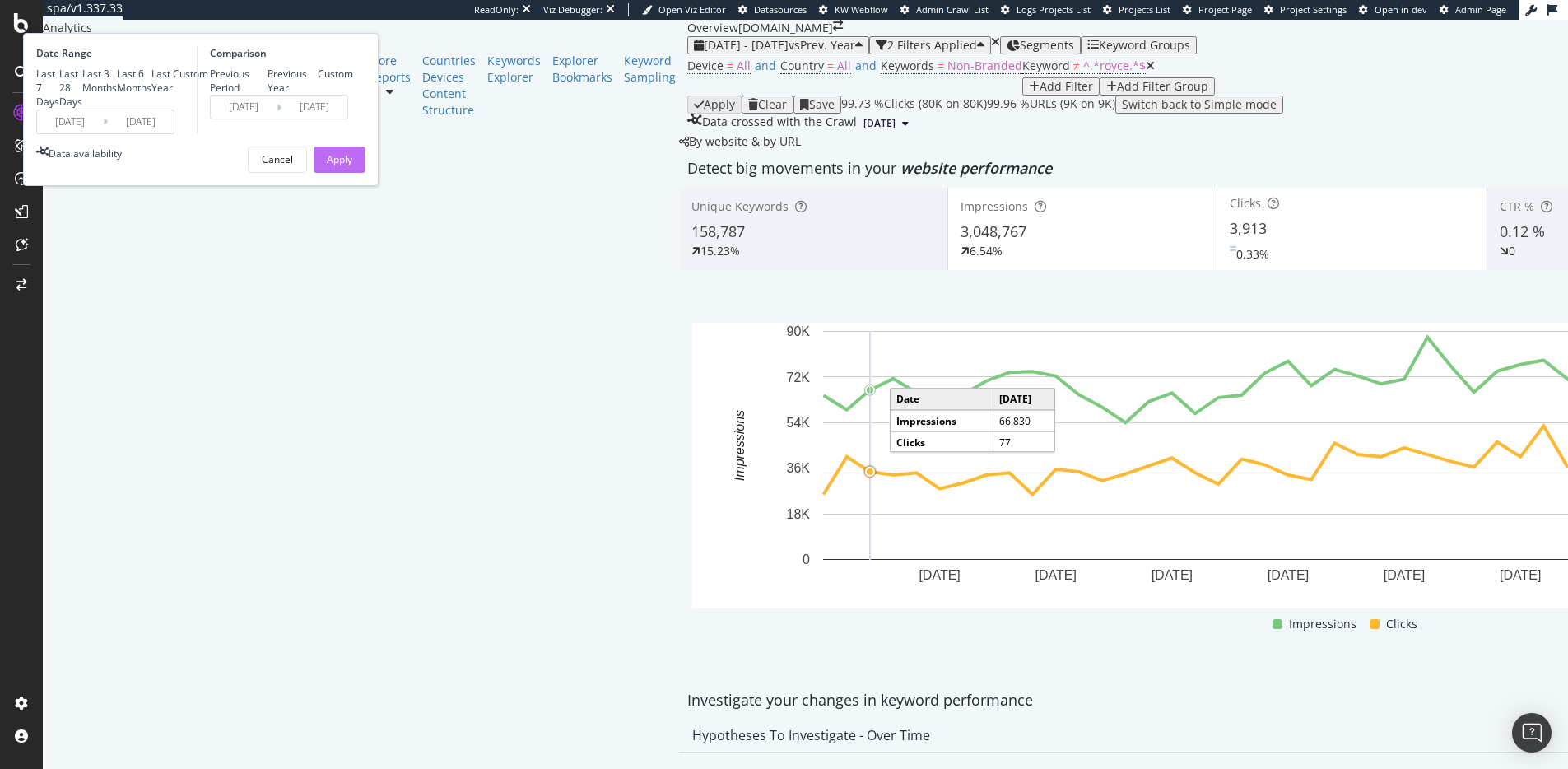
click at [352, 166] on div "Apply" at bounding box center [339, 159] width 26 height 14
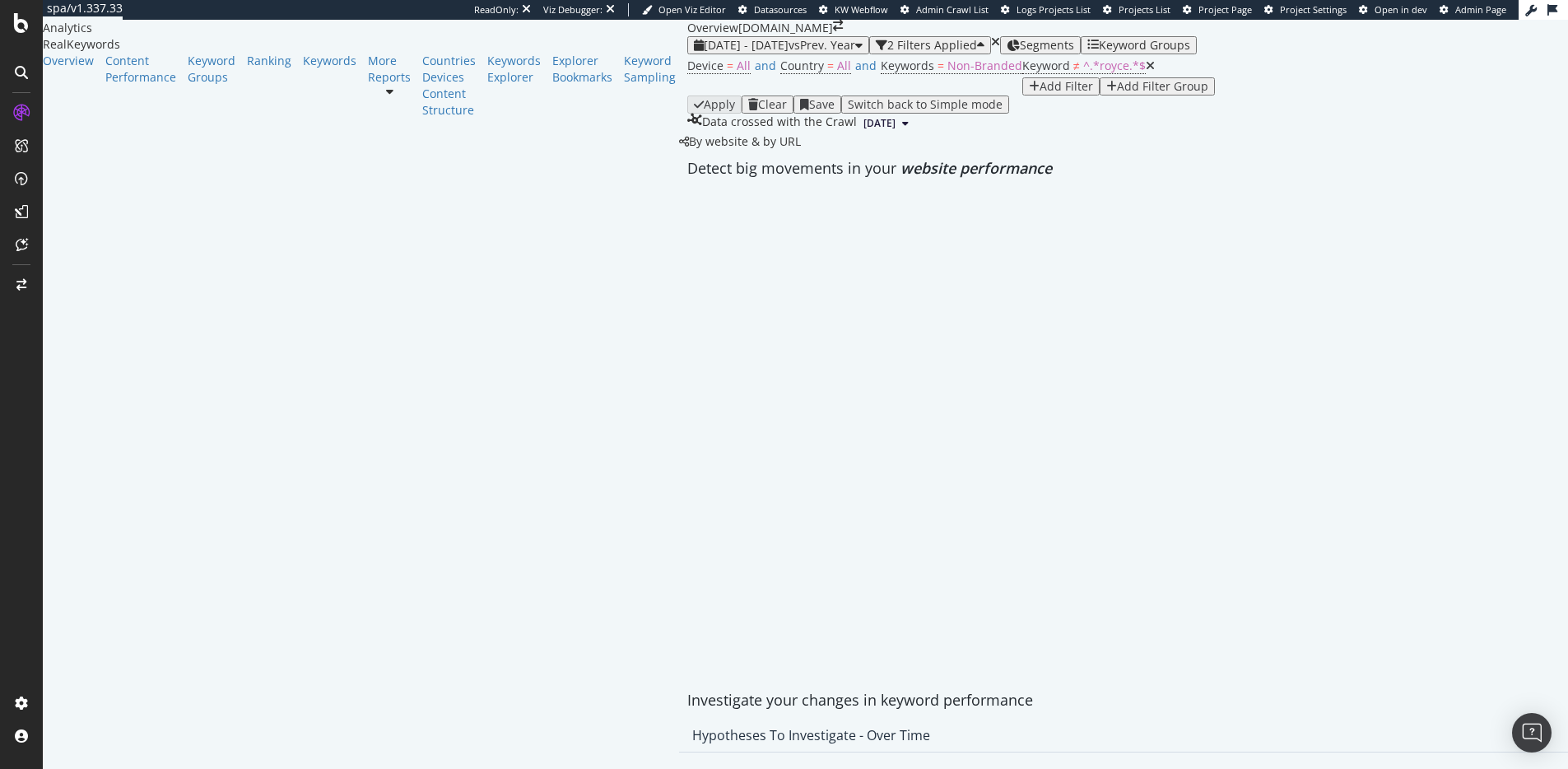
click at [800, 95] on div "Device = All and Country = All and Keywords = Non-Branded Keyword ≠ ^.*royce.*$…" at bounding box center [1345, 75] width 1318 height 42
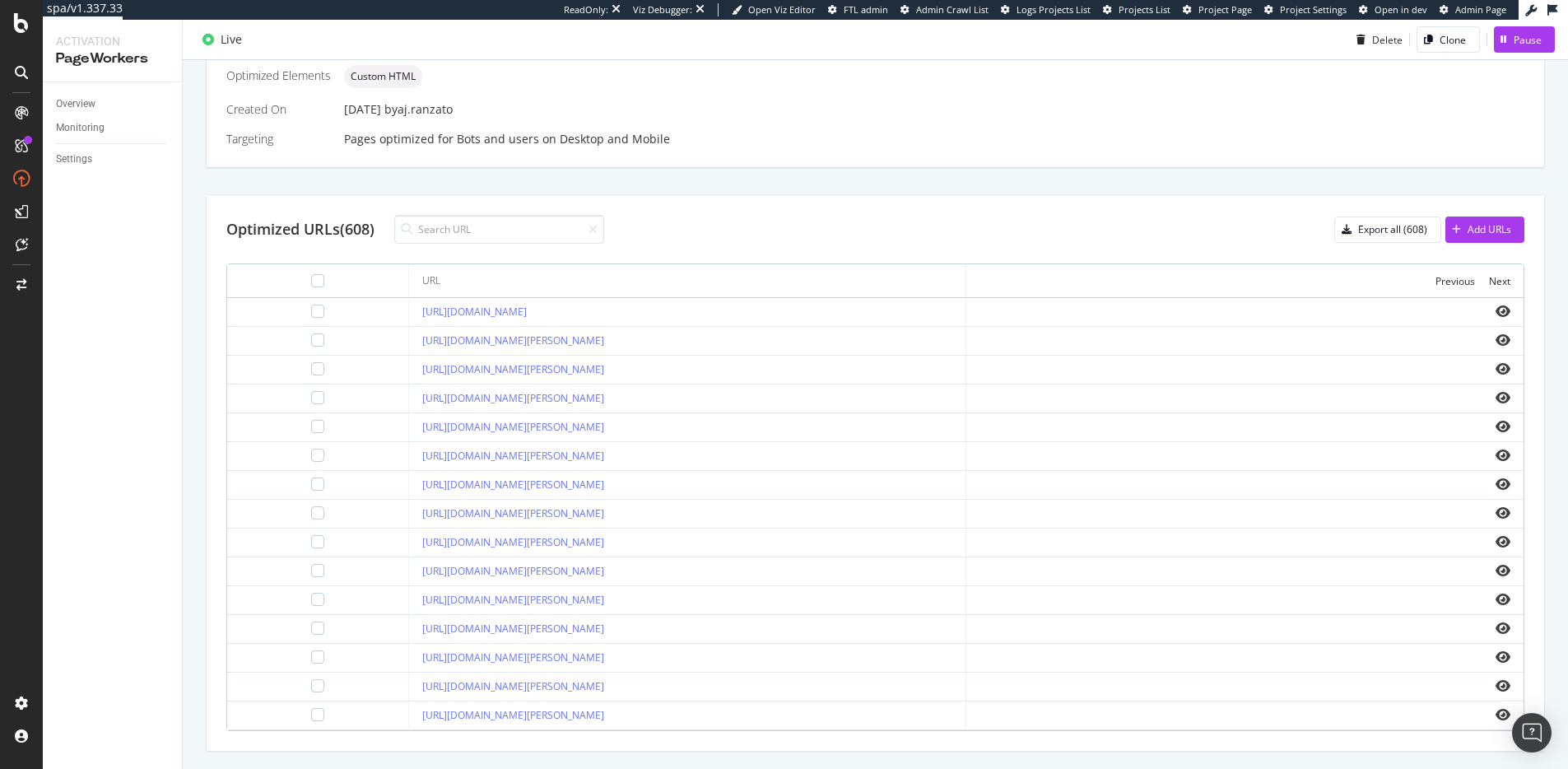
scroll to position [484, 0]
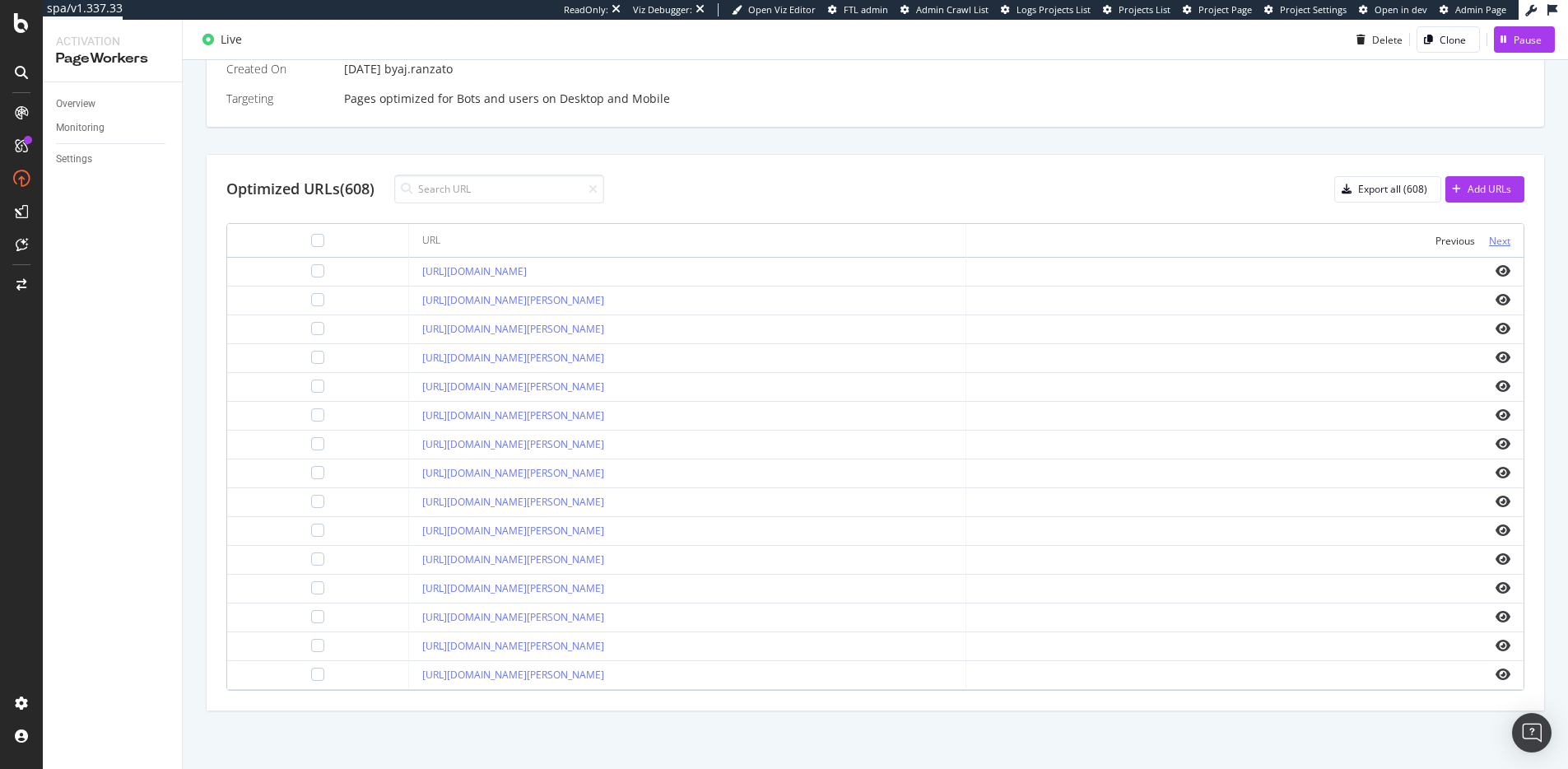
click at [1498, 238] on div "Next" at bounding box center [1499, 240] width 22 height 14
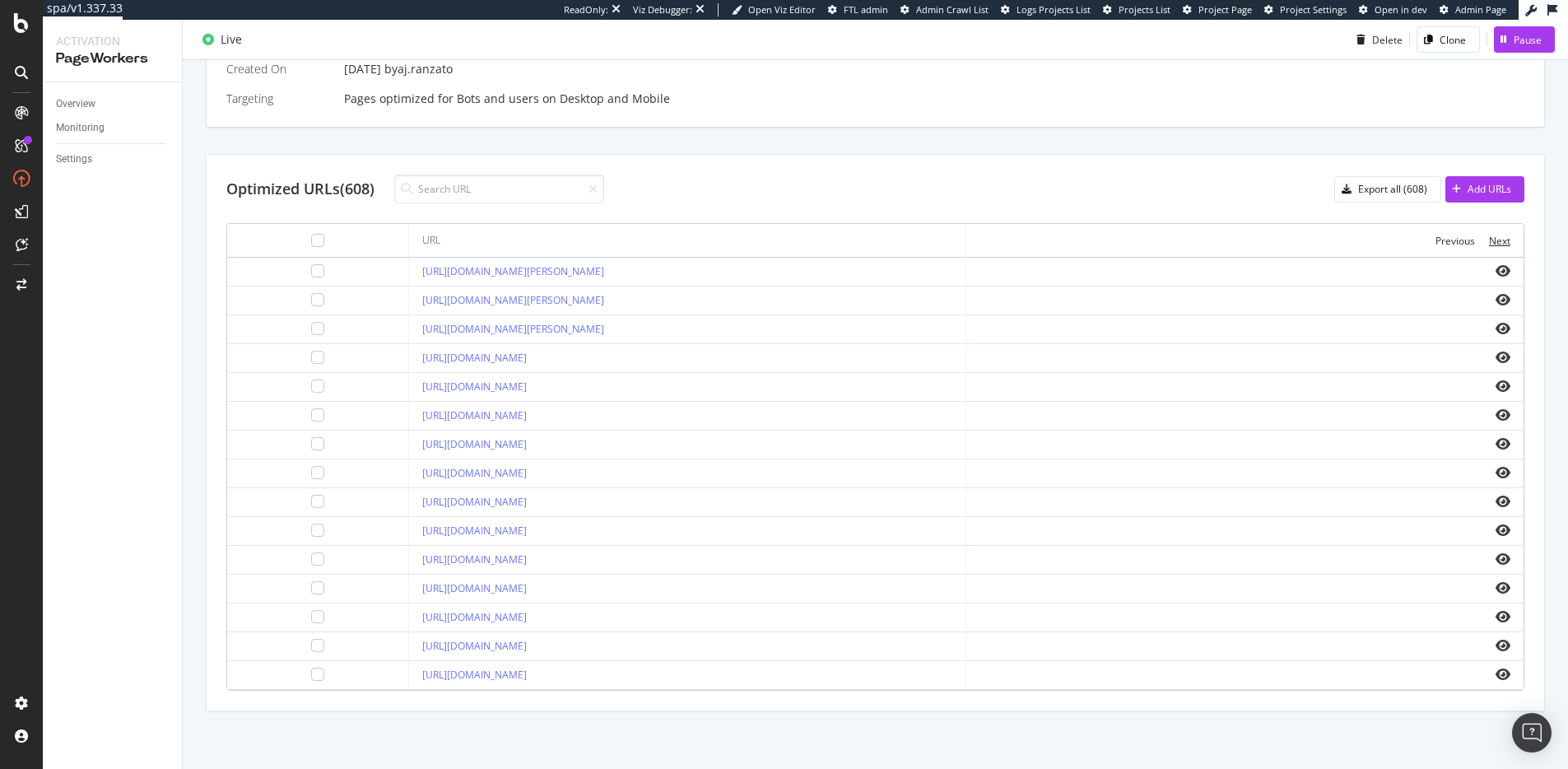
click at [1498, 238] on div "Next" at bounding box center [1499, 240] width 22 height 14
click at [1504, 419] on icon "eye" at bounding box center [1503, 415] width 15 height 13
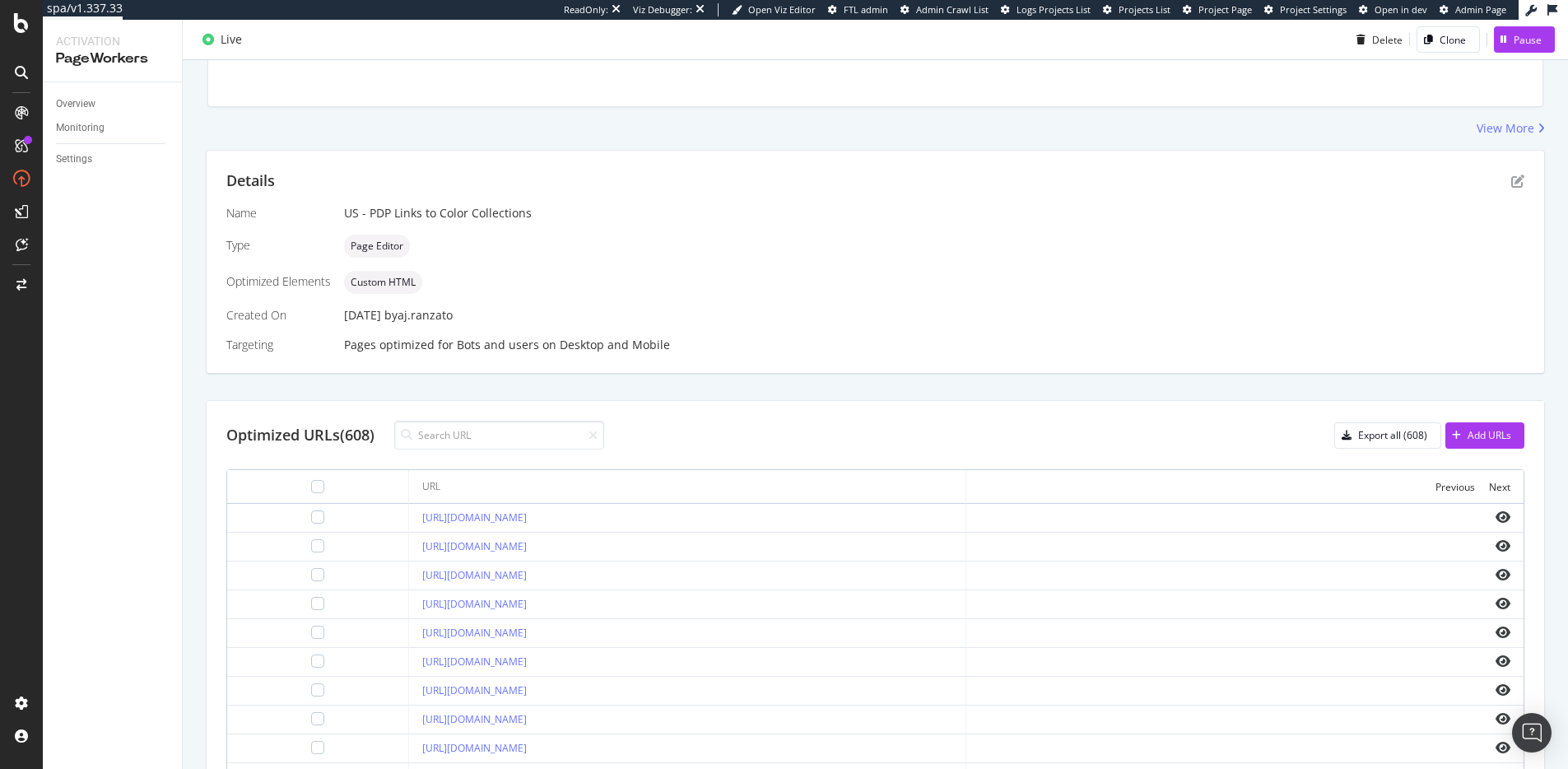
scroll to position [0, 0]
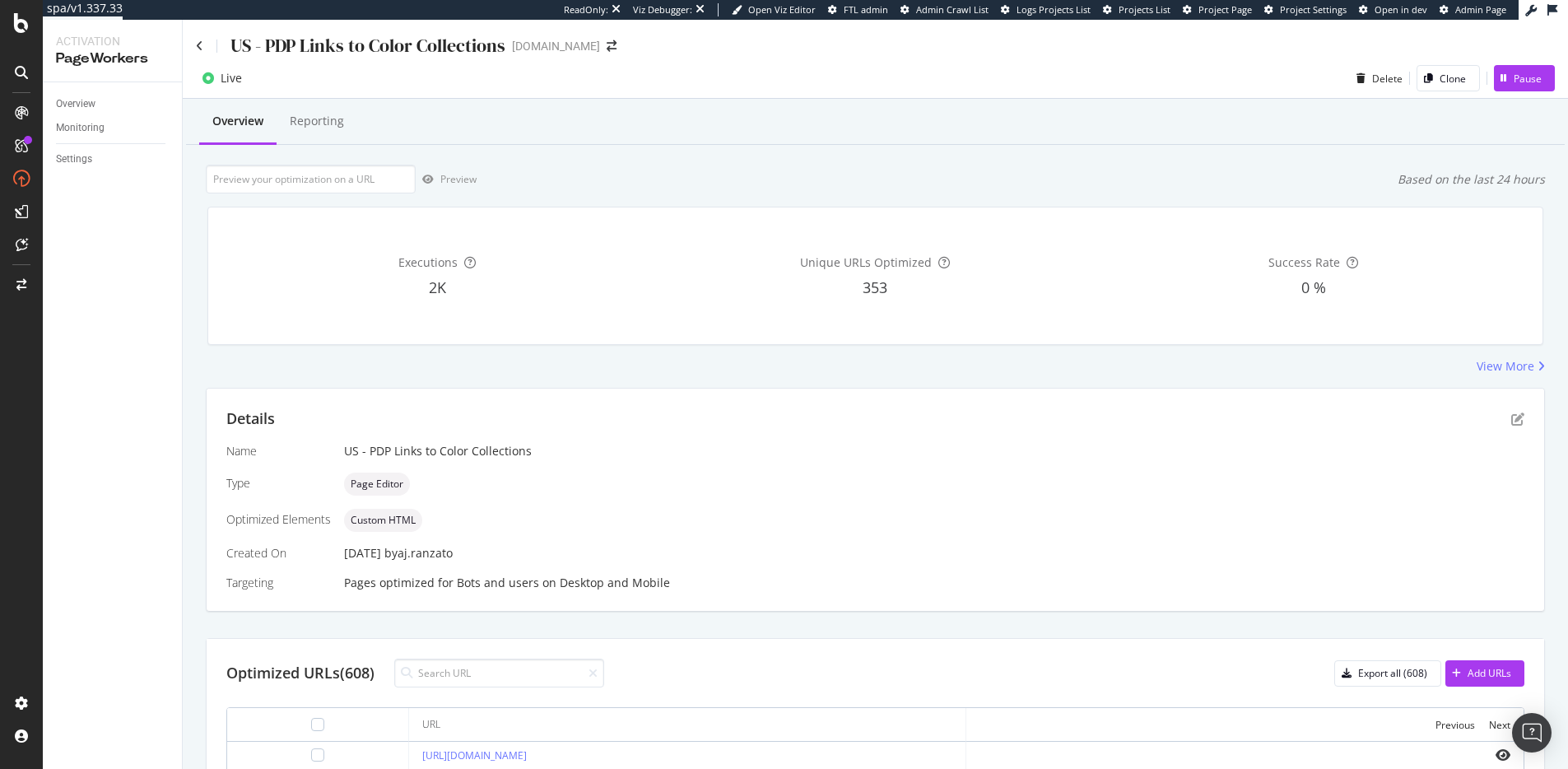
click at [204, 36] on div "US - PDP Links to Color Collections" at bounding box center [350, 45] width 310 height 26
click at [198, 51] on icon at bounding box center [199, 46] width 8 height 11
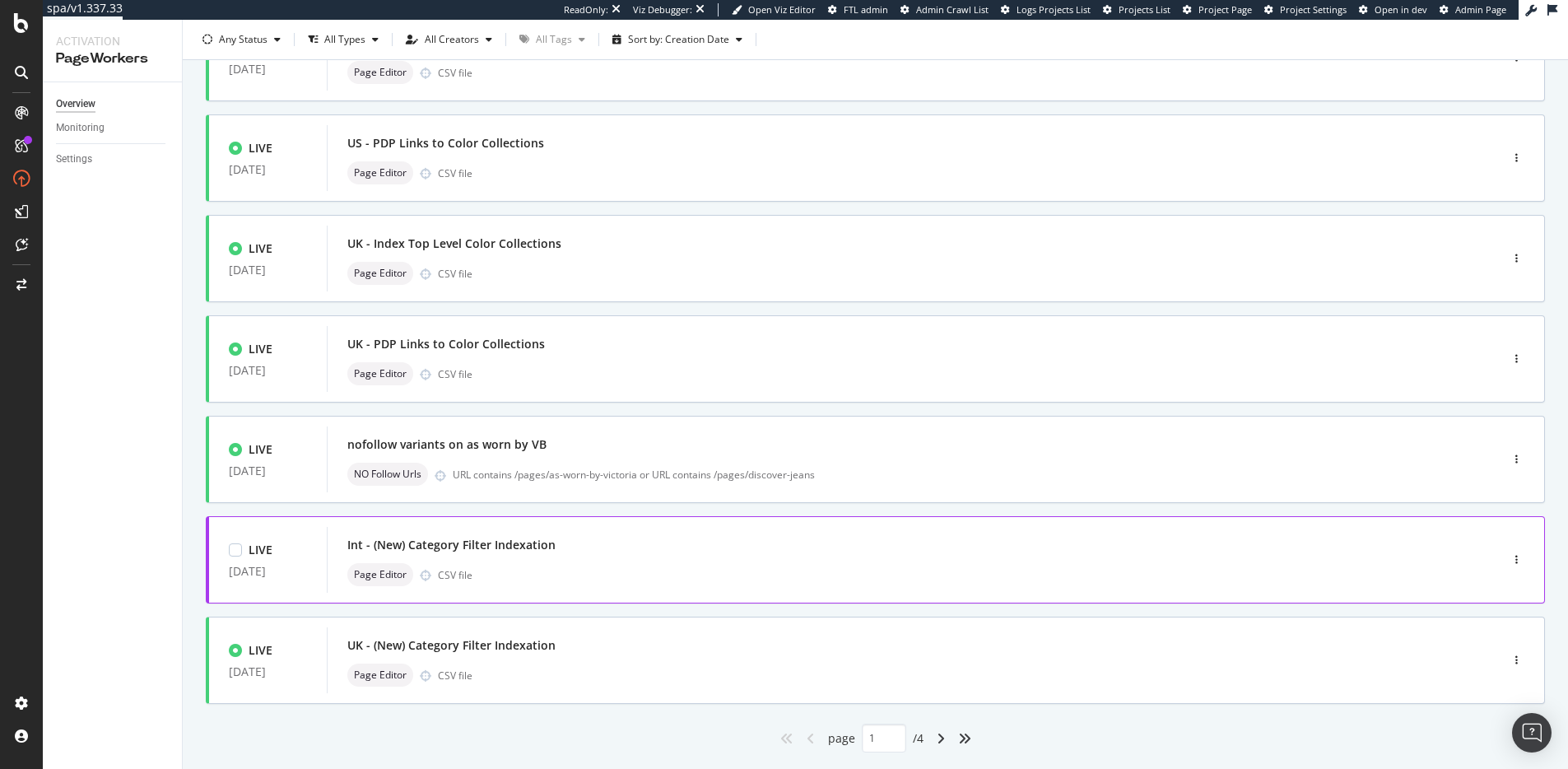
scroll to position [498, 0]
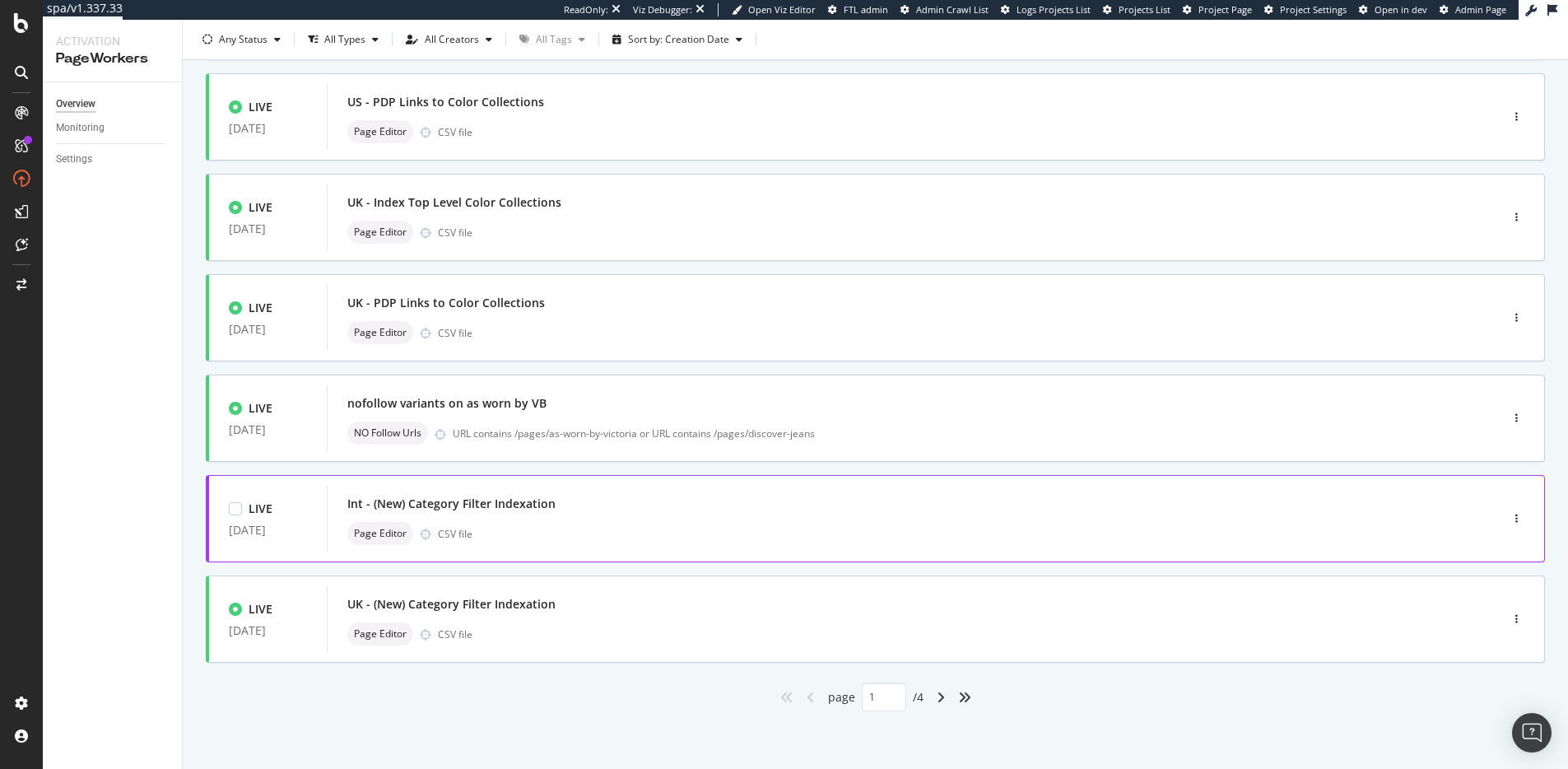
click at [820, 504] on div "LIVE 31 Jul. 2025 Int - PDP Links to Color Collections Page Editor CSV file LIV…" at bounding box center [875, 191] width 1338 height 1039
click at [585, 509] on div "Int - (New) Category Filter Indexation" at bounding box center [889, 504] width 1082 height 23
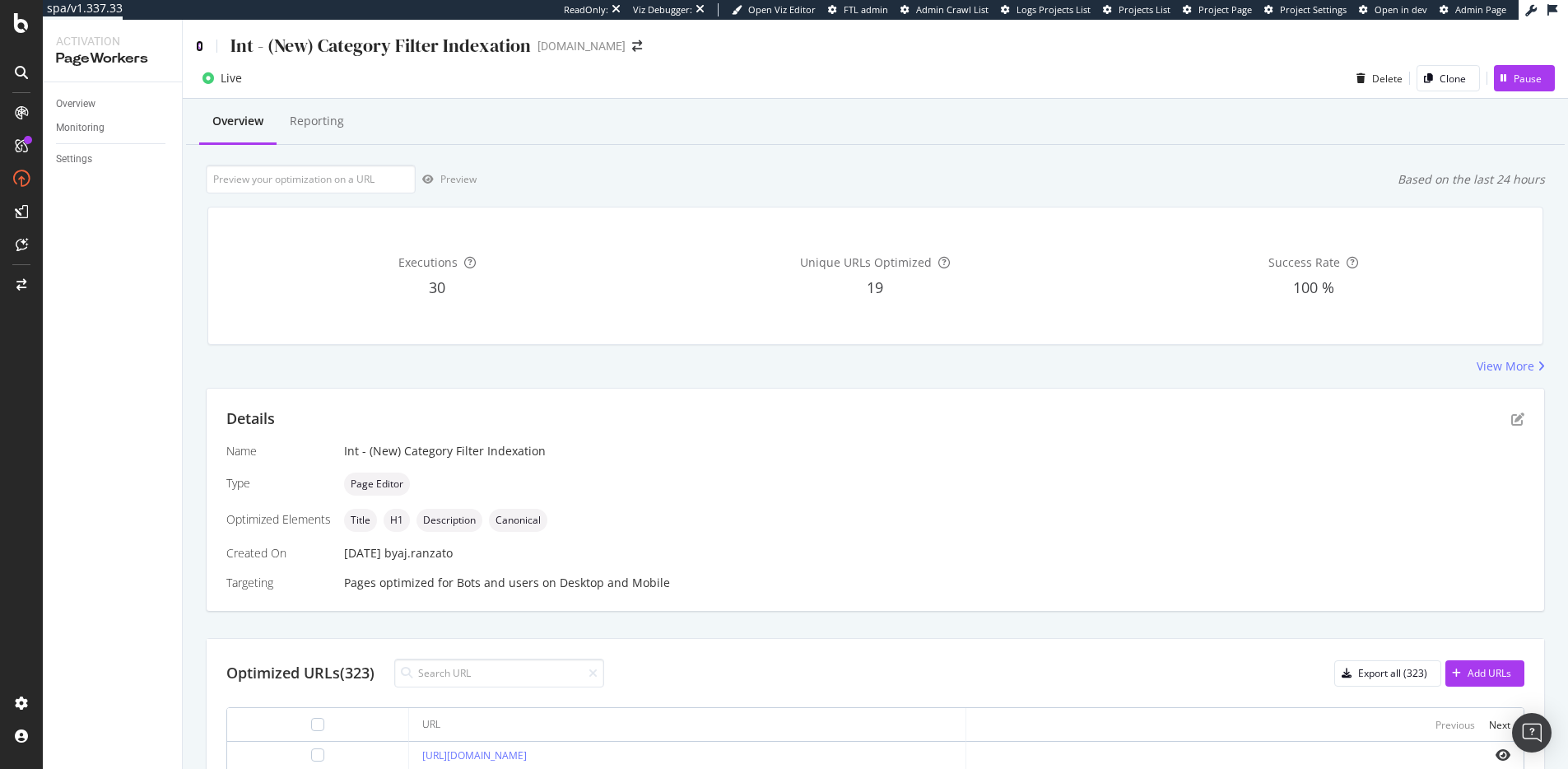
click at [196, 41] on icon at bounding box center [199, 46] width 8 height 11
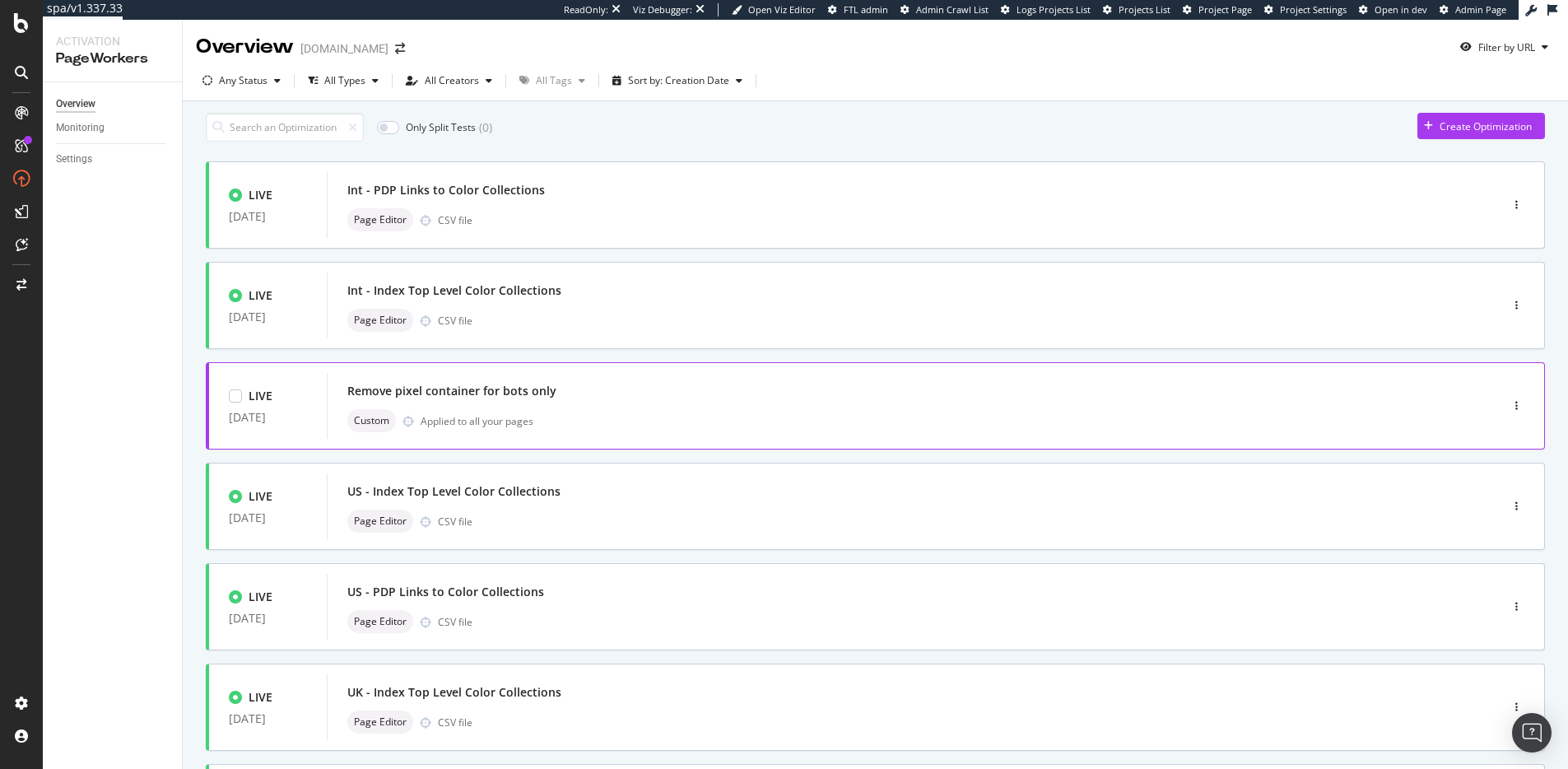
scroll to position [498, 0]
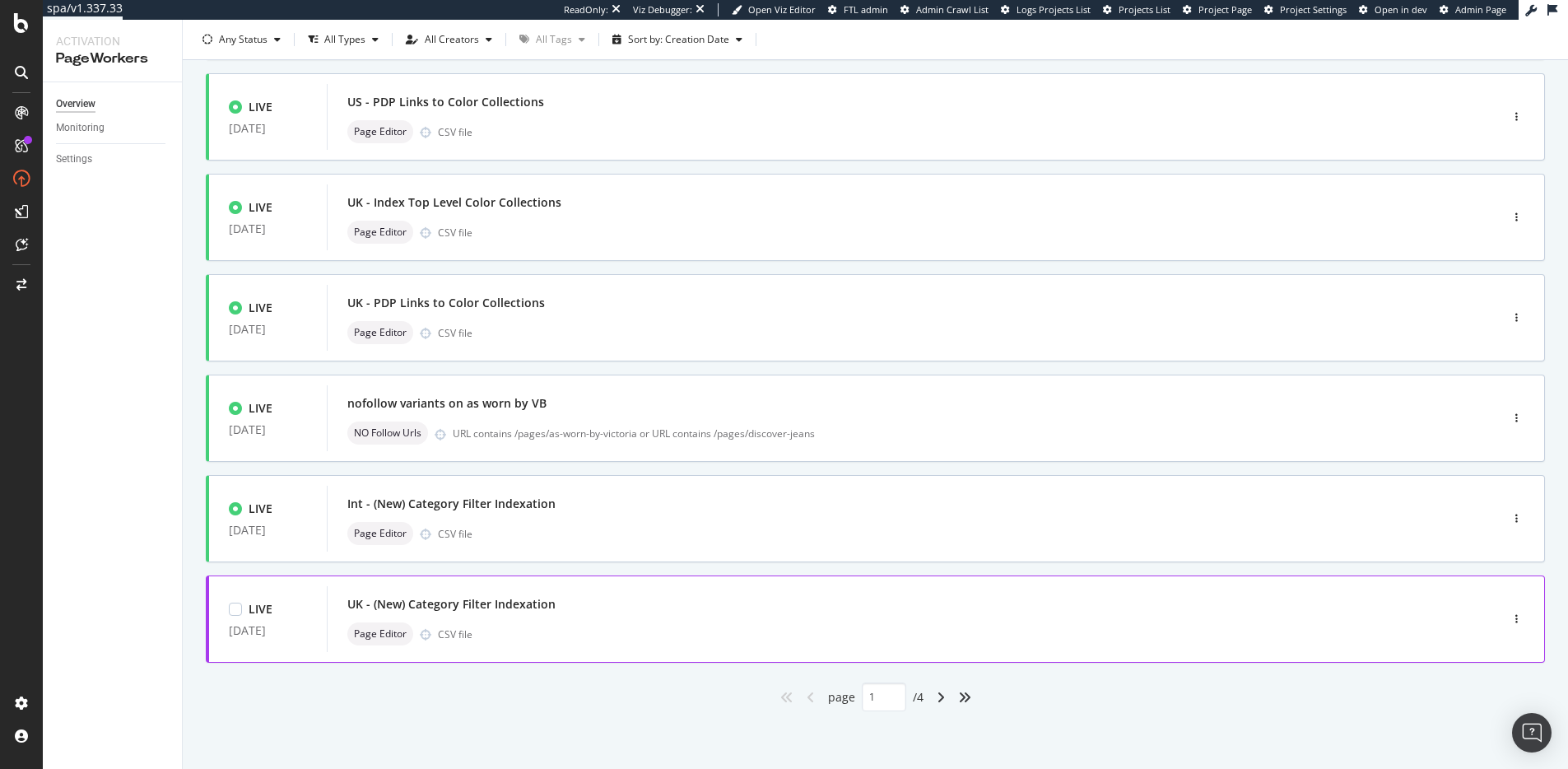
click at [595, 611] on div "UK - (New) Category Filter Indexation" at bounding box center [889, 604] width 1082 height 23
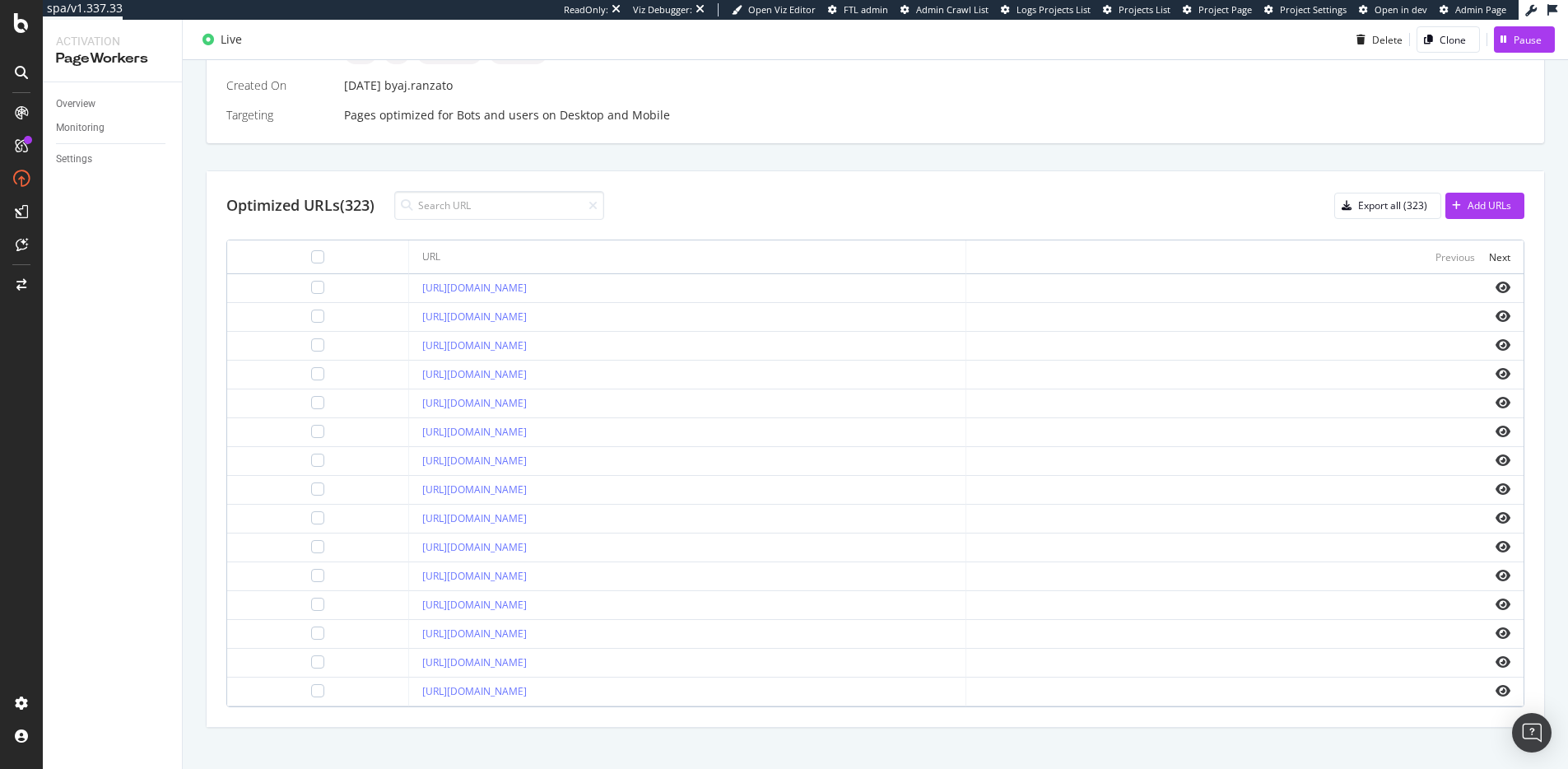
scroll to position [484, 0]
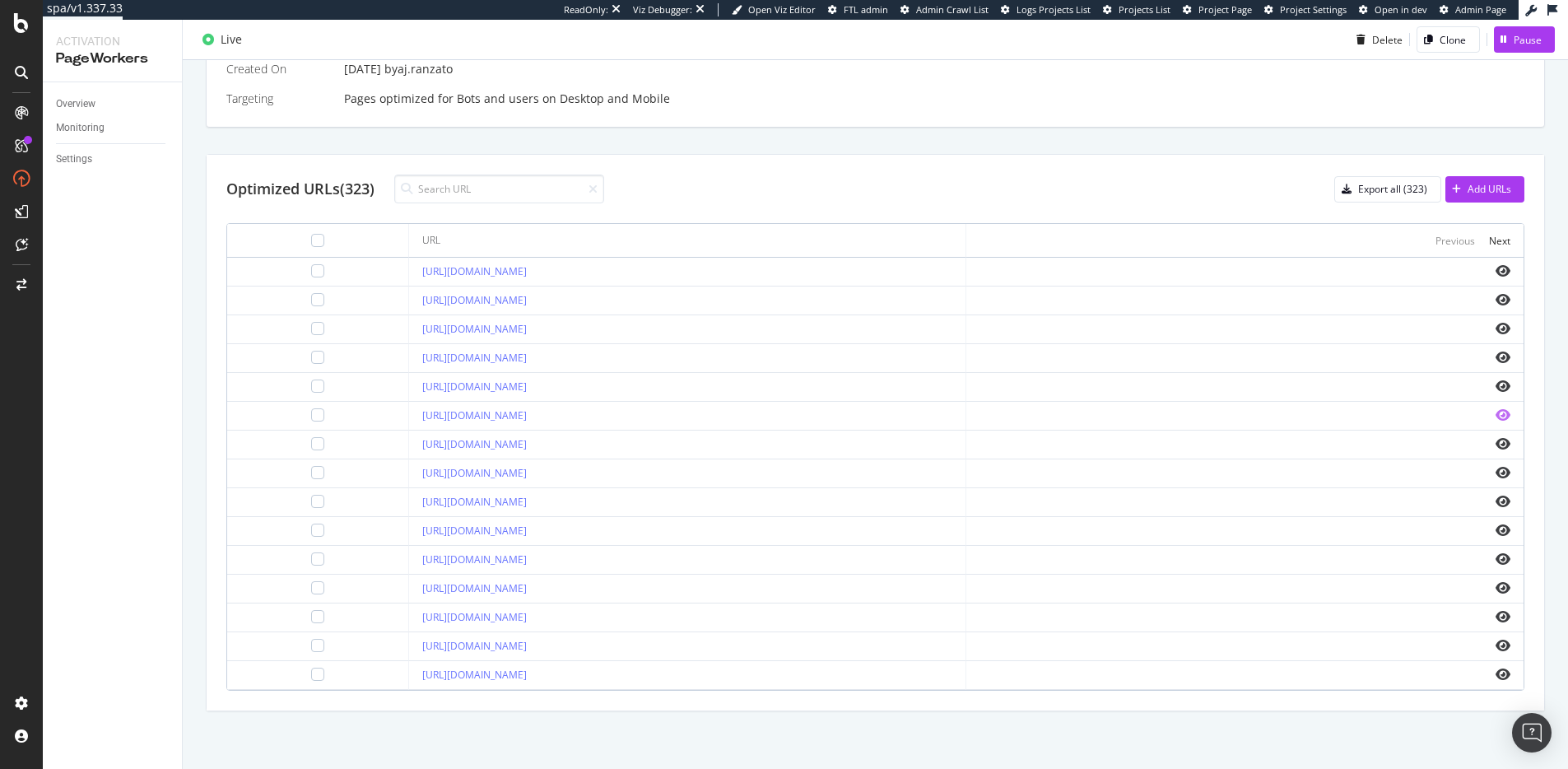
click at [1502, 412] on icon "eye" at bounding box center [1503, 415] width 15 height 13
click at [1498, 240] on div "Next" at bounding box center [1499, 240] width 22 height 14
click at [1507, 529] on icon "eye" at bounding box center [1503, 530] width 15 height 13
click at [1496, 250] on th "Previous Next" at bounding box center [1245, 241] width 557 height 34
click at [1499, 241] on div "Next" at bounding box center [1499, 240] width 22 height 14
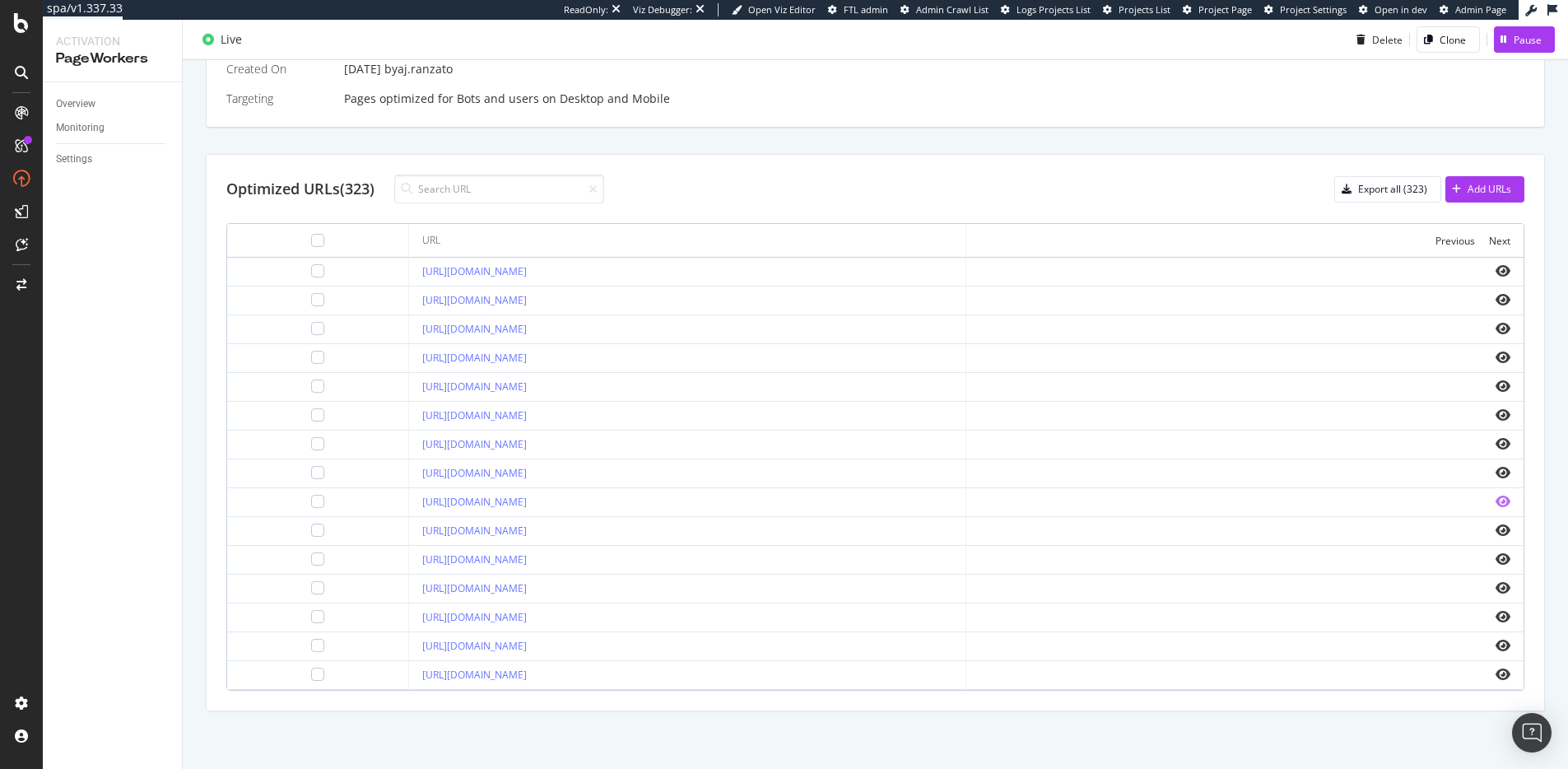
click at [1504, 498] on icon "eye" at bounding box center [1503, 502] width 15 height 13
click at [1508, 585] on icon "eye" at bounding box center [1503, 588] width 15 height 13
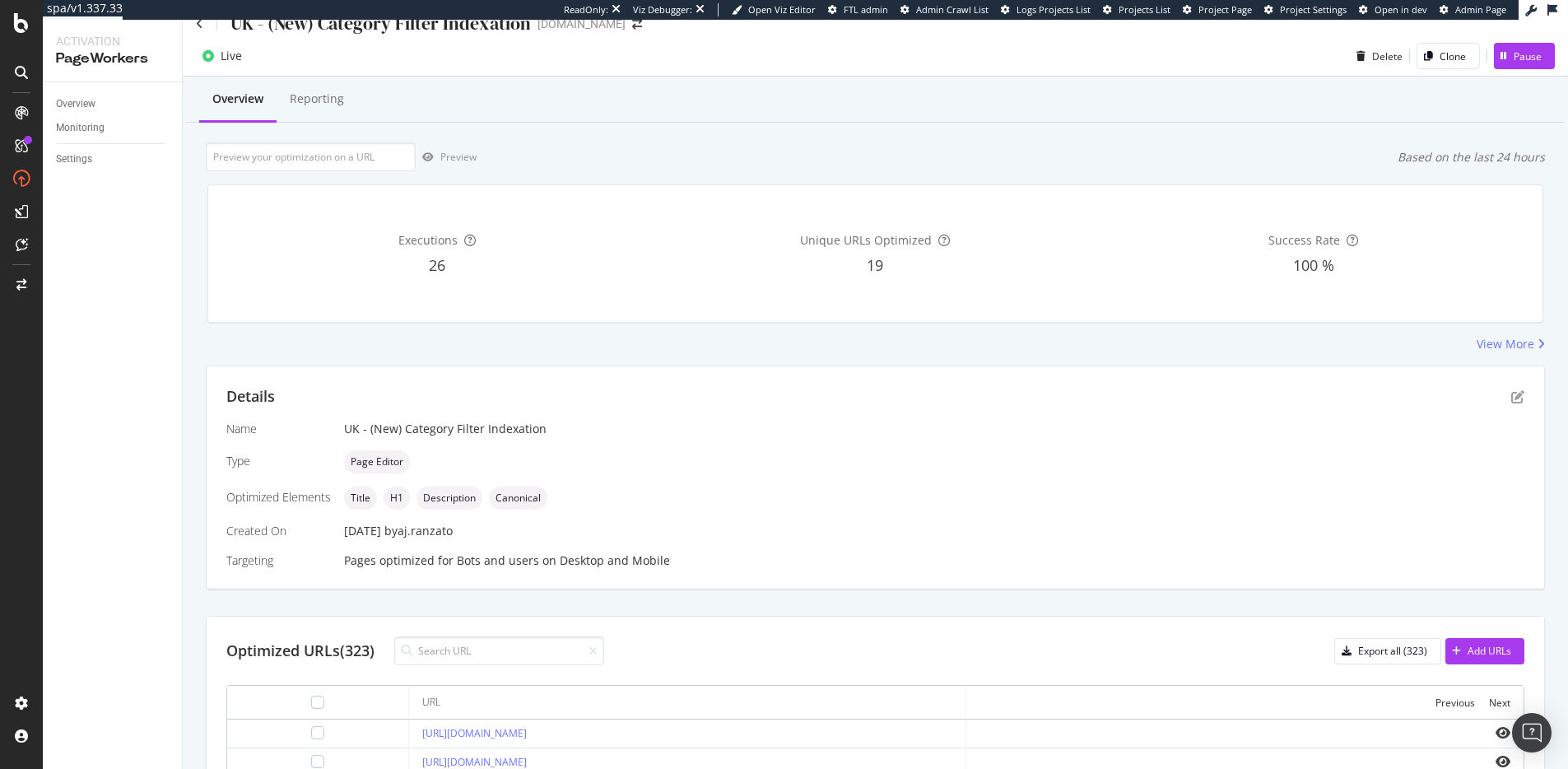
scroll to position [0, 0]
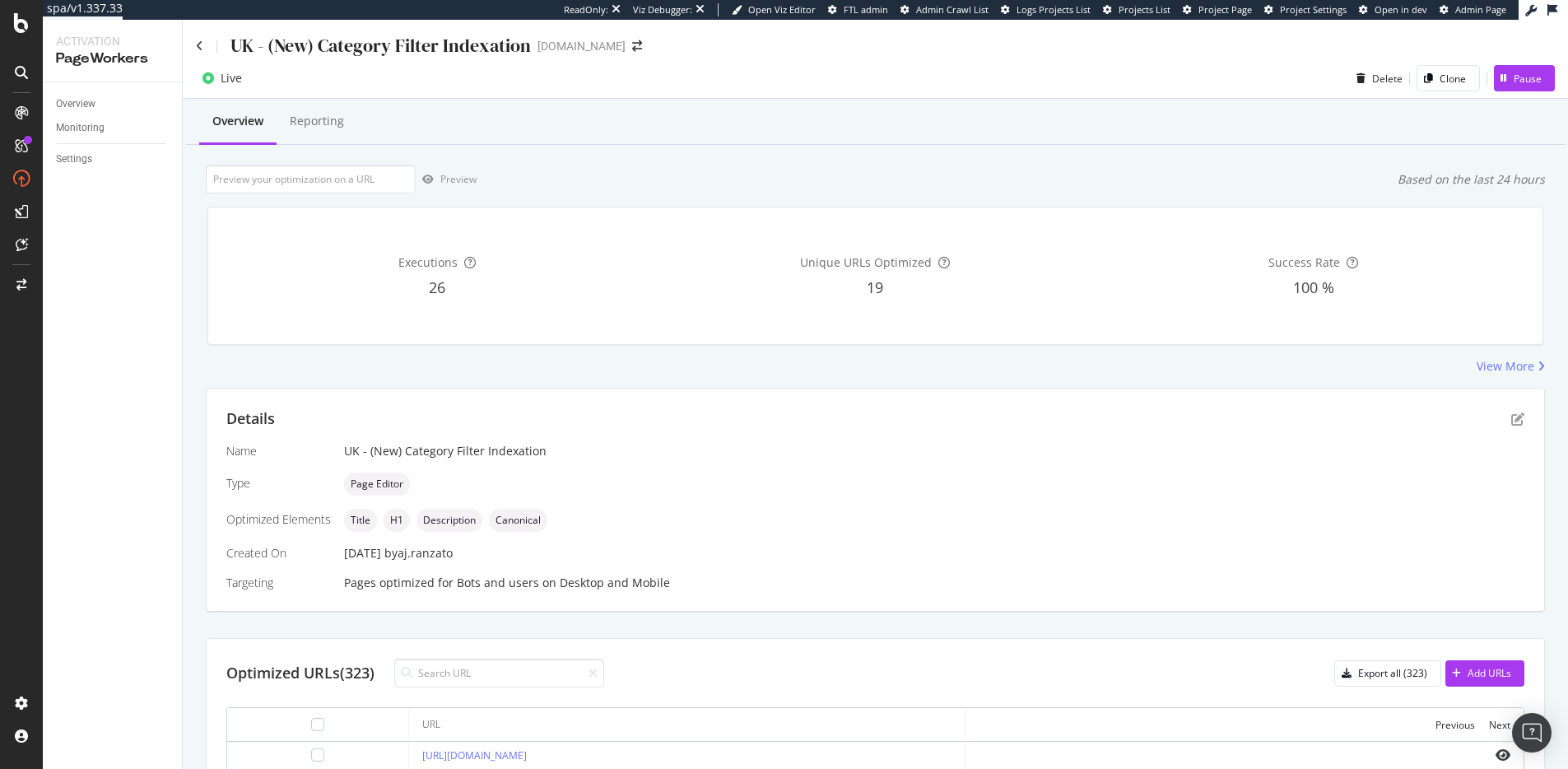
click at [492, 95] on div "Live Delete Clone Pause" at bounding box center [875, 81] width 1385 height 33
